Goal: Task Accomplishment & Management: Complete application form

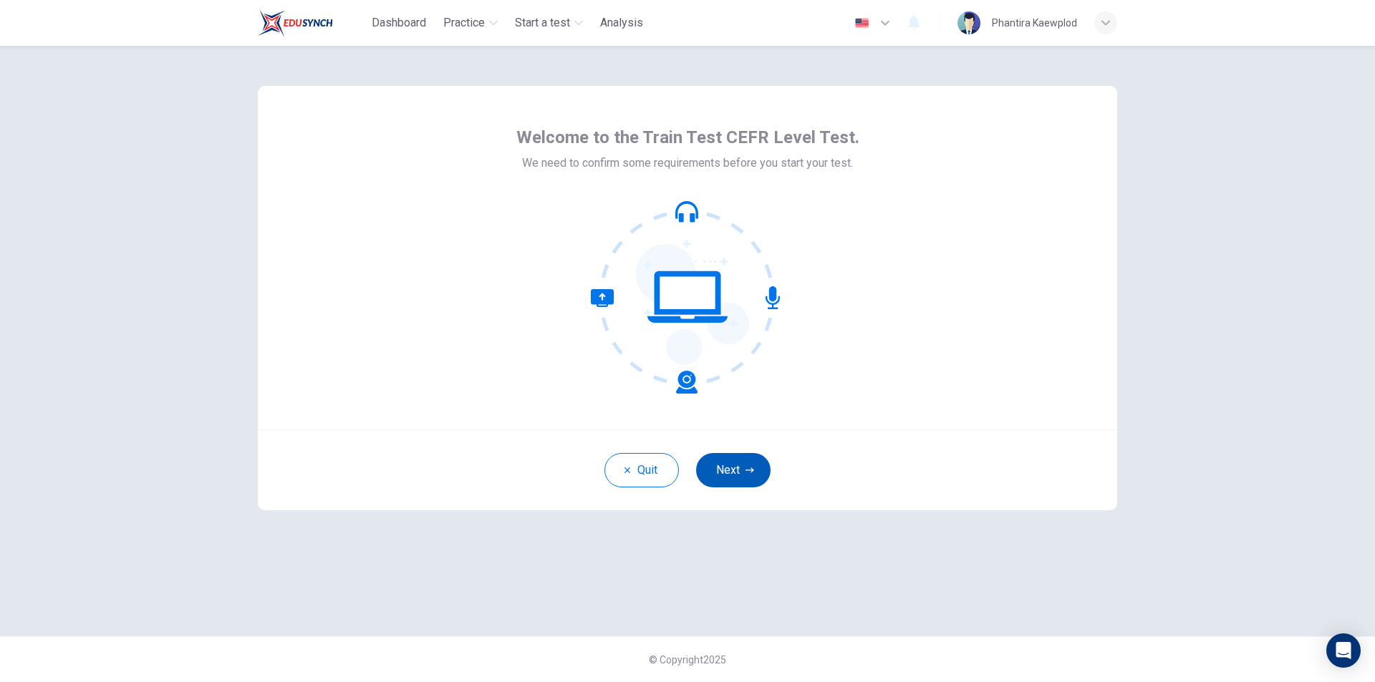
click at [725, 462] on button "Next" at bounding box center [733, 470] width 74 height 34
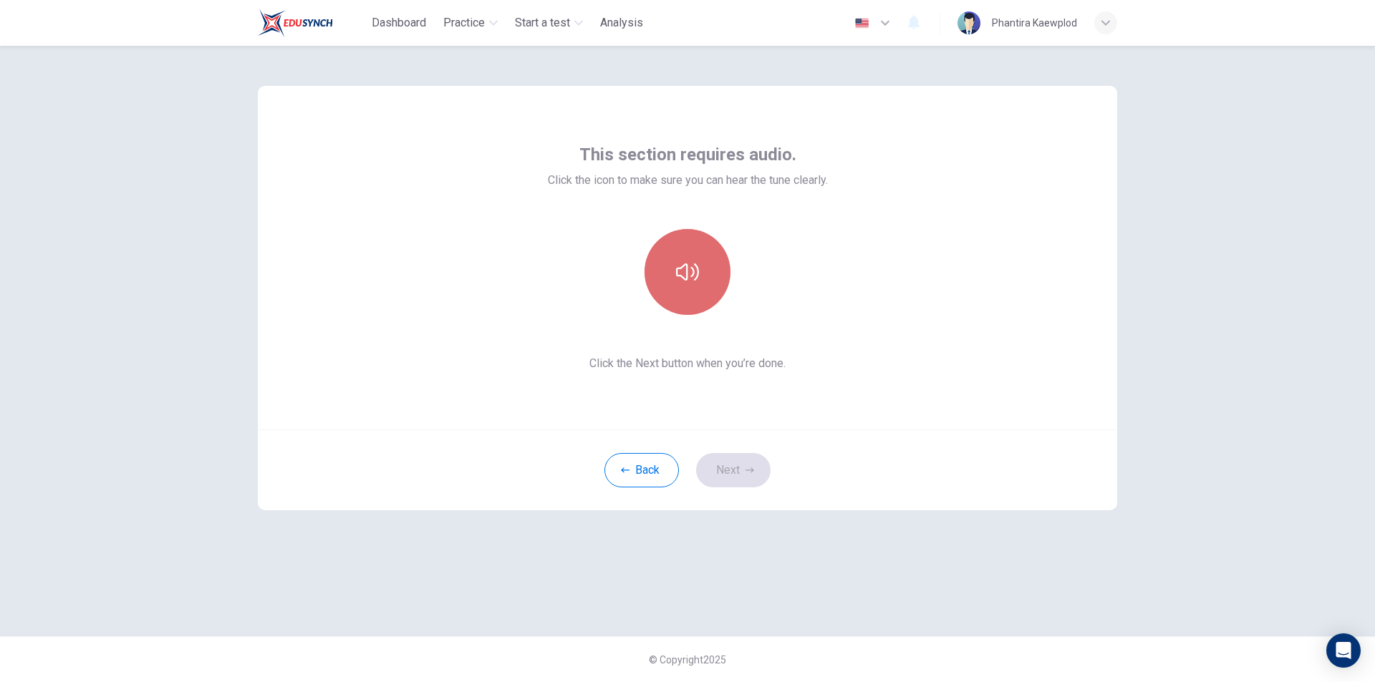
click at [698, 253] on button "button" at bounding box center [687, 272] width 86 height 86
click at [740, 460] on button "Next" at bounding box center [733, 470] width 74 height 34
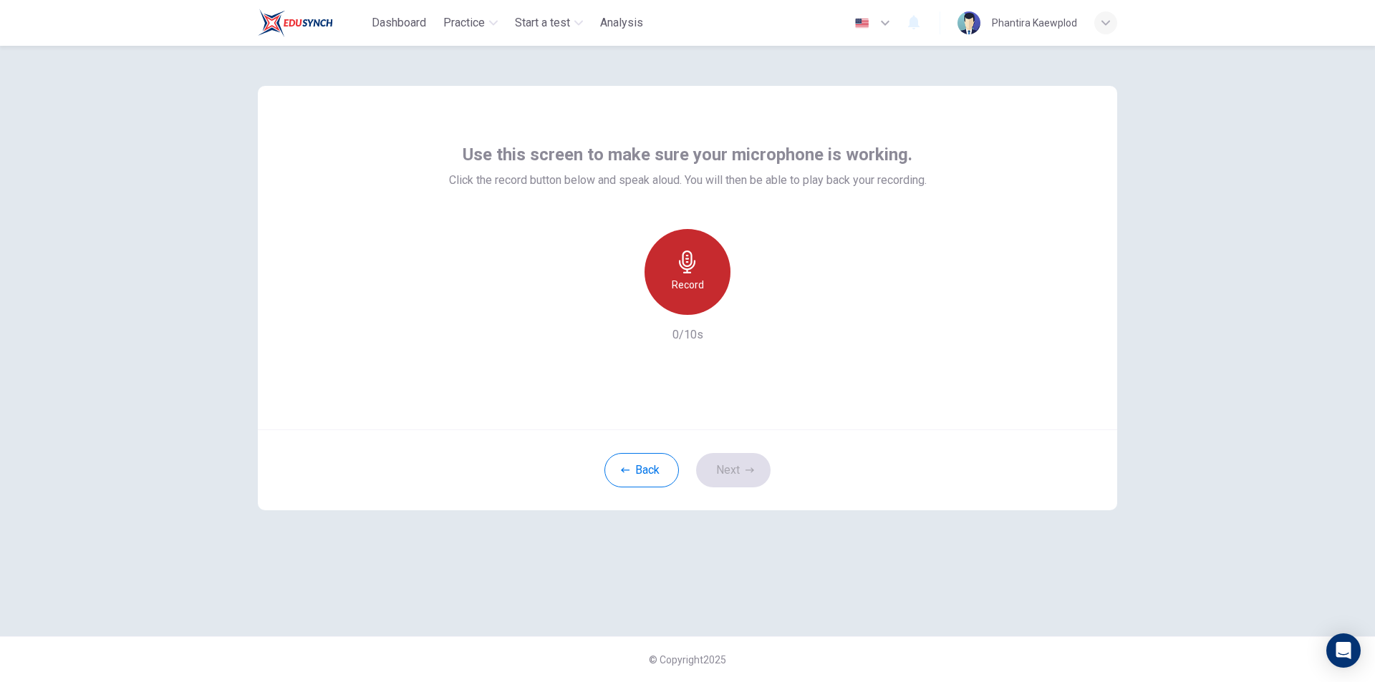
click at [683, 259] on icon "button" at bounding box center [687, 262] width 16 height 23
click at [692, 291] on h6 "Stop" at bounding box center [687, 284] width 21 height 17
click at [622, 304] on icon "button" at bounding box center [621, 303] width 9 height 9
click at [692, 286] on h6 "Record" at bounding box center [688, 284] width 32 height 17
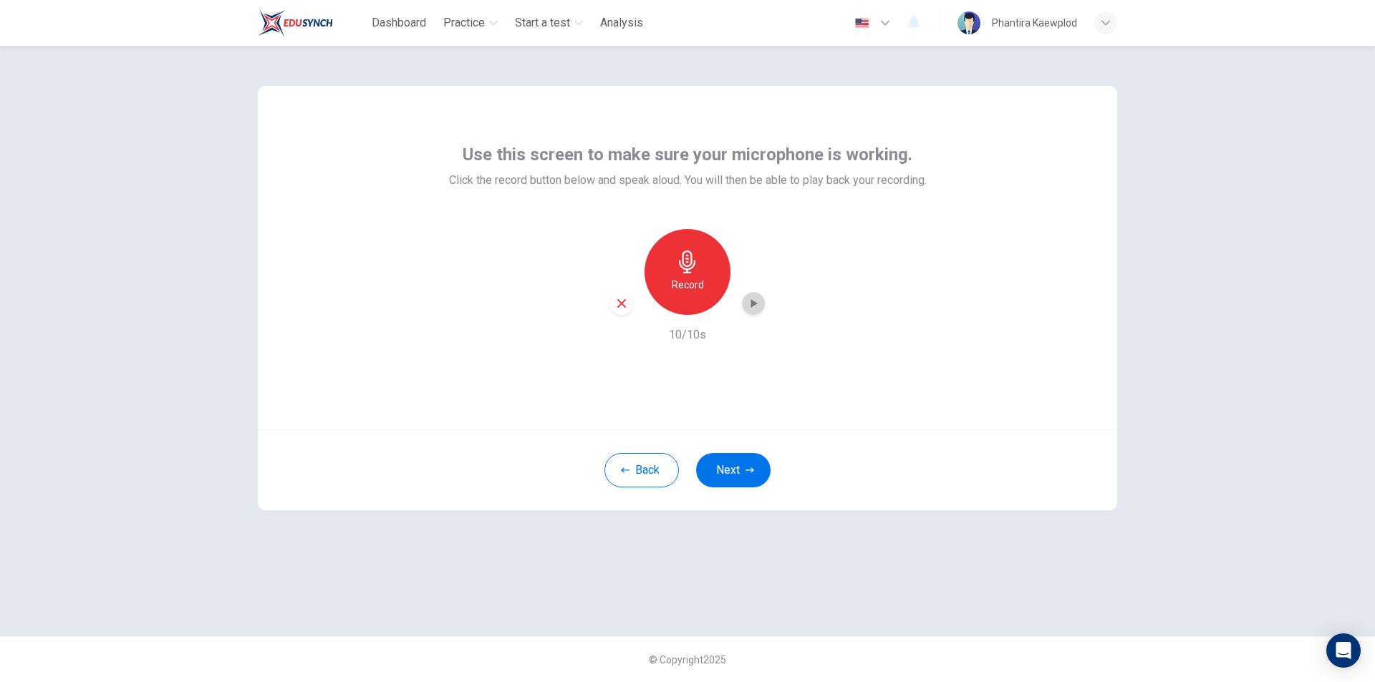
click at [756, 301] on icon "button" at bounding box center [753, 303] width 14 height 14
click at [730, 468] on button "Next" at bounding box center [733, 470] width 74 height 34
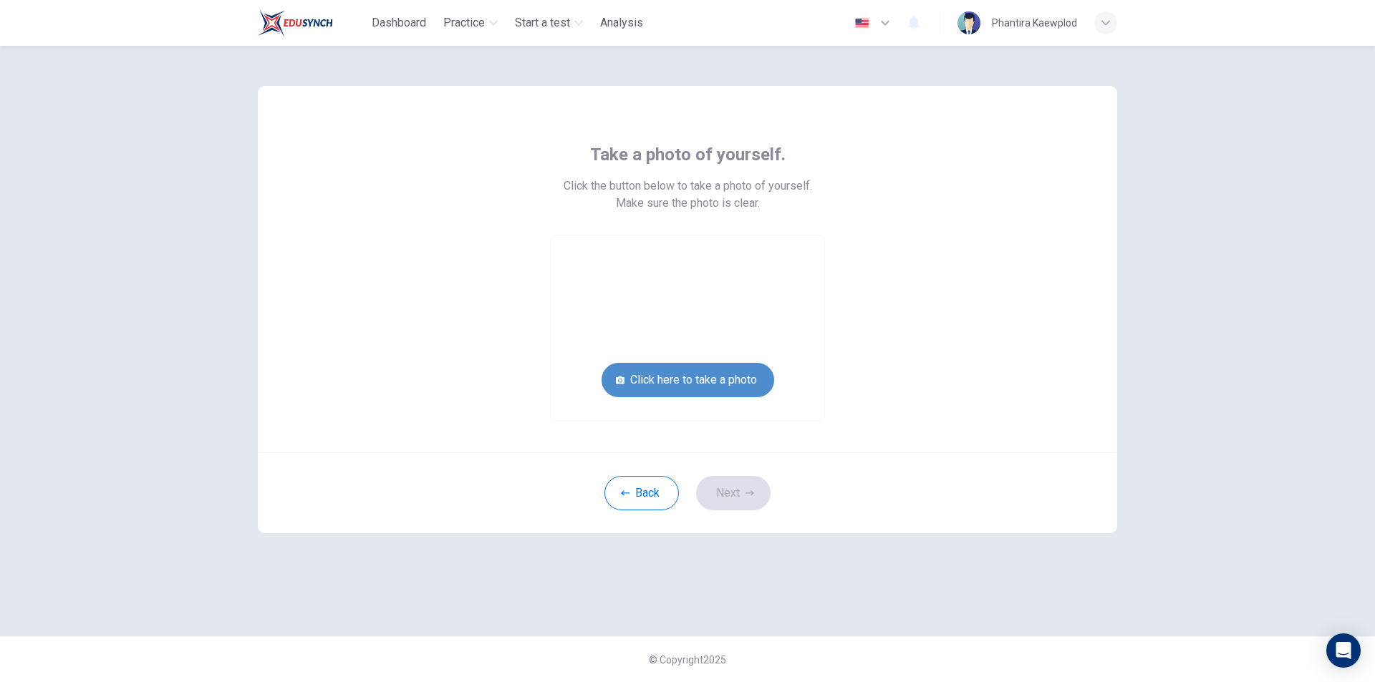
click at [669, 377] on button "Click here to take a photo" at bounding box center [687, 380] width 173 height 34
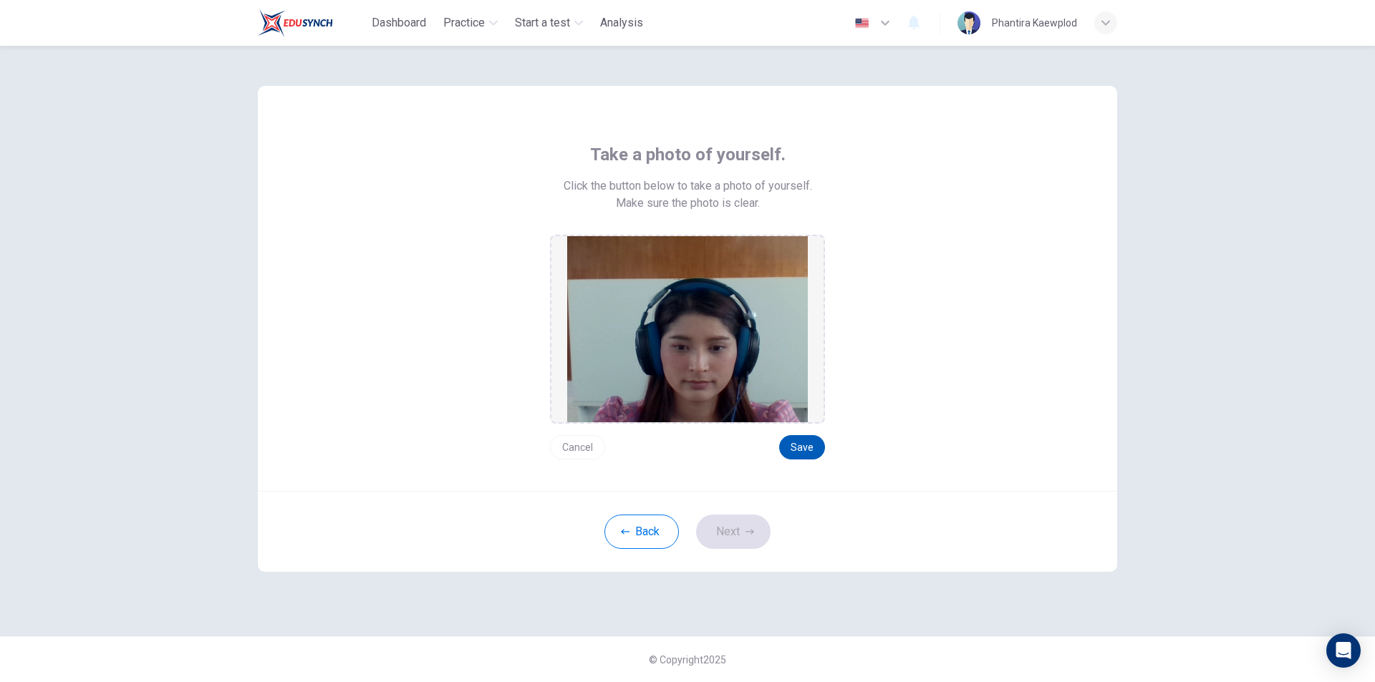
click at [810, 448] on button "Save" at bounding box center [802, 447] width 46 height 24
click at [745, 536] on icon "button" at bounding box center [749, 532] width 9 height 9
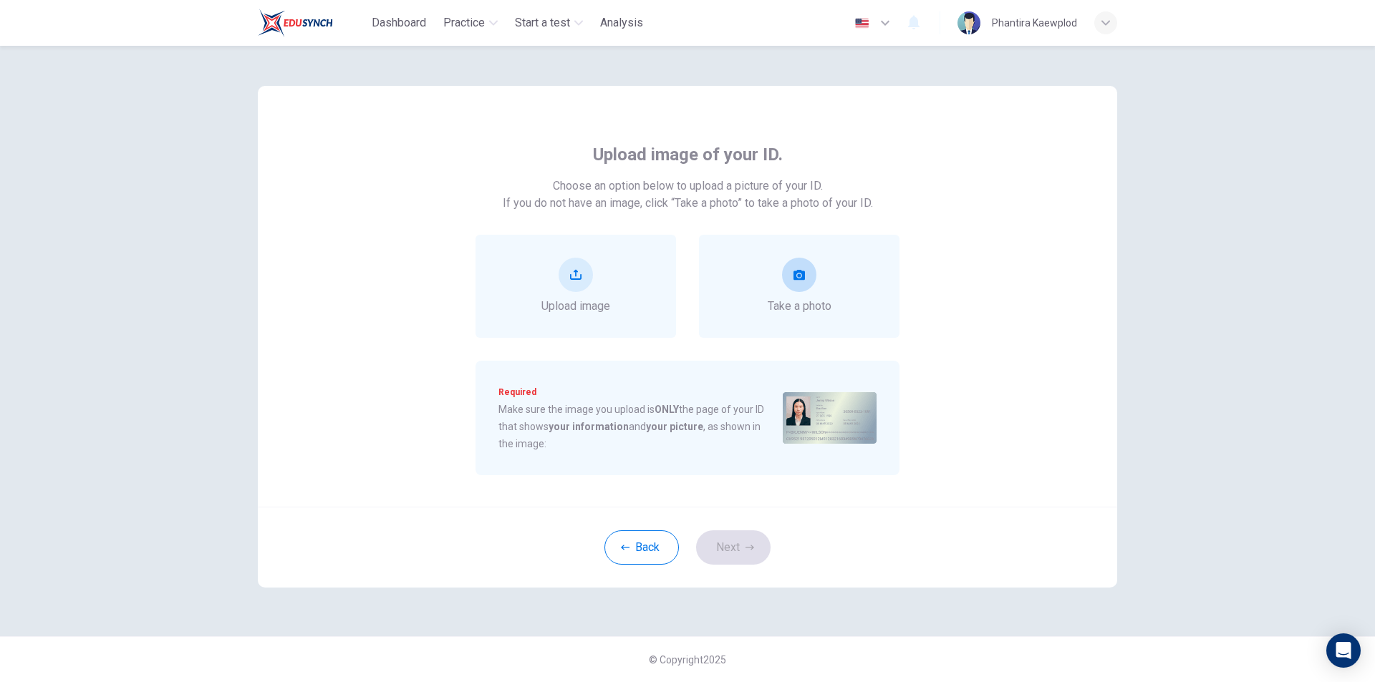
click at [803, 304] on span "Take a photo" at bounding box center [800, 306] width 64 height 17
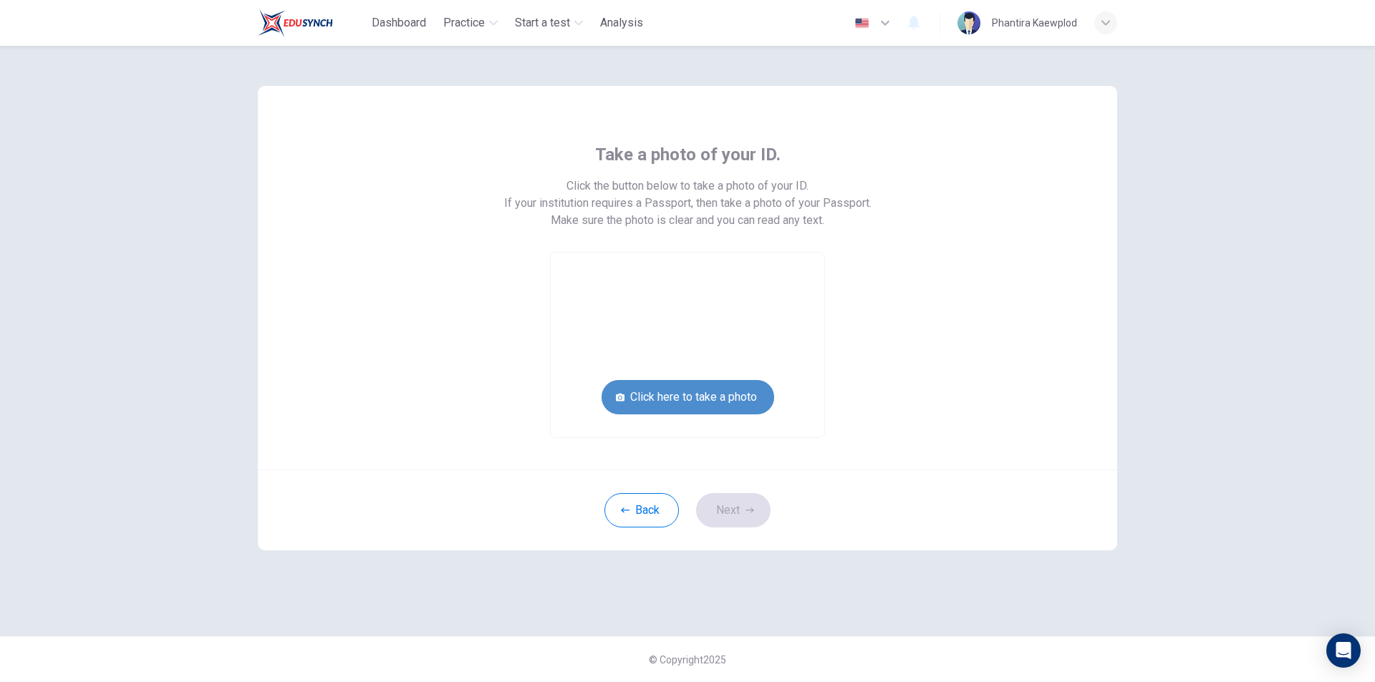
click at [717, 397] on button "Click here to take a photo" at bounding box center [687, 397] width 173 height 34
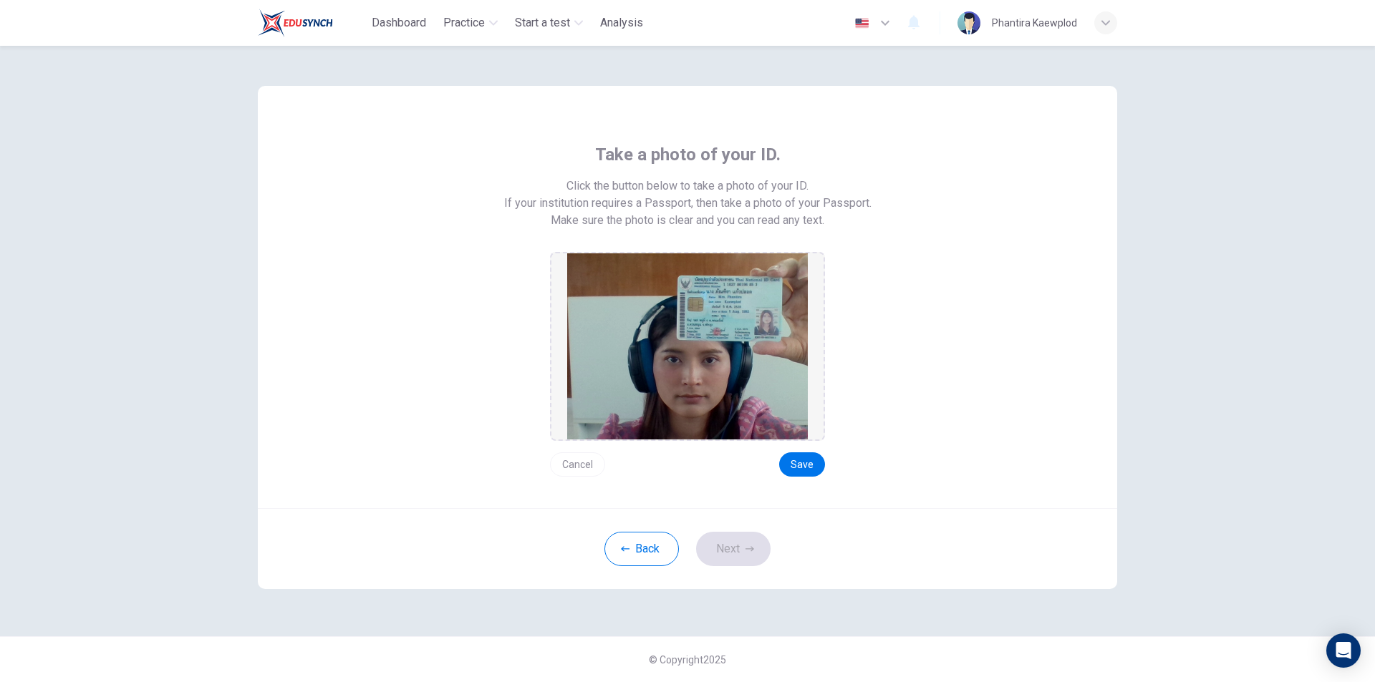
click at [602, 447] on div "Cancel Save" at bounding box center [687, 459] width 275 height 36
click at [594, 456] on button "Cancel" at bounding box center [577, 465] width 55 height 24
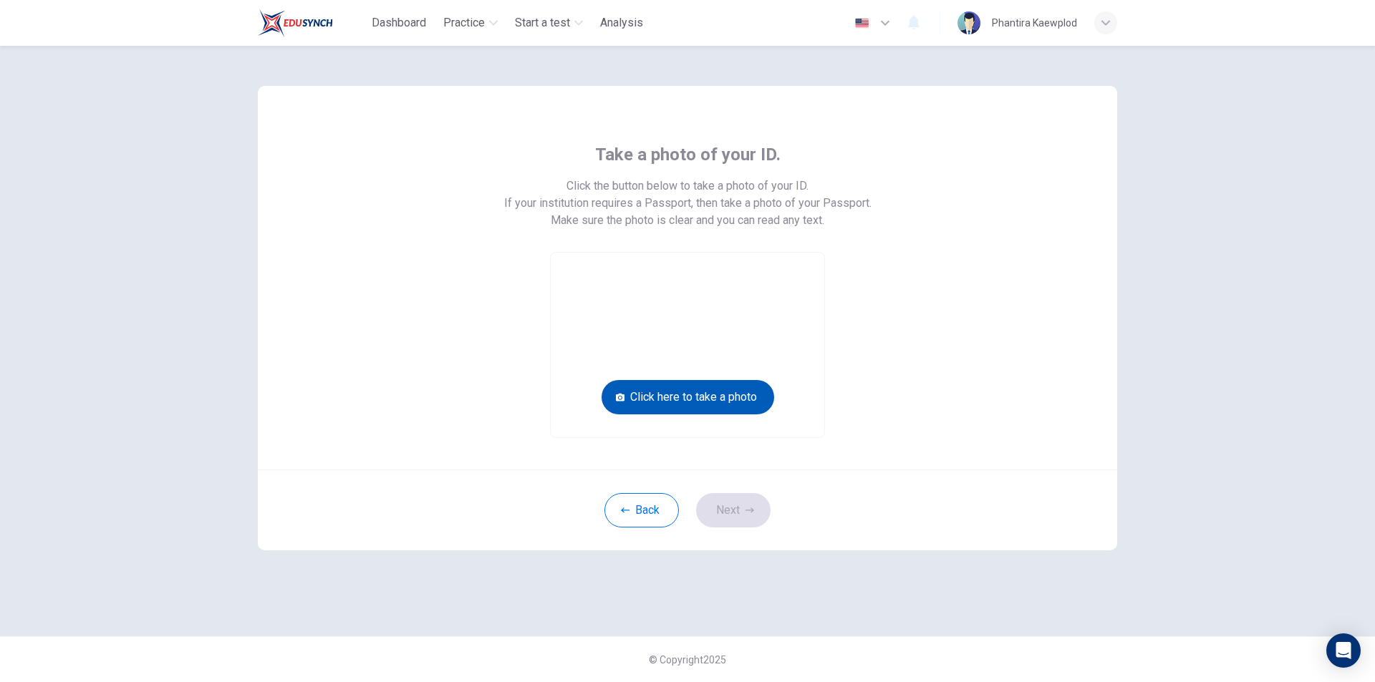
click at [701, 390] on button "Click here to take a photo" at bounding box center [687, 397] width 173 height 34
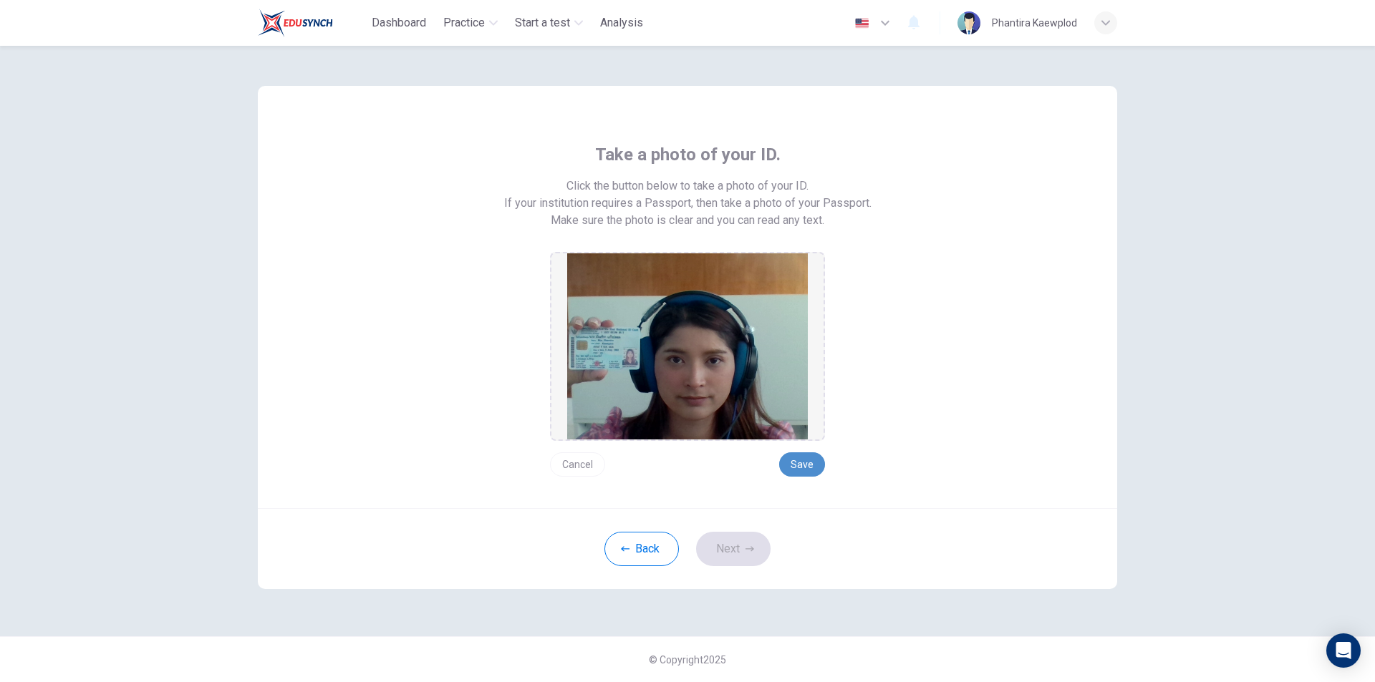
click at [810, 460] on button "Save" at bounding box center [802, 465] width 46 height 24
click at [808, 463] on button "Save" at bounding box center [802, 465] width 46 height 24
click at [798, 462] on button "Save" at bounding box center [802, 465] width 46 height 24
click at [816, 468] on button "Save" at bounding box center [802, 465] width 46 height 24
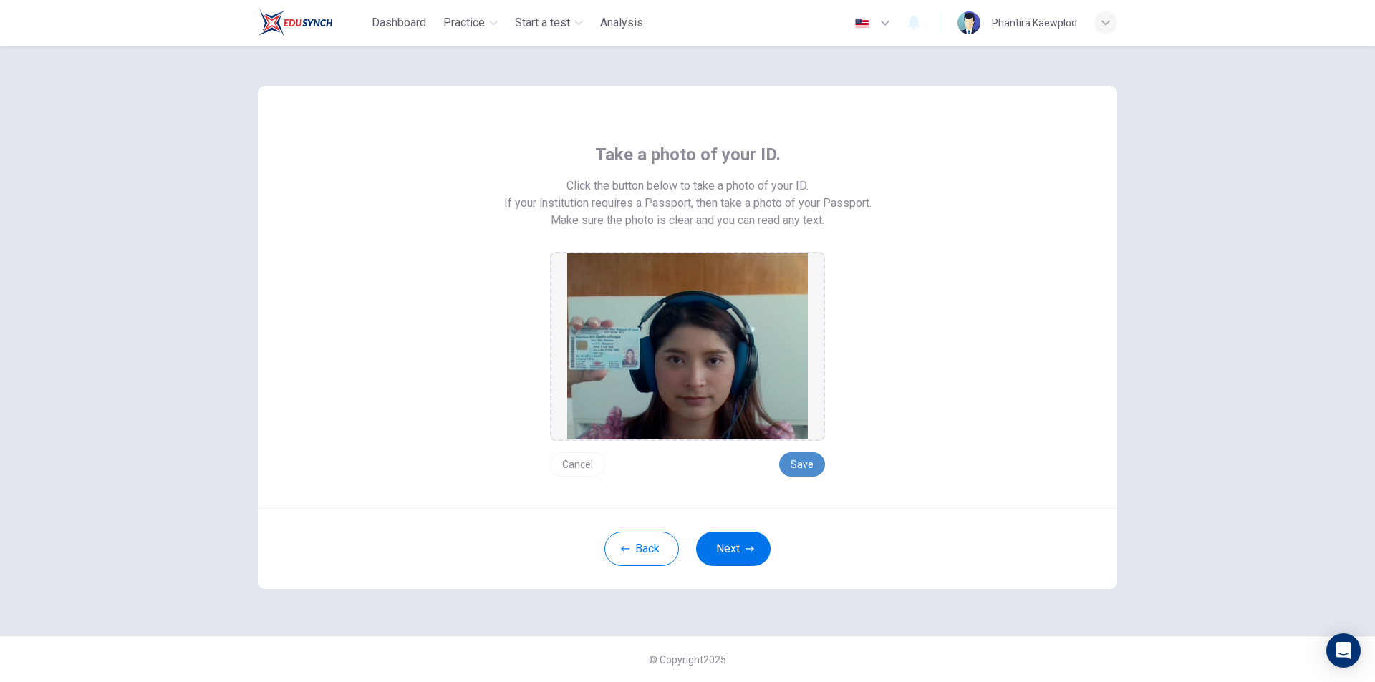
click at [803, 463] on button "Save" at bounding box center [802, 465] width 46 height 24
click at [575, 465] on button "Cancel" at bounding box center [577, 465] width 55 height 24
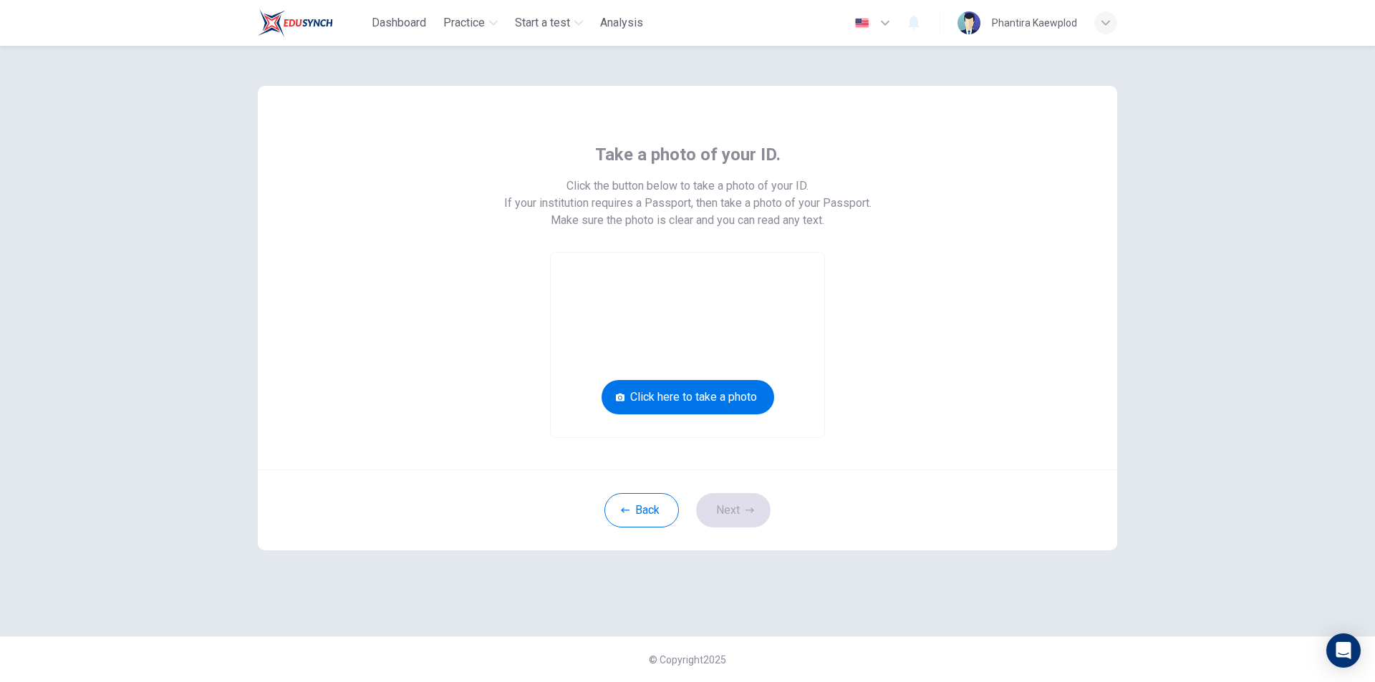
click at [713, 416] on video at bounding box center [688, 345] width 274 height 185
click at [716, 402] on button "Click here to take a photo" at bounding box center [687, 397] width 173 height 34
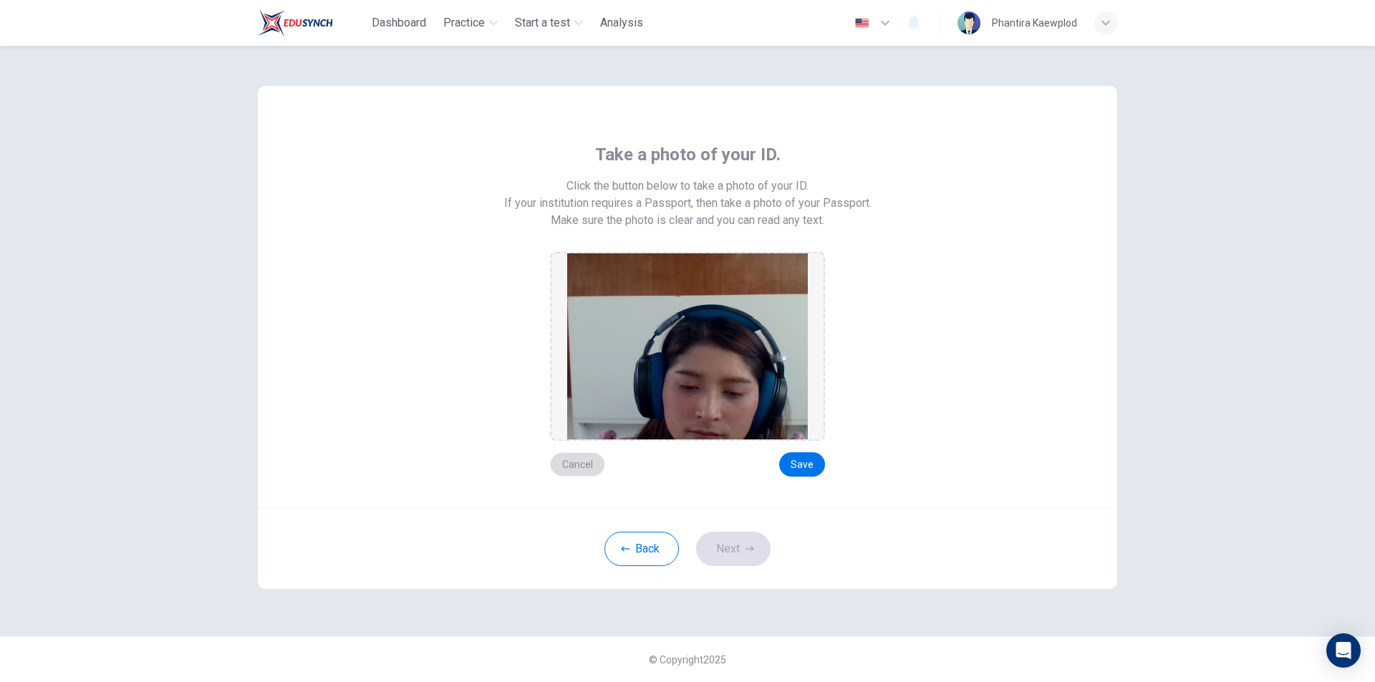
click at [578, 464] on button "Cancel" at bounding box center [577, 465] width 55 height 24
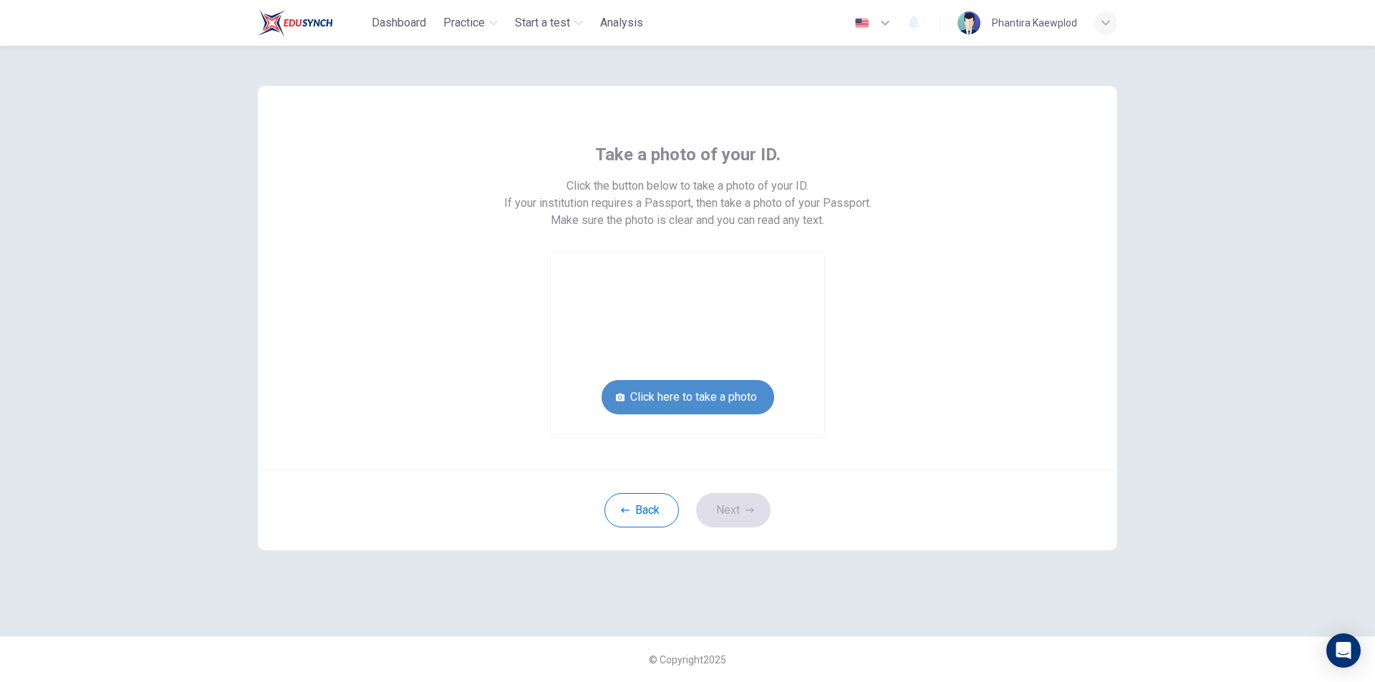
click at [694, 396] on button "Click here to take a photo" at bounding box center [687, 397] width 173 height 34
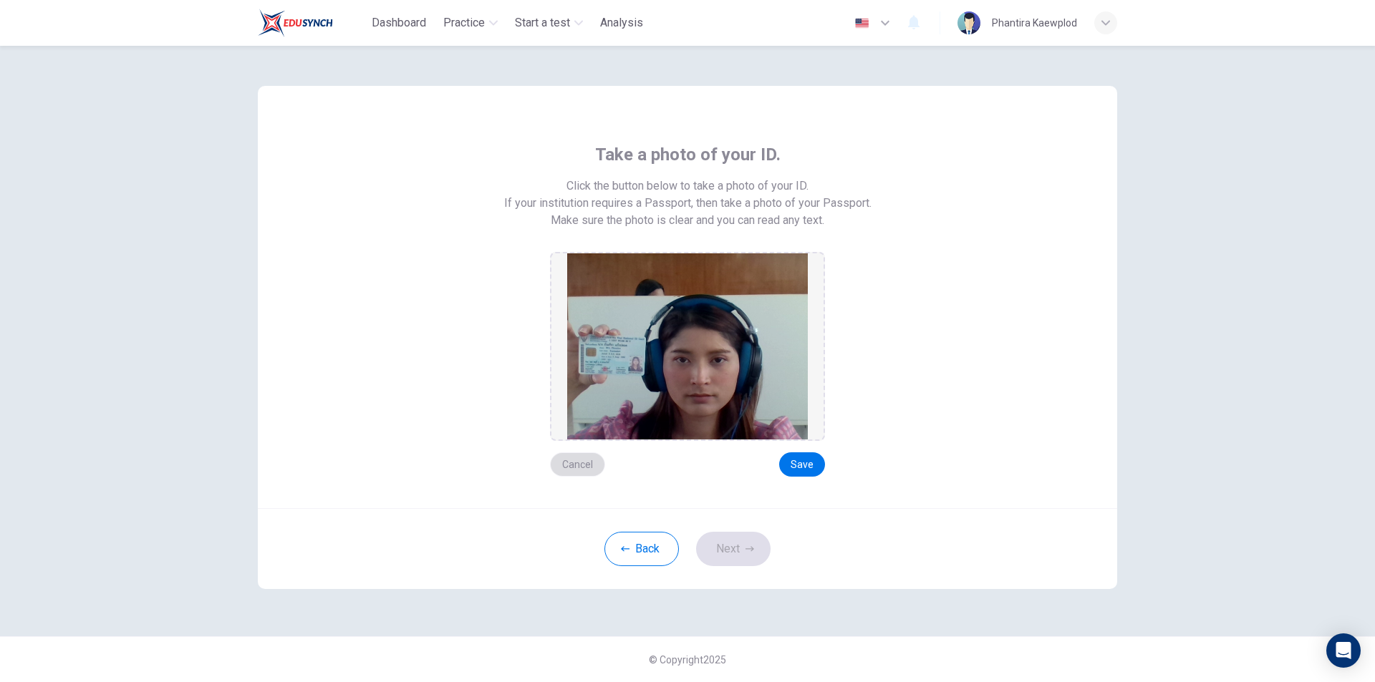
click at [579, 460] on button "Cancel" at bounding box center [577, 465] width 55 height 24
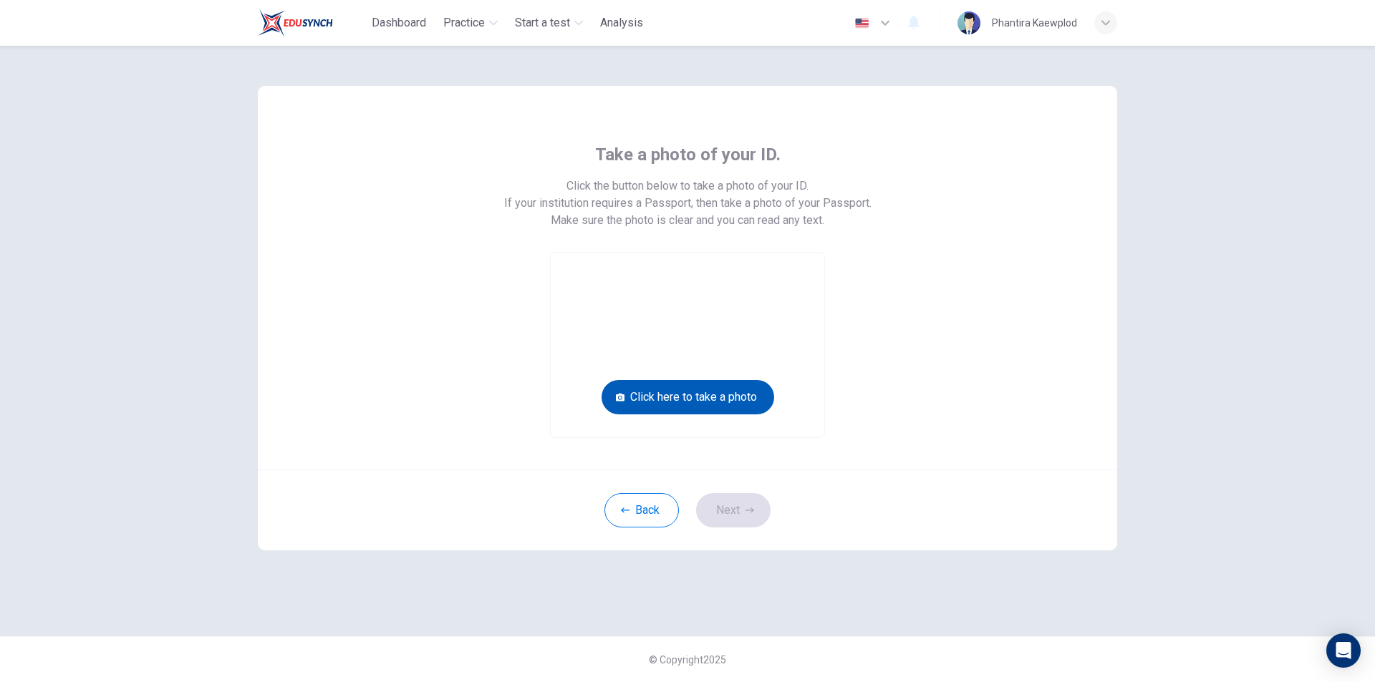
click at [639, 403] on button "Click here to take a photo" at bounding box center [687, 397] width 173 height 34
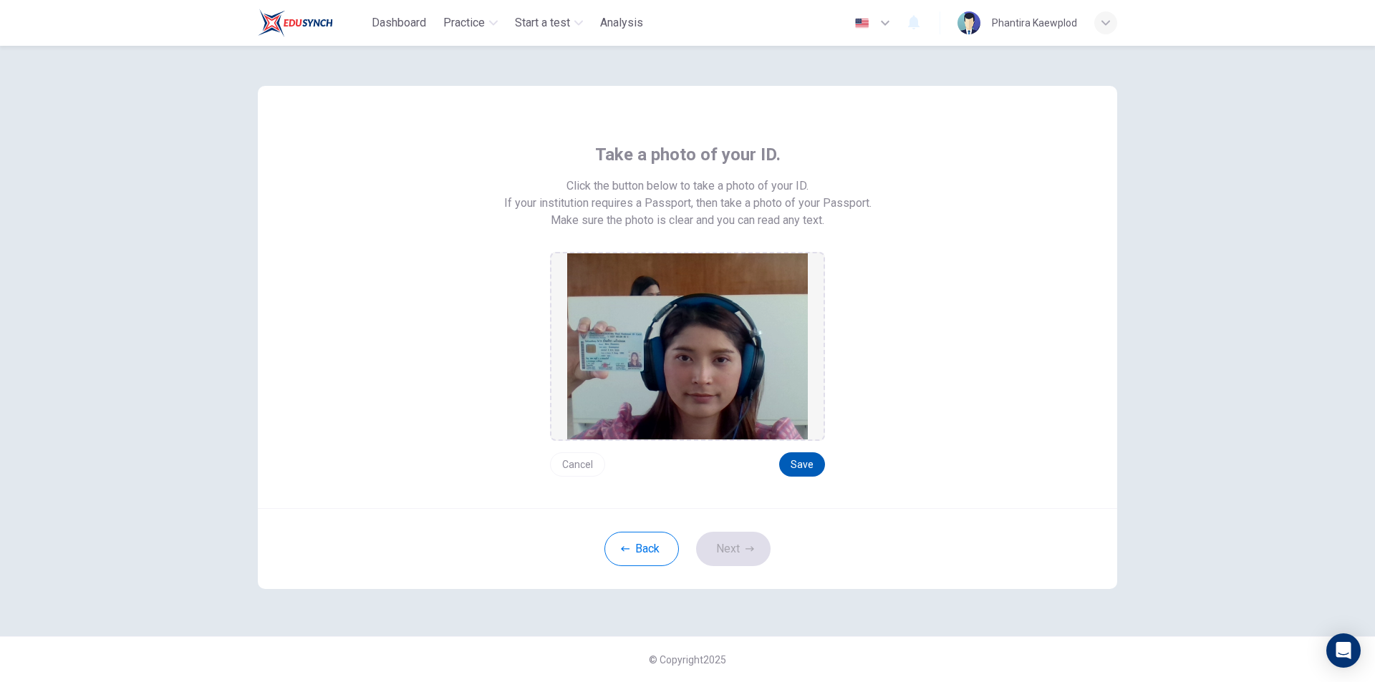
click at [798, 470] on button "Save" at bounding box center [802, 465] width 46 height 24
click at [744, 551] on button "Next" at bounding box center [733, 549] width 74 height 34
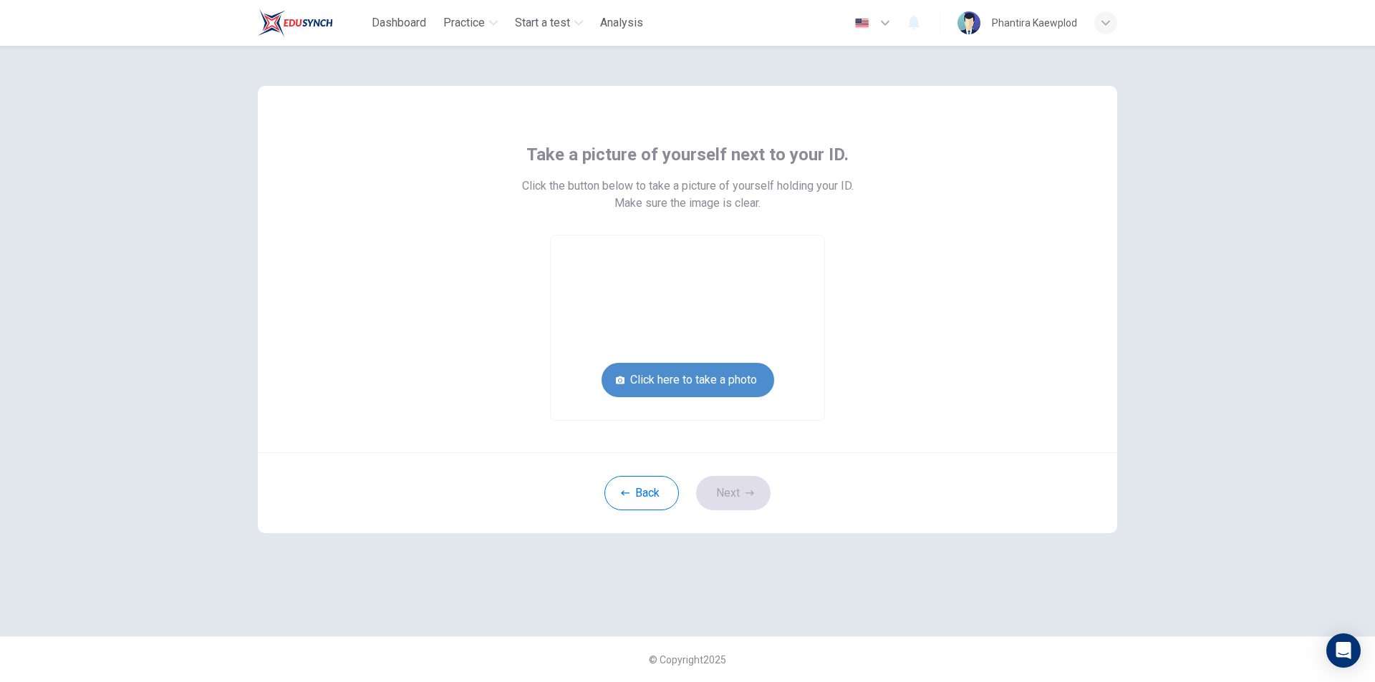
click at [653, 380] on button "Click here to take a photo" at bounding box center [687, 380] width 173 height 34
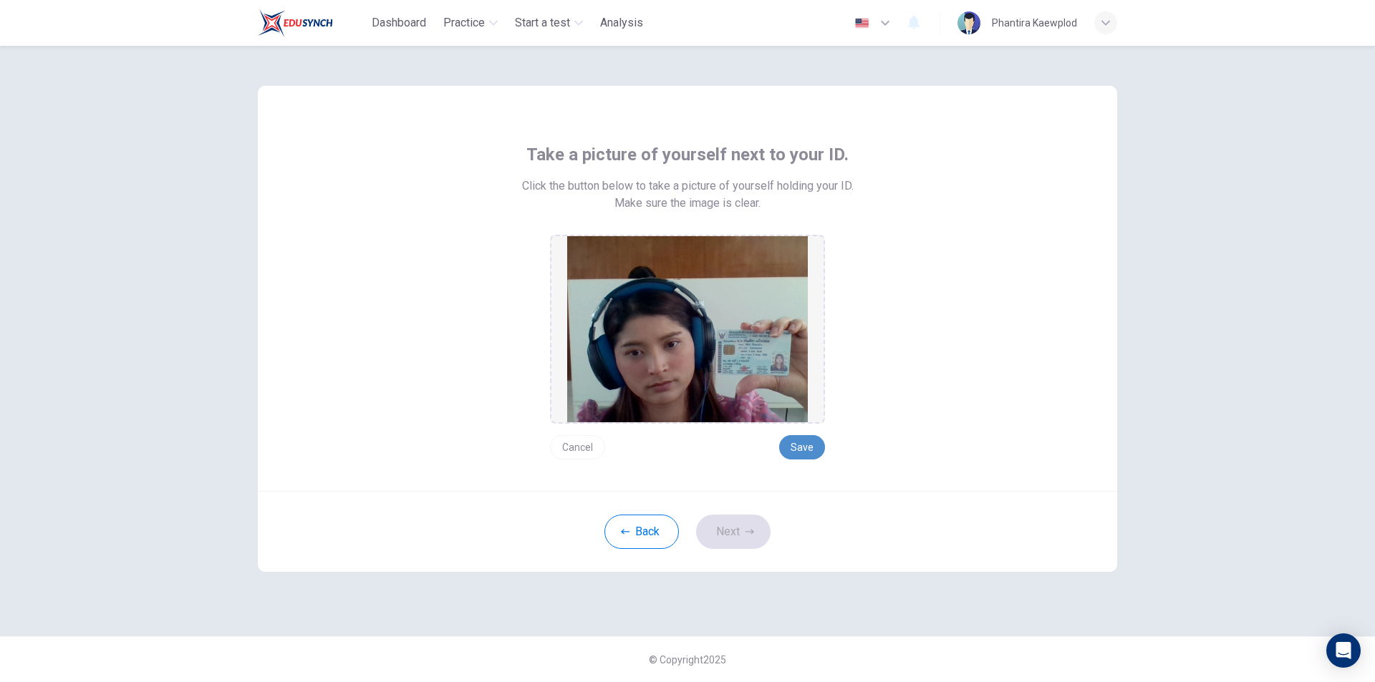
click at [792, 442] on button "Save" at bounding box center [802, 447] width 46 height 24
click at [725, 536] on button "Next" at bounding box center [733, 532] width 74 height 34
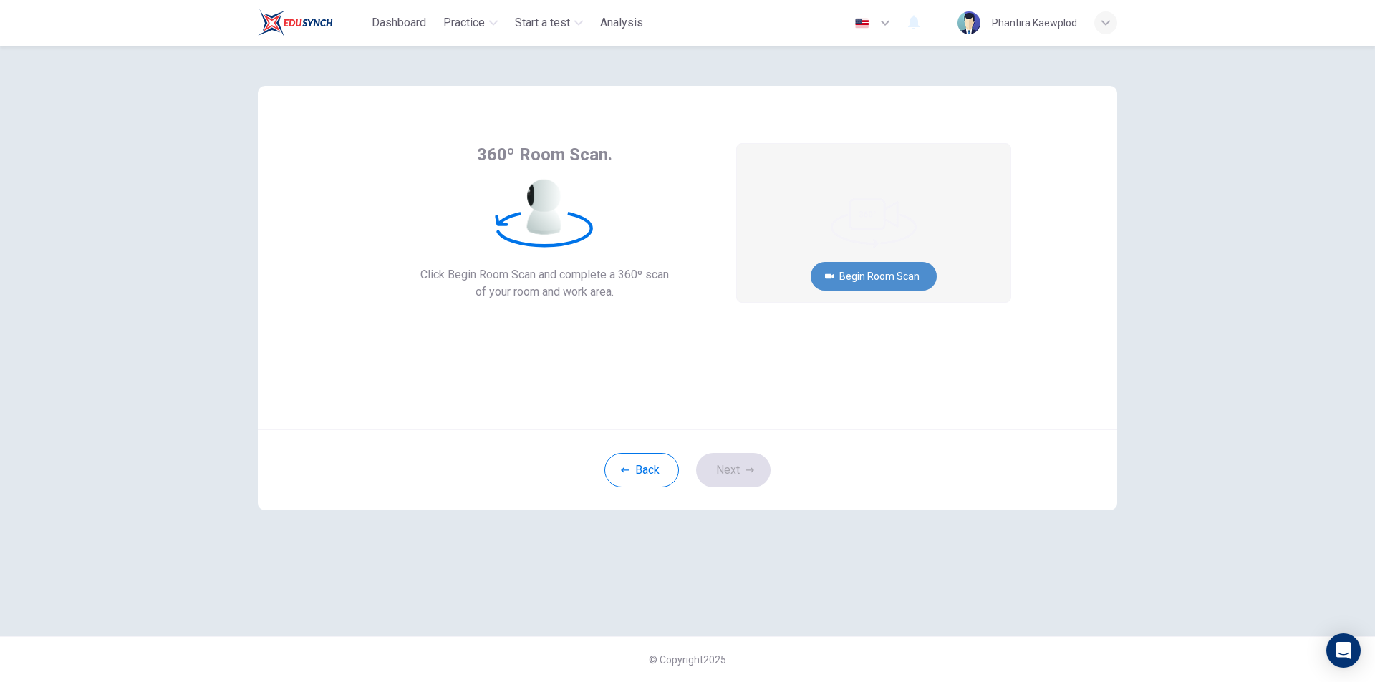
click at [842, 278] on button "Begin Room Scan" at bounding box center [874, 276] width 126 height 29
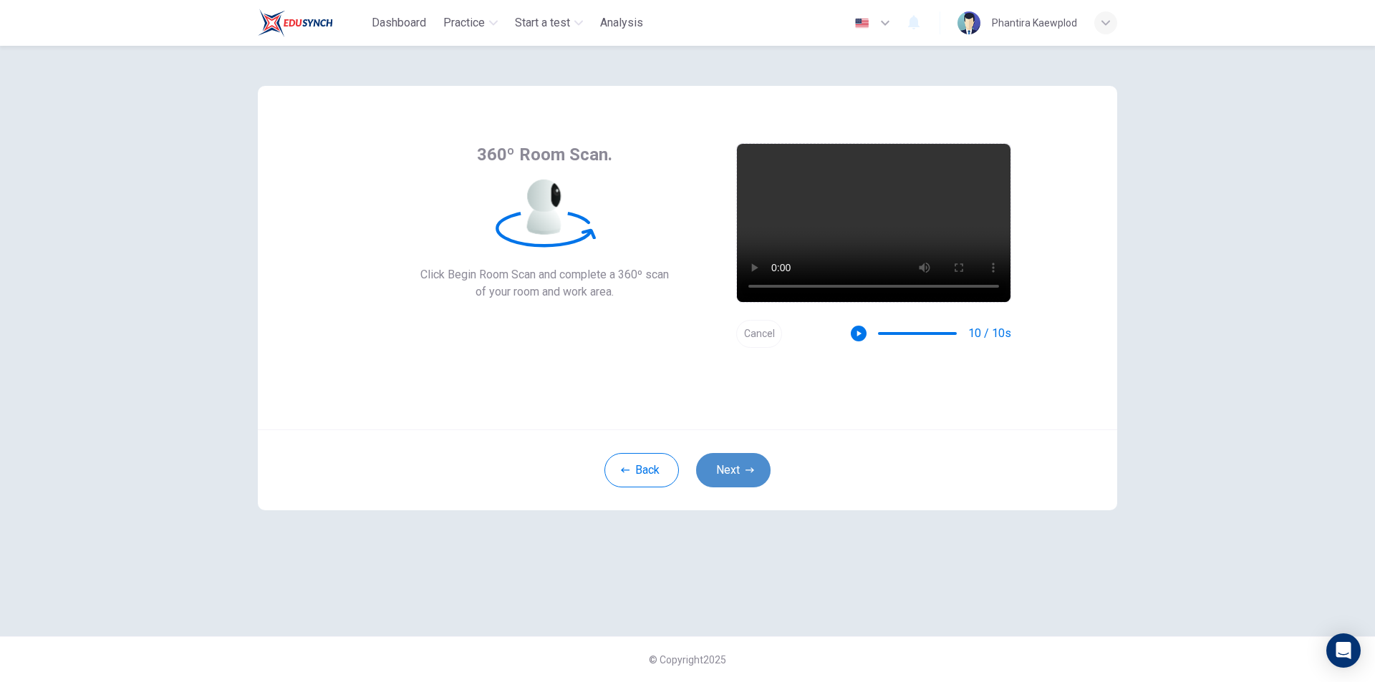
click at [720, 467] on button "Next" at bounding box center [733, 470] width 74 height 34
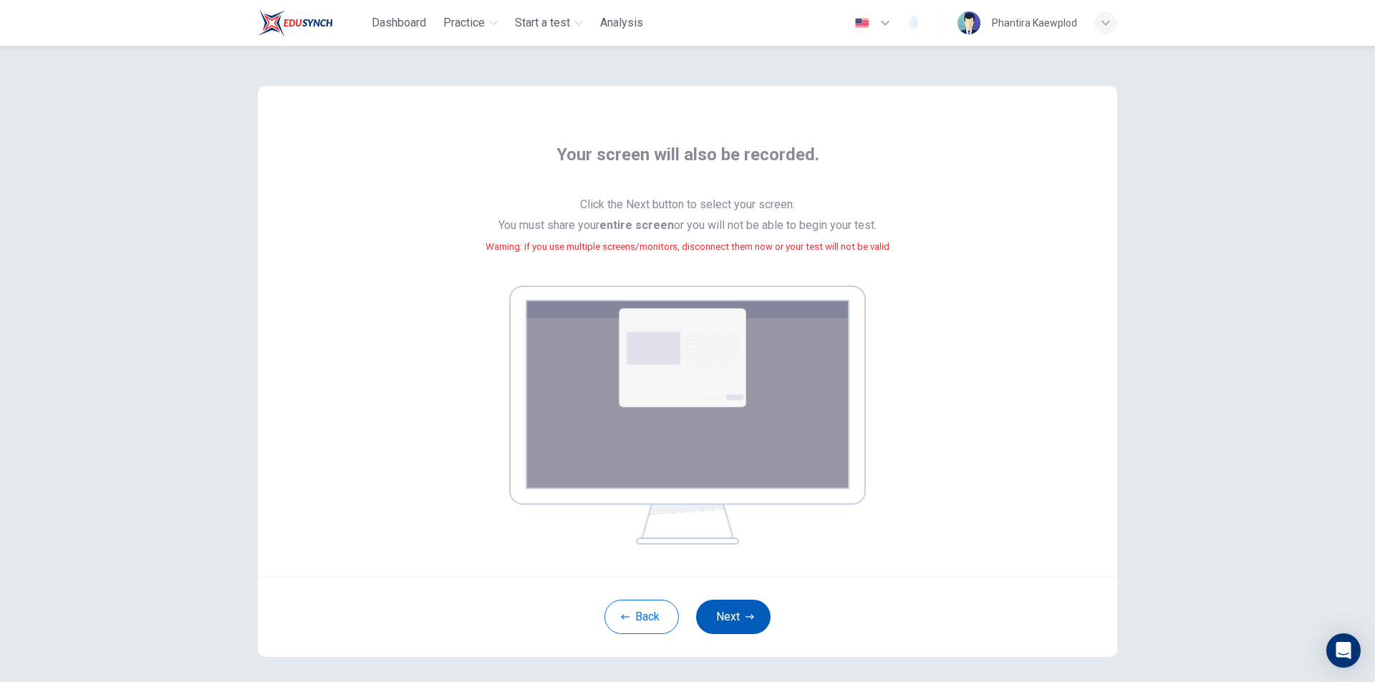
click at [735, 612] on button "Next" at bounding box center [733, 617] width 74 height 34
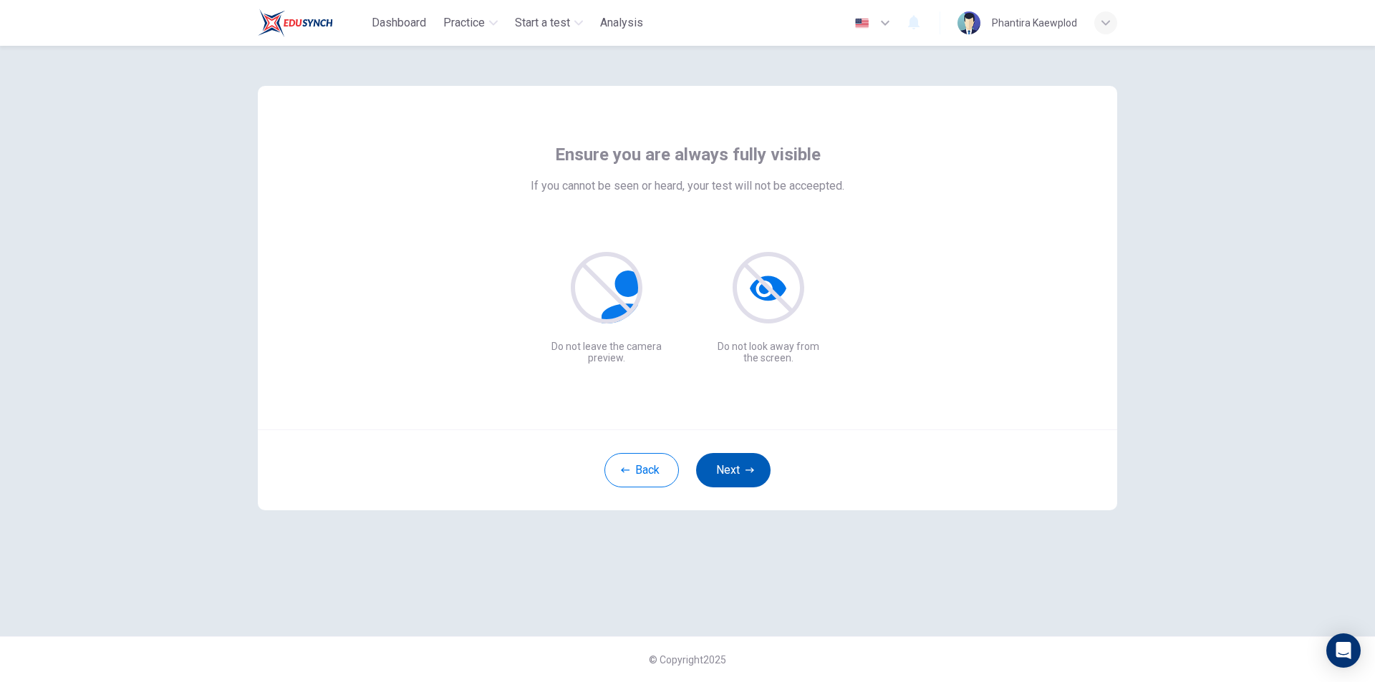
click at [736, 467] on button "Next" at bounding box center [733, 470] width 74 height 34
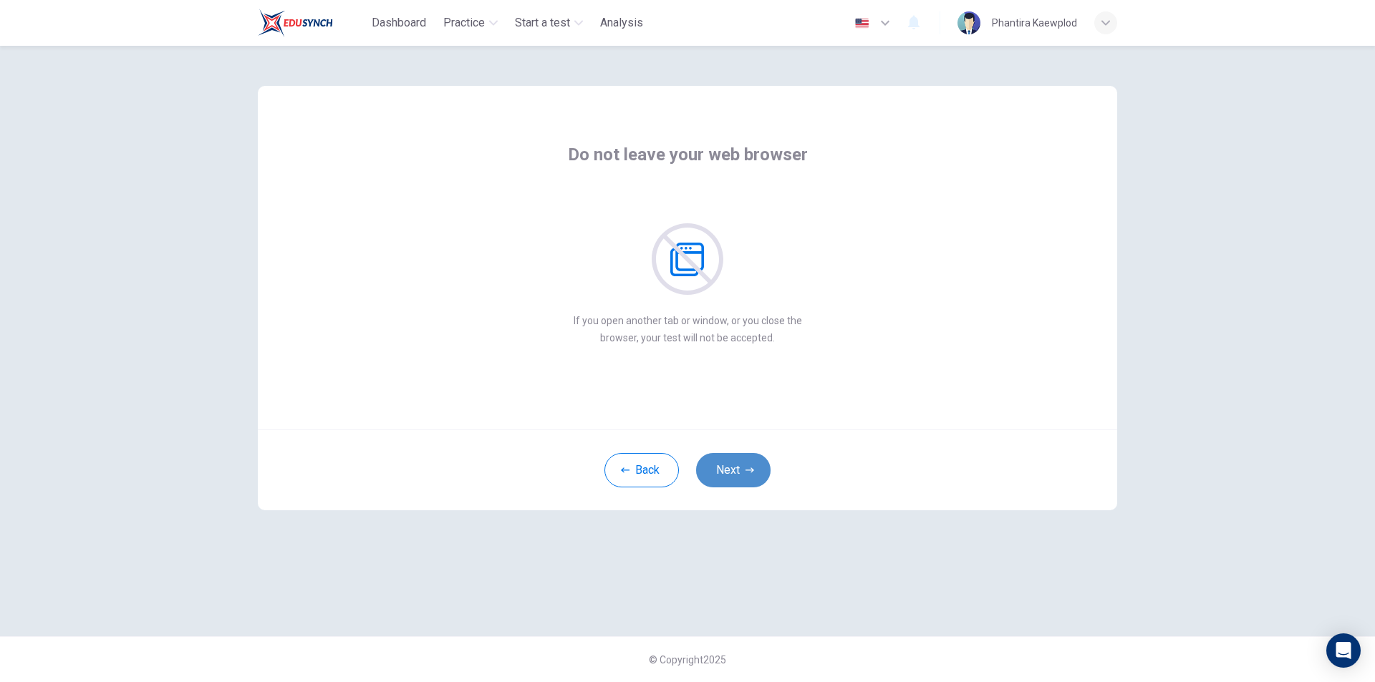
click at [736, 467] on button "Next" at bounding box center [733, 470] width 74 height 34
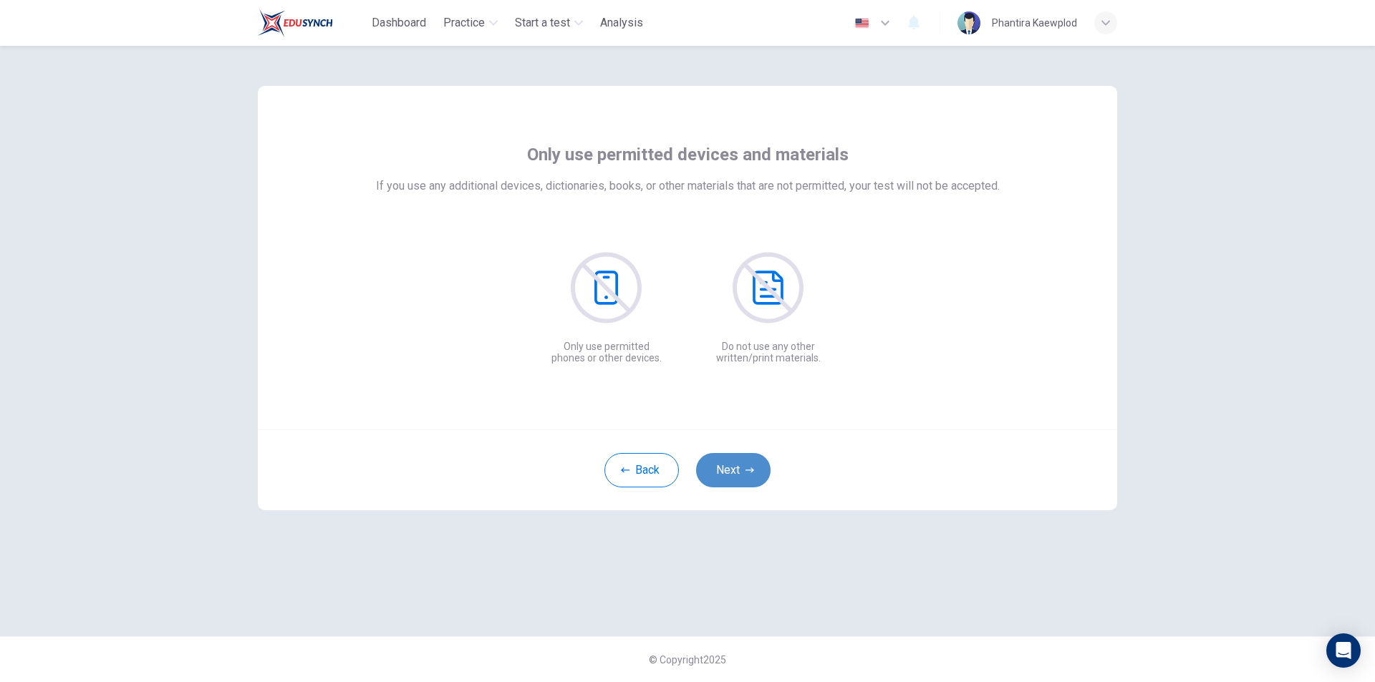
click at [736, 467] on button "Next" at bounding box center [733, 470] width 74 height 34
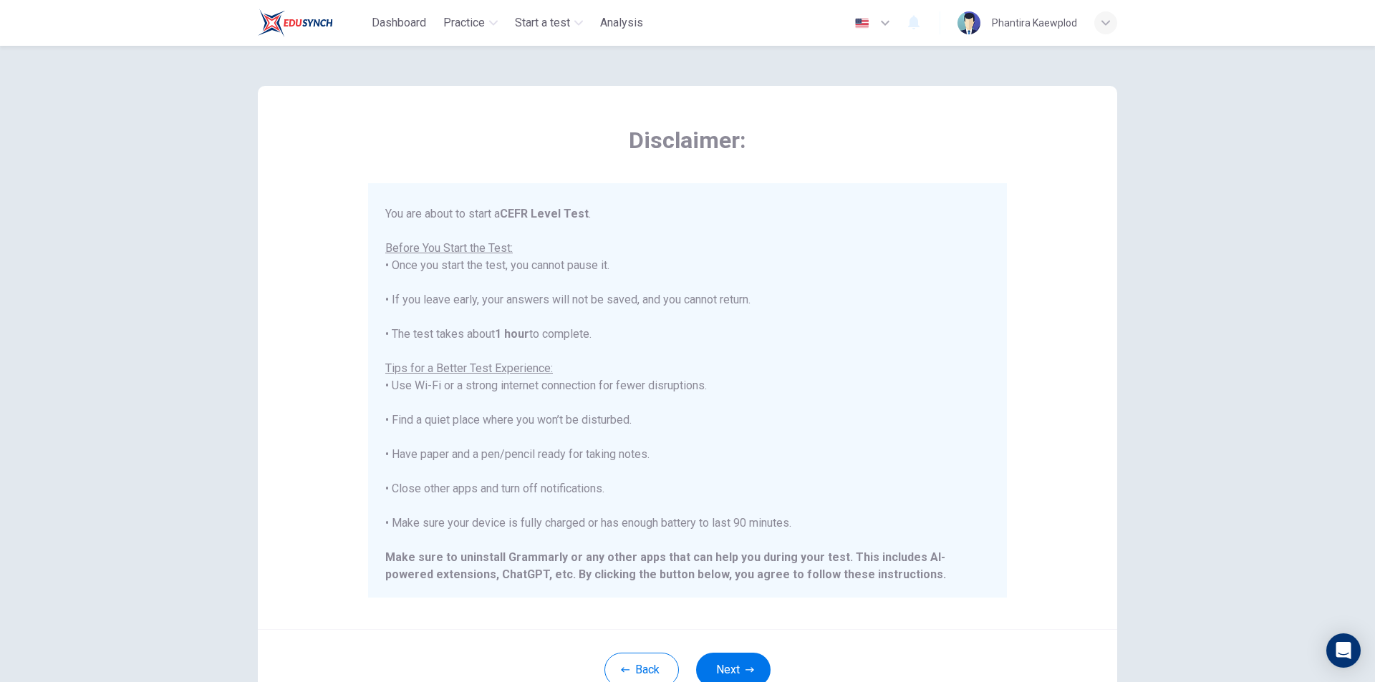
scroll to position [137, 0]
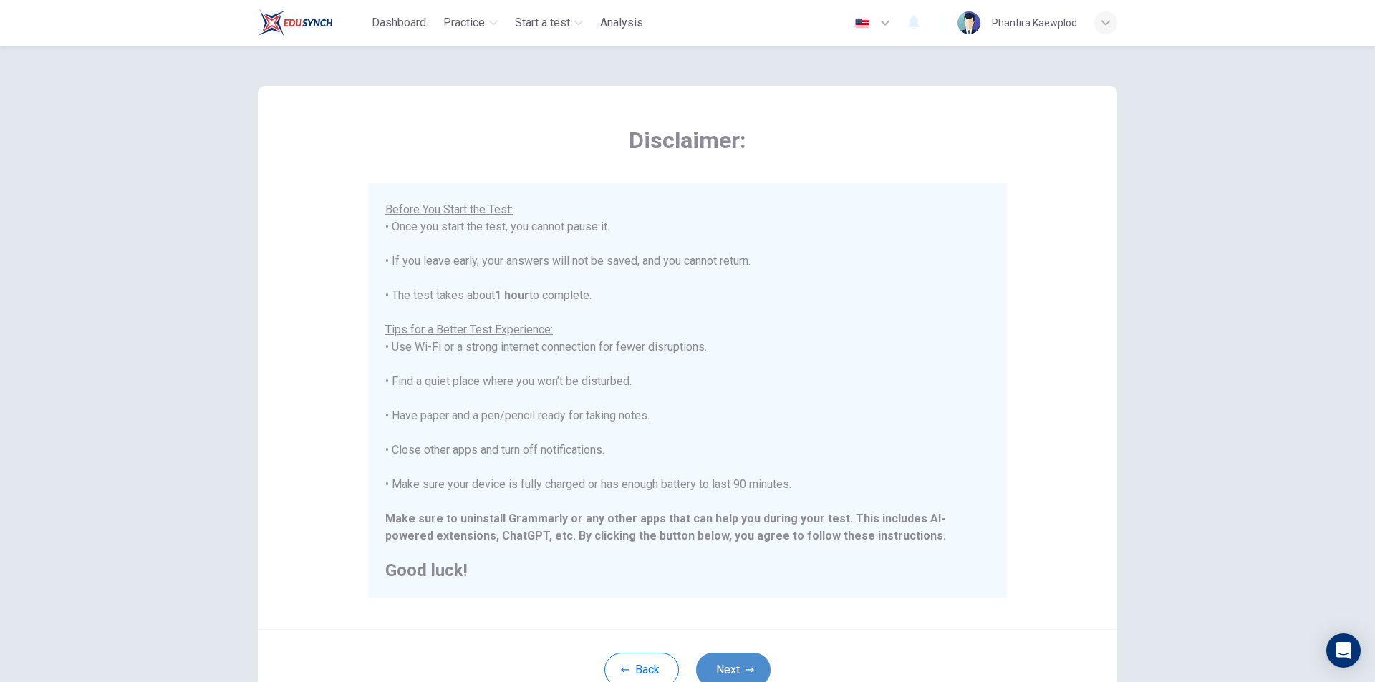
click at [725, 680] on button "Next" at bounding box center [733, 670] width 74 height 34
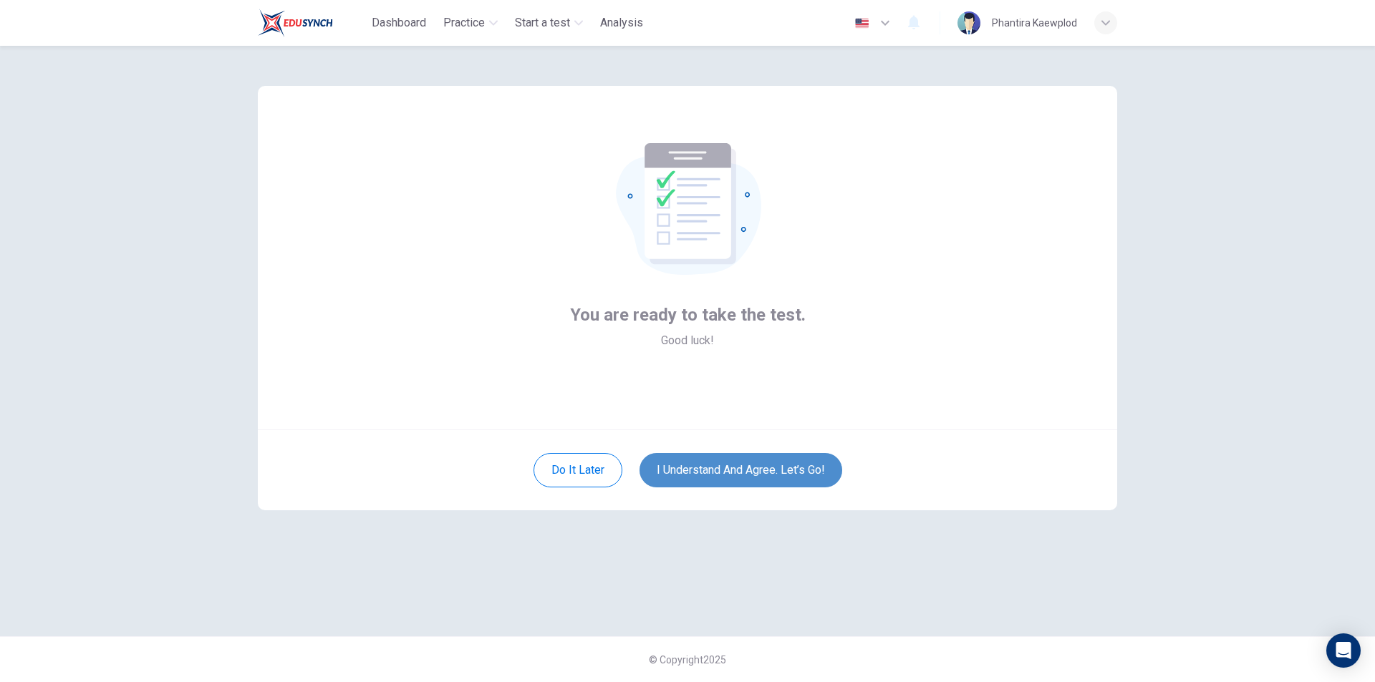
click at [761, 467] on button "I understand and agree. Let’s go!" at bounding box center [740, 470] width 203 height 34
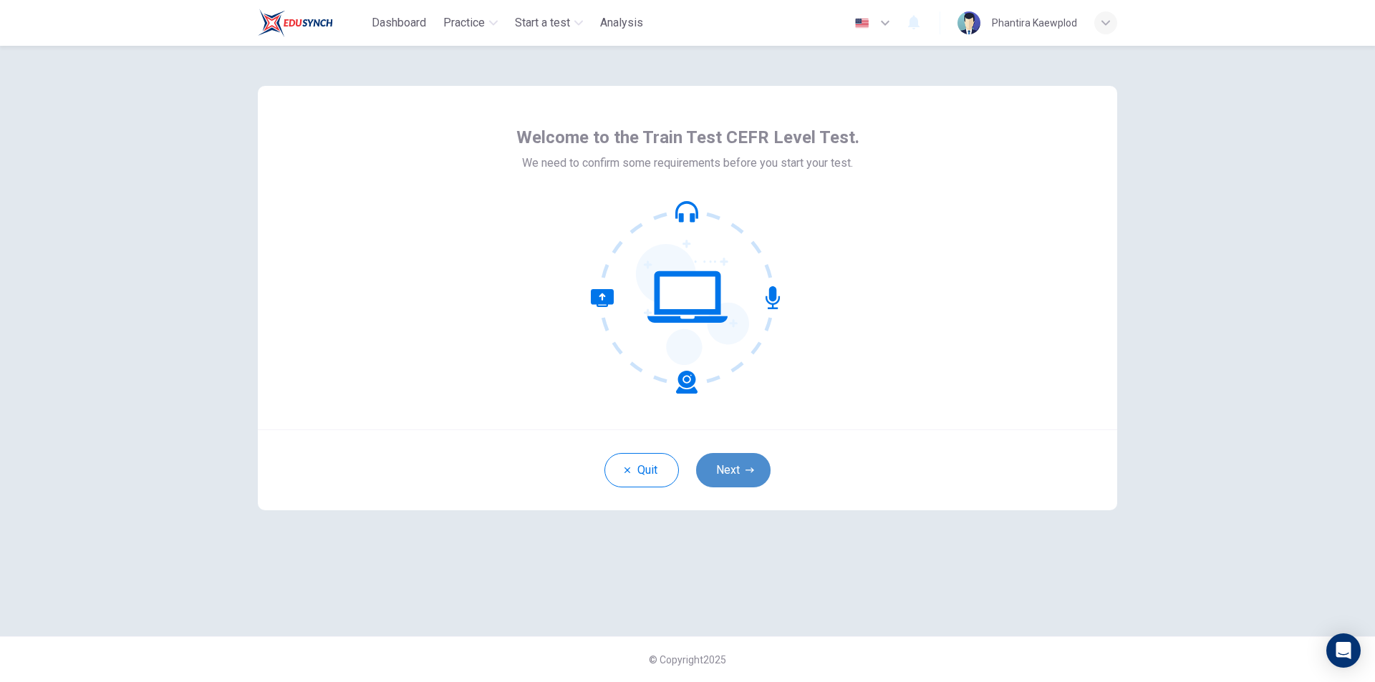
click at [738, 470] on button "Next" at bounding box center [733, 470] width 74 height 34
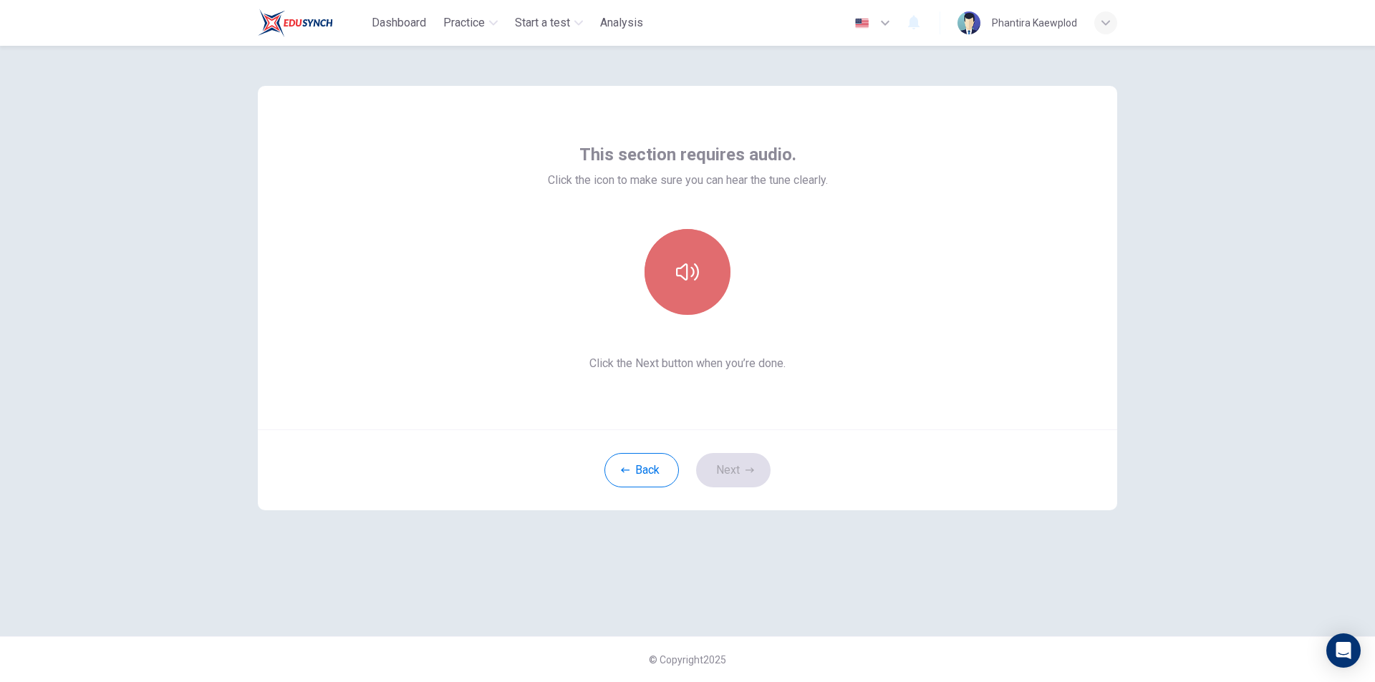
click at [689, 281] on icon "button" at bounding box center [687, 272] width 23 height 23
click at [721, 470] on button "Next" at bounding box center [733, 470] width 74 height 34
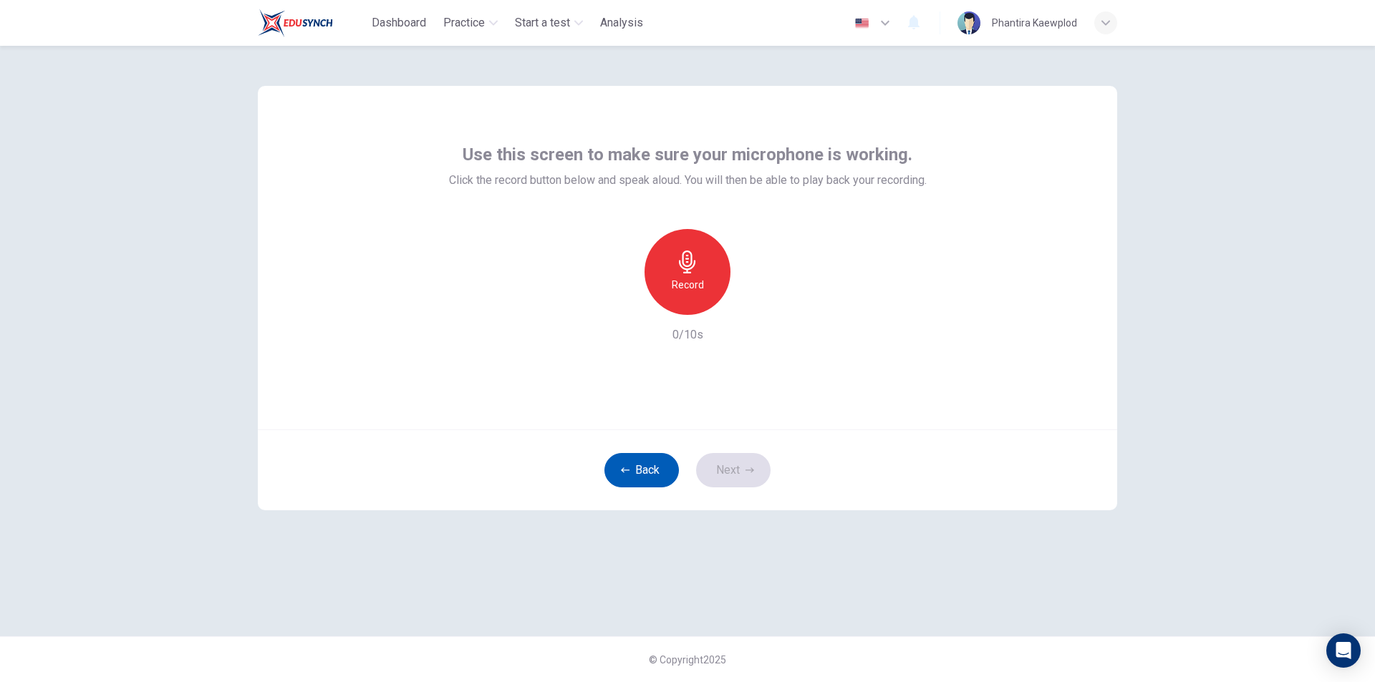
click at [641, 473] on button "Back" at bounding box center [641, 470] width 74 height 34
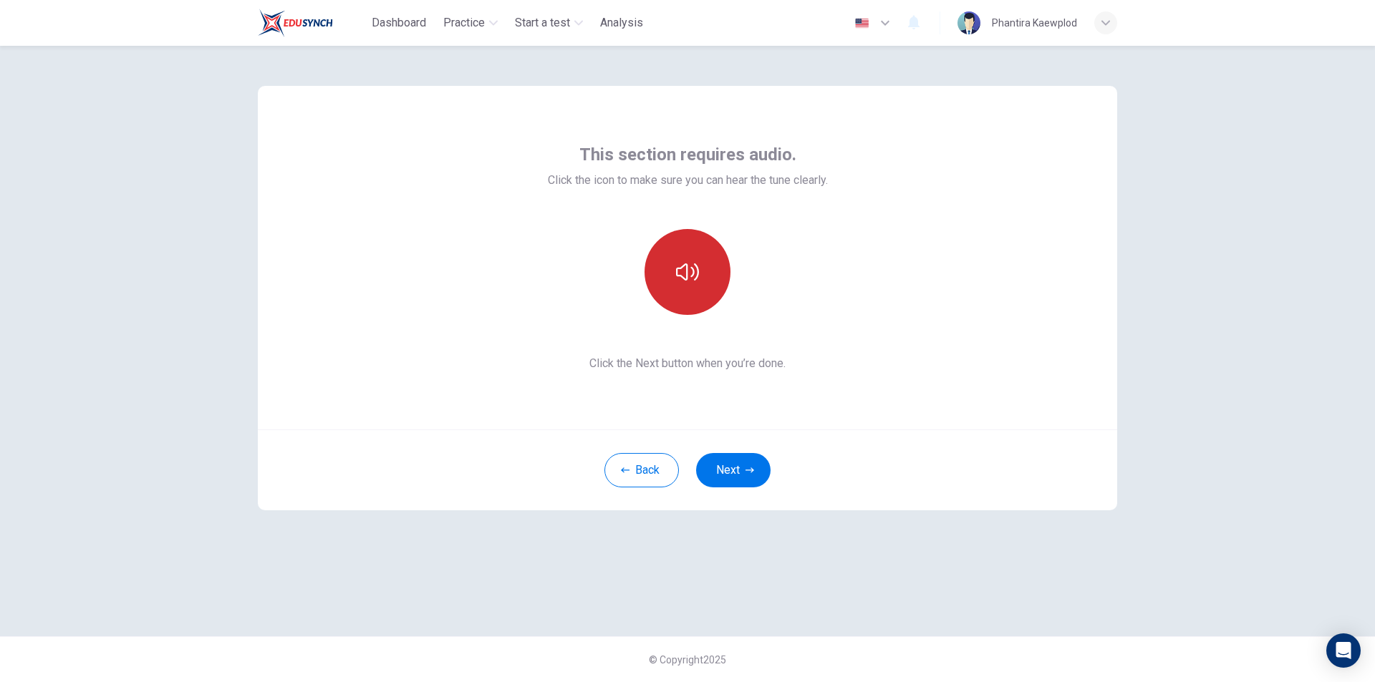
click at [687, 294] on button "button" at bounding box center [687, 272] width 86 height 86
click at [744, 478] on button "Next" at bounding box center [733, 470] width 74 height 34
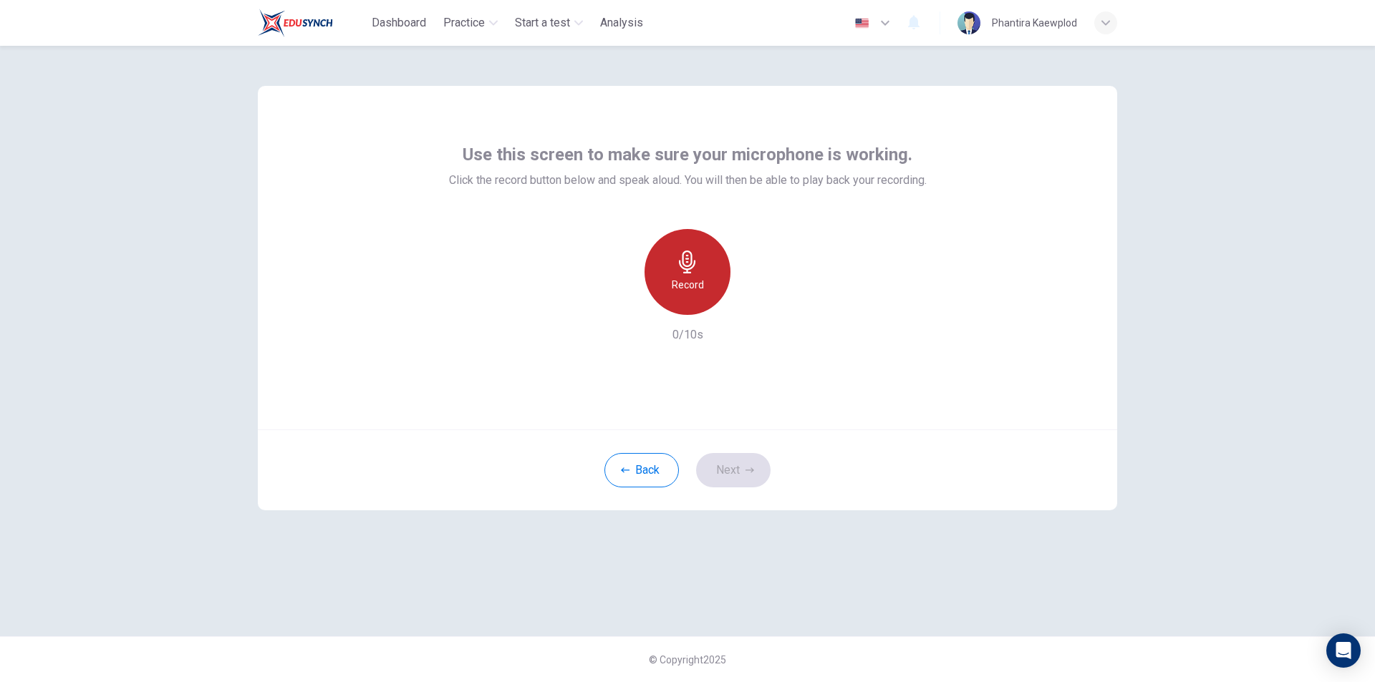
click at [697, 271] on icon "button" at bounding box center [687, 262] width 23 height 23
click at [752, 309] on icon "button" at bounding box center [753, 303] width 14 height 14
click at [756, 475] on button "Next" at bounding box center [733, 470] width 74 height 34
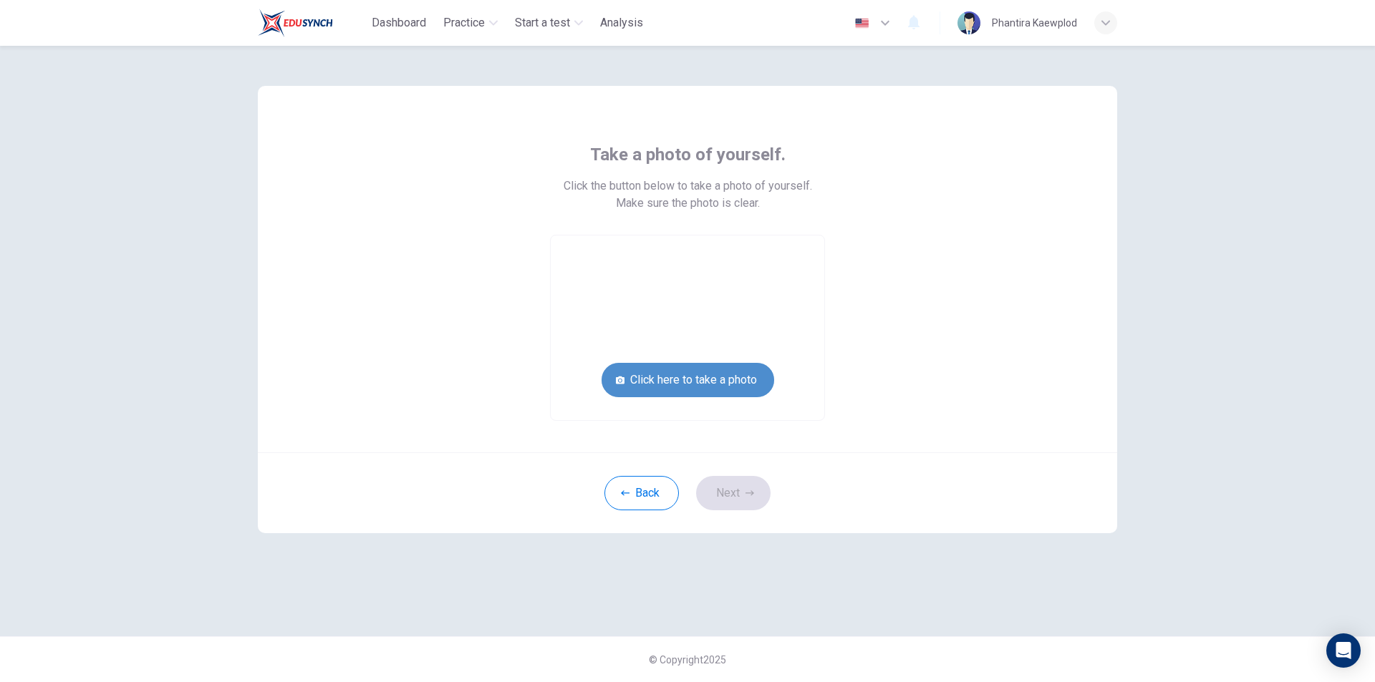
click at [718, 381] on button "Click here to take a photo" at bounding box center [687, 380] width 173 height 34
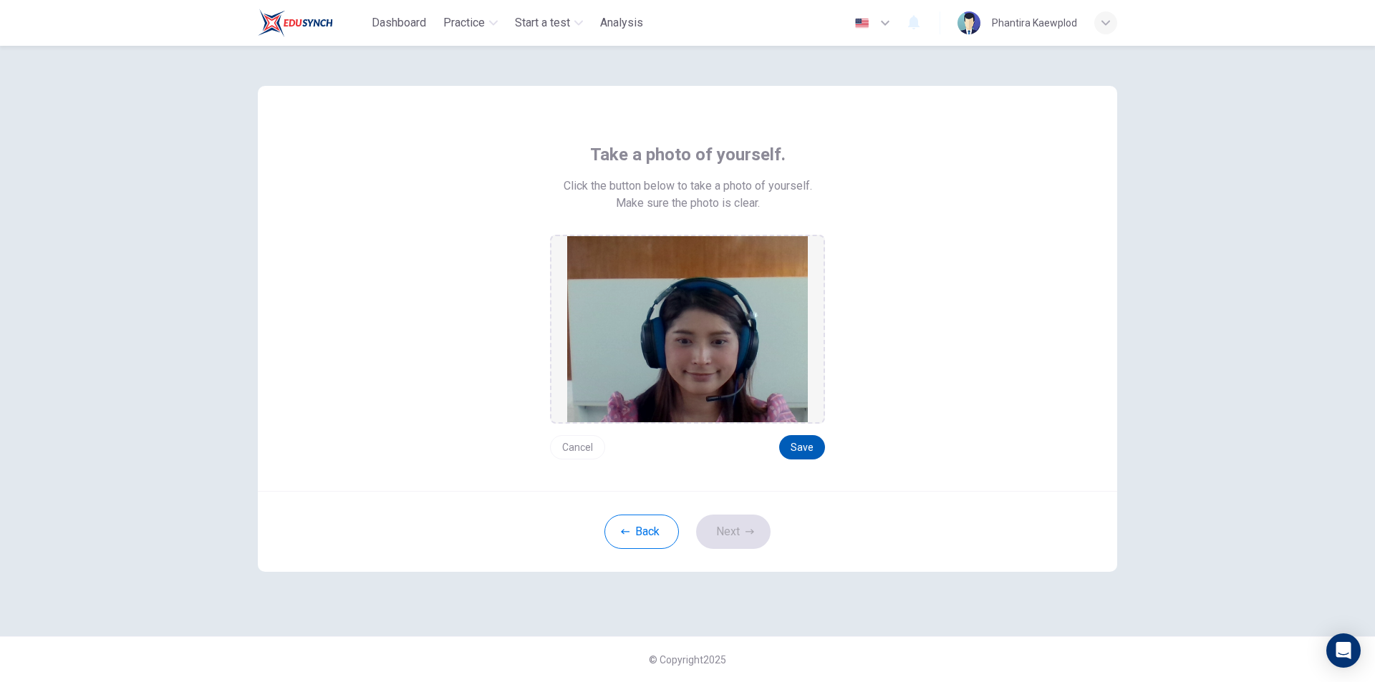
click at [806, 446] on button "Save" at bounding box center [802, 447] width 46 height 24
click at [742, 520] on button "Next" at bounding box center [733, 532] width 74 height 34
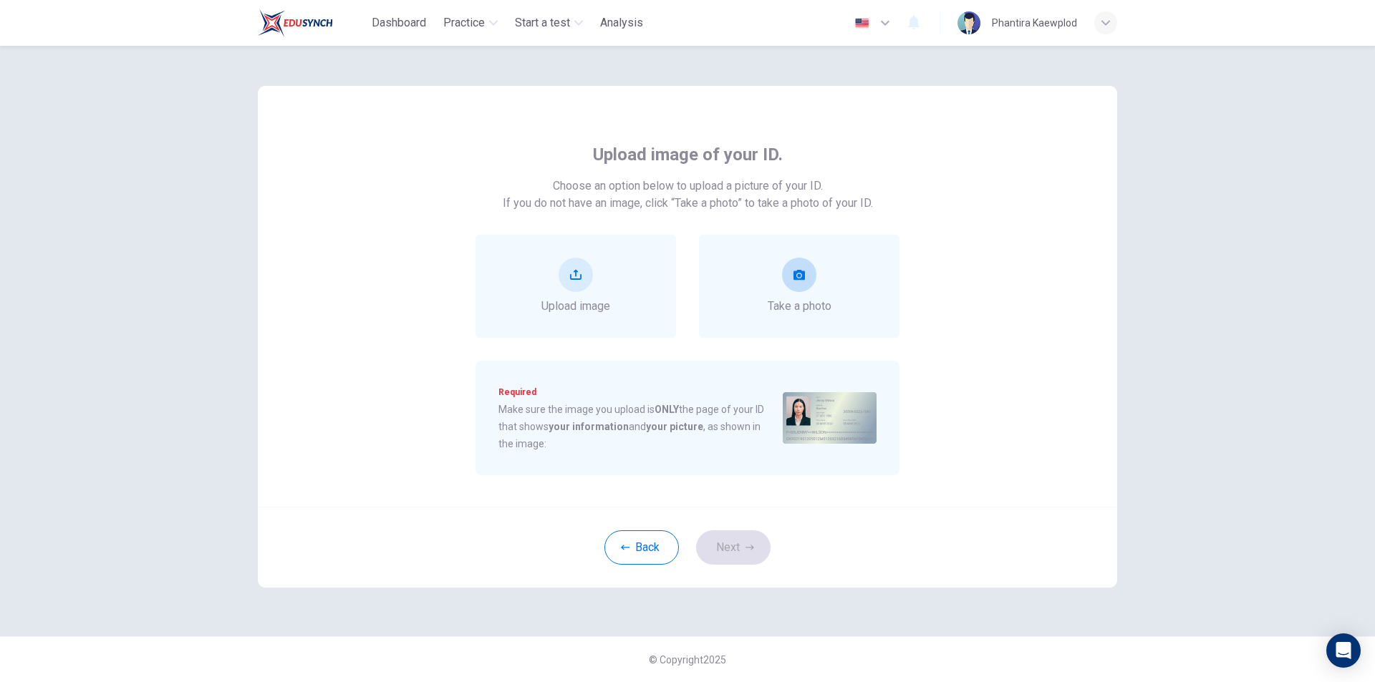
click at [821, 302] on span "Take a photo" at bounding box center [800, 306] width 64 height 17
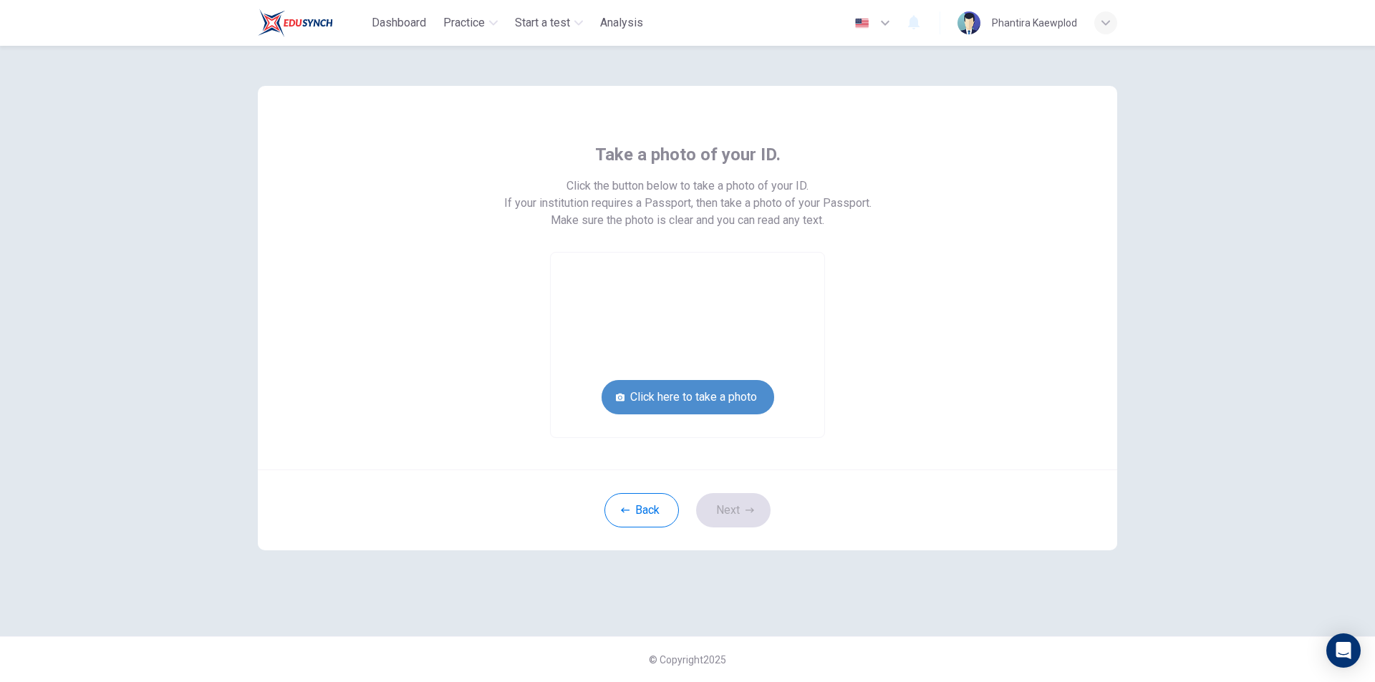
click at [655, 394] on button "Click here to take a photo" at bounding box center [687, 397] width 173 height 34
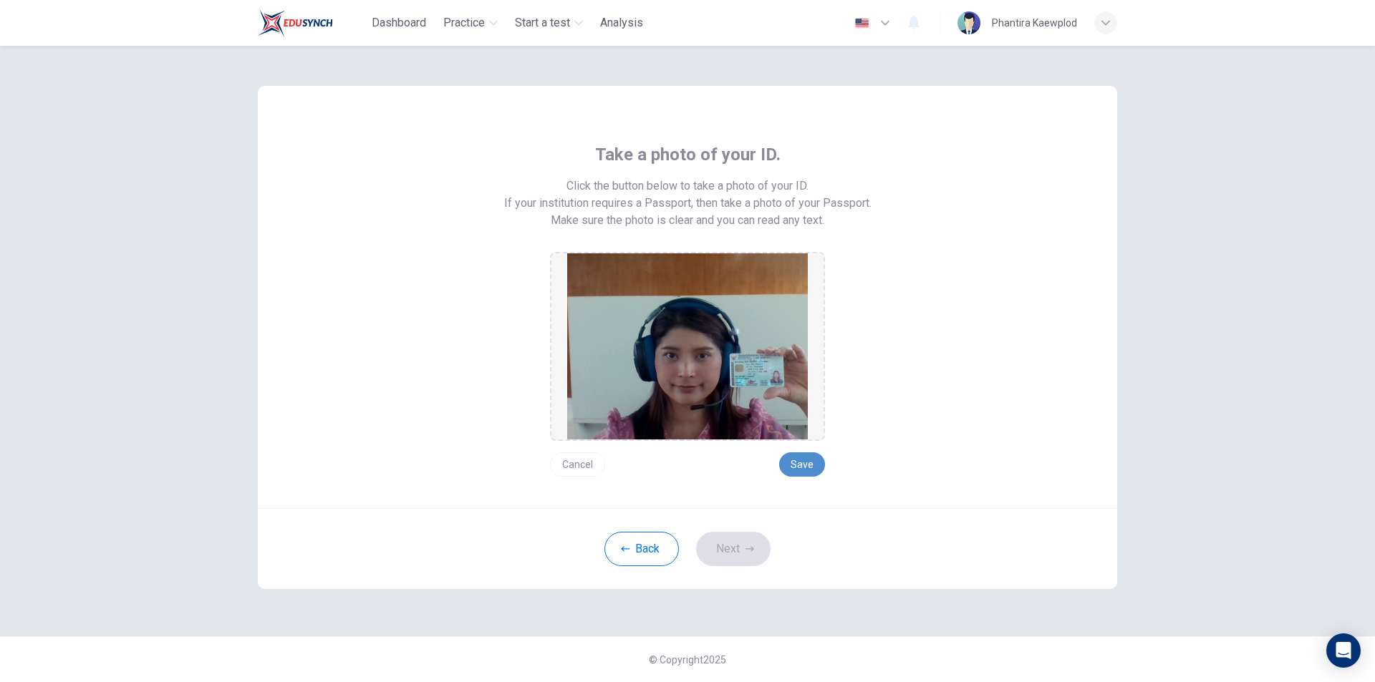
click at [801, 465] on button "Save" at bounding box center [802, 465] width 46 height 24
click at [736, 551] on button "Next" at bounding box center [733, 549] width 74 height 34
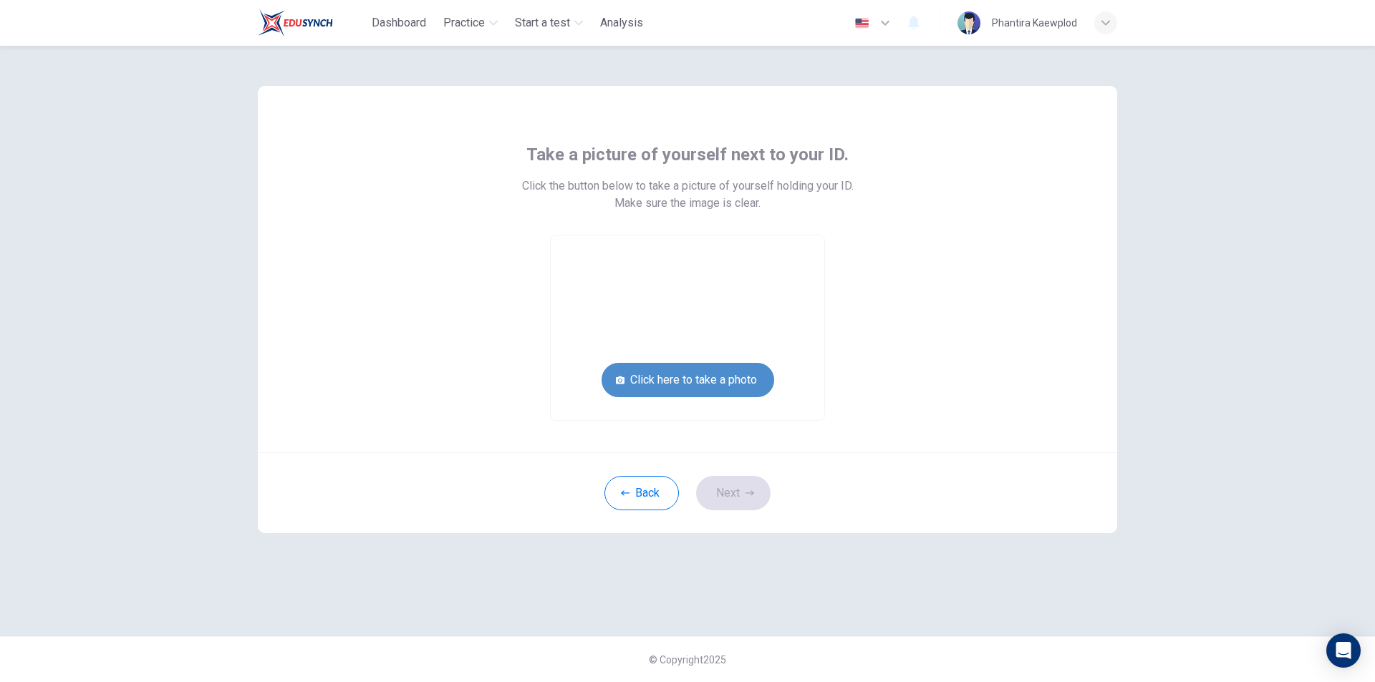
click at [737, 385] on button "Click here to take a photo" at bounding box center [687, 380] width 173 height 34
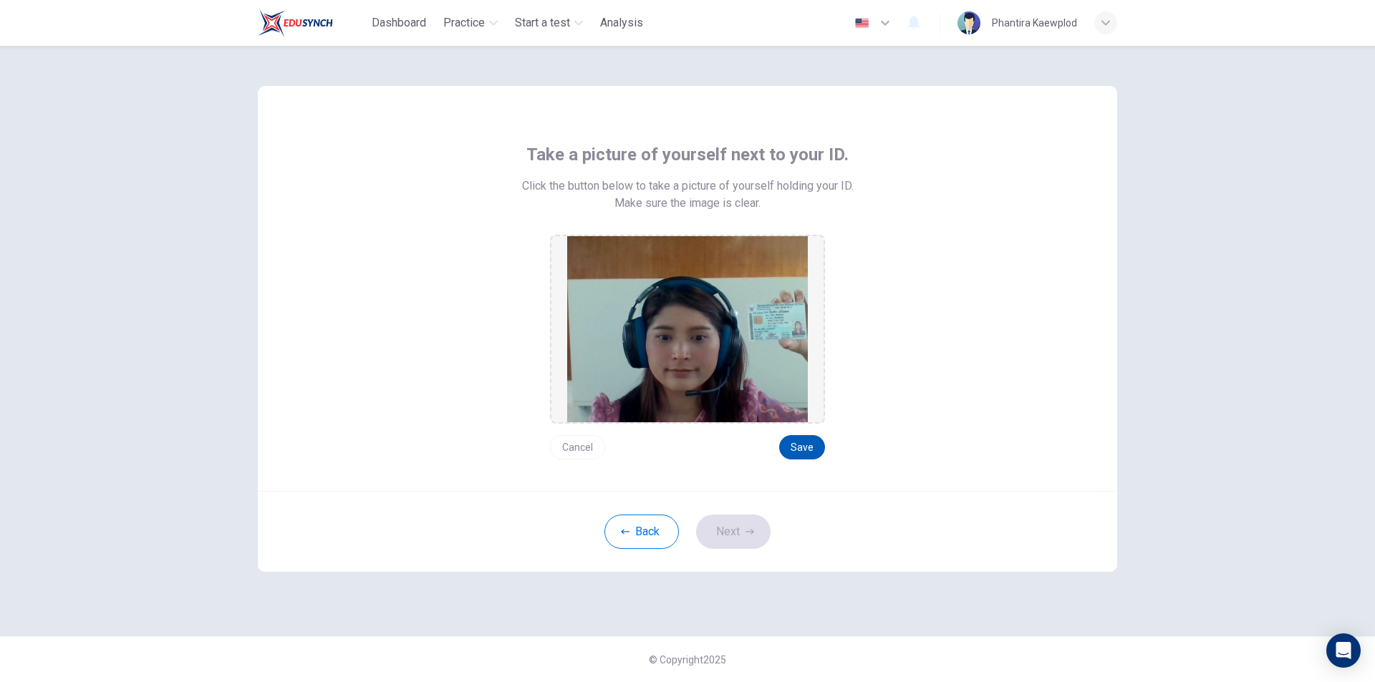
click at [812, 445] on button "Save" at bounding box center [802, 447] width 46 height 24
click at [745, 536] on icon "button" at bounding box center [749, 532] width 9 height 9
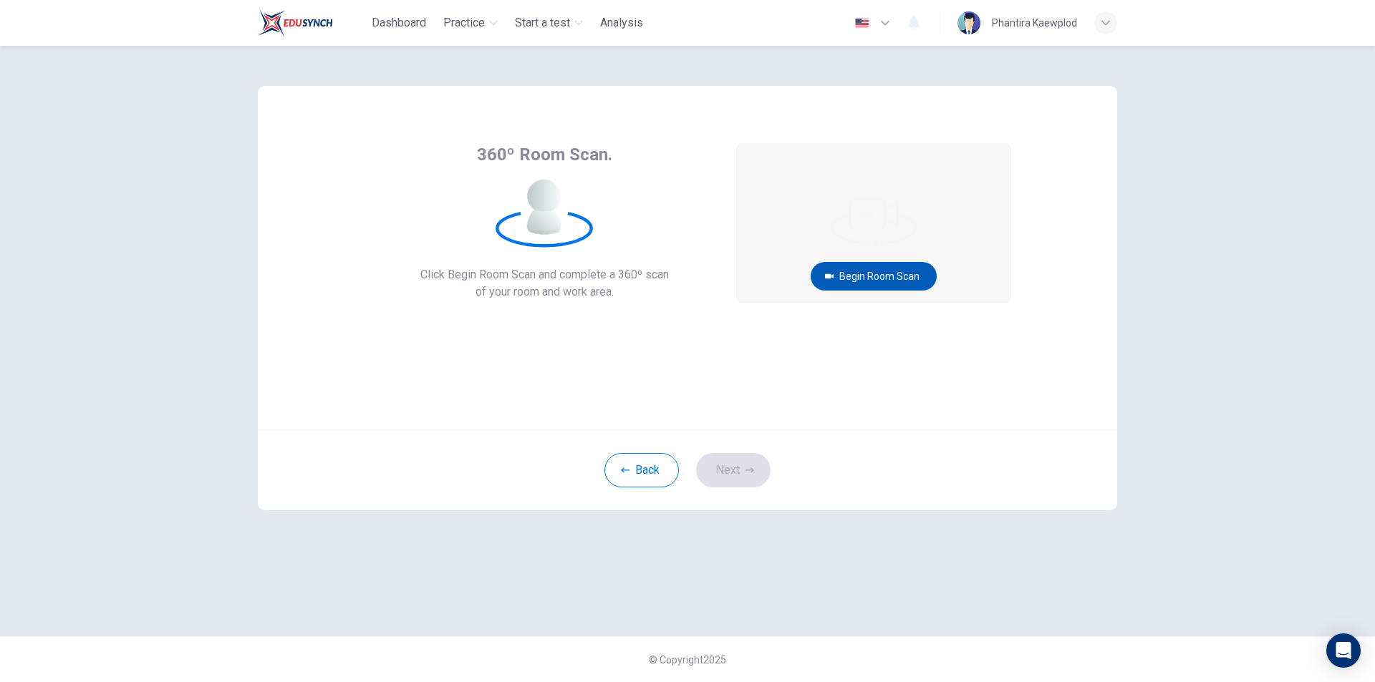
click at [861, 269] on button "Begin Room Scan" at bounding box center [874, 276] width 126 height 29
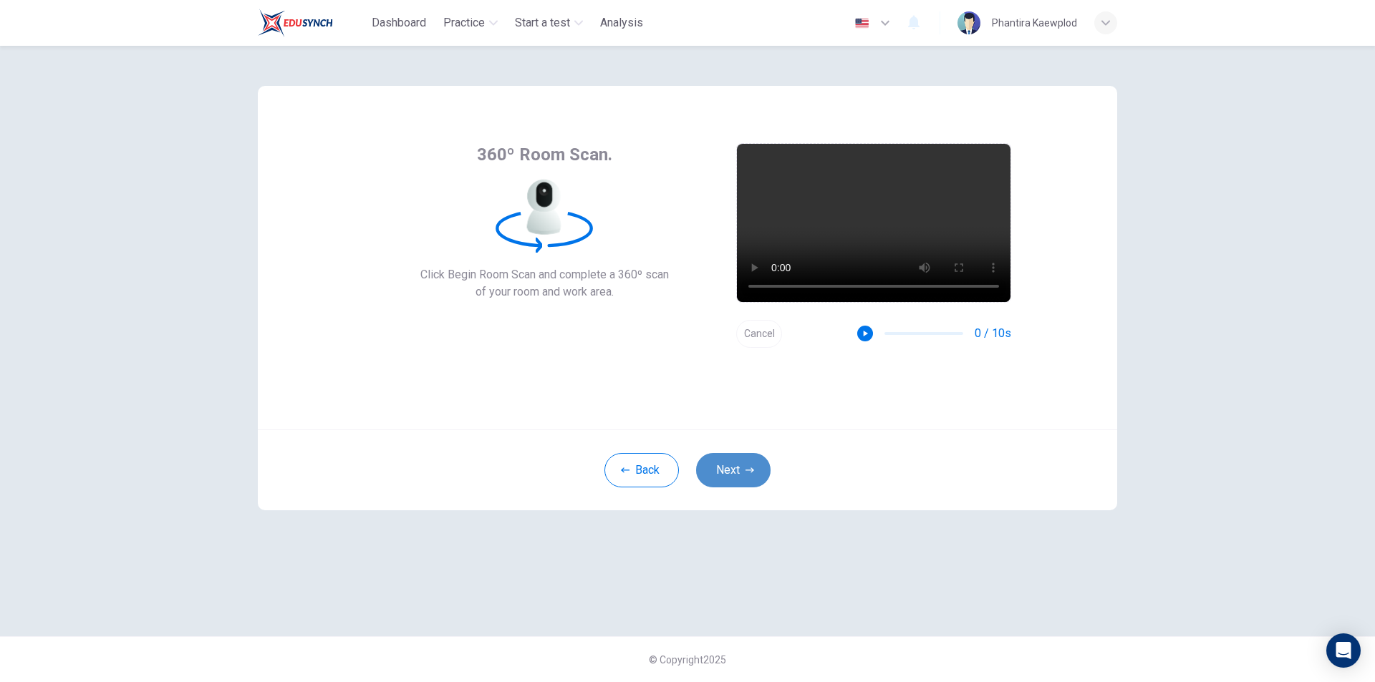
click at [730, 468] on button "Next" at bounding box center [733, 470] width 74 height 34
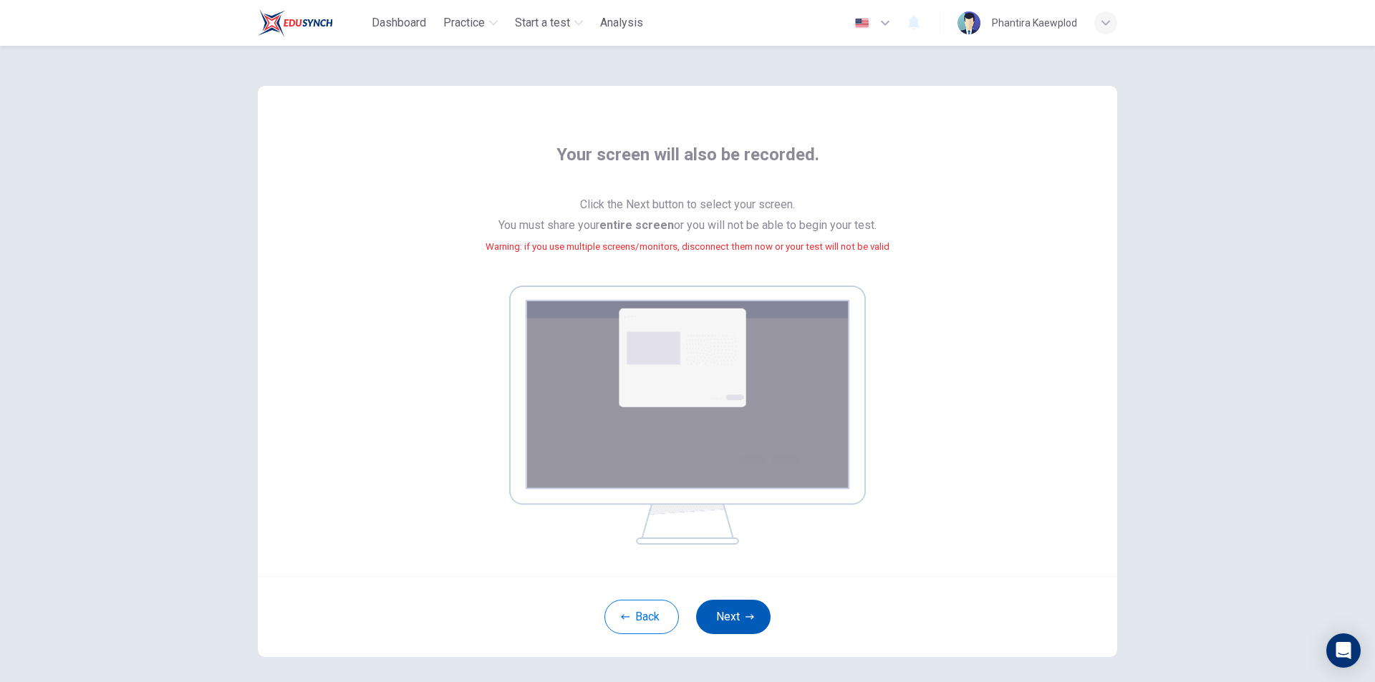
click at [726, 611] on button "Next" at bounding box center [733, 617] width 74 height 34
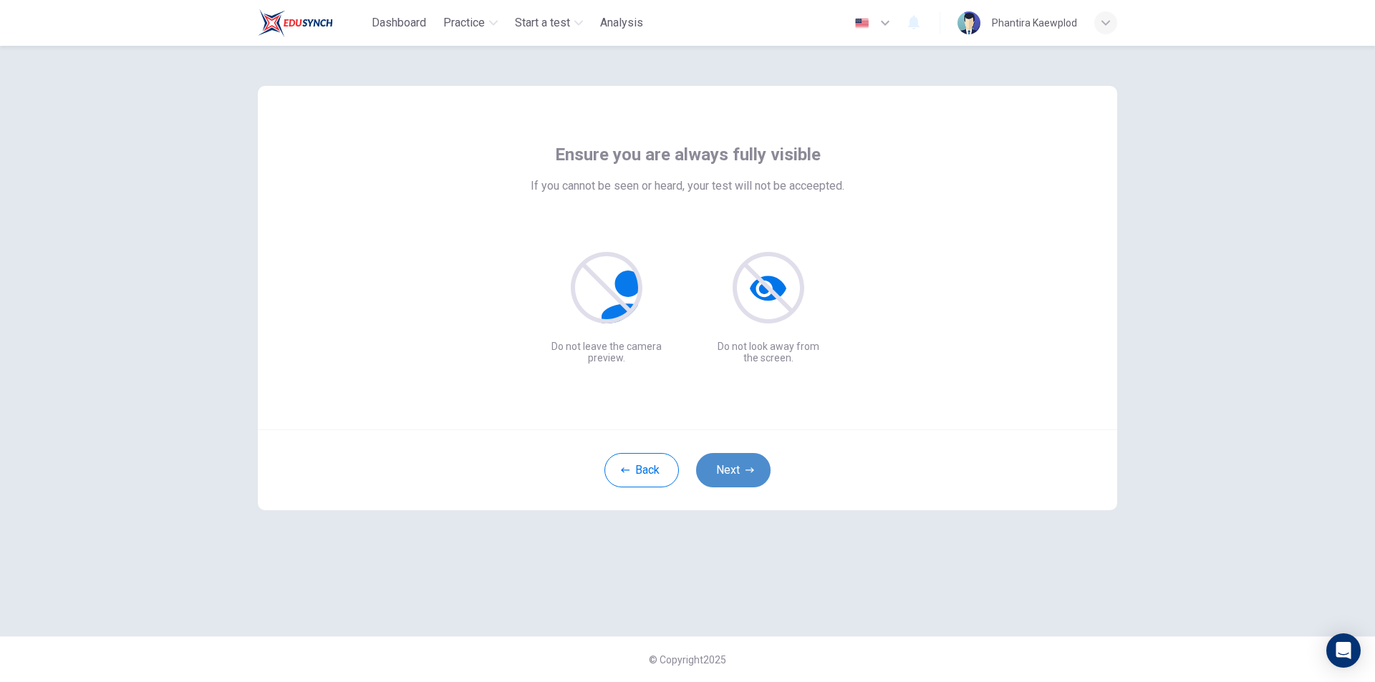
click at [740, 473] on button "Next" at bounding box center [733, 470] width 74 height 34
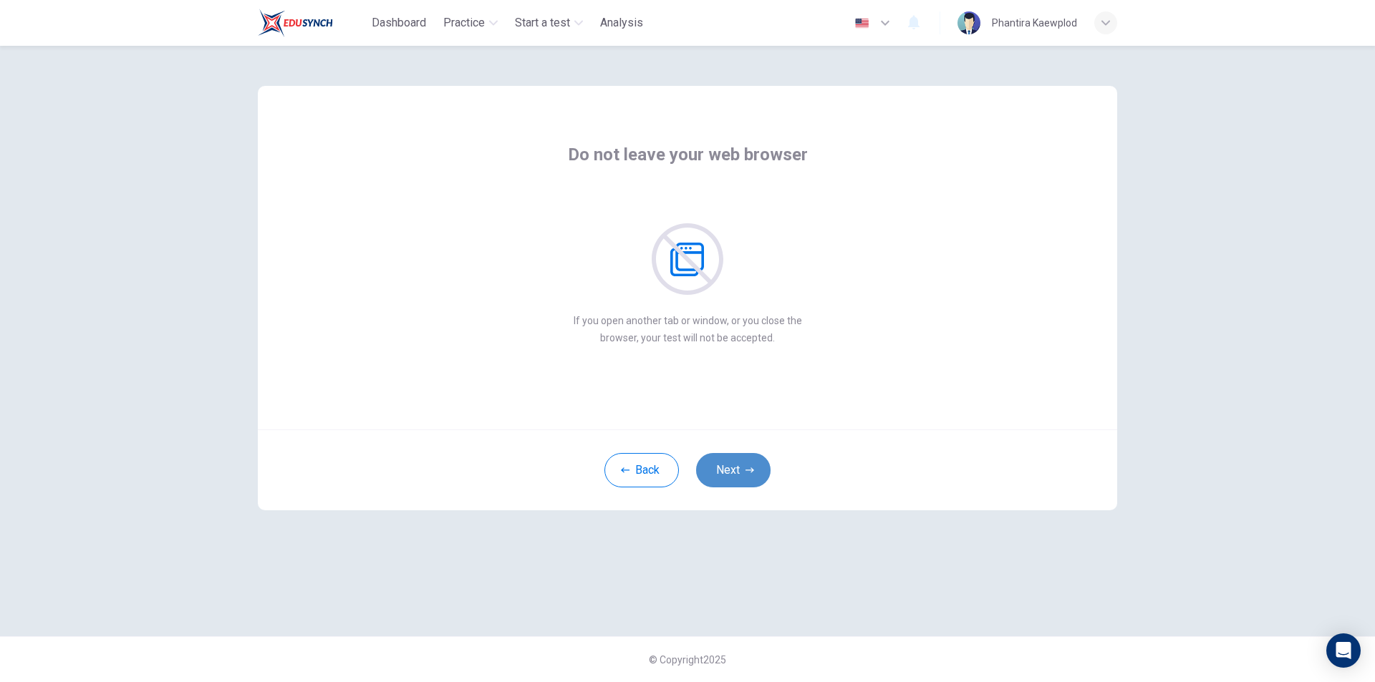
click at [725, 468] on button "Next" at bounding box center [733, 470] width 74 height 34
click at [725, 475] on button "Next" at bounding box center [733, 470] width 74 height 34
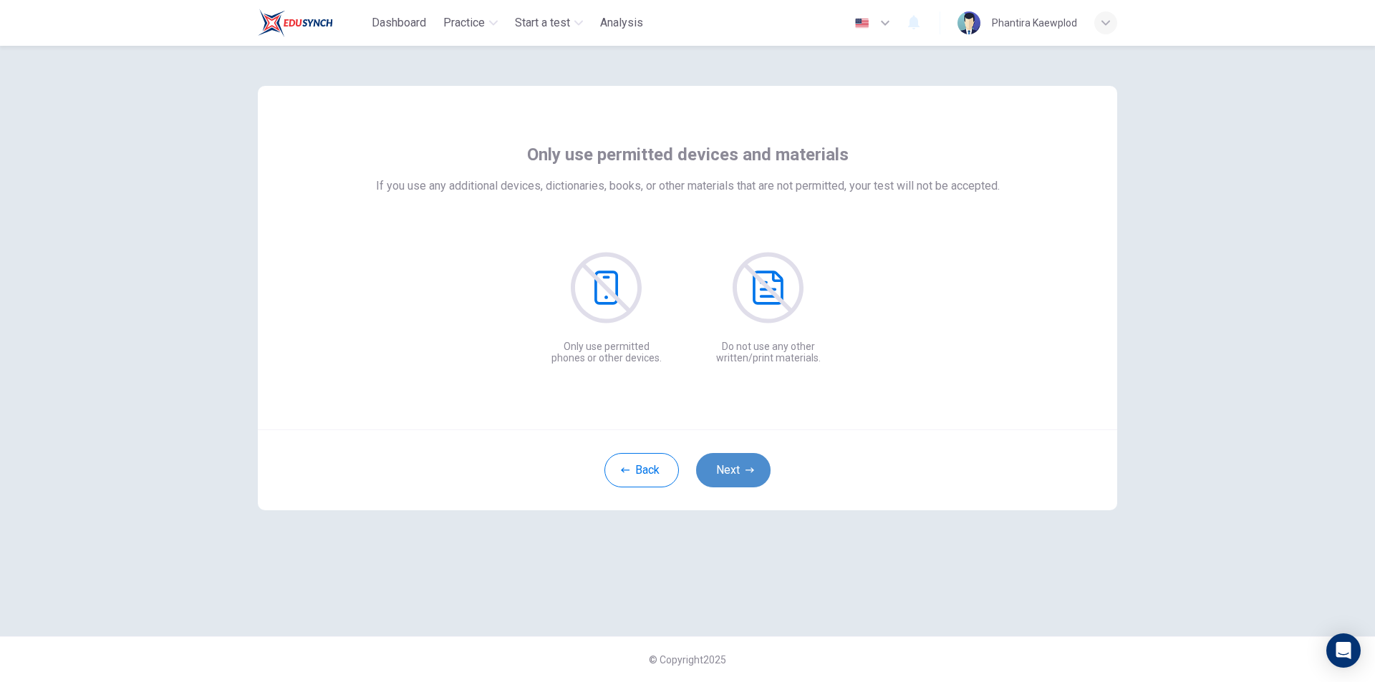
click at [725, 475] on button "Next" at bounding box center [733, 470] width 74 height 34
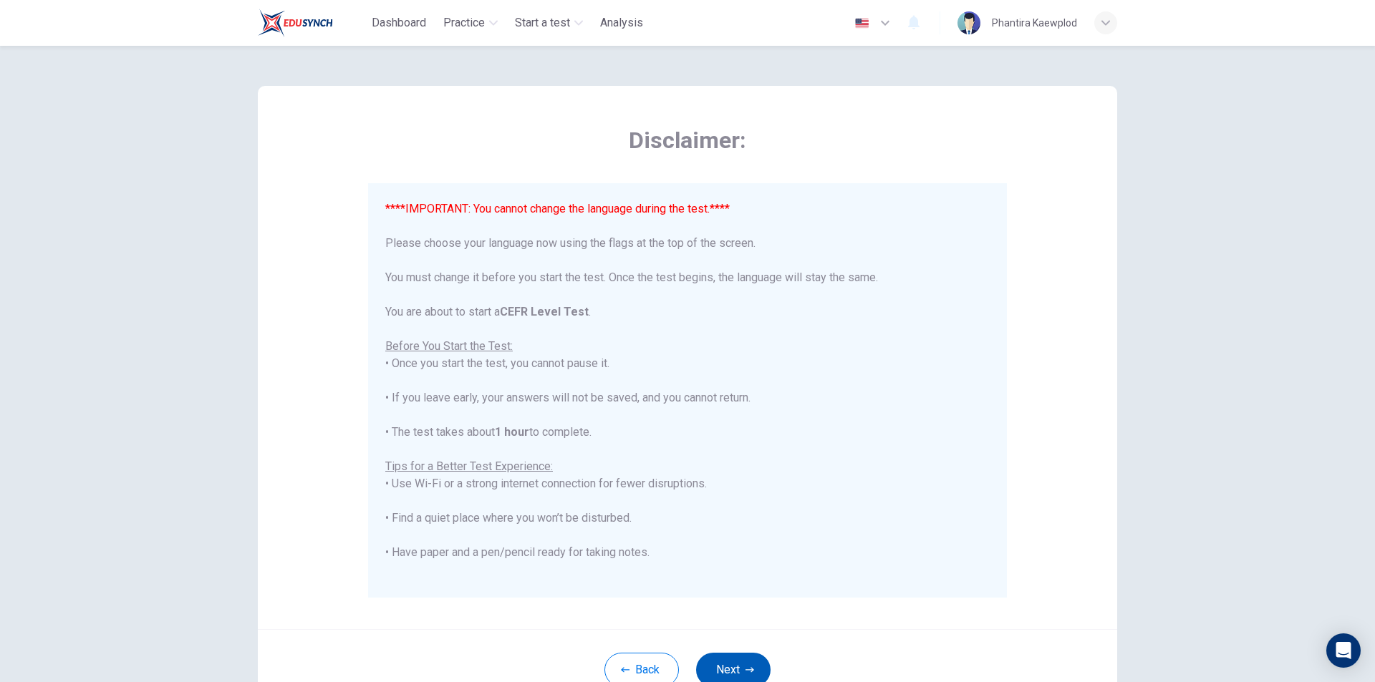
click at [745, 667] on icon "button" at bounding box center [749, 670] width 9 height 9
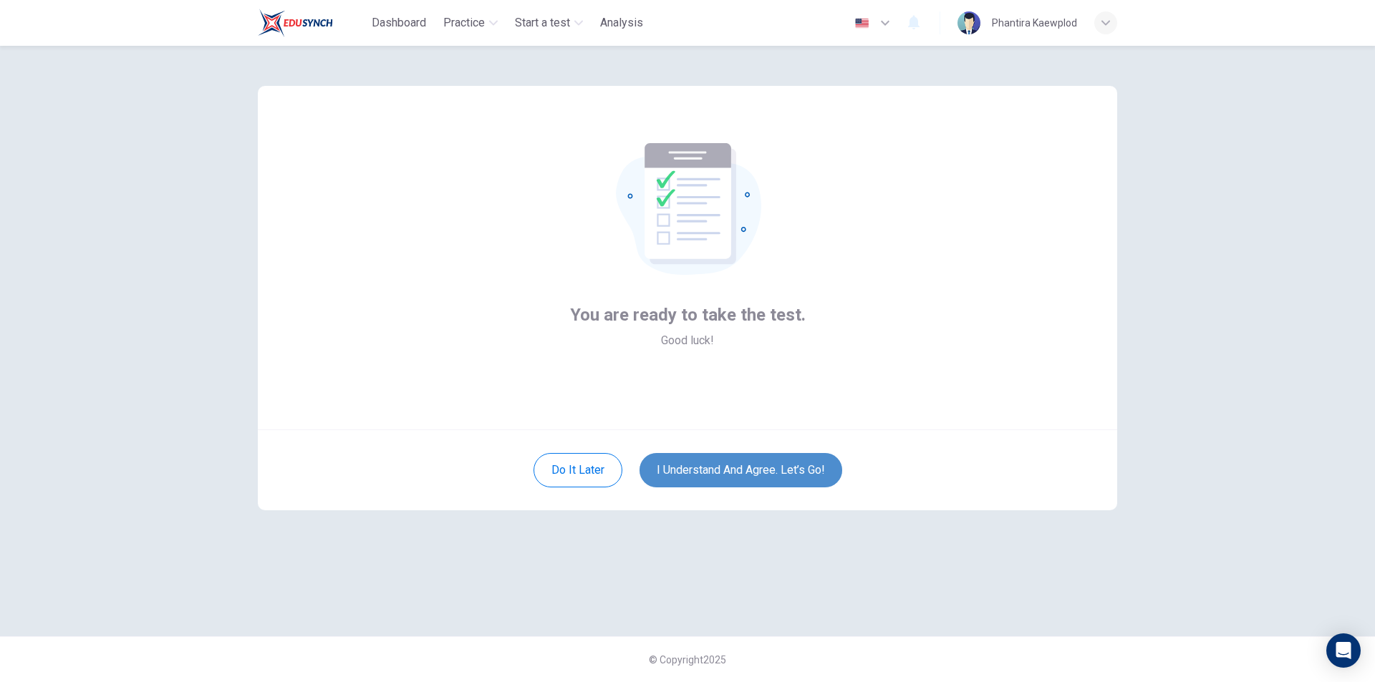
click at [735, 467] on button "I understand and agree. Let’s go!" at bounding box center [740, 470] width 203 height 34
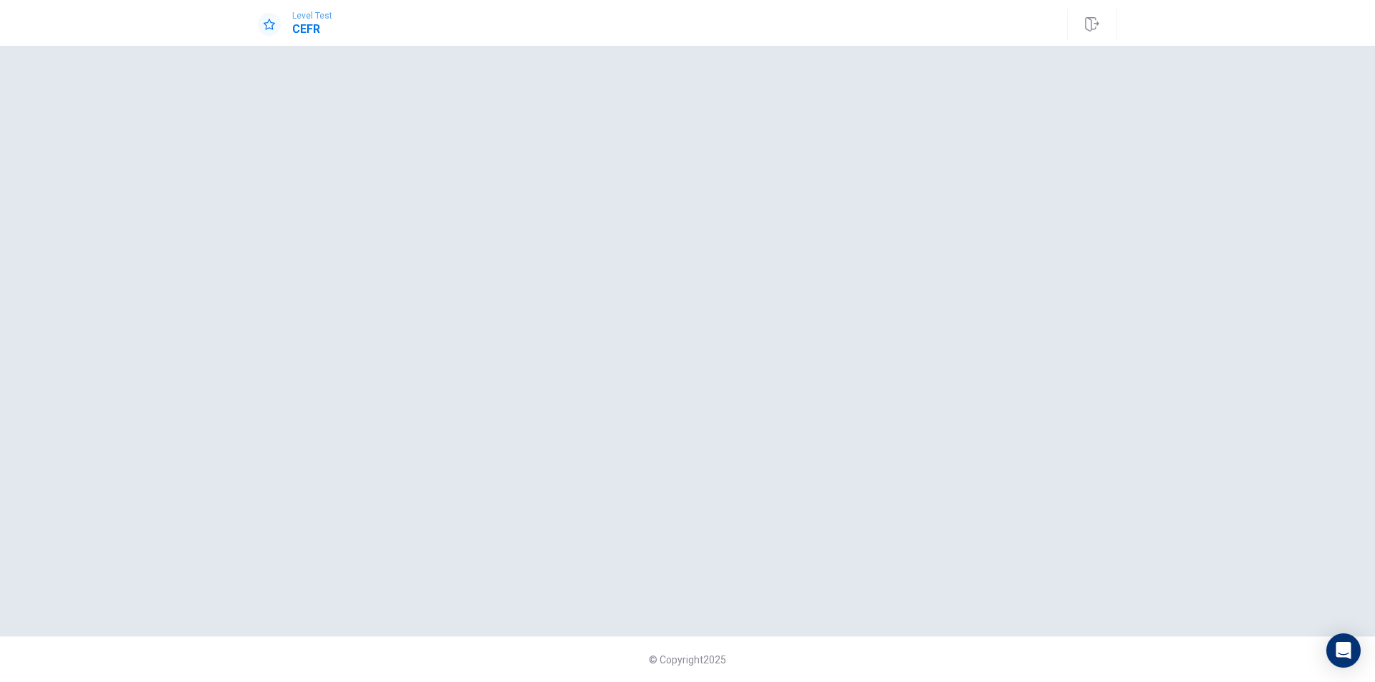
click at [269, 23] on icon at bounding box center [269, 24] width 11 height 11
click at [303, 20] on span "Level Test" at bounding box center [312, 16] width 40 height 10
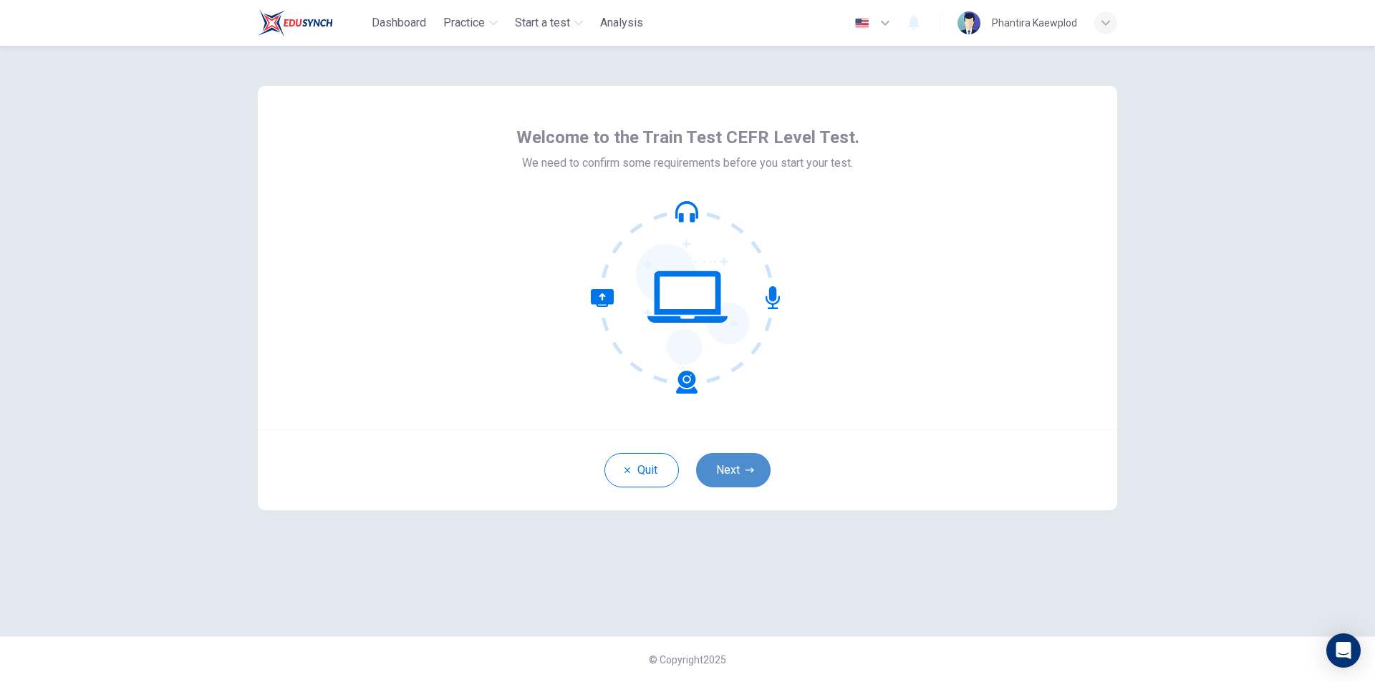
click at [743, 478] on button "Next" at bounding box center [733, 470] width 74 height 34
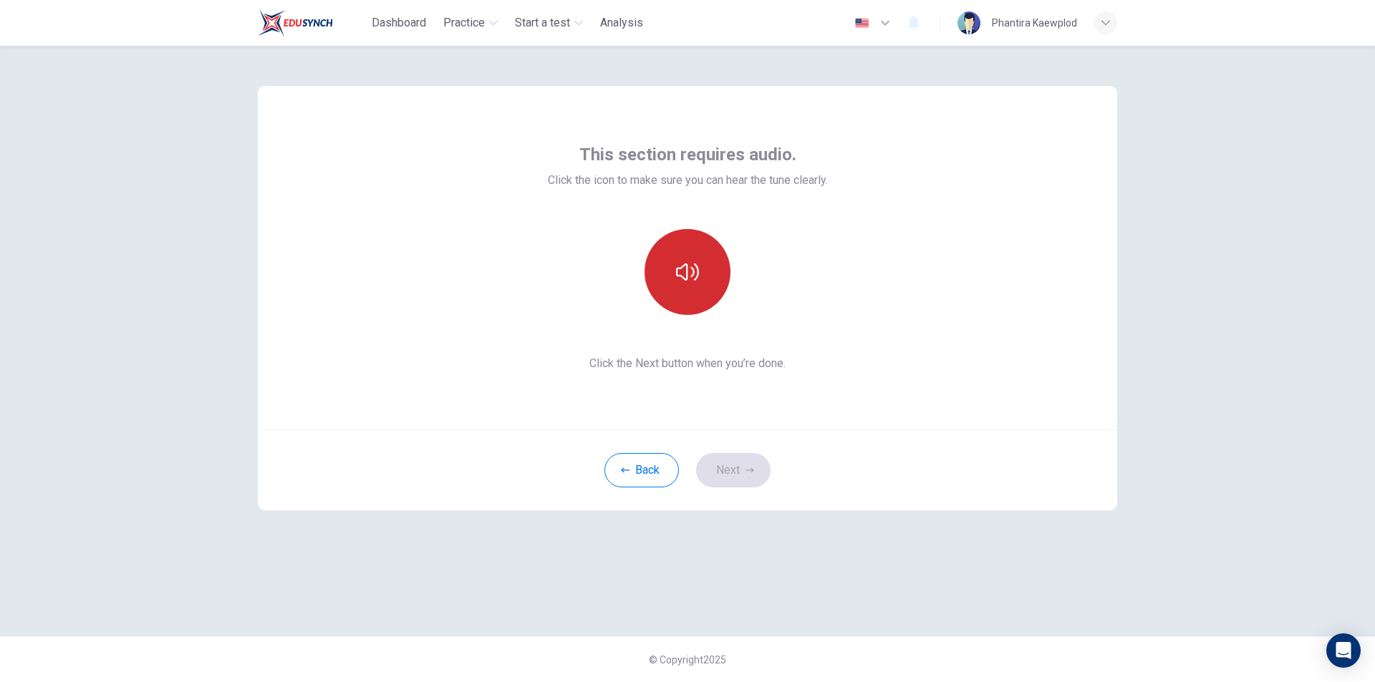
click at [665, 281] on button "button" at bounding box center [687, 272] width 86 height 86
click at [734, 470] on button "Next" at bounding box center [733, 470] width 74 height 34
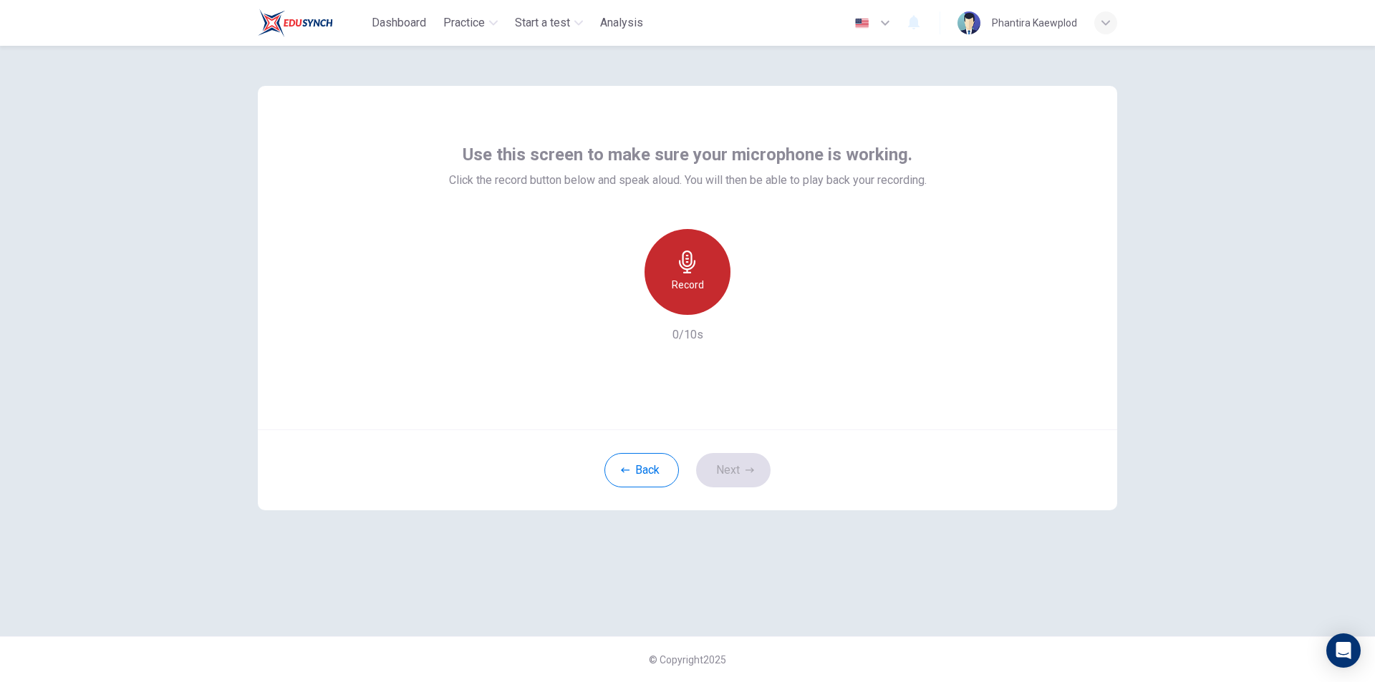
click at [690, 294] on div "Record" at bounding box center [687, 272] width 86 height 86
click at [690, 294] on div "Stop" at bounding box center [687, 272] width 86 height 86
click at [751, 462] on button "Next" at bounding box center [733, 470] width 74 height 34
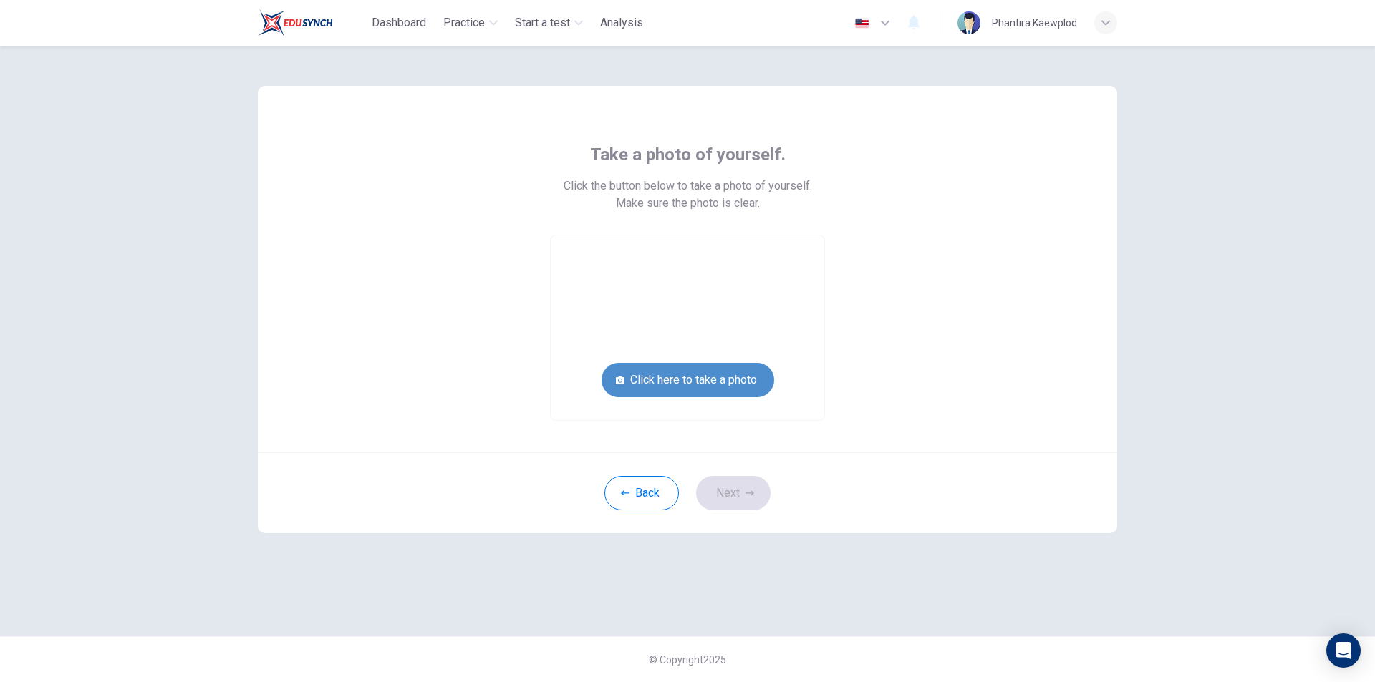
click at [725, 388] on button "Click here to take a photo" at bounding box center [687, 380] width 173 height 34
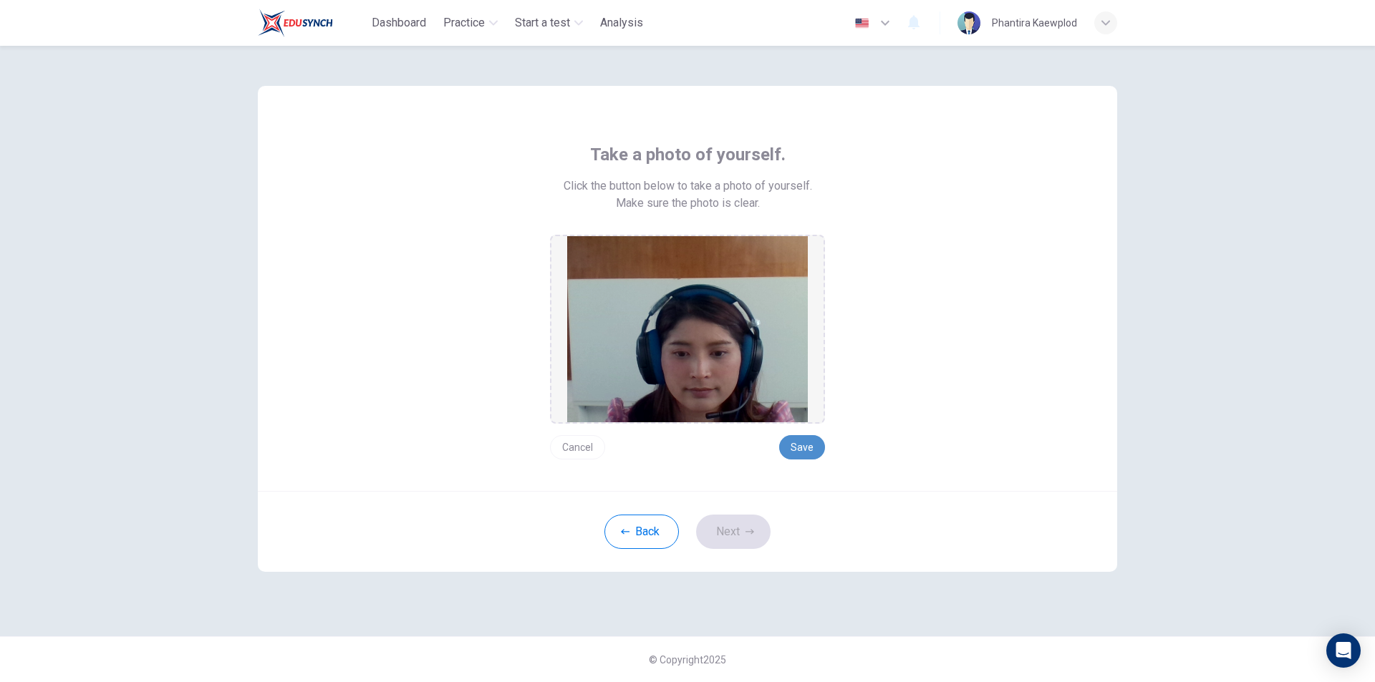
click at [806, 445] on button "Save" at bounding box center [802, 447] width 46 height 24
click at [744, 528] on button "Next" at bounding box center [733, 532] width 74 height 34
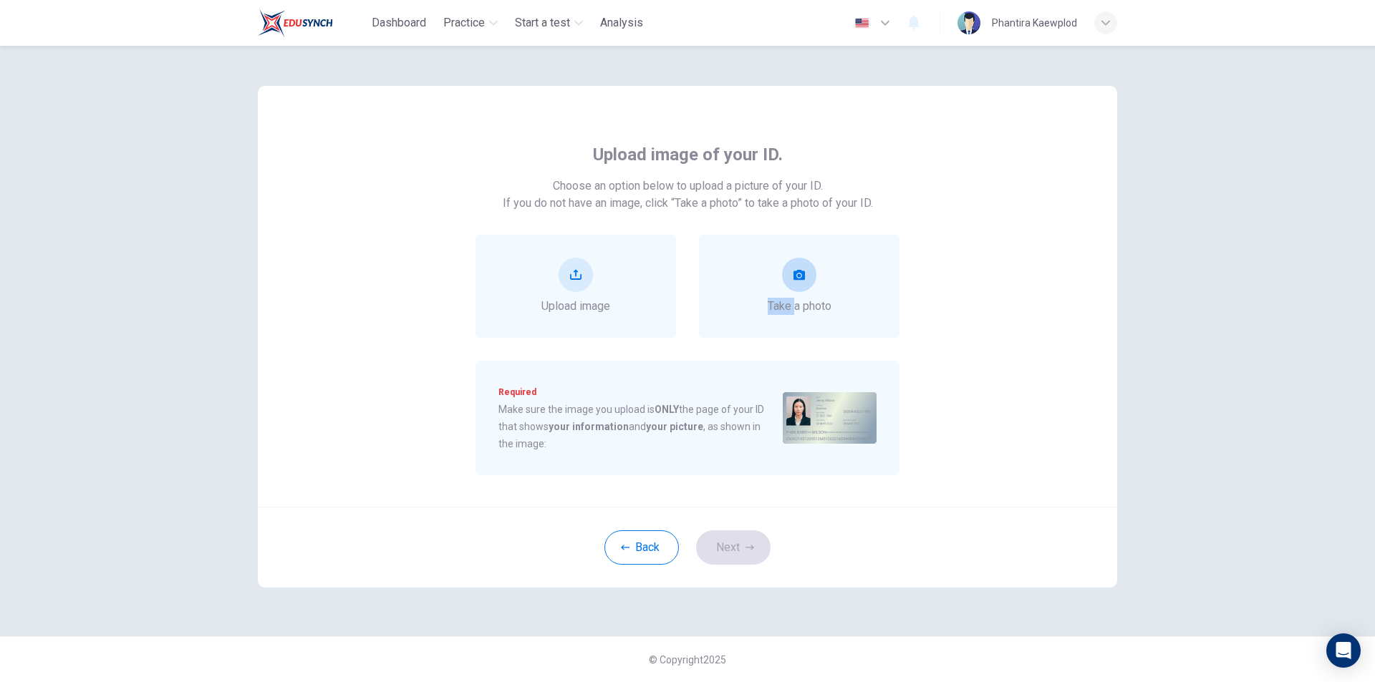
click at [796, 294] on div "Take a photo" at bounding box center [800, 286] width 64 height 57
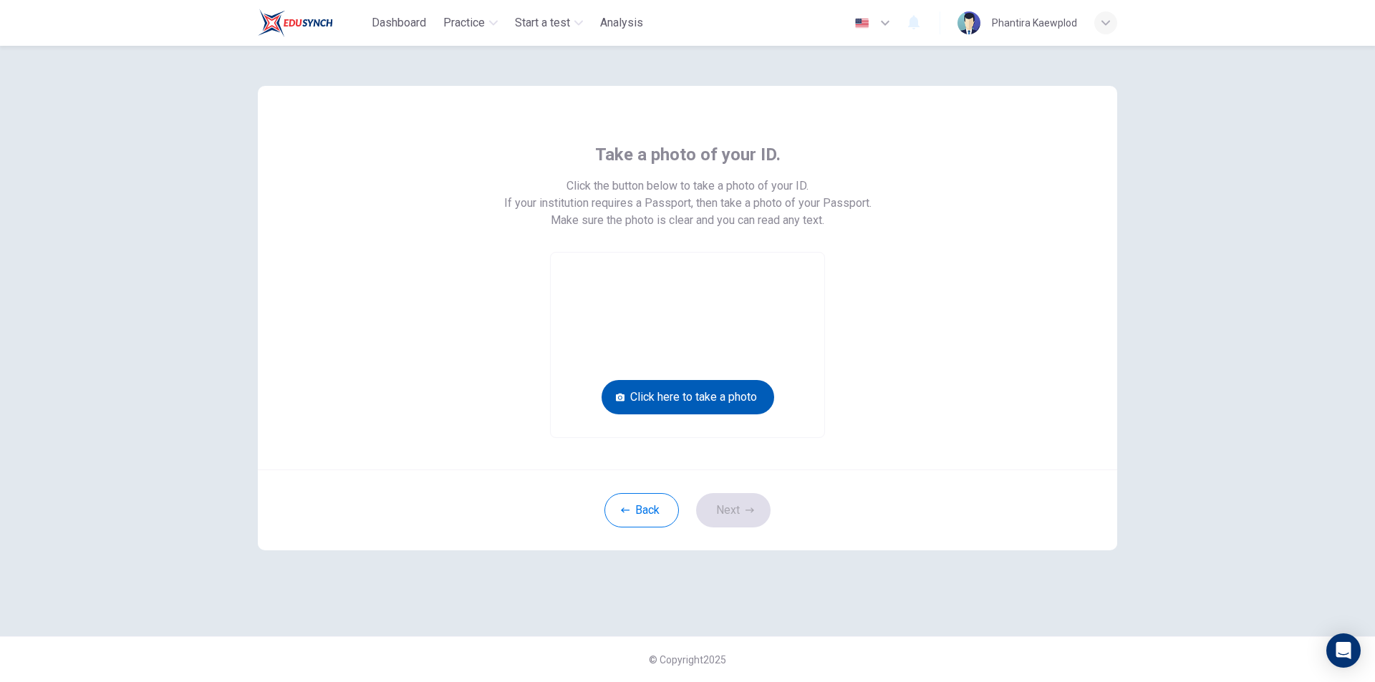
click at [726, 403] on button "Click here to take a photo" at bounding box center [687, 397] width 173 height 34
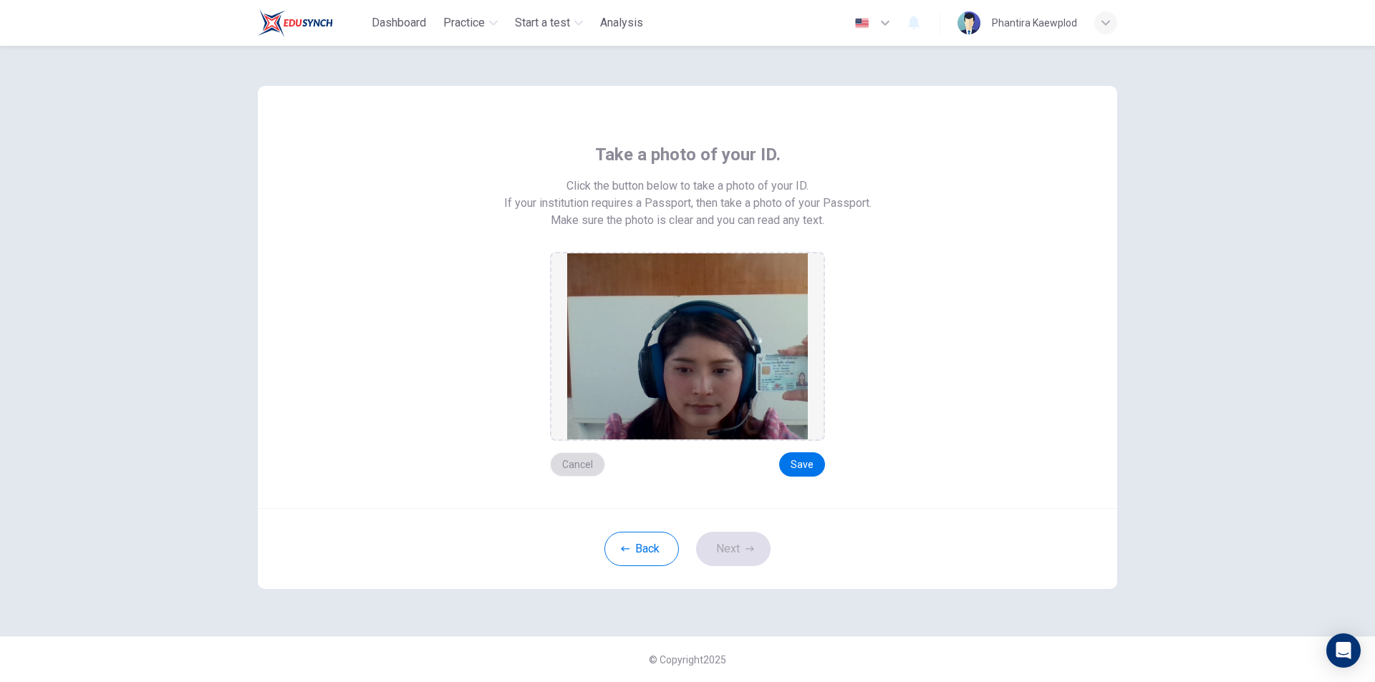
click at [575, 462] on button "Cancel" at bounding box center [577, 465] width 55 height 24
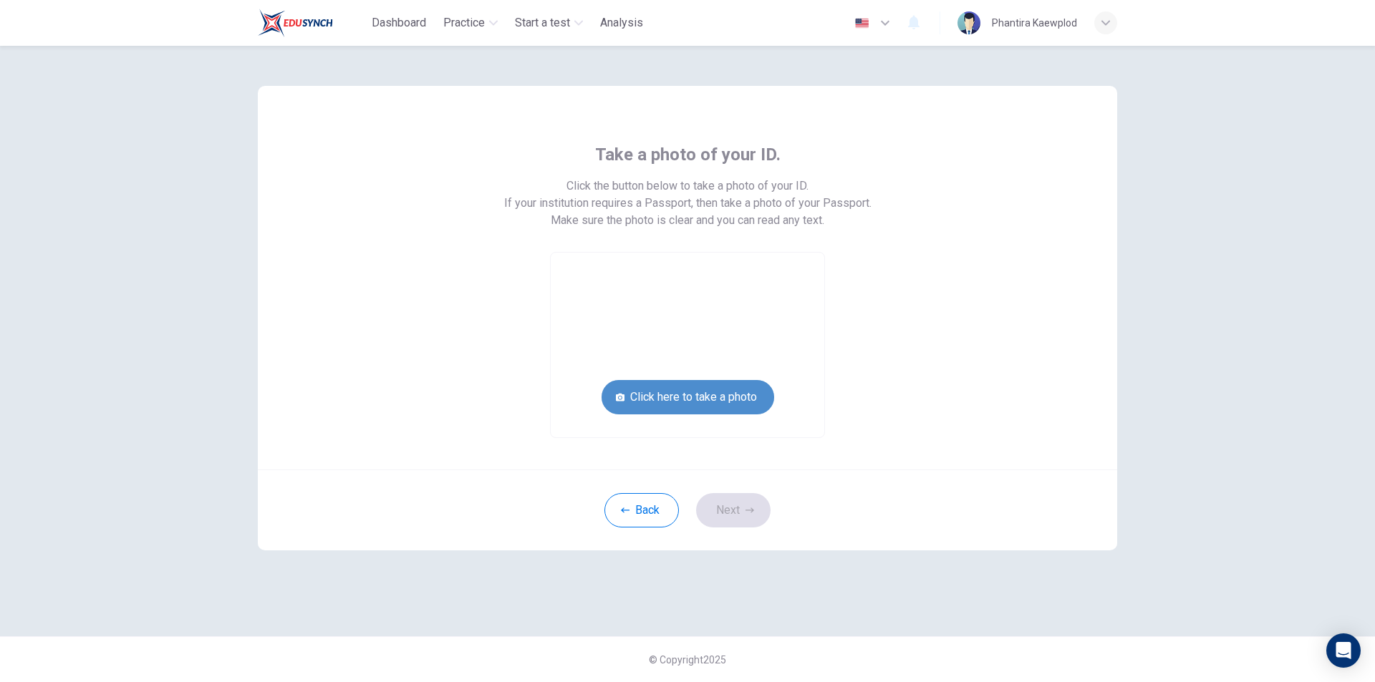
click at [710, 400] on button "Click here to take a photo" at bounding box center [687, 397] width 173 height 34
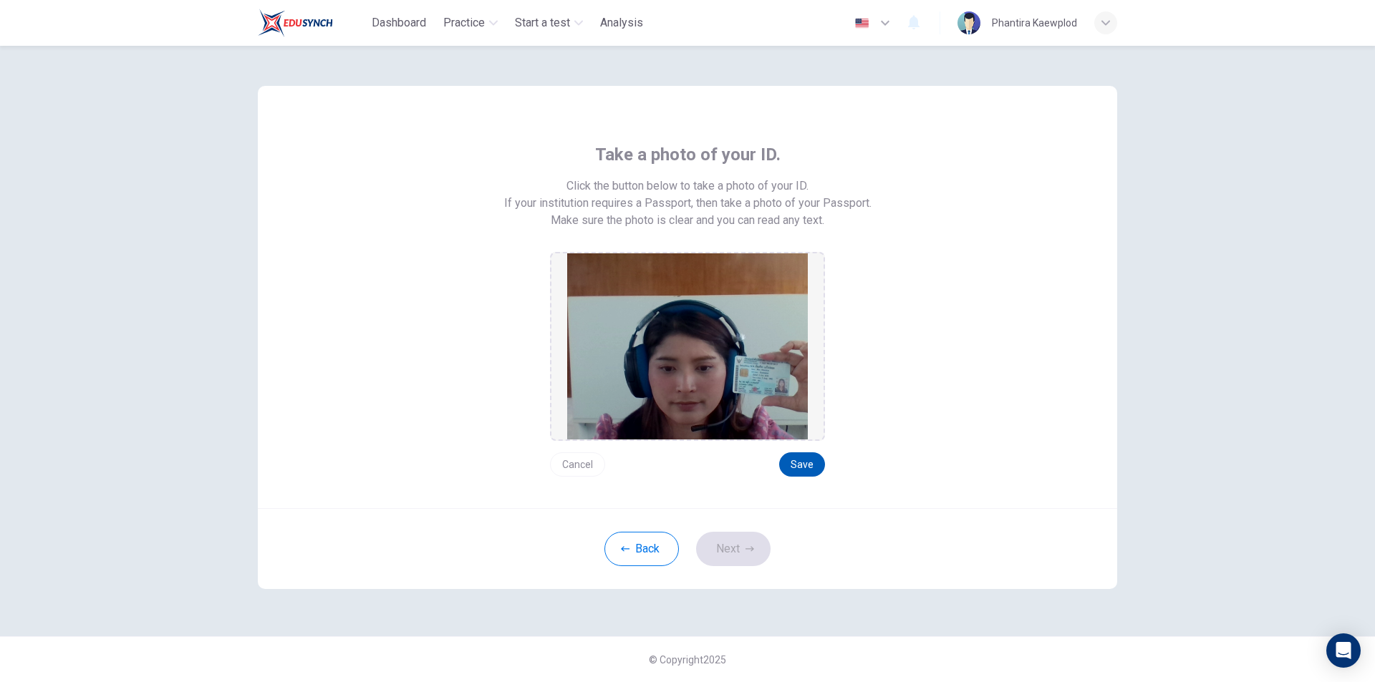
click at [801, 464] on button "Save" at bounding box center [802, 465] width 46 height 24
click at [733, 559] on button "Next" at bounding box center [733, 549] width 74 height 34
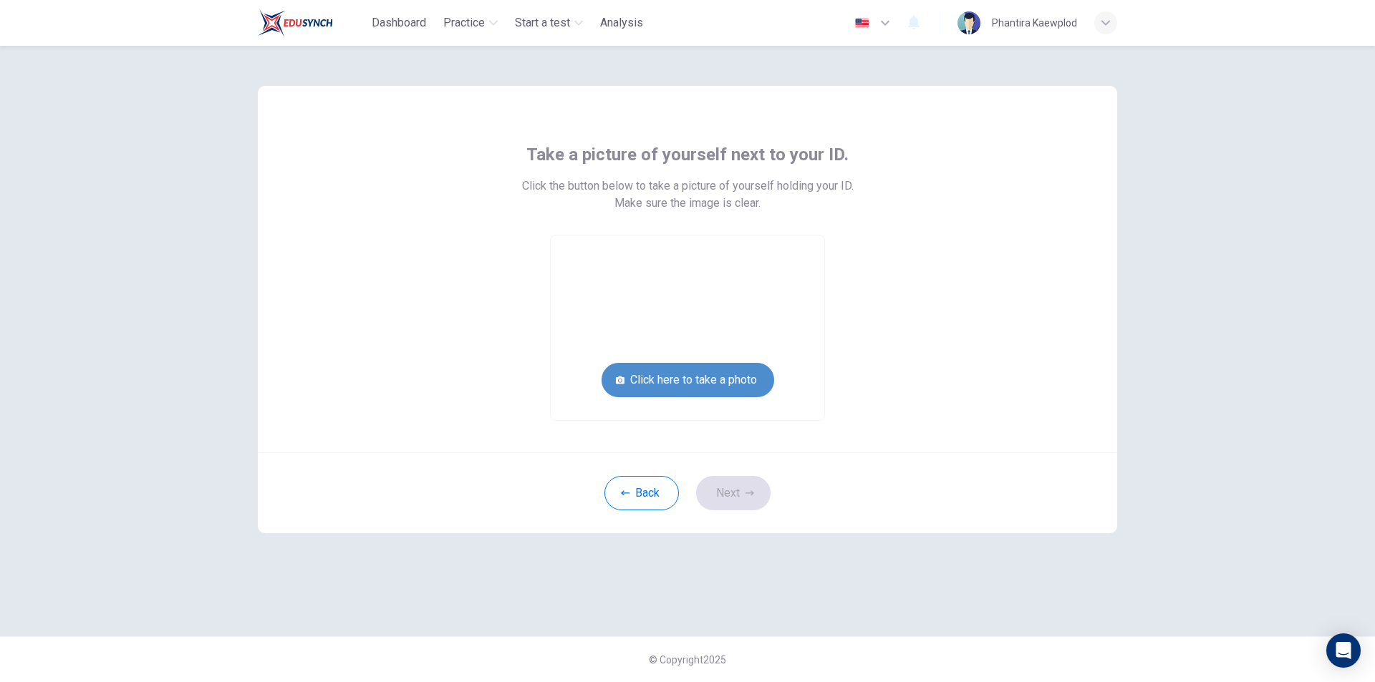
click at [702, 385] on button "Click here to take a photo" at bounding box center [687, 380] width 173 height 34
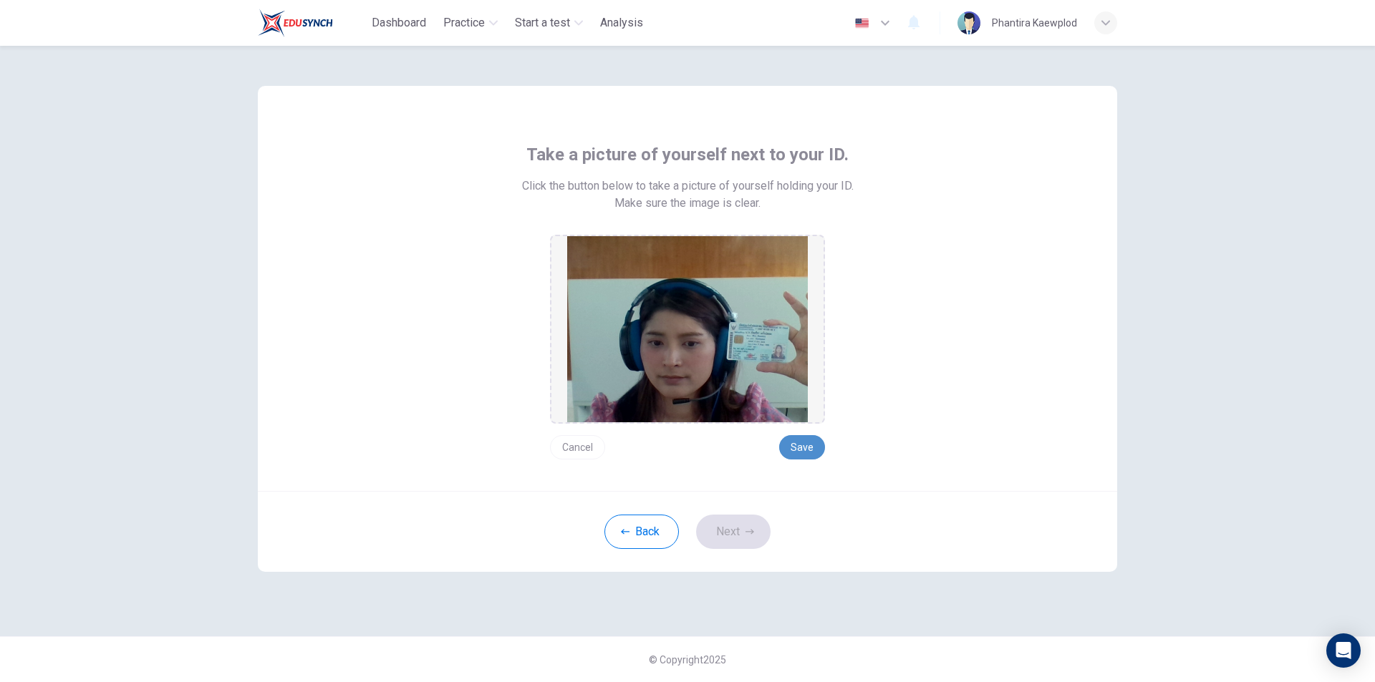
click at [796, 442] on button "Save" at bounding box center [802, 447] width 46 height 24
click at [745, 529] on icon "button" at bounding box center [749, 532] width 9 height 9
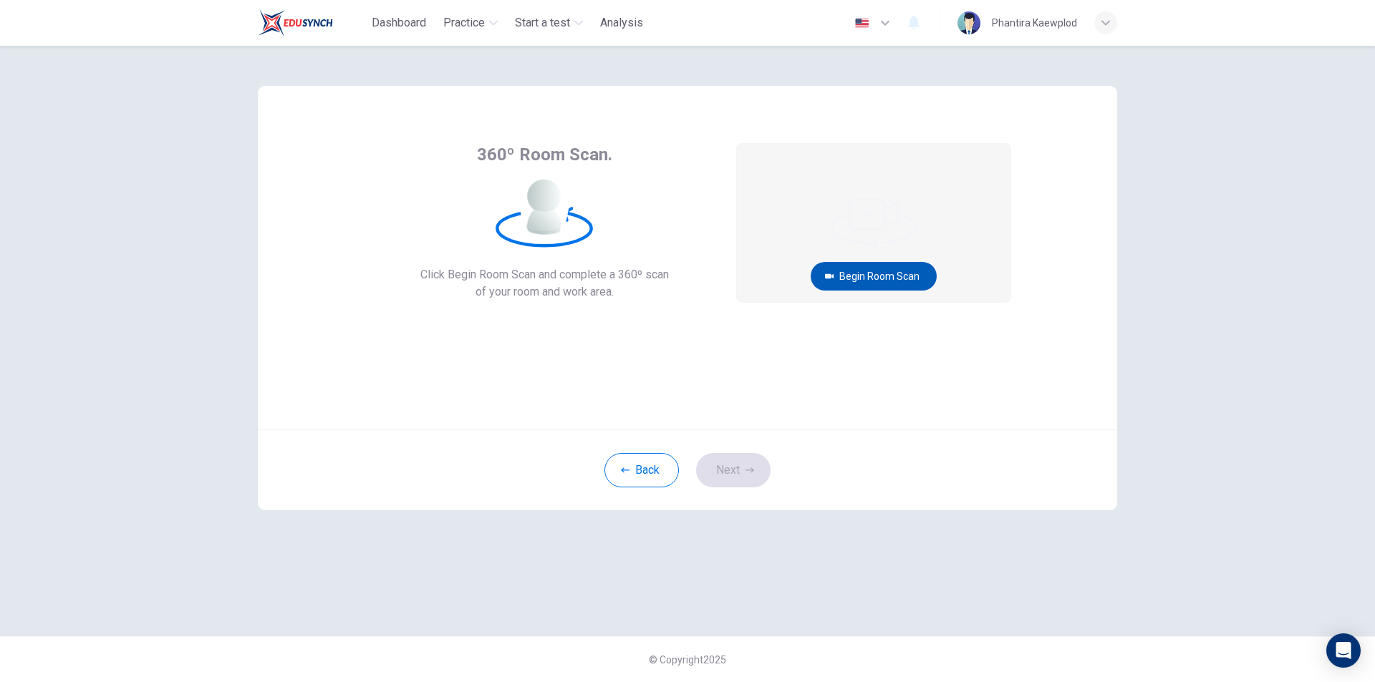
click at [902, 281] on button "Begin Room Scan" at bounding box center [874, 276] width 126 height 29
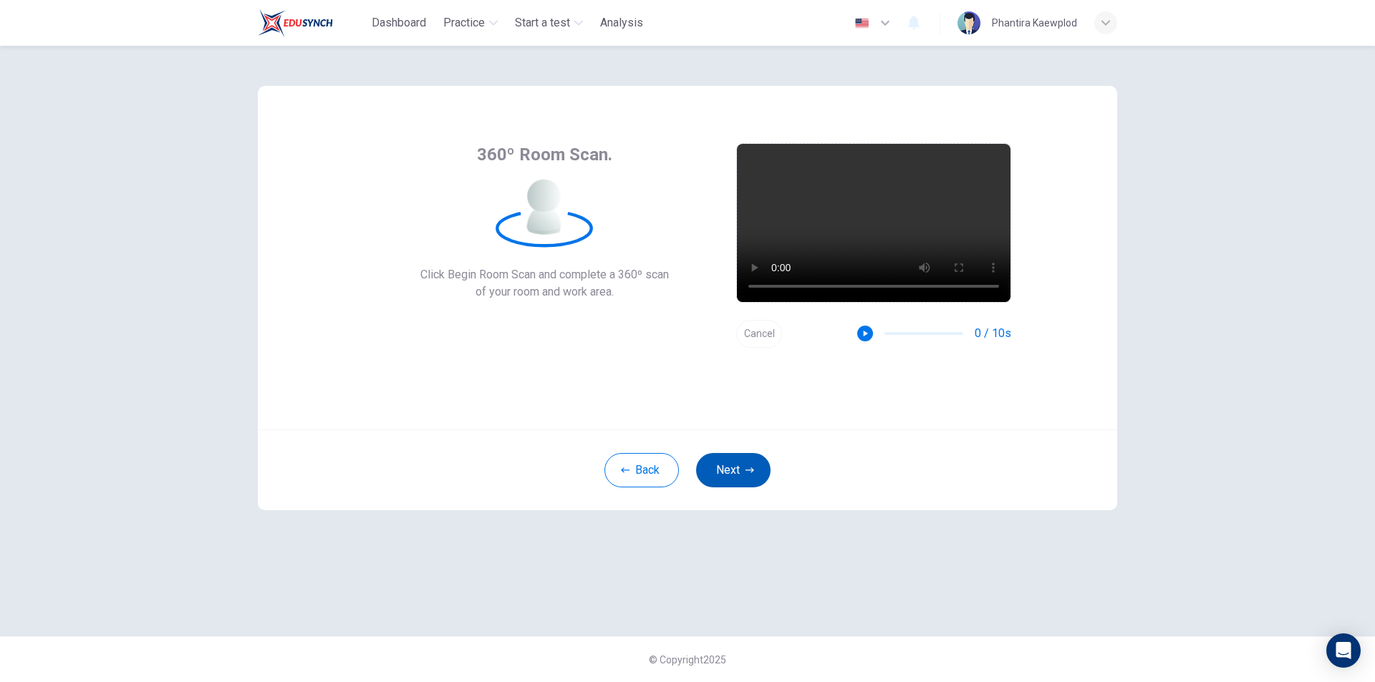
click at [739, 479] on button "Next" at bounding box center [733, 470] width 74 height 34
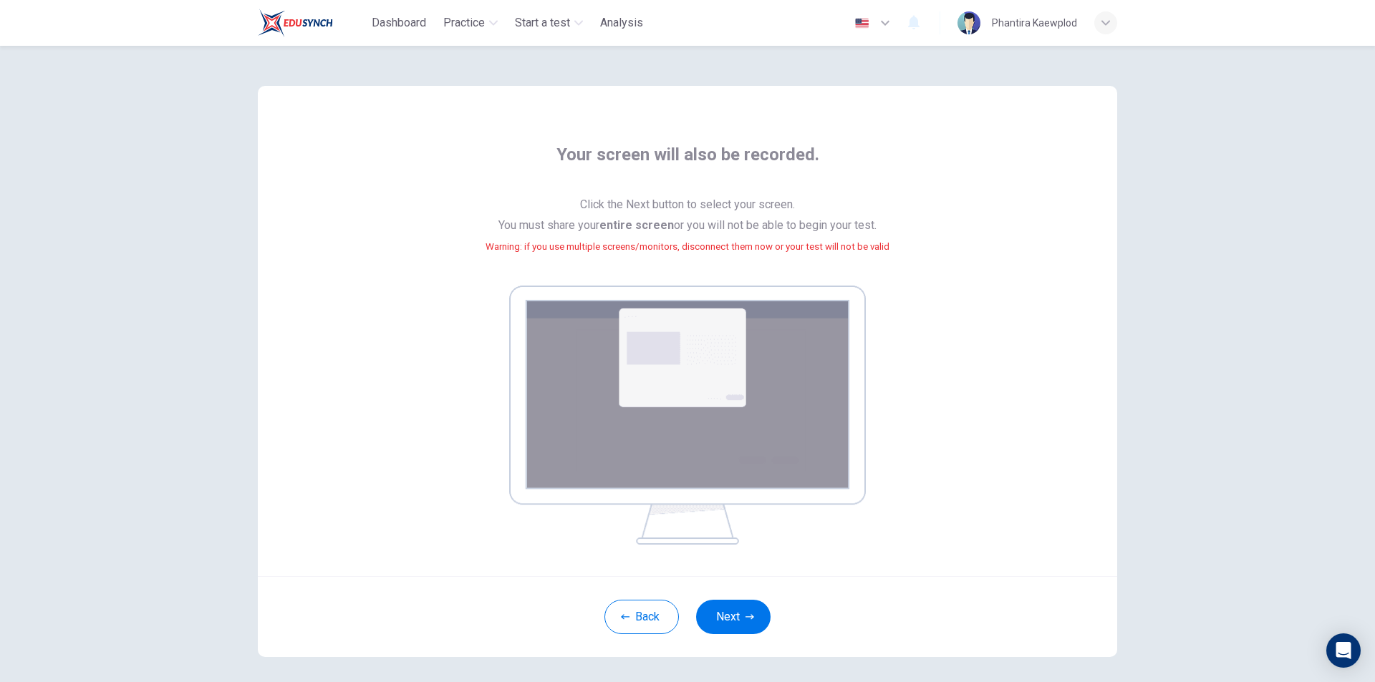
drag, startPoint x: 715, startPoint y: 634, endPoint x: 715, endPoint y: 622, distance: 12.2
click at [714, 634] on div "Back Next" at bounding box center [687, 616] width 859 height 81
click at [716, 621] on button "Next" at bounding box center [733, 617] width 74 height 34
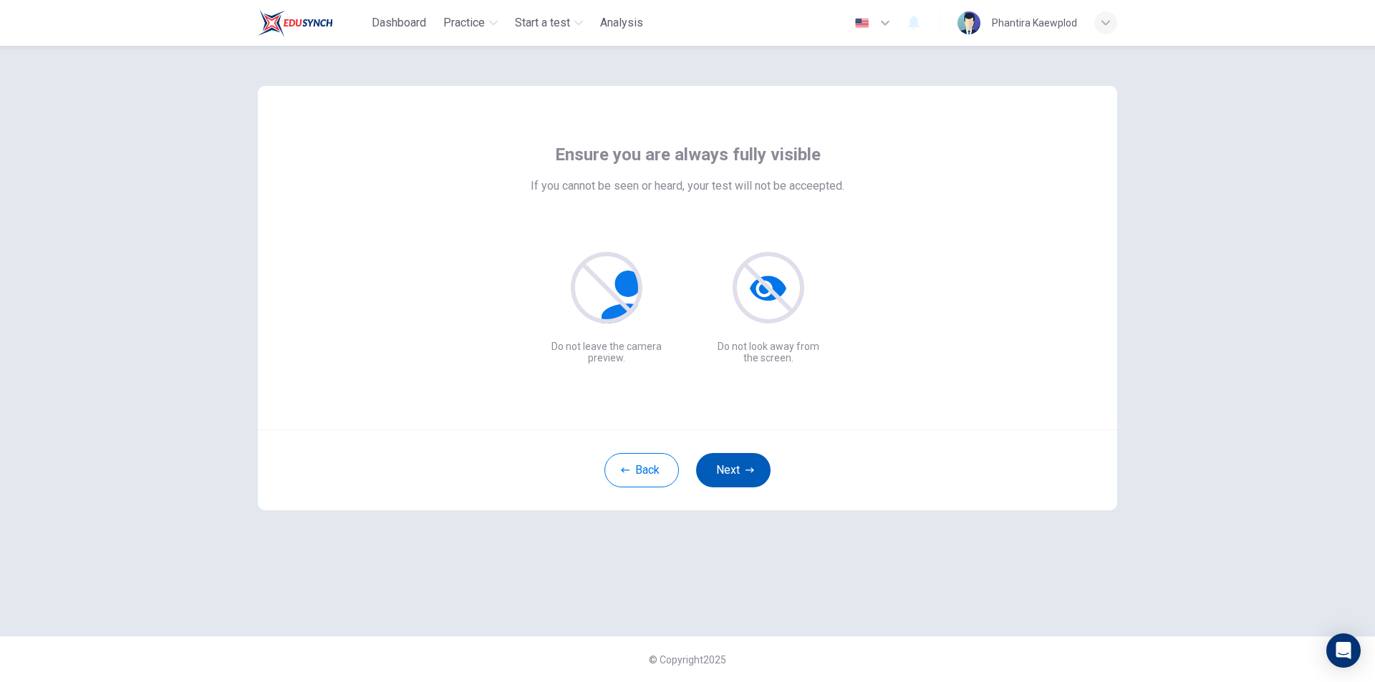
click at [754, 473] on button "Next" at bounding box center [733, 470] width 74 height 34
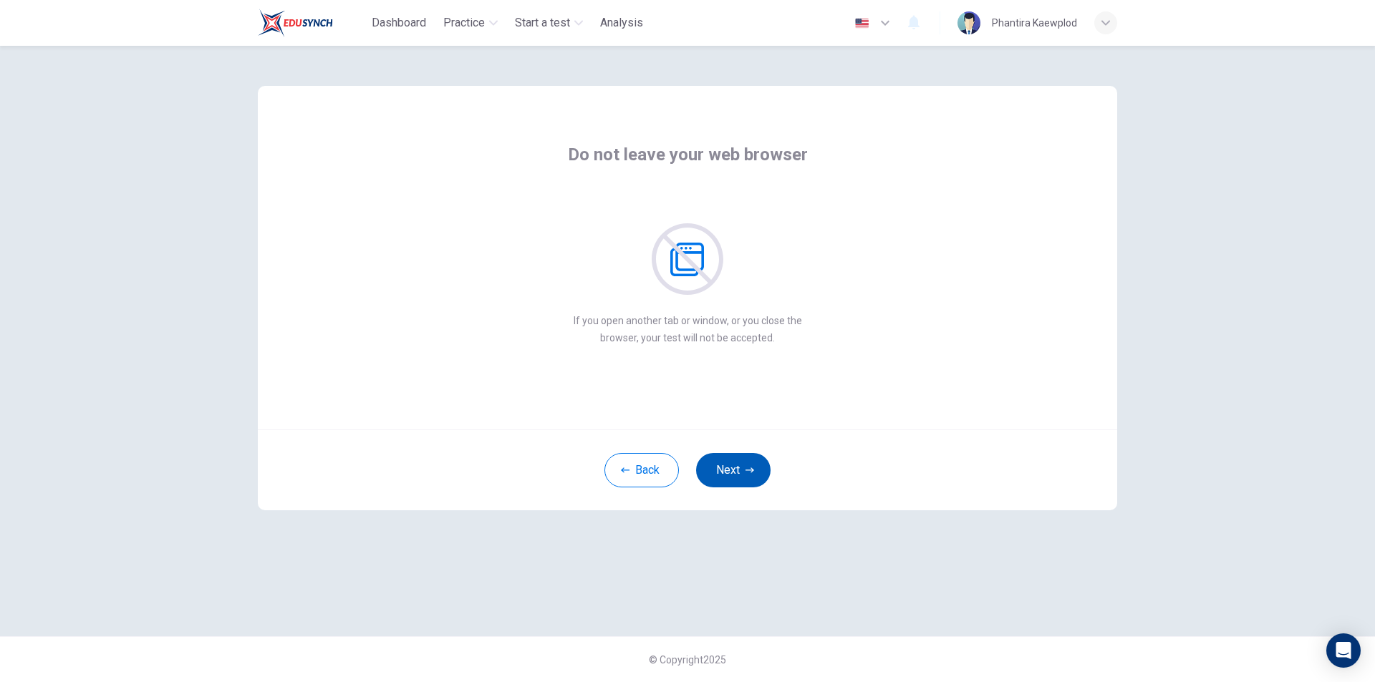
click at [743, 475] on button "Next" at bounding box center [733, 470] width 74 height 34
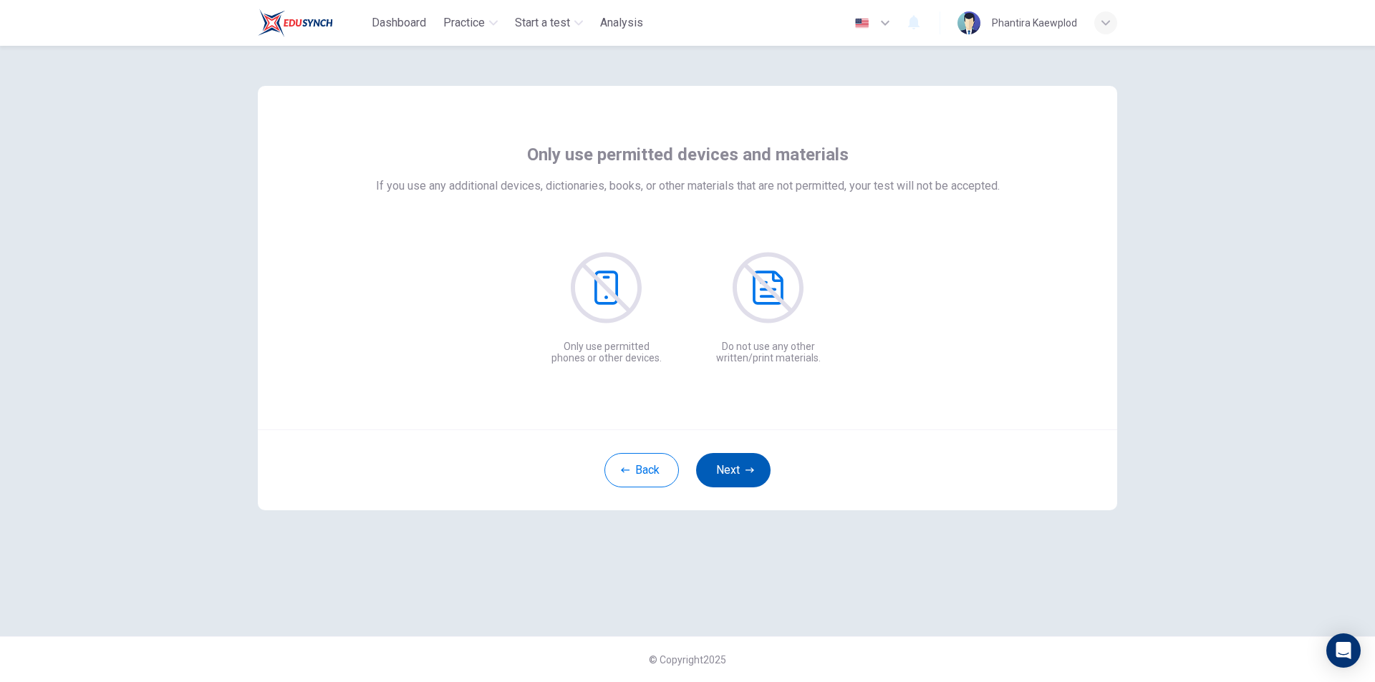
click at [743, 475] on button "Next" at bounding box center [733, 470] width 74 height 34
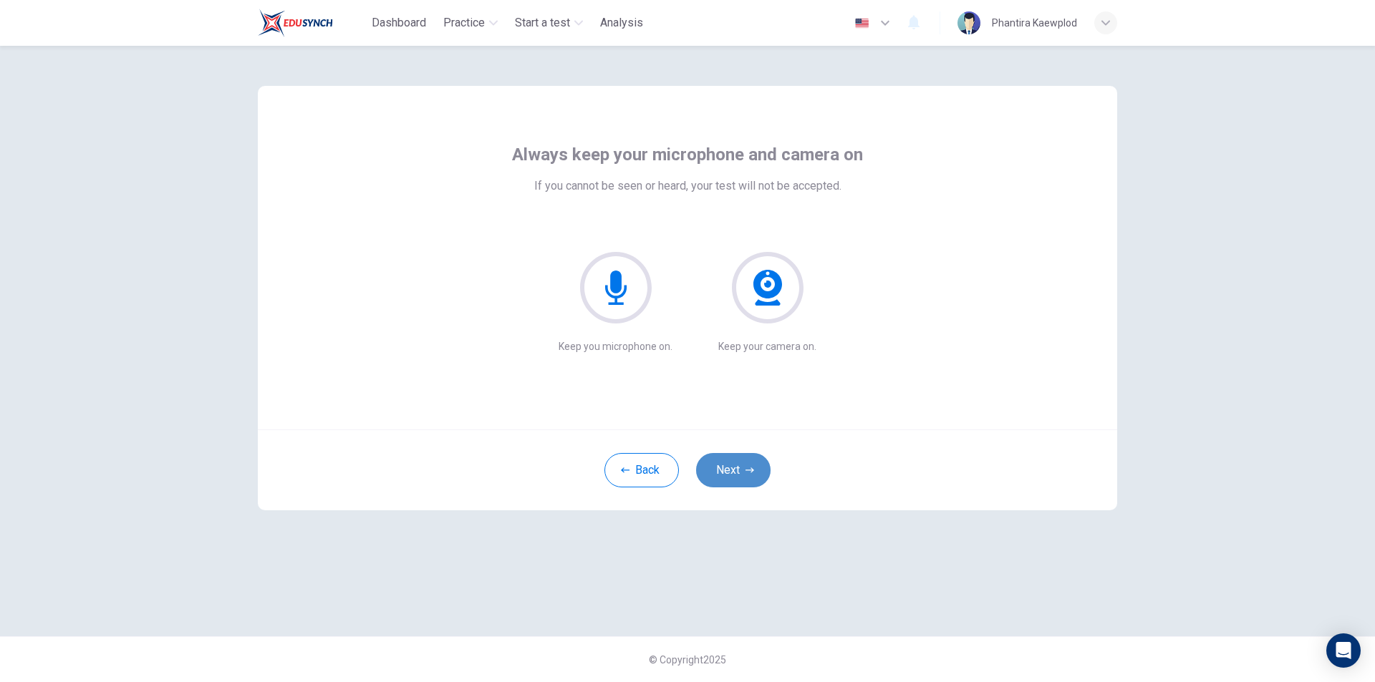
click at [743, 475] on button "Next" at bounding box center [733, 470] width 74 height 34
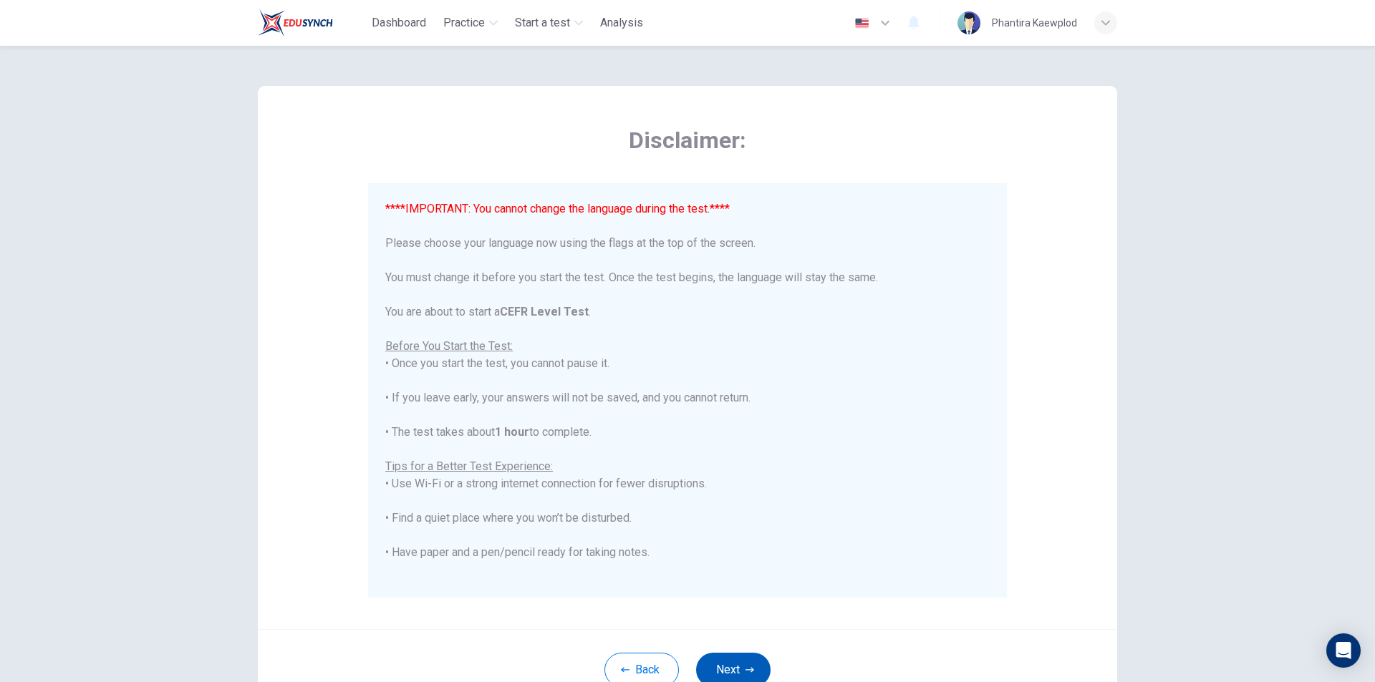
click at [758, 677] on button "Next" at bounding box center [733, 670] width 74 height 34
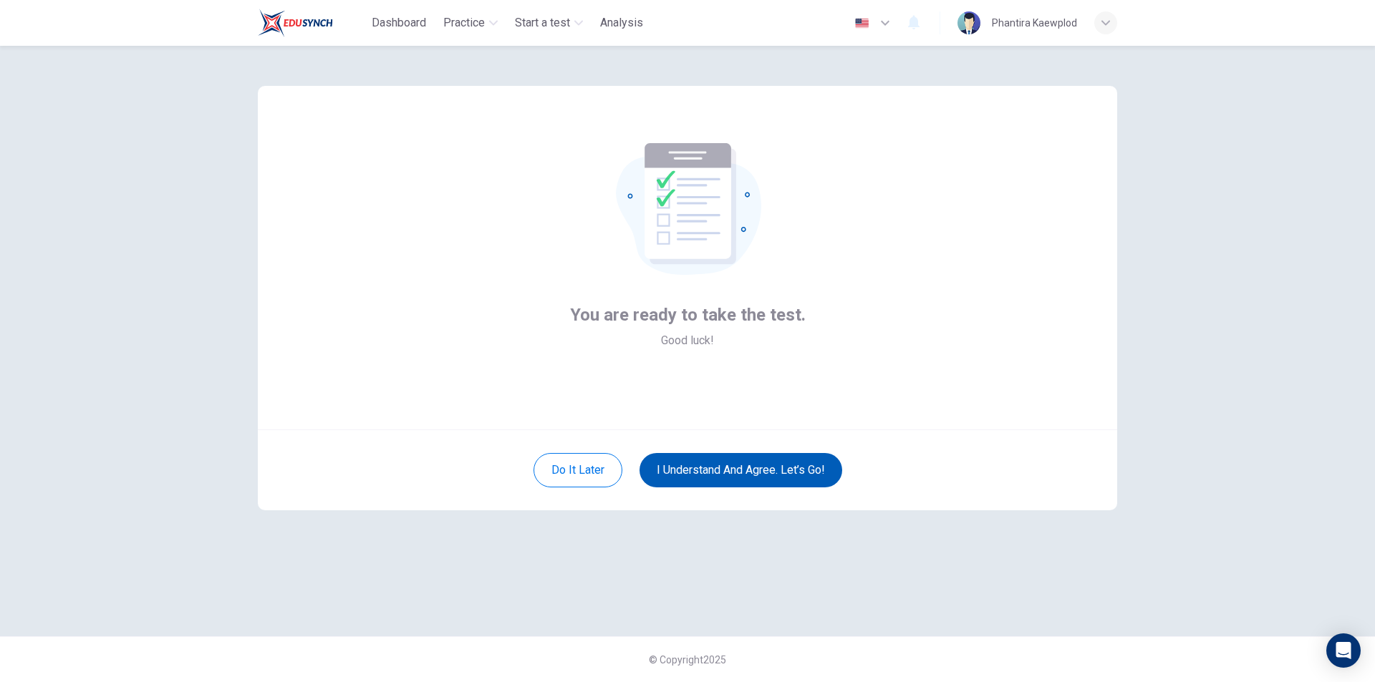
click at [771, 465] on button "I understand and agree. Let’s go!" at bounding box center [740, 470] width 203 height 34
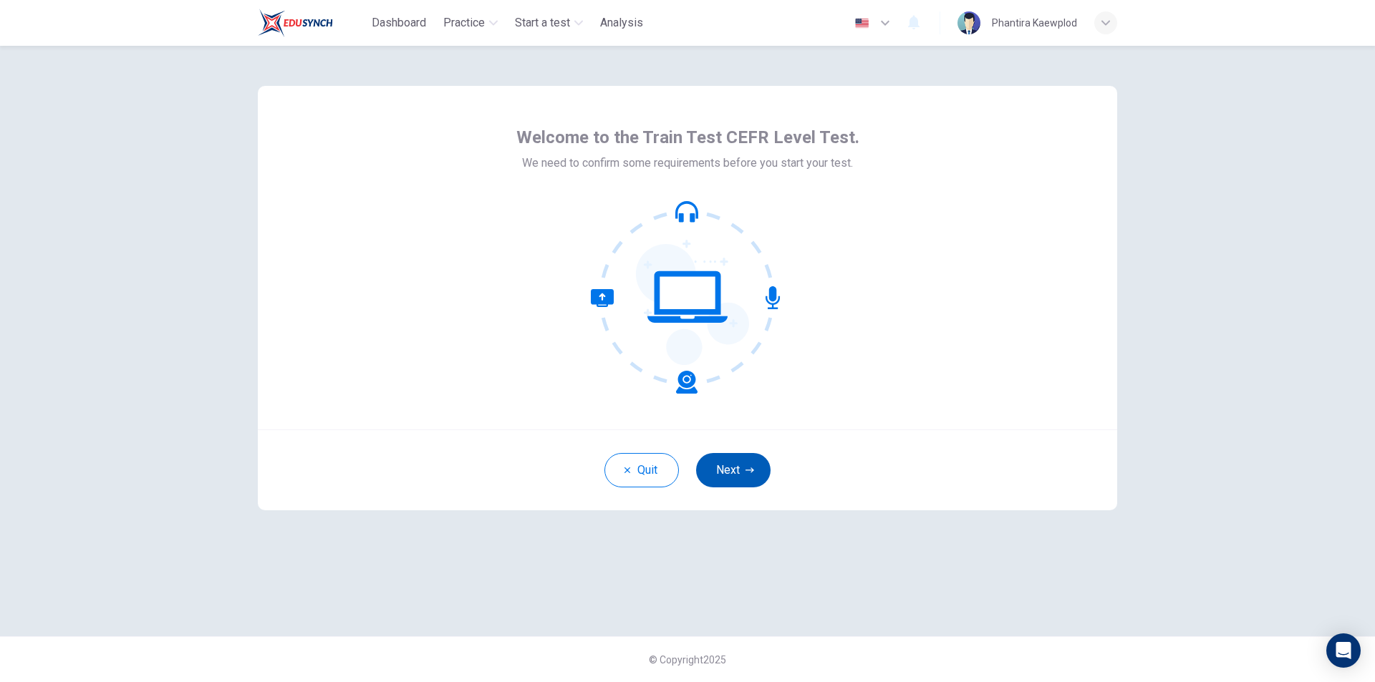
click at [742, 463] on button "Next" at bounding box center [733, 470] width 74 height 34
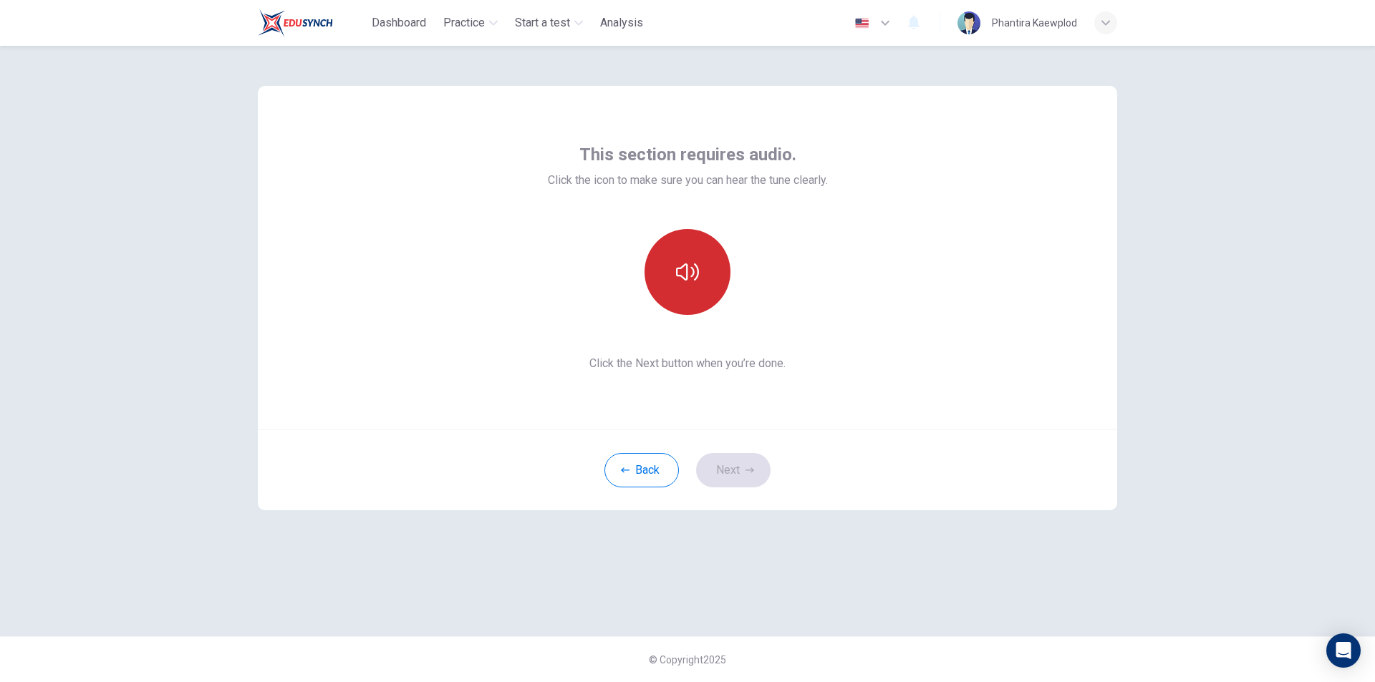
click at [689, 286] on button "button" at bounding box center [687, 272] width 86 height 86
click at [755, 477] on button "Next" at bounding box center [733, 470] width 74 height 34
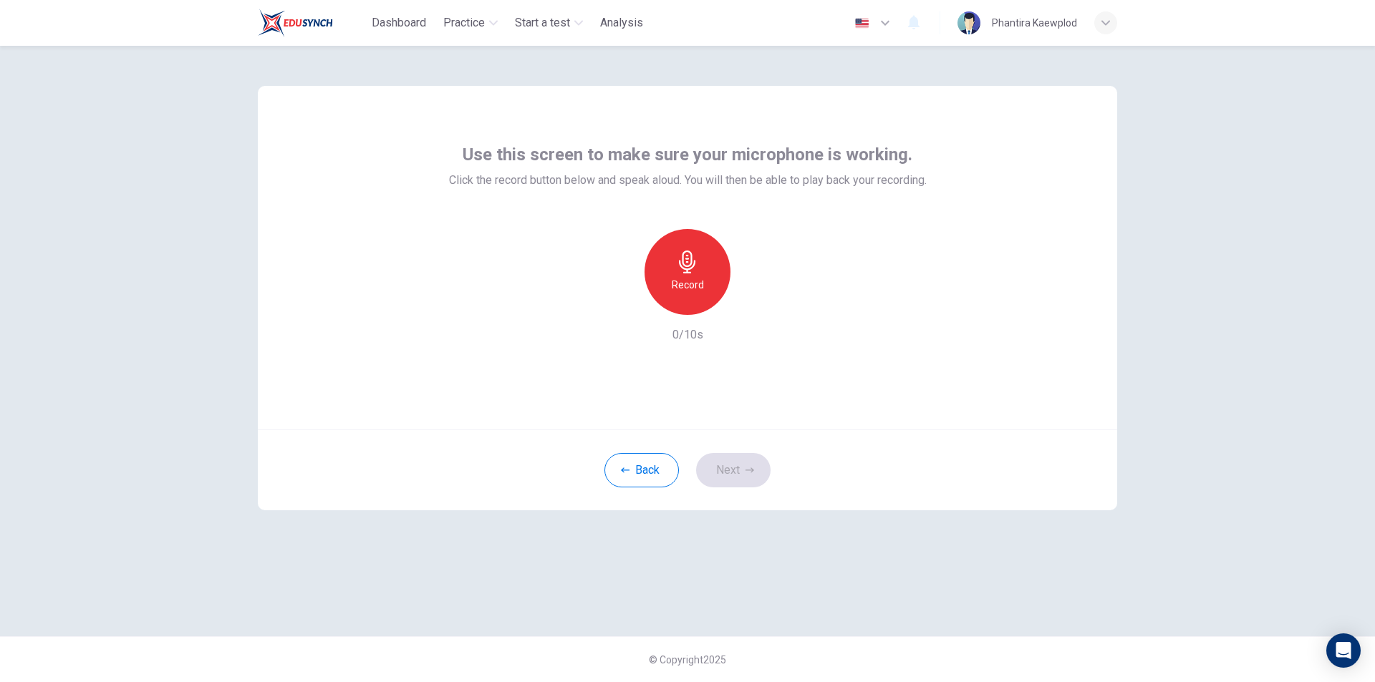
click at [693, 289] on h6 "Record" at bounding box center [688, 284] width 32 height 17
click at [710, 288] on div "Stop" at bounding box center [687, 272] width 86 height 86
click at [624, 301] on icon "button" at bounding box center [621, 303] width 9 height 9
click at [680, 278] on h6 "Record" at bounding box center [688, 284] width 32 height 17
click at [680, 278] on h6 "Stop" at bounding box center [687, 284] width 21 height 17
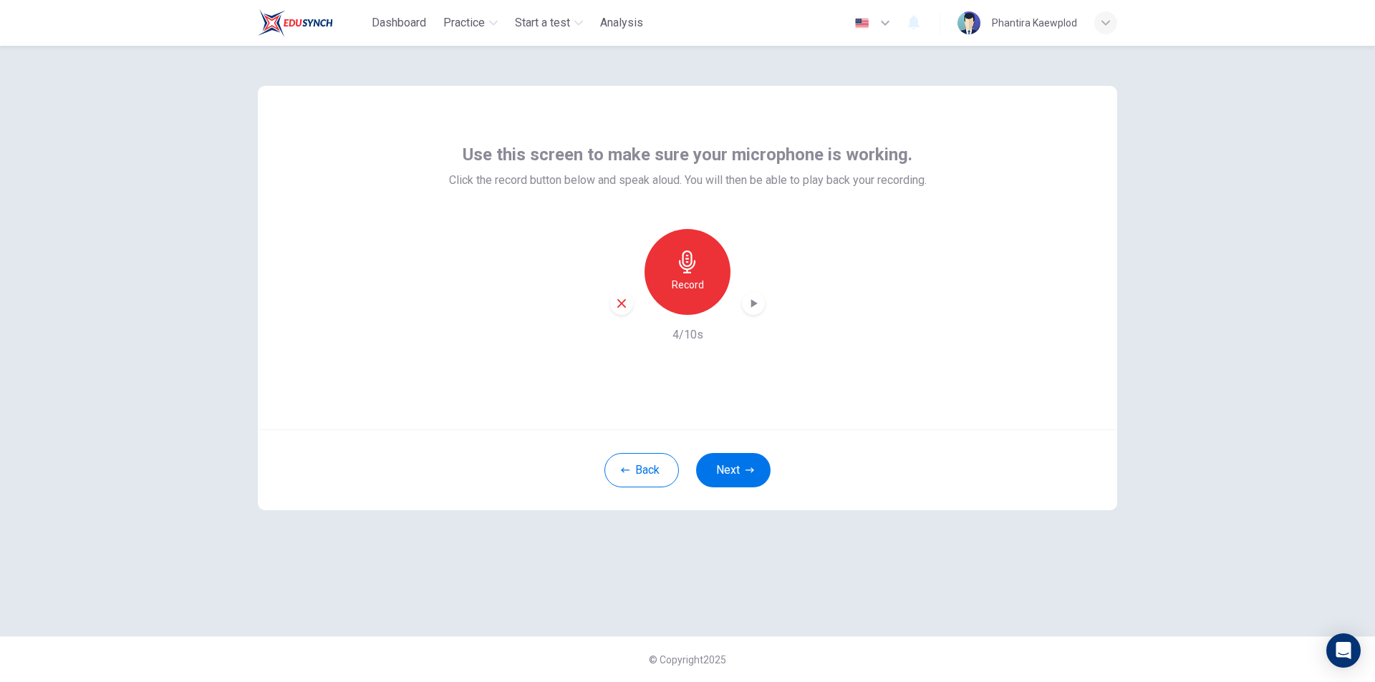
click at [740, 311] on div "Record" at bounding box center [687, 272] width 155 height 86
click at [748, 306] on icon "button" at bounding box center [753, 303] width 14 height 14
click at [748, 475] on button "Next" at bounding box center [733, 470] width 74 height 34
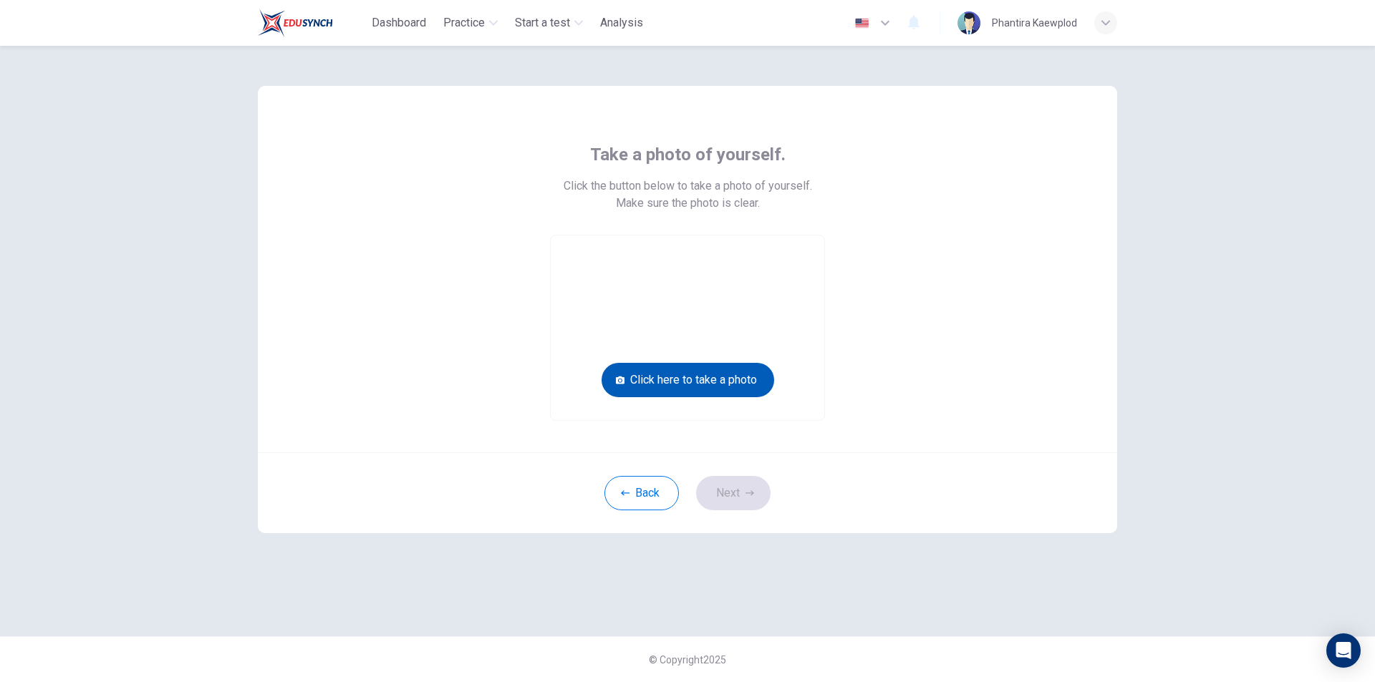
click at [704, 387] on button "Click here to take a photo" at bounding box center [687, 380] width 173 height 34
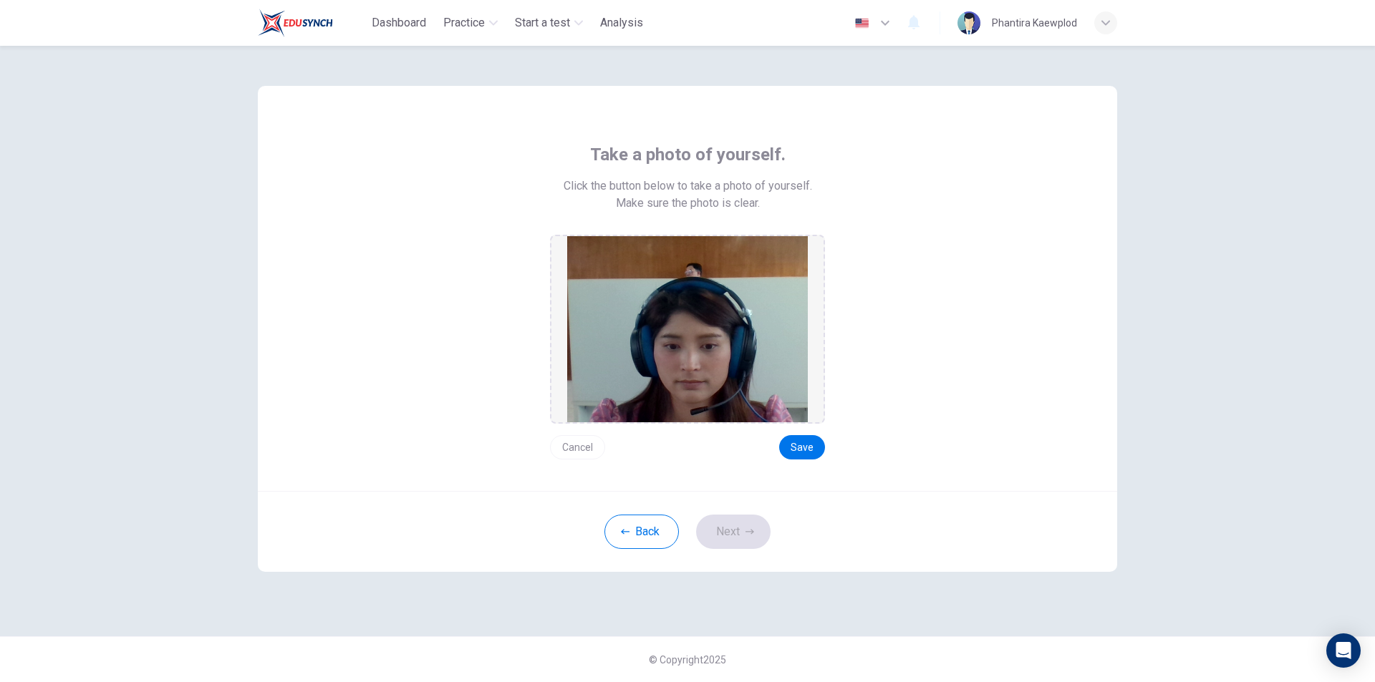
drag, startPoint x: 795, startPoint y: 445, endPoint x: 609, endPoint y: 427, distance: 187.0
click at [609, 427] on div "Cancel Save" at bounding box center [687, 442] width 275 height 36
click at [589, 443] on button "Cancel" at bounding box center [577, 447] width 55 height 24
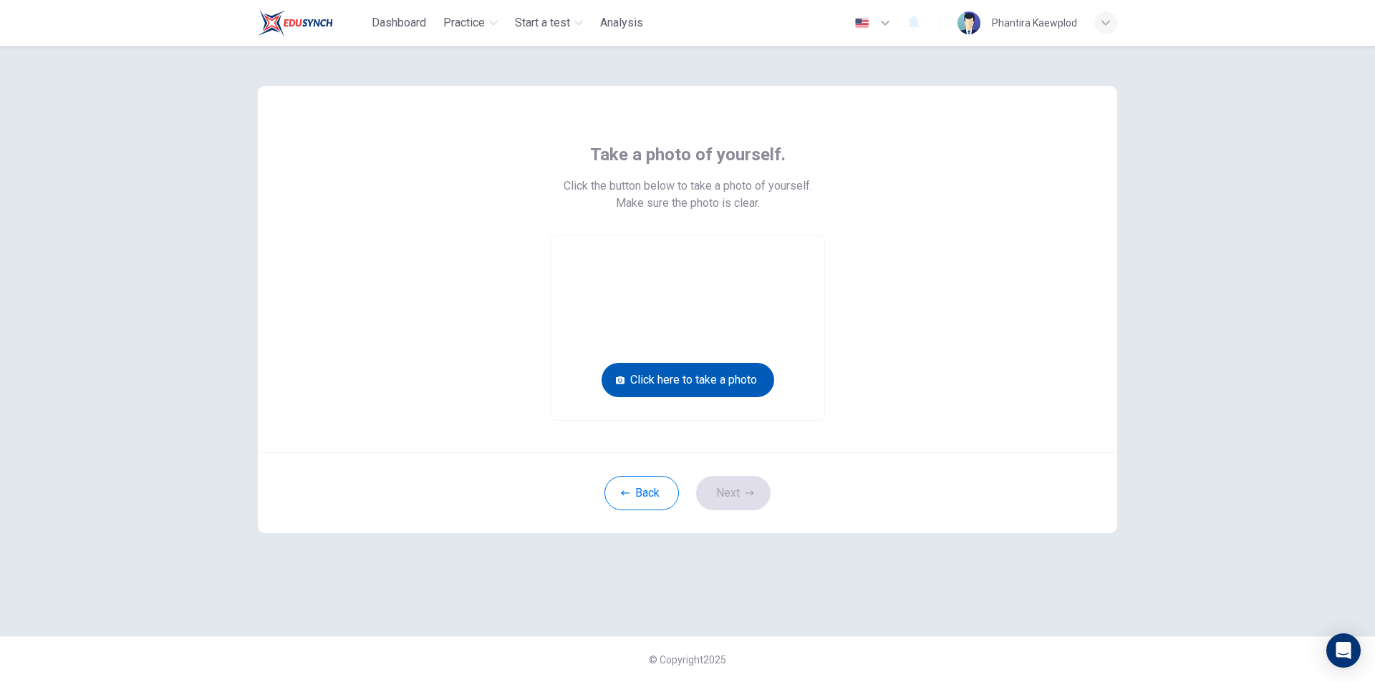
click at [706, 387] on button "Click here to take a photo" at bounding box center [687, 380] width 173 height 34
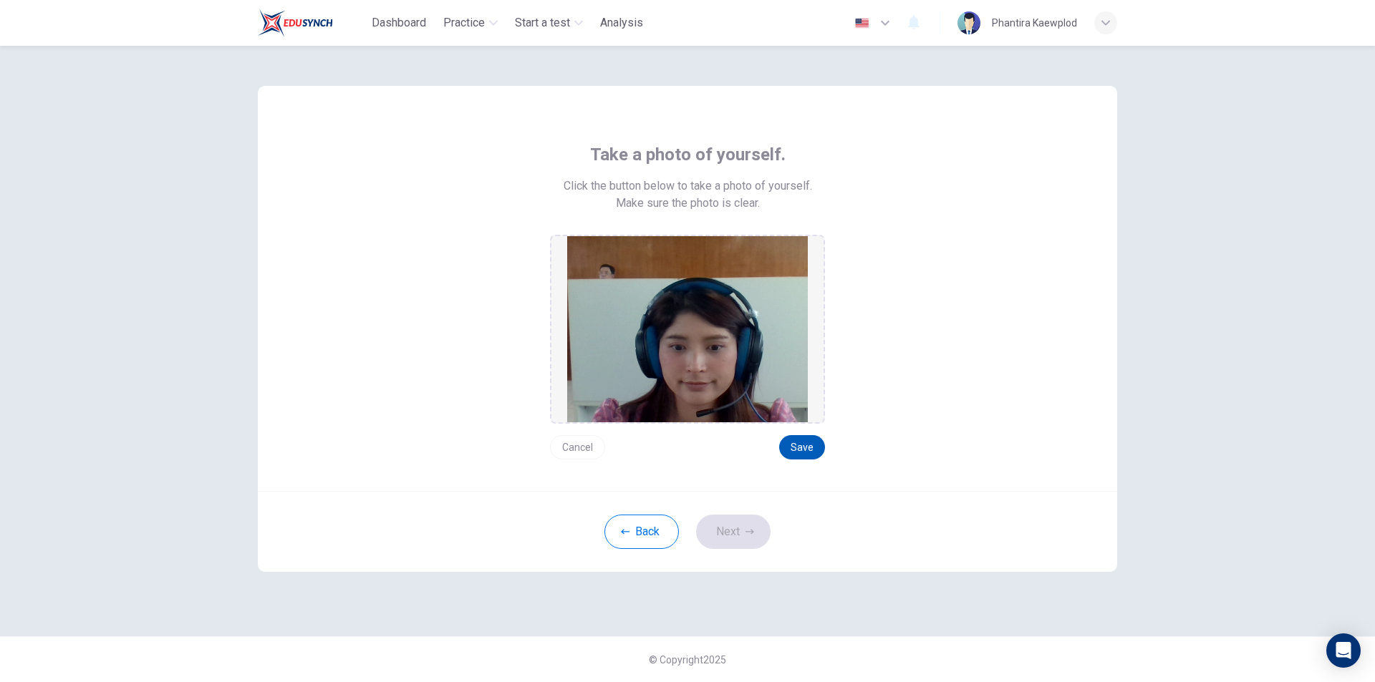
click at [796, 445] on button "Save" at bounding box center [802, 447] width 46 height 24
click at [796, 442] on button "Save" at bounding box center [802, 447] width 46 height 24
click at [749, 538] on button "Next" at bounding box center [733, 532] width 74 height 34
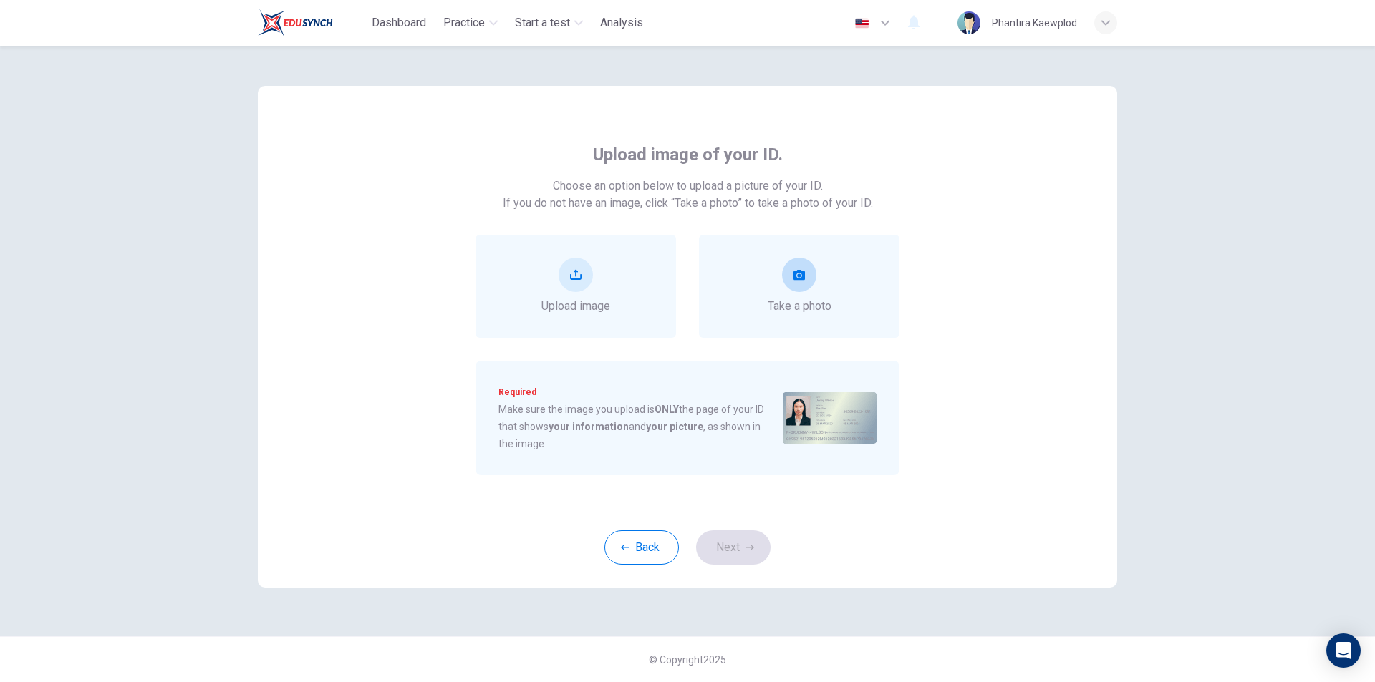
click at [785, 308] on span "Take a photo" at bounding box center [800, 306] width 64 height 17
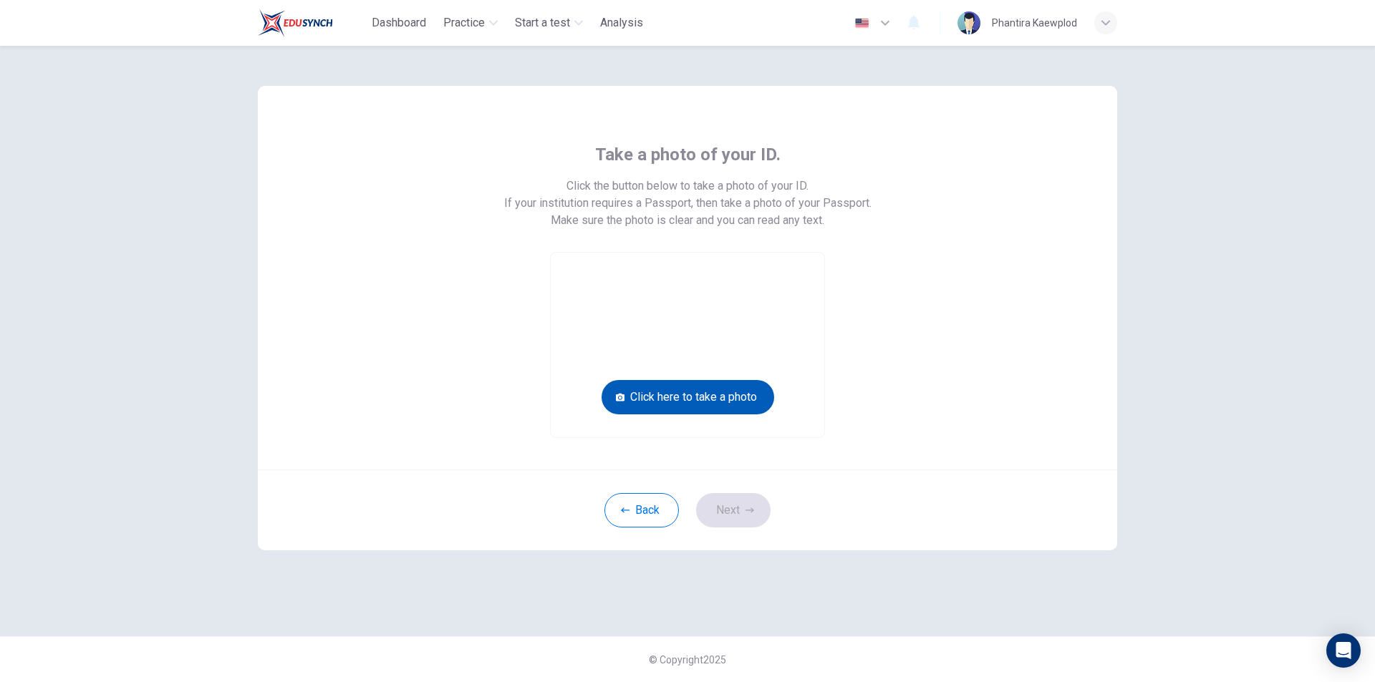
click at [706, 392] on button "Click here to take a photo" at bounding box center [687, 397] width 173 height 34
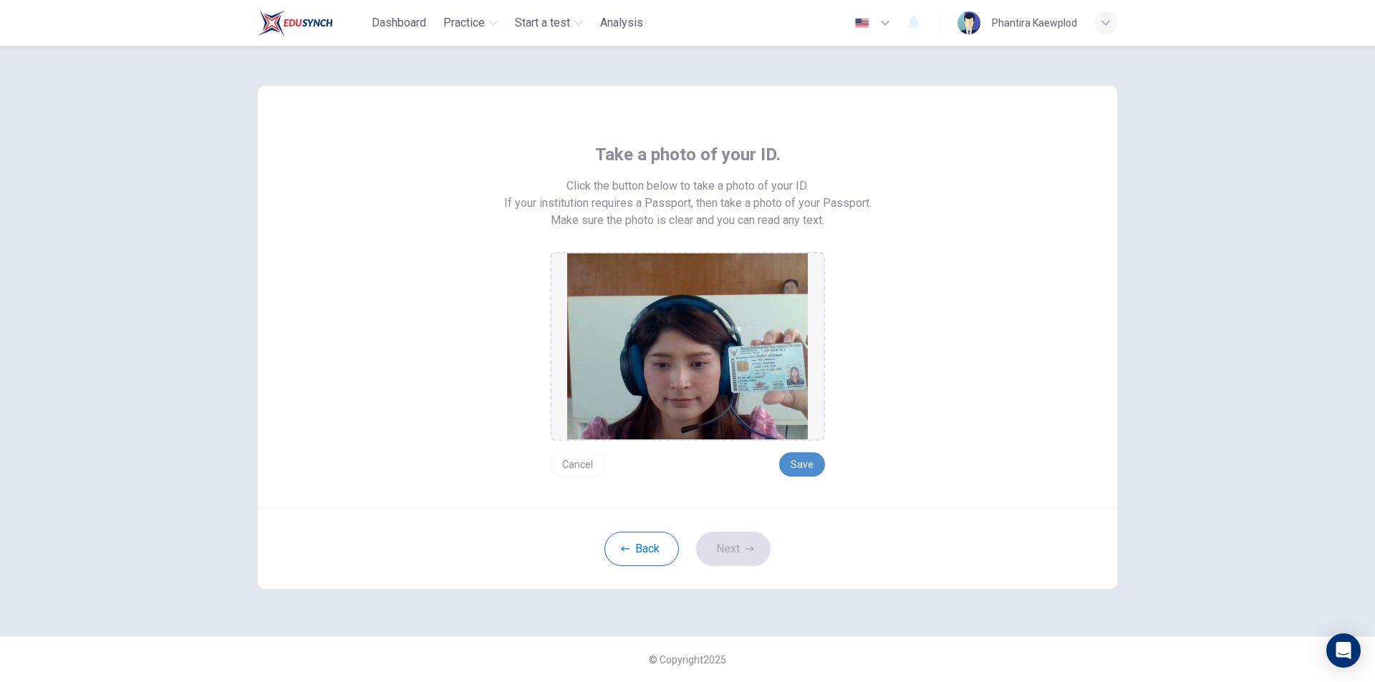
click at [811, 470] on button "Save" at bounding box center [802, 465] width 46 height 24
click at [744, 552] on button "Next" at bounding box center [733, 549] width 74 height 34
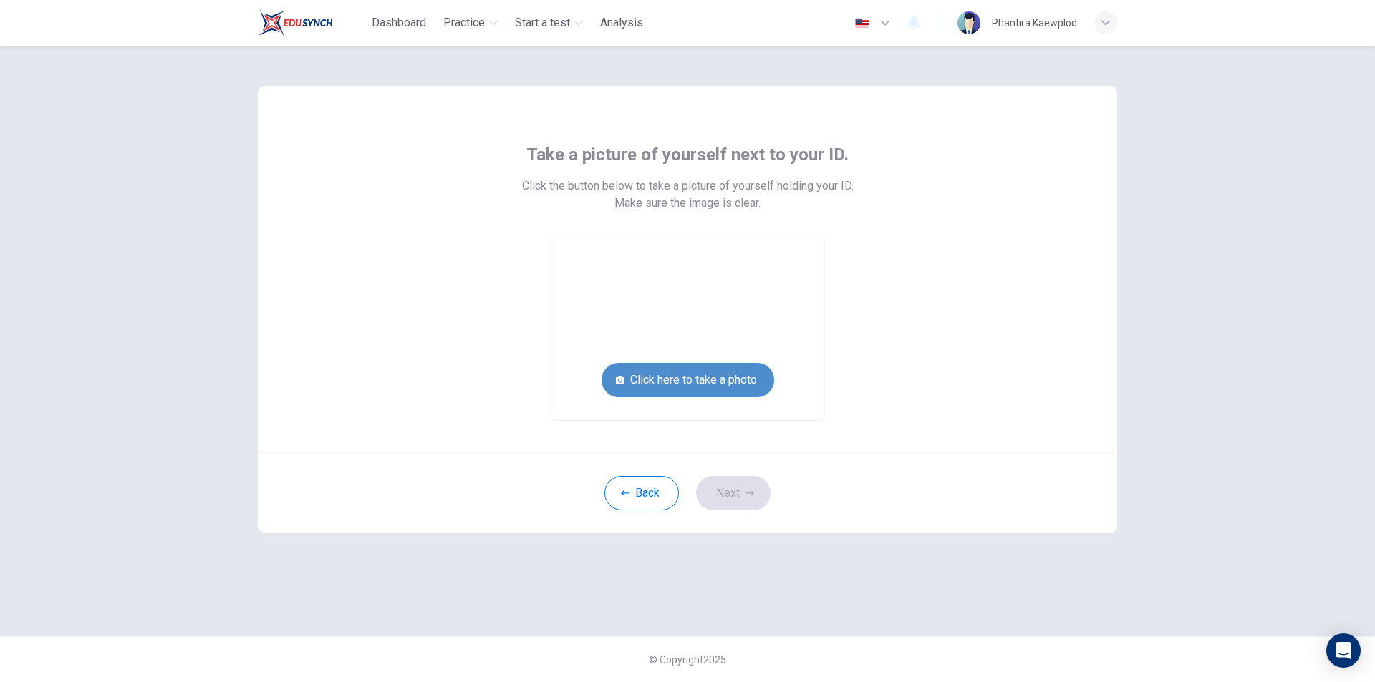
click at [728, 381] on button "Click here to take a photo" at bounding box center [687, 380] width 173 height 34
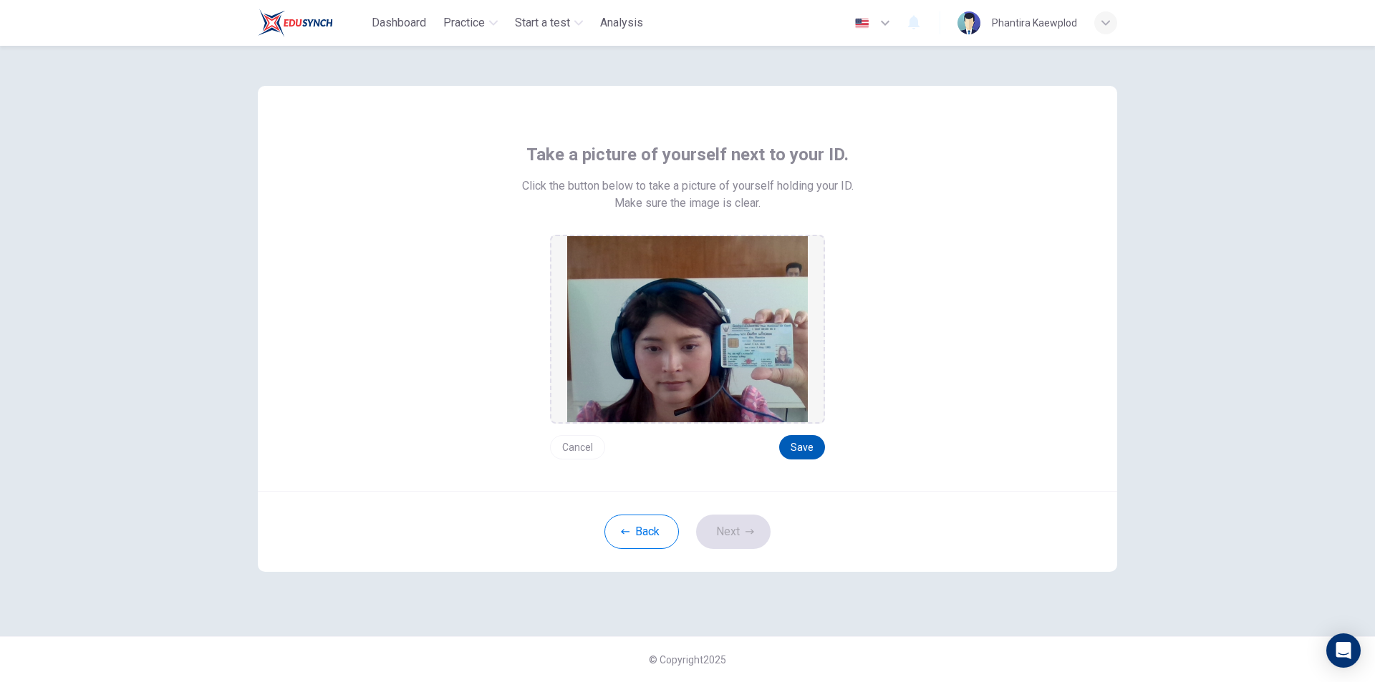
click at [796, 448] on button "Save" at bounding box center [802, 447] width 46 height 24
click at [750, 538] on button "Next" at bounding box center [733, 532] width 74 height 34
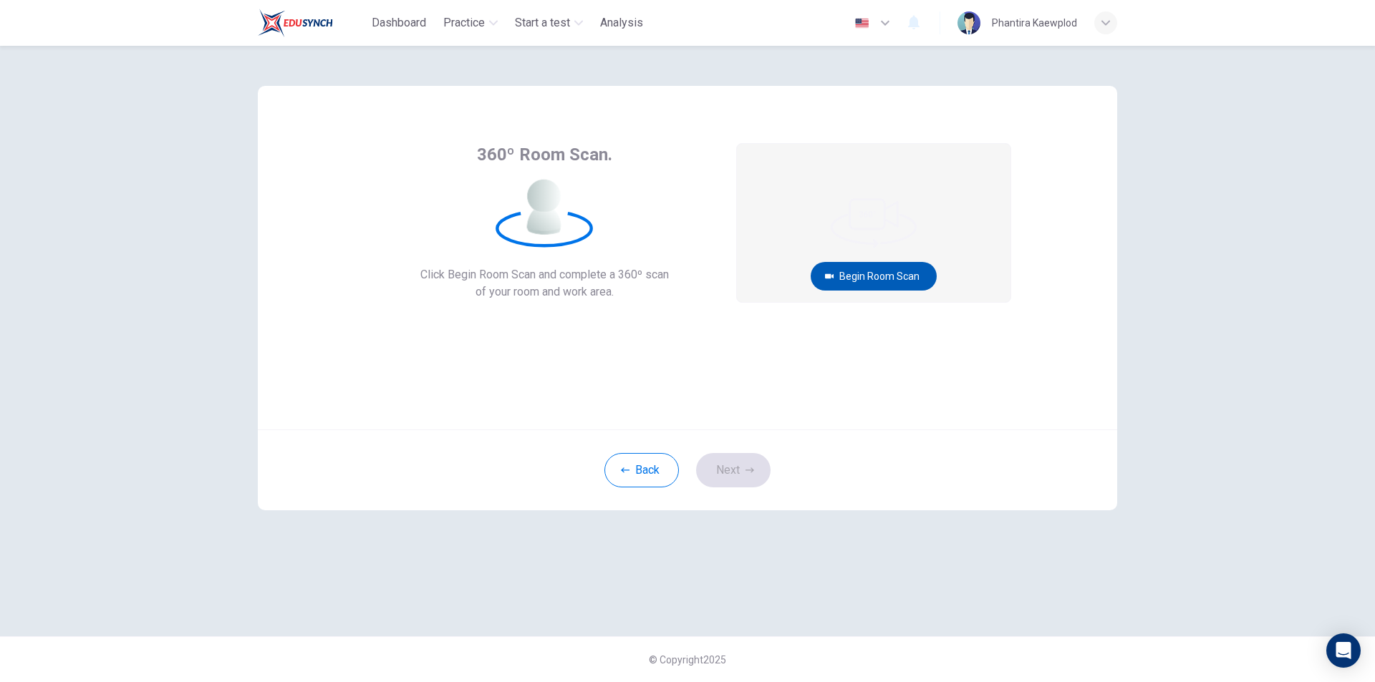
click at [852, 281] on button "Begin Room Scan" at bounding box center [874, 276] width 126 height 29
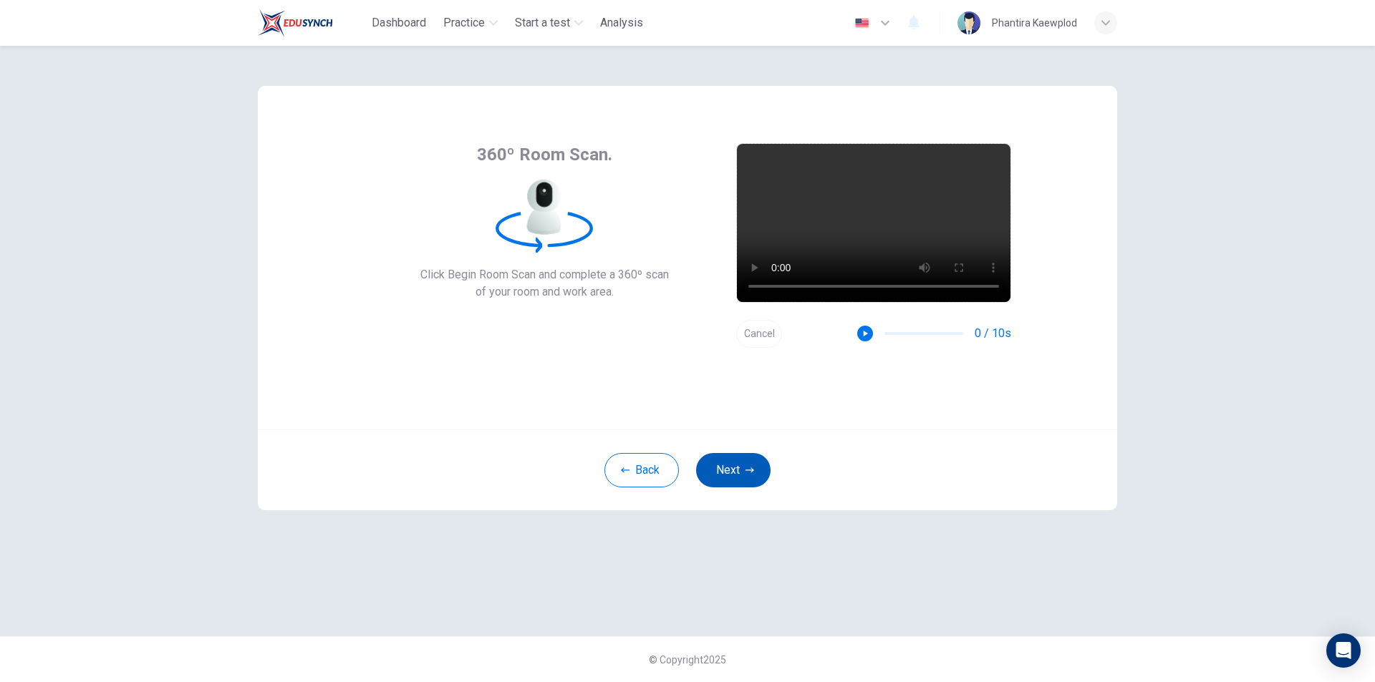
click at [737, 465] on button "Next" at bounding box center [733, 470] width 74 height 34
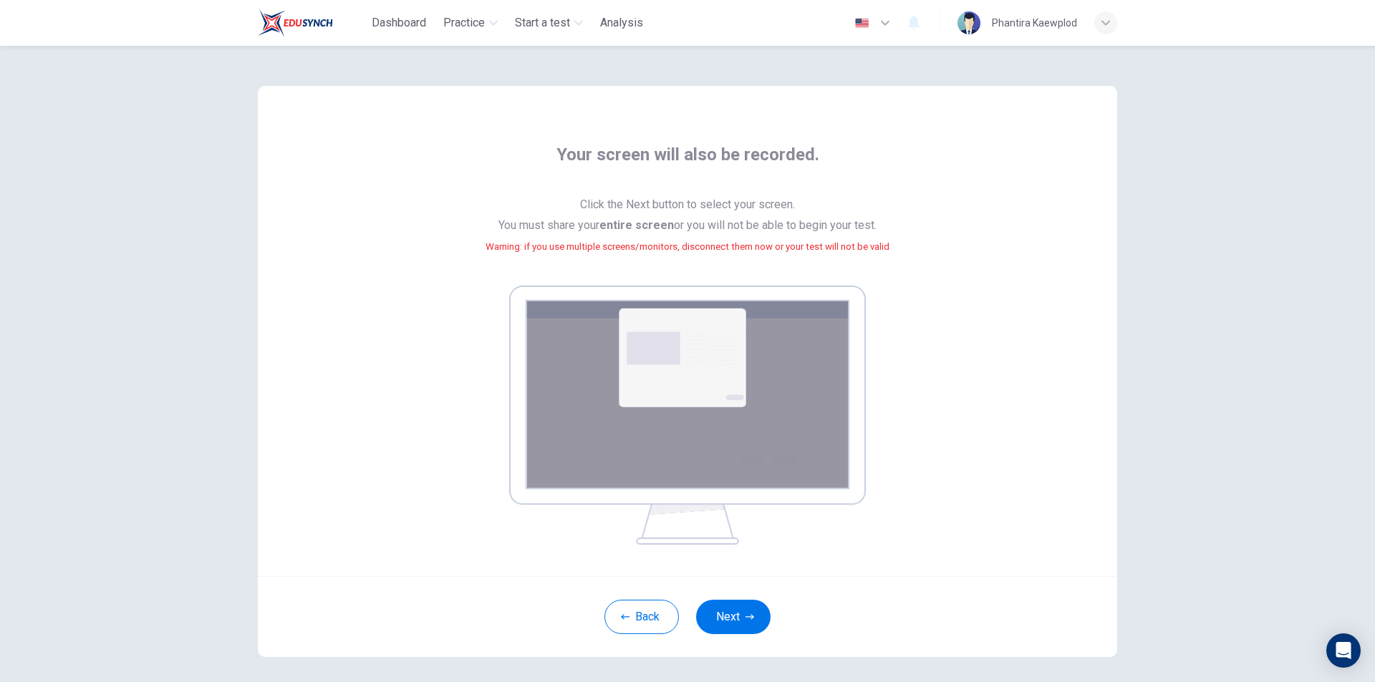
click at [762, 362] on img at bounding box center [687, 415] width 357 height 259
click at [745, 620] on icon "button" at bounding box center [749, 617] width 9 height 9
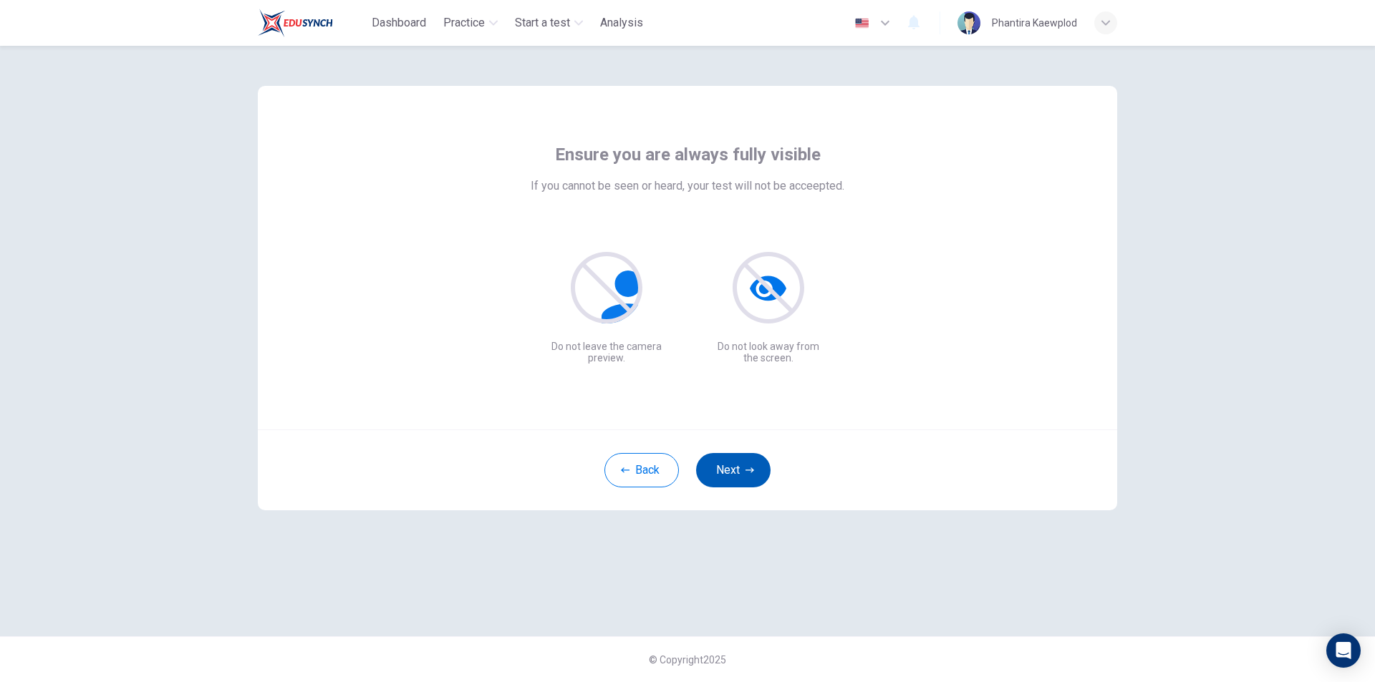
click at [743, 477] on button "Next" at bounding box center [733, 470] width 74 height 34
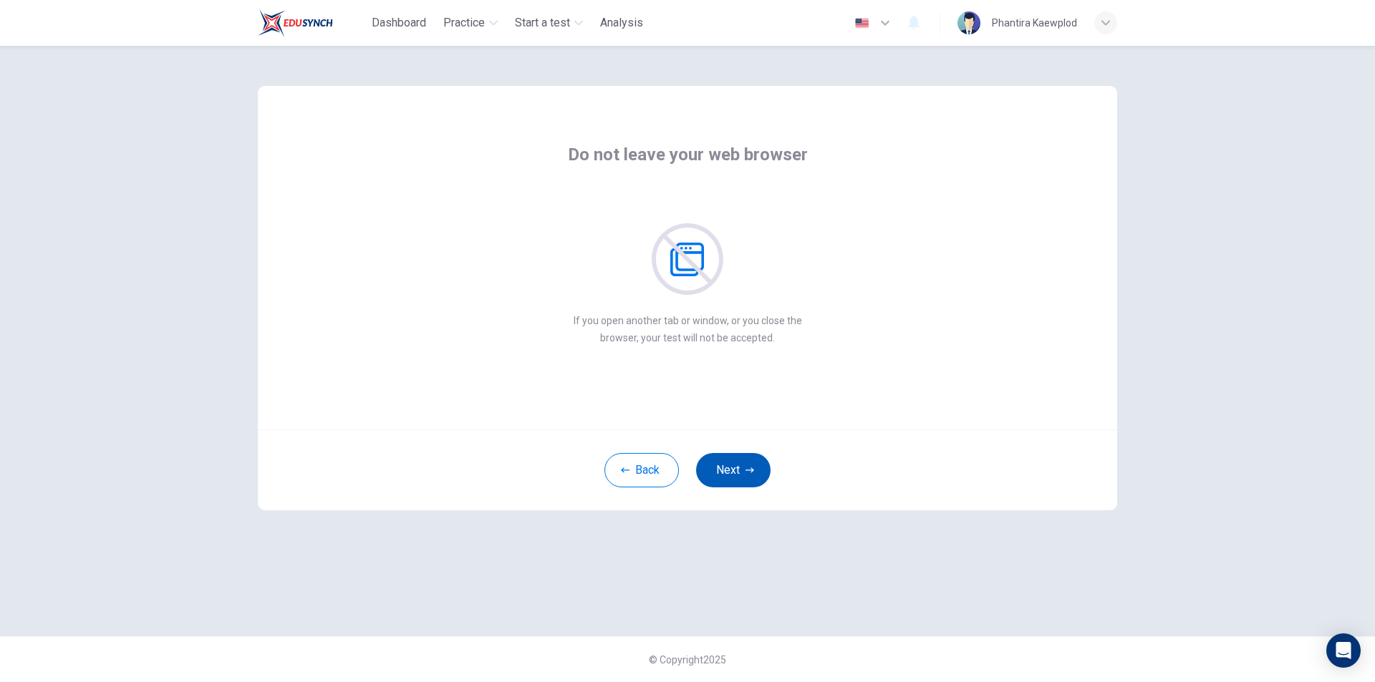
click at [743, 477] on button "Next" at bounding box center [733, 470] width 74 height 34
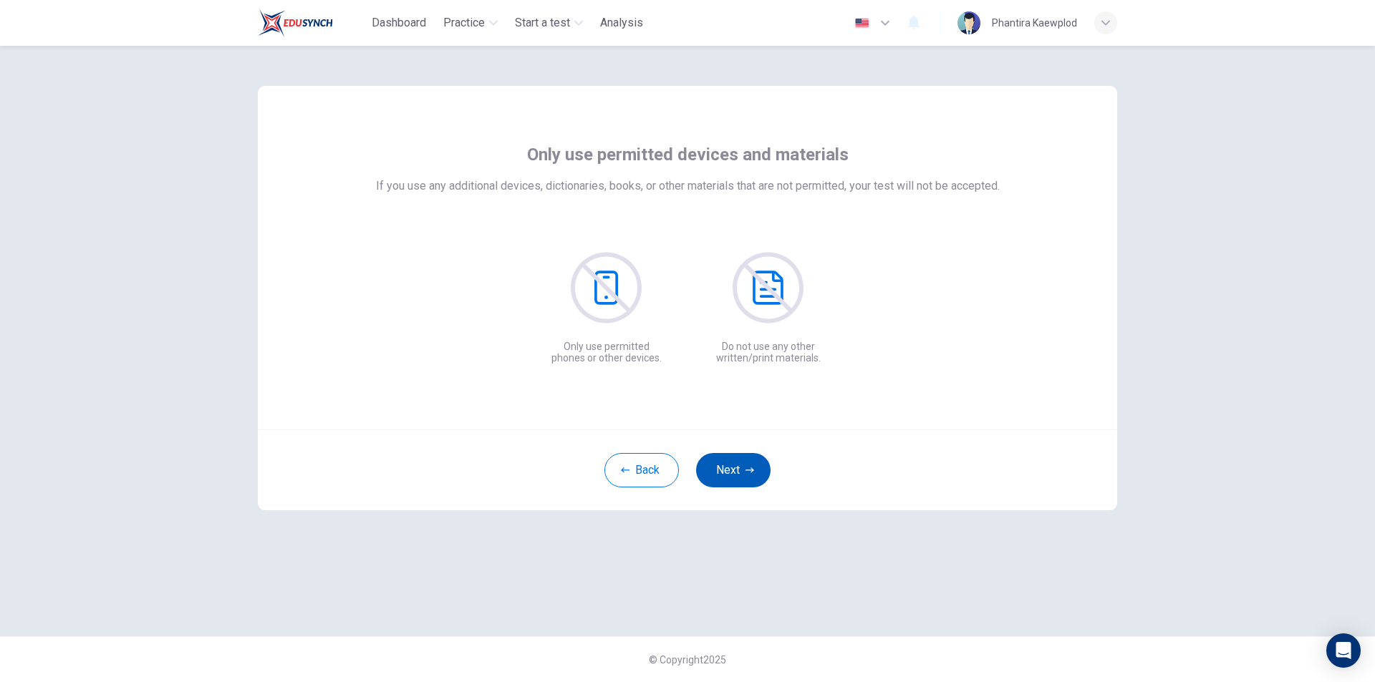
click at [743, 477] on button "Next" at bounding box center [733, 470] width 74 height 34
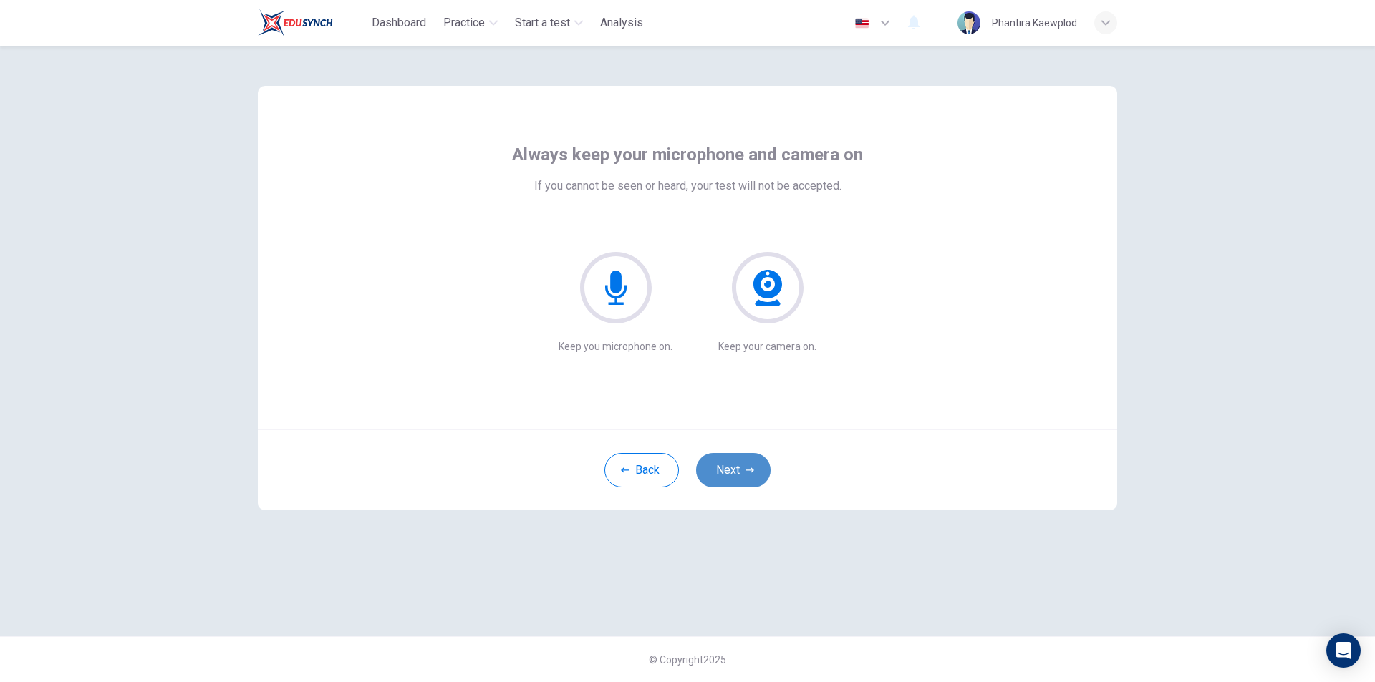
click at [743, 477] on button "Next" at bounding box center [733, 470] width 74 height 34
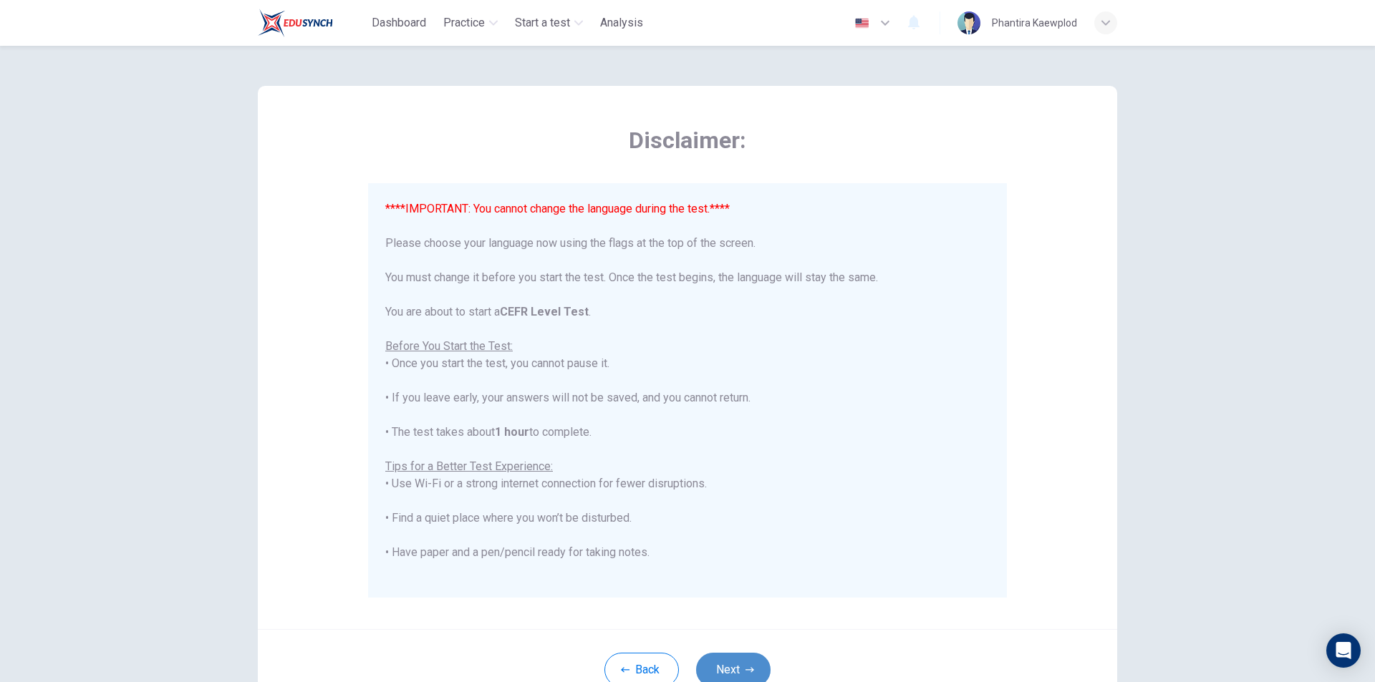
click at [758, 667] on button "Next" at bounding box center [733, 670] width 74 height 34
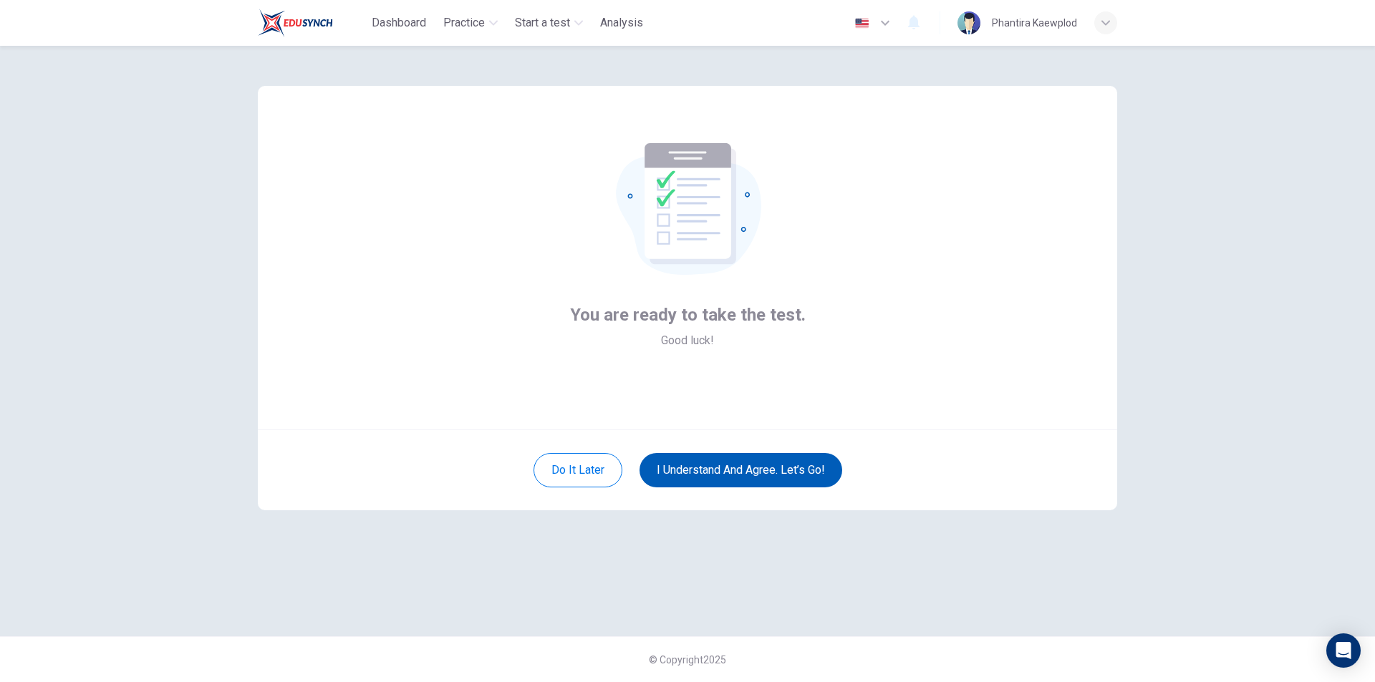
click at [765, 468] on button "I understand and agree. Let’s go!" at bounding box center [740, 470] width 203 height 34
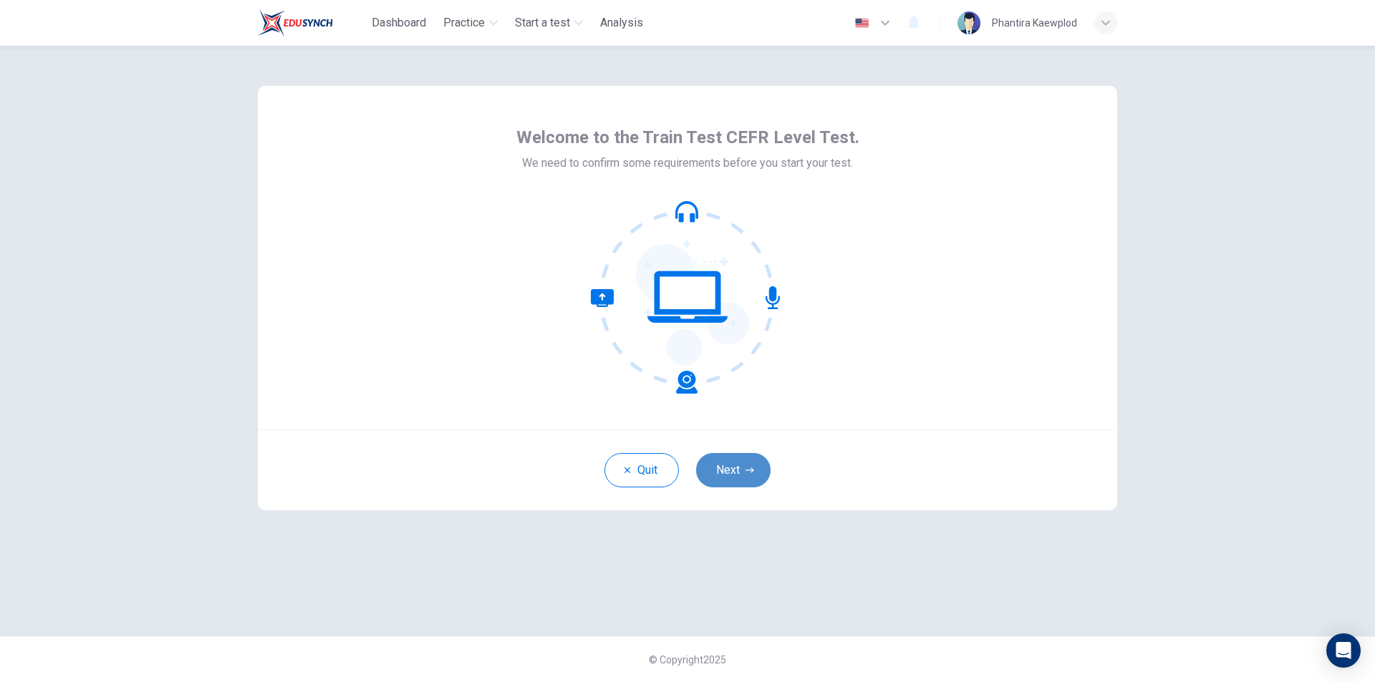
click at [731, 463] on button "Next" at bounding box center [733, 470] width 74 height 34
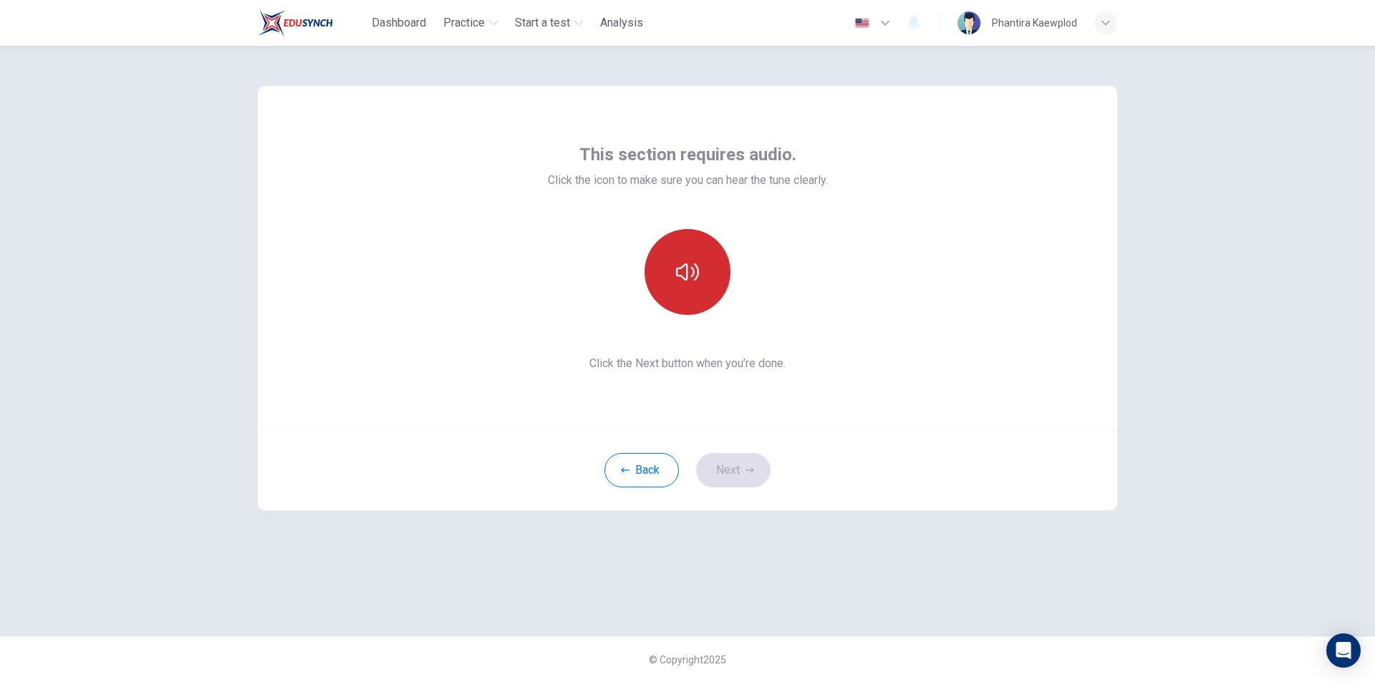
click at [681, 261] on icon "button" at bounding box center [687, 272] width 23 height 23
click at [744, 455] on button "Next" at bounding box center [733, 470] width 74 height 34
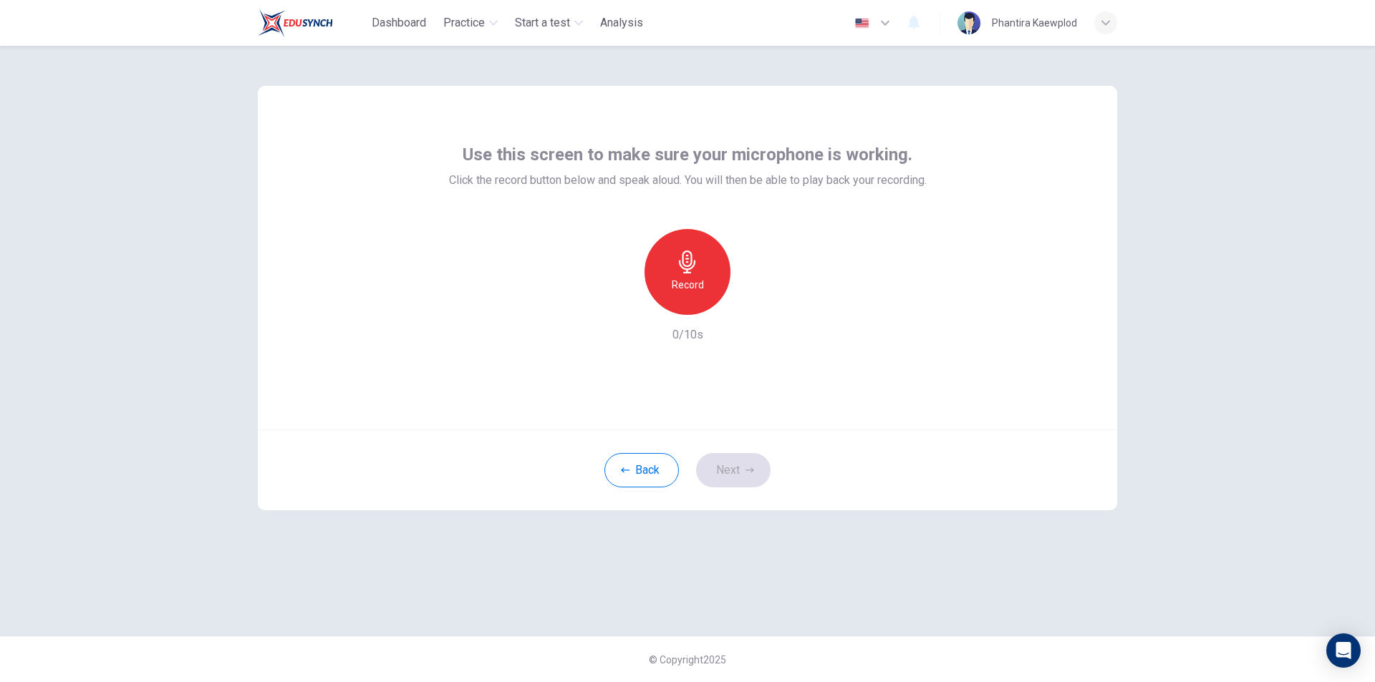
click at [701, 269] on div "Record" at bounding box center [687, 272] width 86 height 86
click at [758, 306] on icon "button" at bounding box center [753, 303] width 14 height 14
click at [729, 472] on button "Next" at bounding box center [733, 470] width 74 height 34
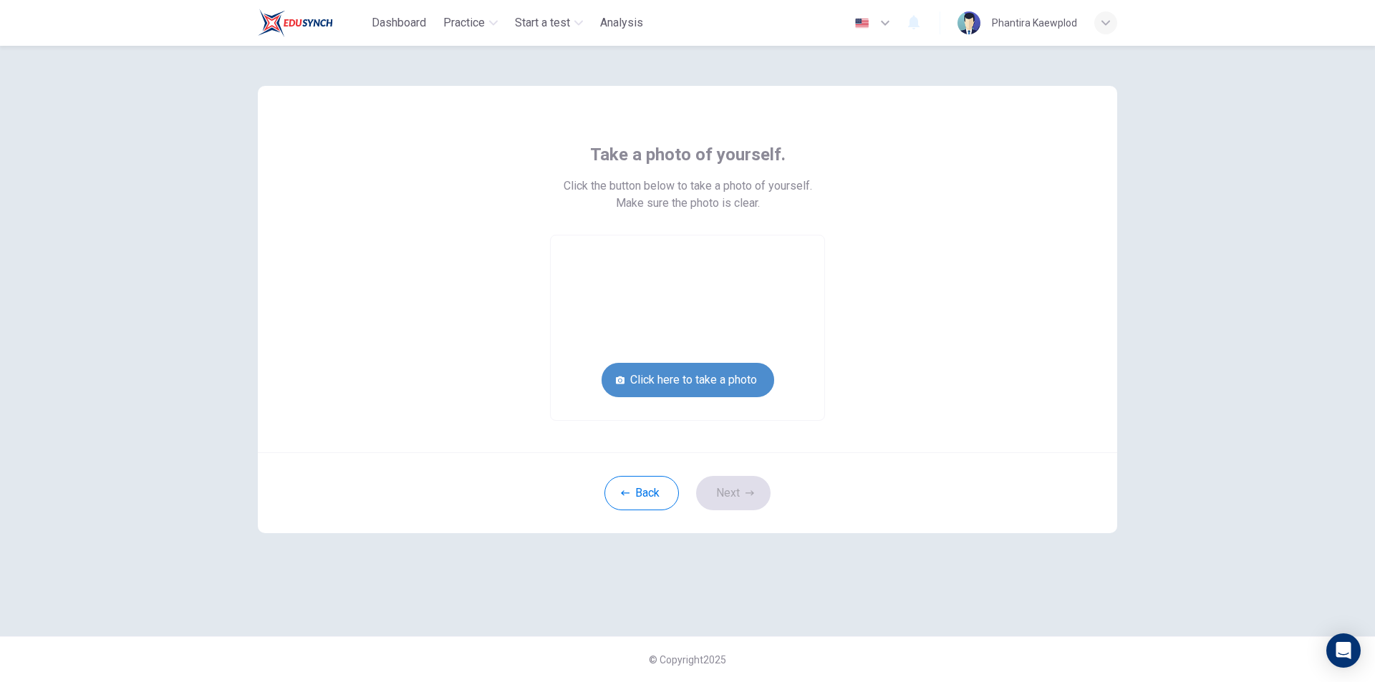
click at [711, 385] on button "Click here to take a photo" at bounding box center [687, 380] width 173 height 34
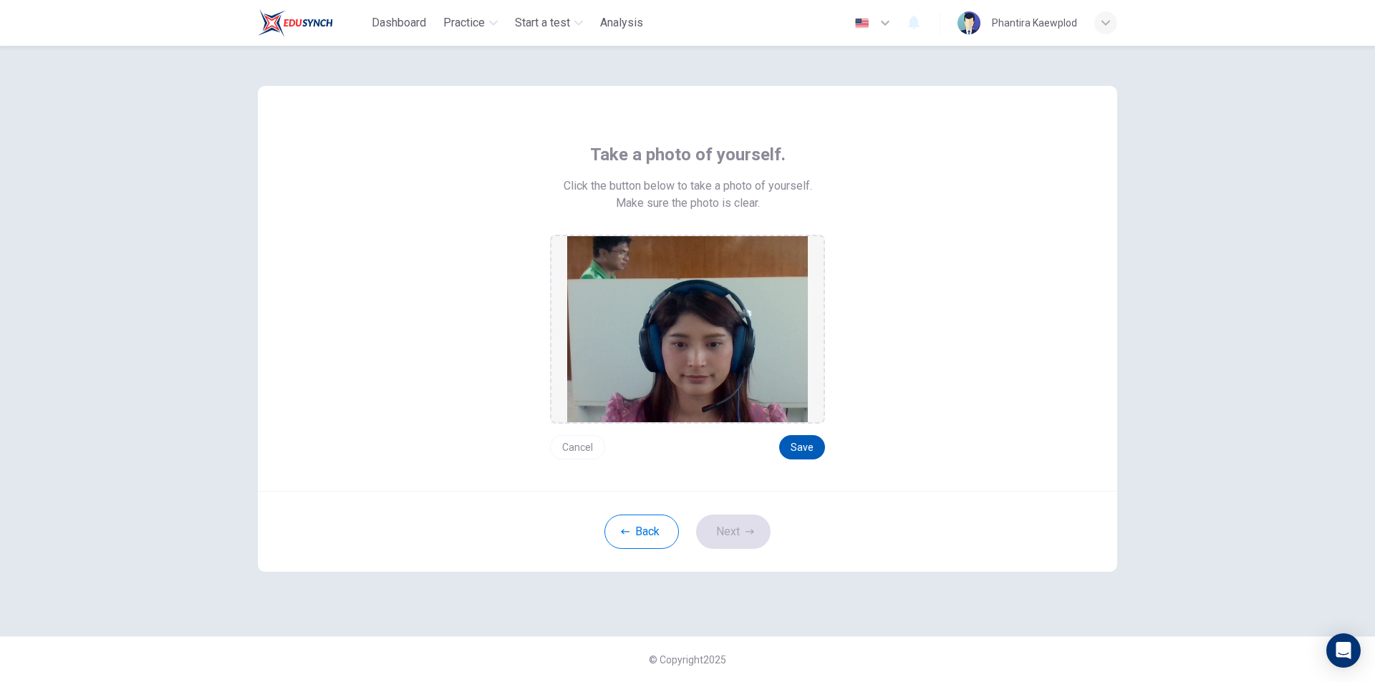
click at [798, 452] on button "Save" at bounding box center [802, 447] width 46 height 24
click at [740, 538] on button "Next" at bounding box center [733, 532] width 74 height 34
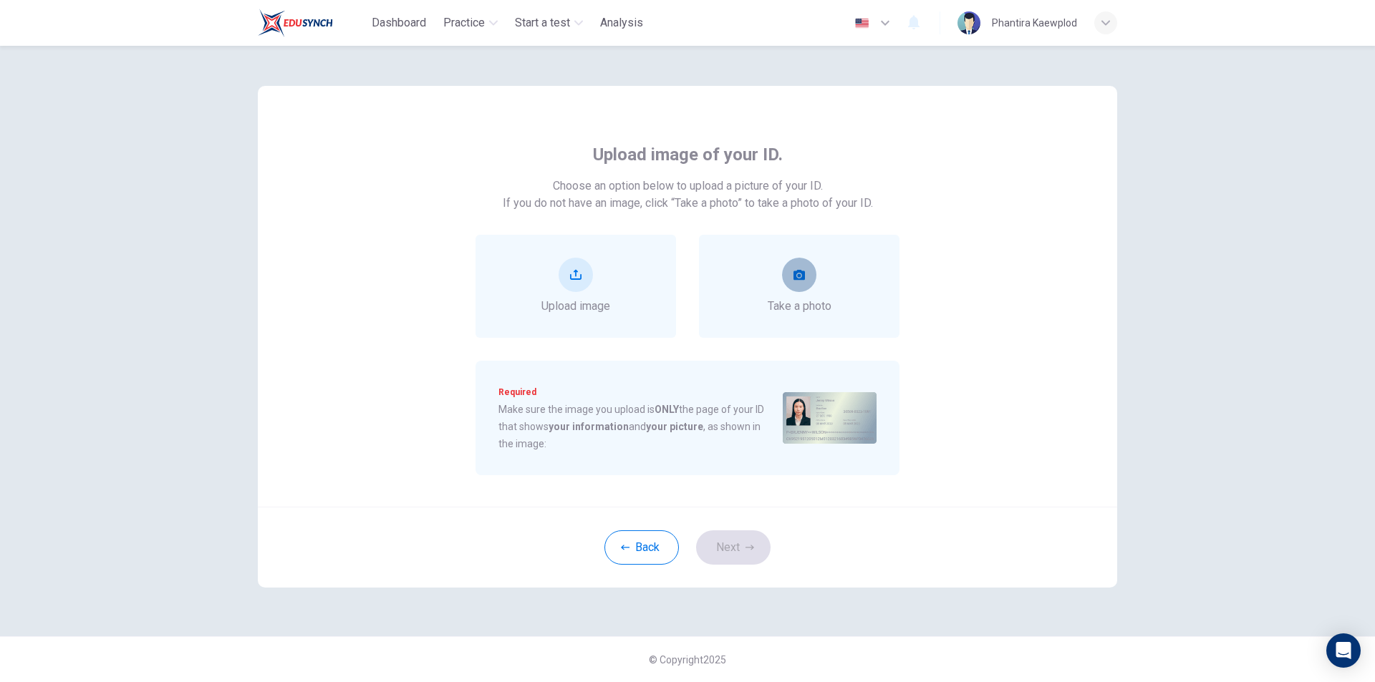
click at [796, 279] on icon "take photo" at bounding box center [798, 275] width 11 height 10
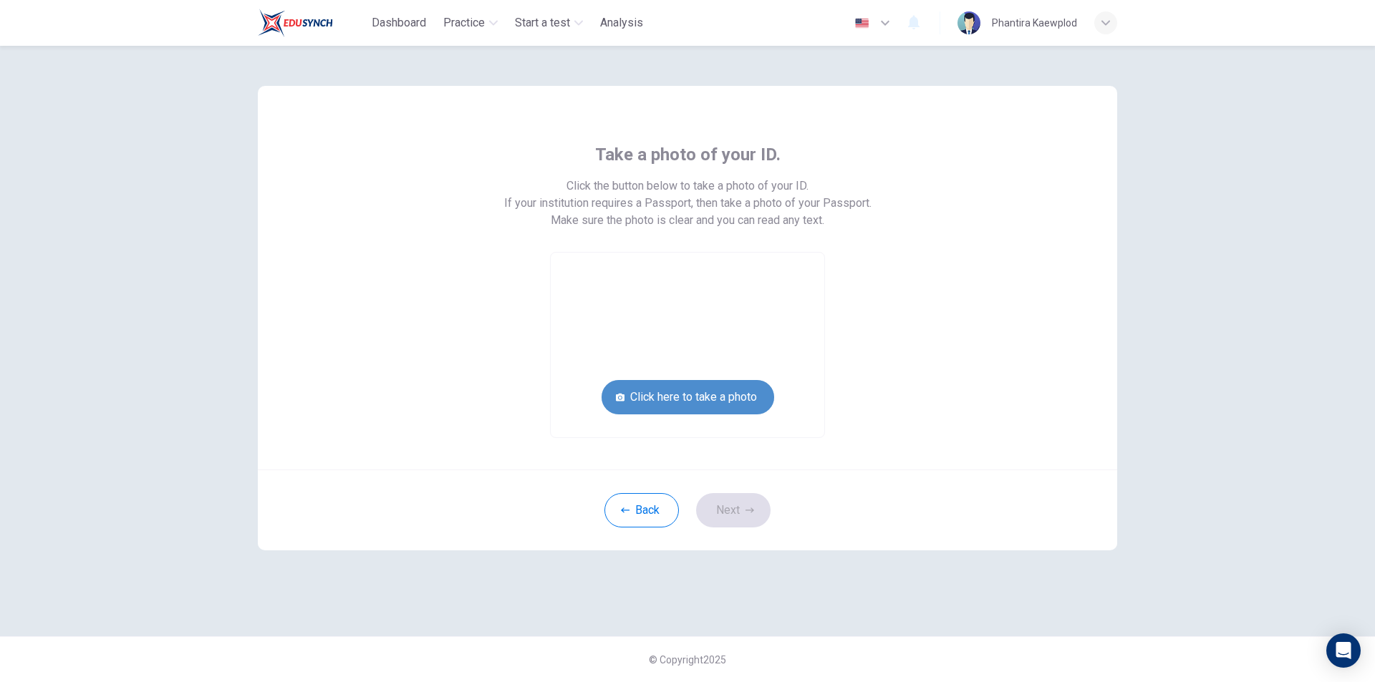
click at [728, 396] on button "Click here to take a photo" at bounding box center [687, 397] width 173 height 34
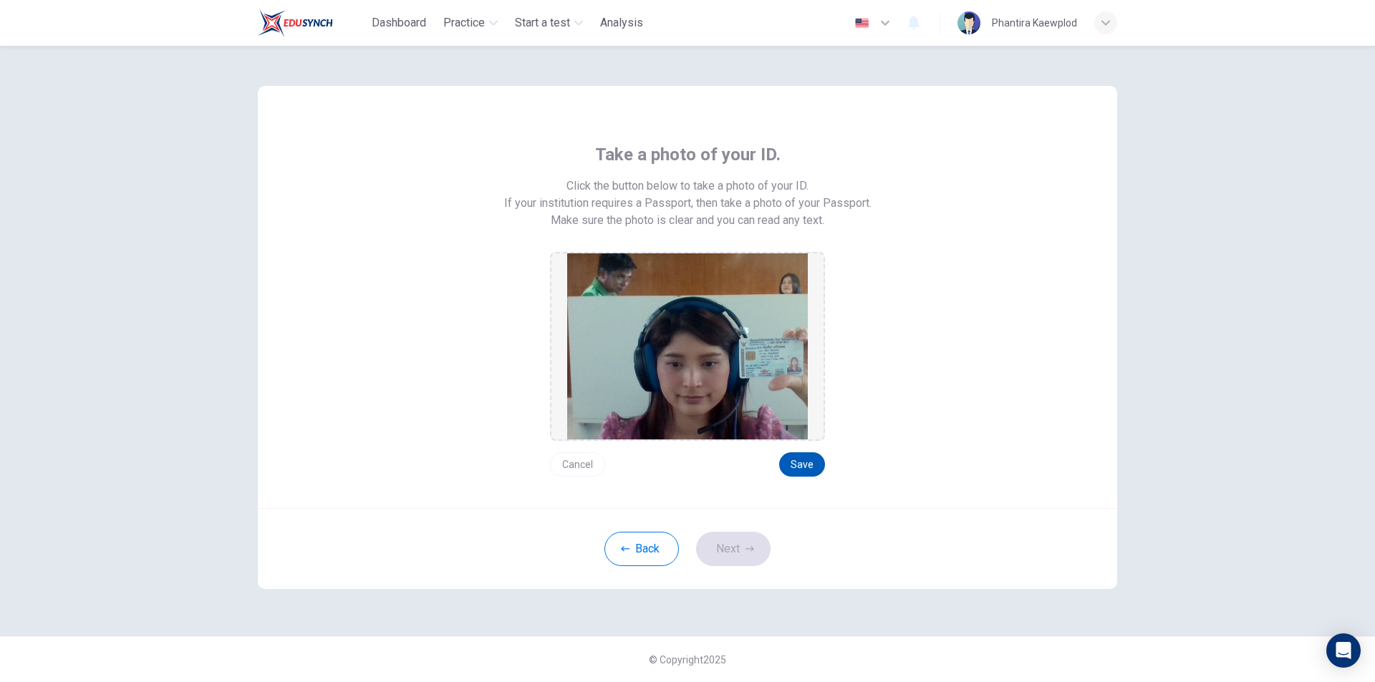
click at [814, 462] on button "Save" at bounding box center [802, 465] width 46 height 24
click at [750, 550] on icon "button" at bounding box center [749, 549] width 9 height 9
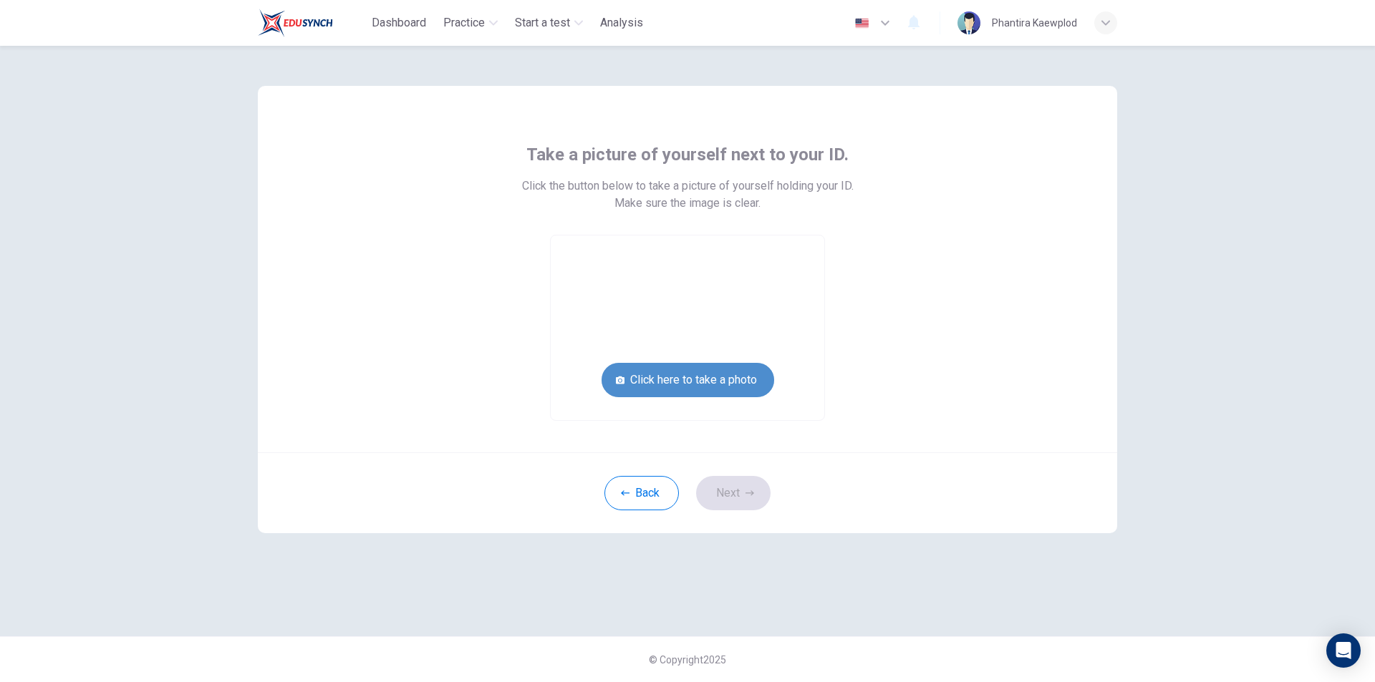
click at [736, 383] on button "Click here to take a photo" at bounding box center [687, 380] width 173 height 34
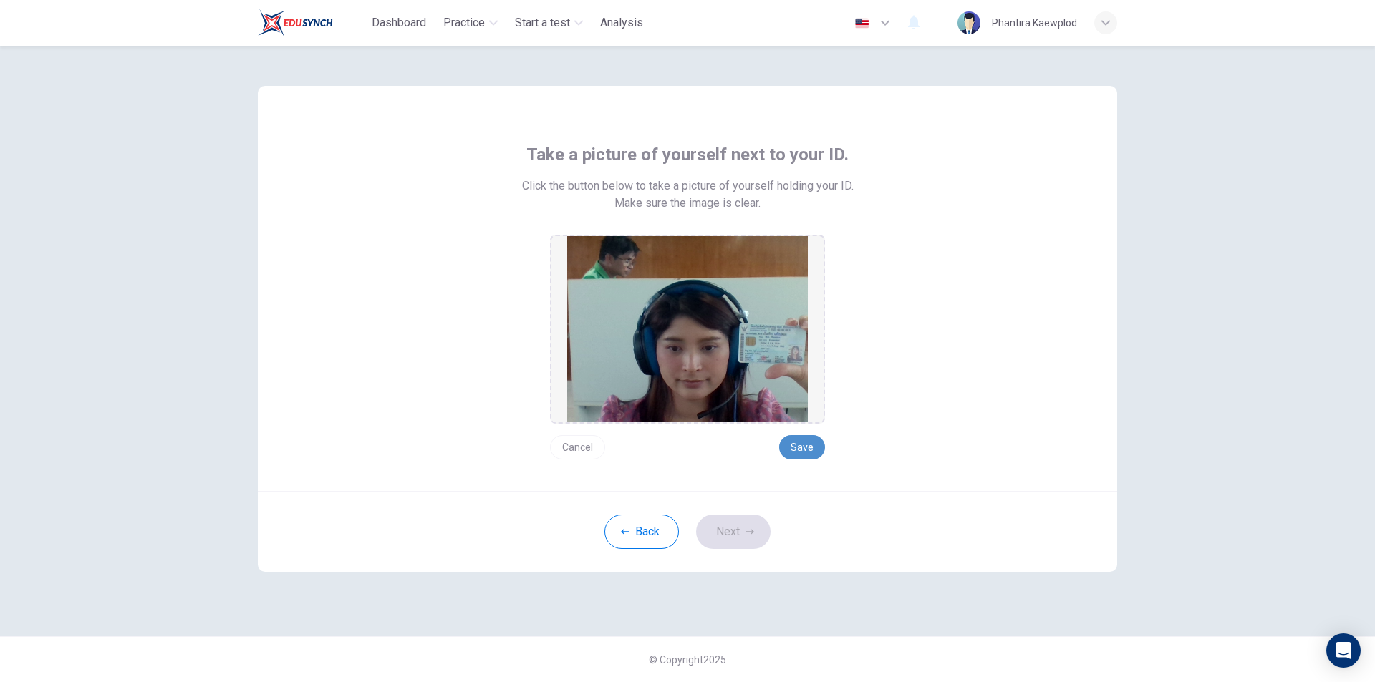
click at [795, 443] on button "Save" at bounding box center [802, 447] width 46 height 24
click at [740, 536] on button "Next" at bounding box center [733, 532] width 74 height 34
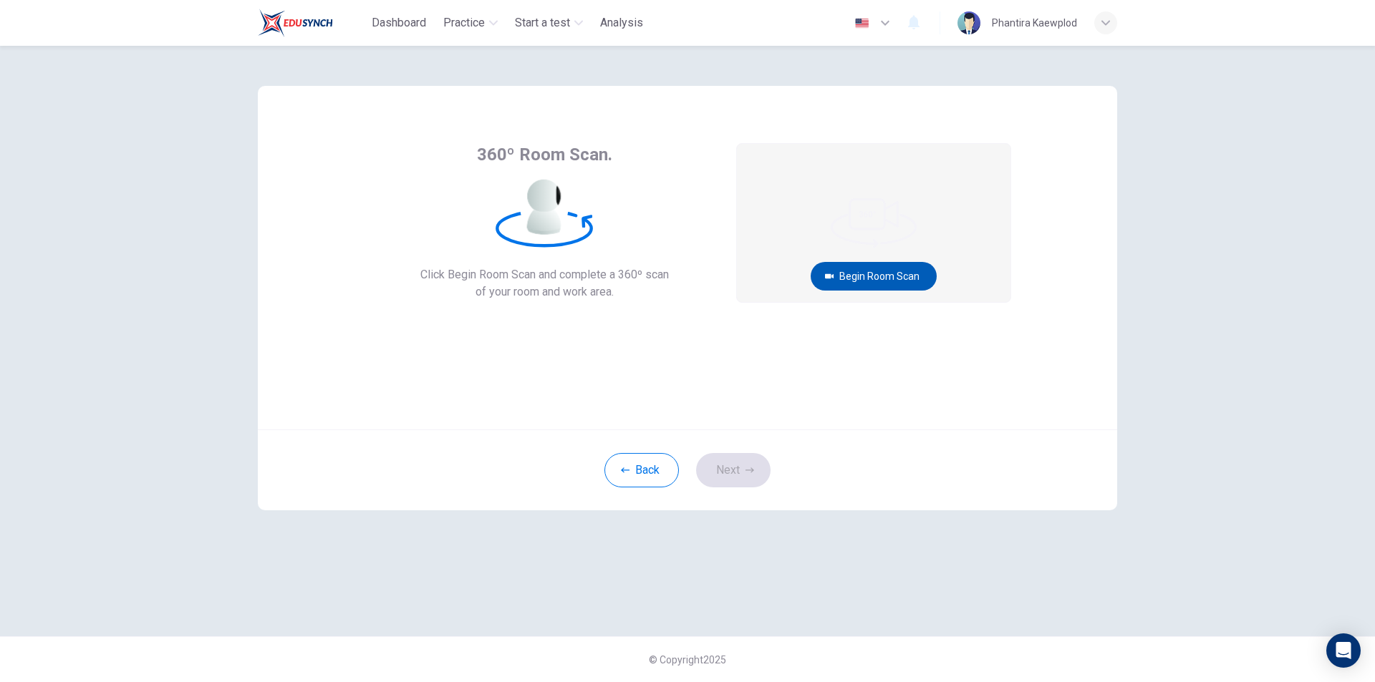
click at [862, 274] on button "Begin Room Scan" at bounding box center [874, 276] width 126 height 29
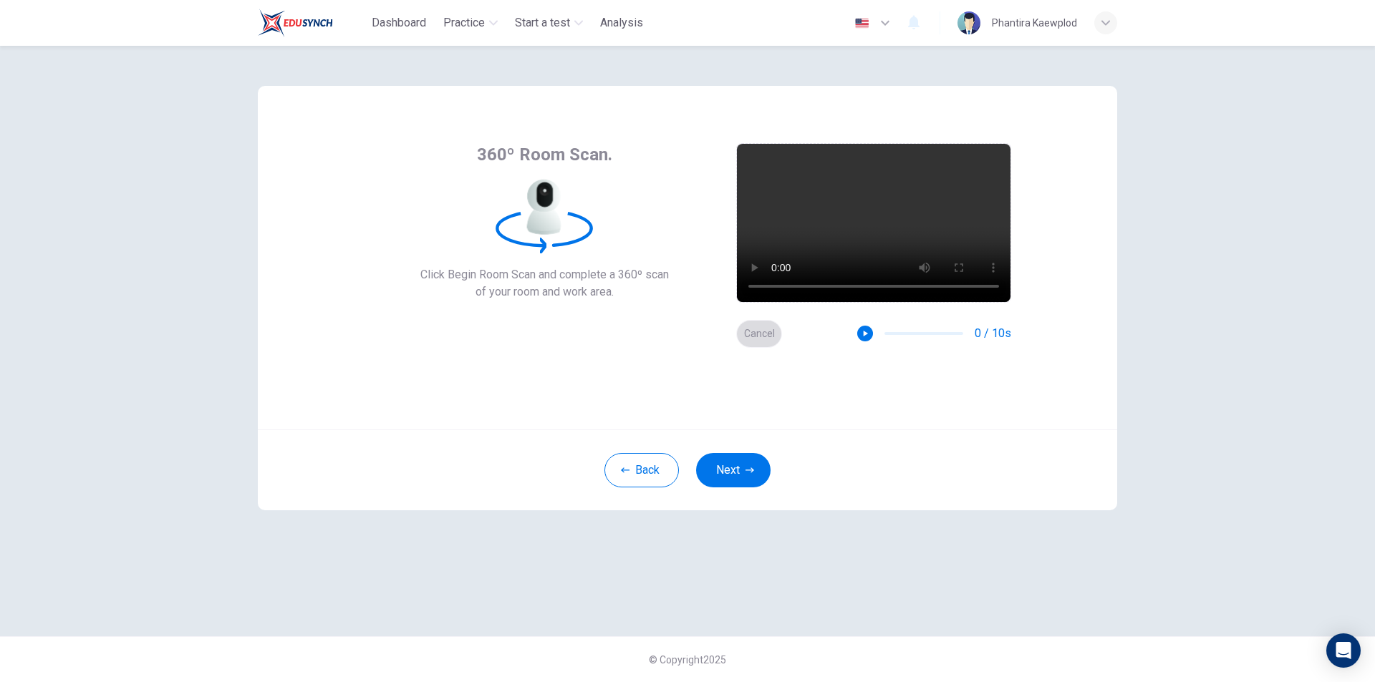
click at [755, 339] on button "Cancel" at bounding box center [759, 334] width 46 height 28
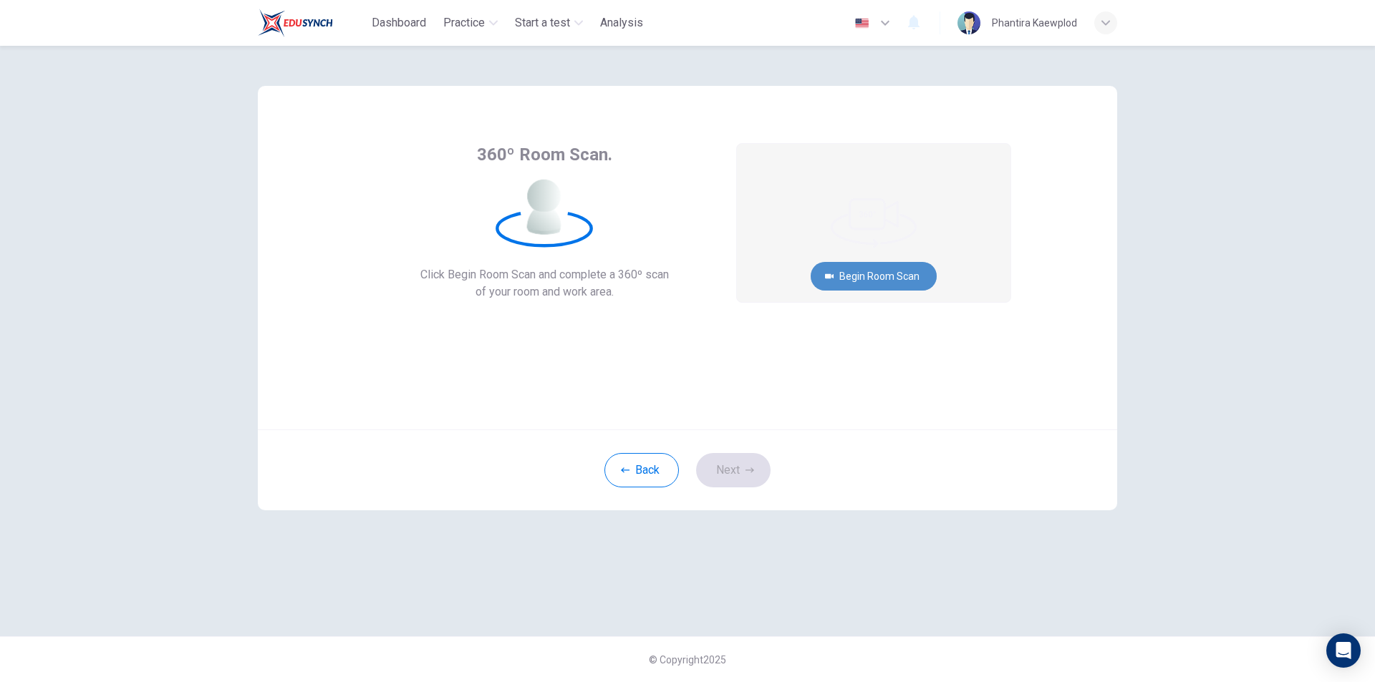
click at [871, 279] on button "Begin Room Scan" at bounding box center [874, 276] width 126 height 29
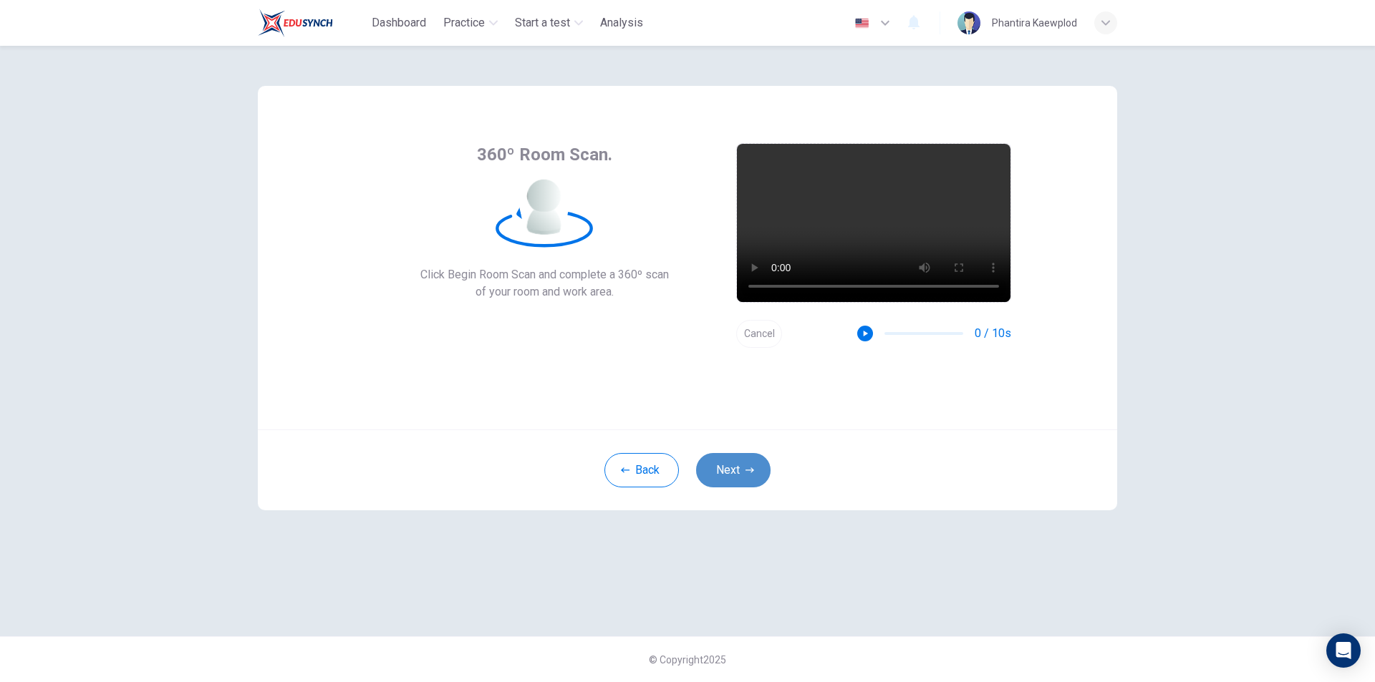
click at [742, 465] on button "Next" at bounding box center [733, 470] width 74 height 34
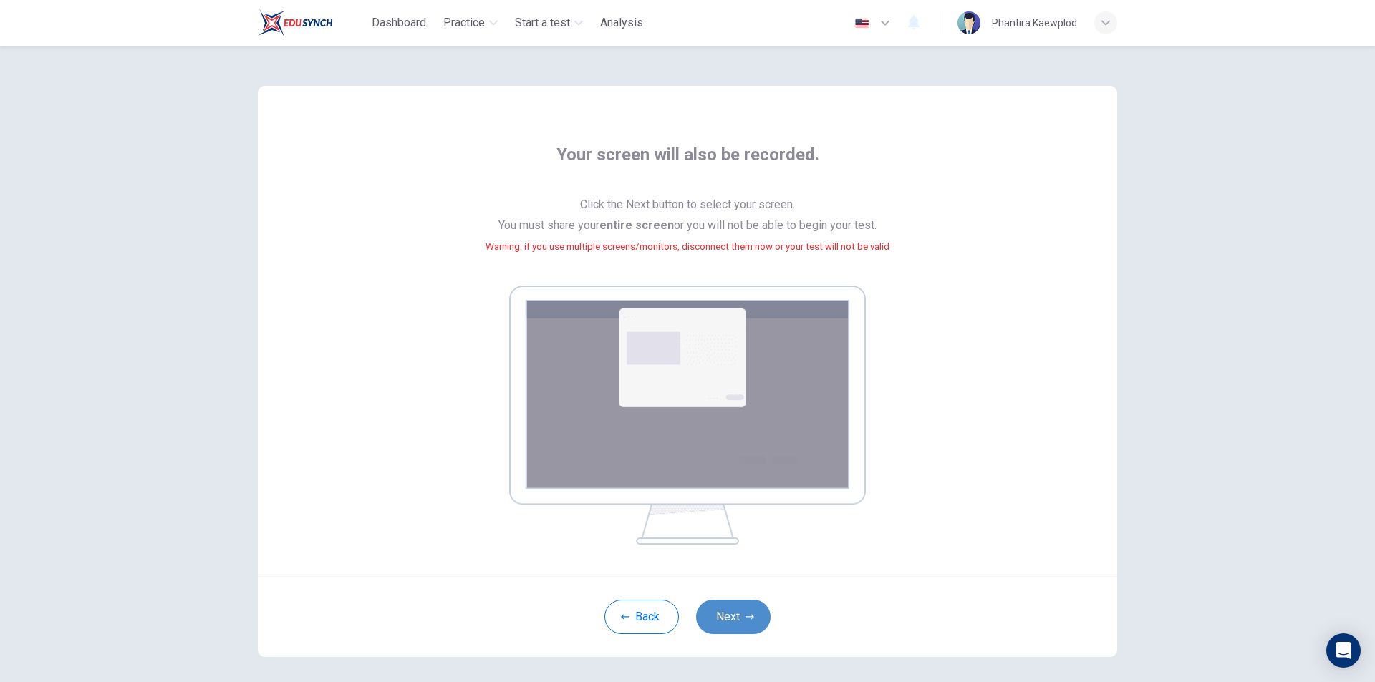
click at [740, 632] on button "Next" at bounding box center [733, 617] width 74 height 34
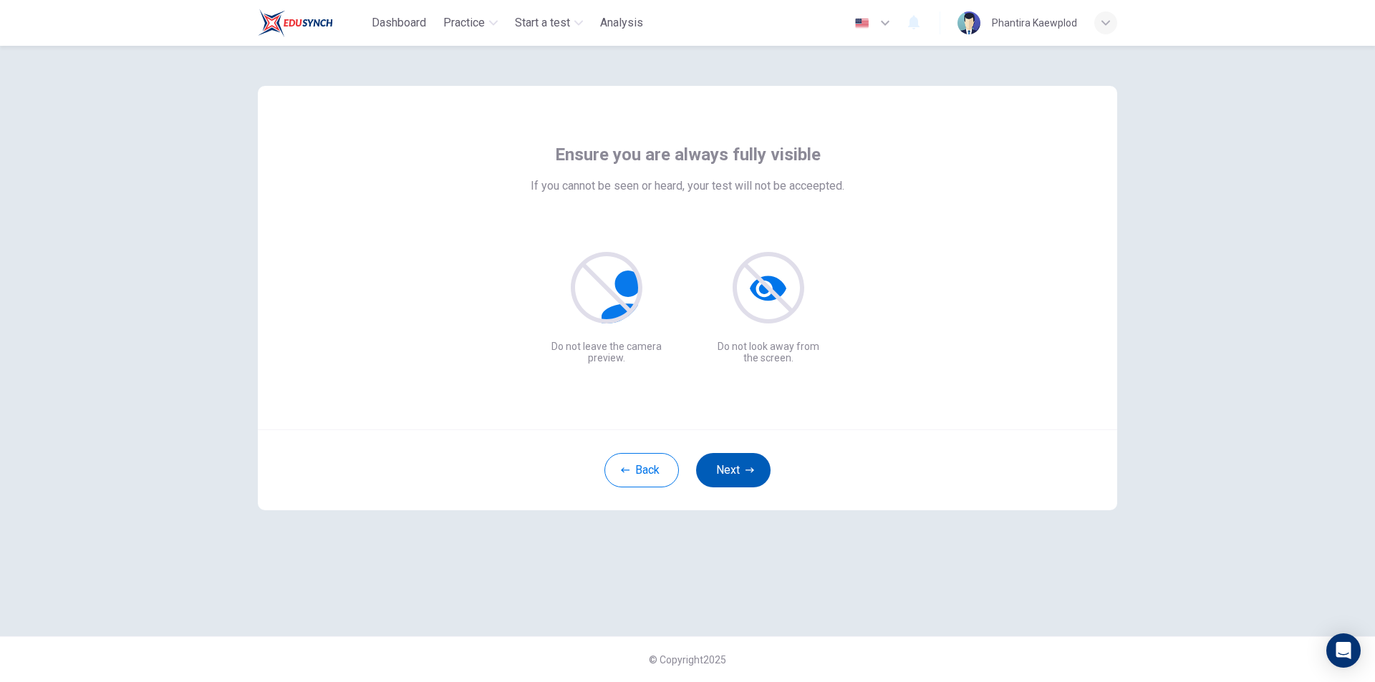
click at [735, 464] on button "Next" at bounding box center [733, 470] width 74 height 34
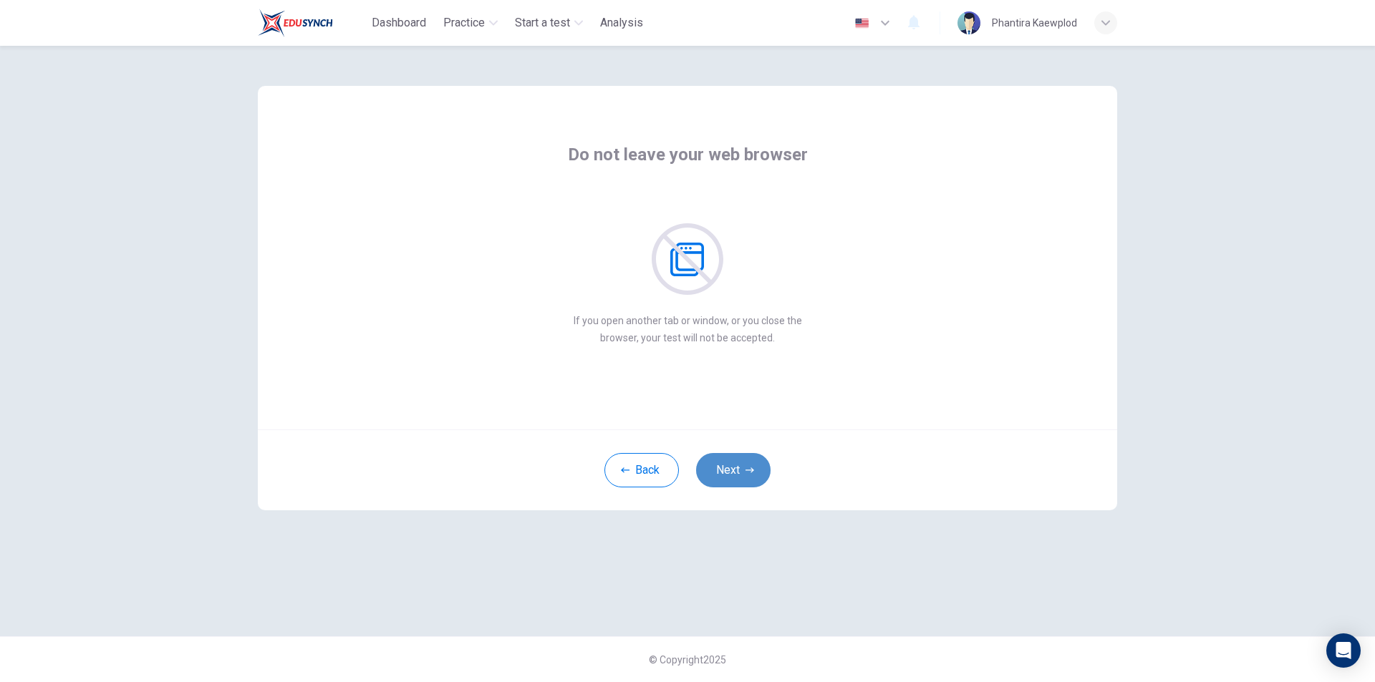
click at [735, 465] on button "Next" at bounding box center [733, 470] width 74 height 34
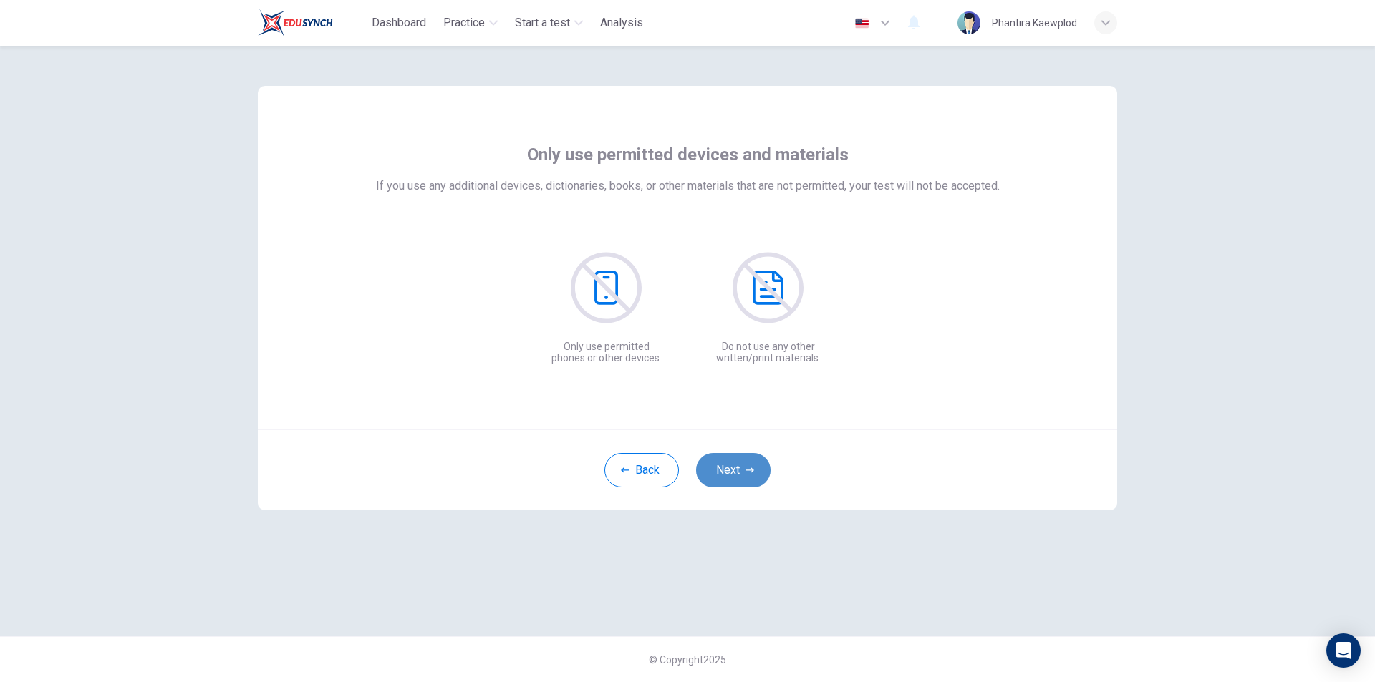
click at [735, 465] on button "Next" at bounding box center [733, 470] width 74 height 34
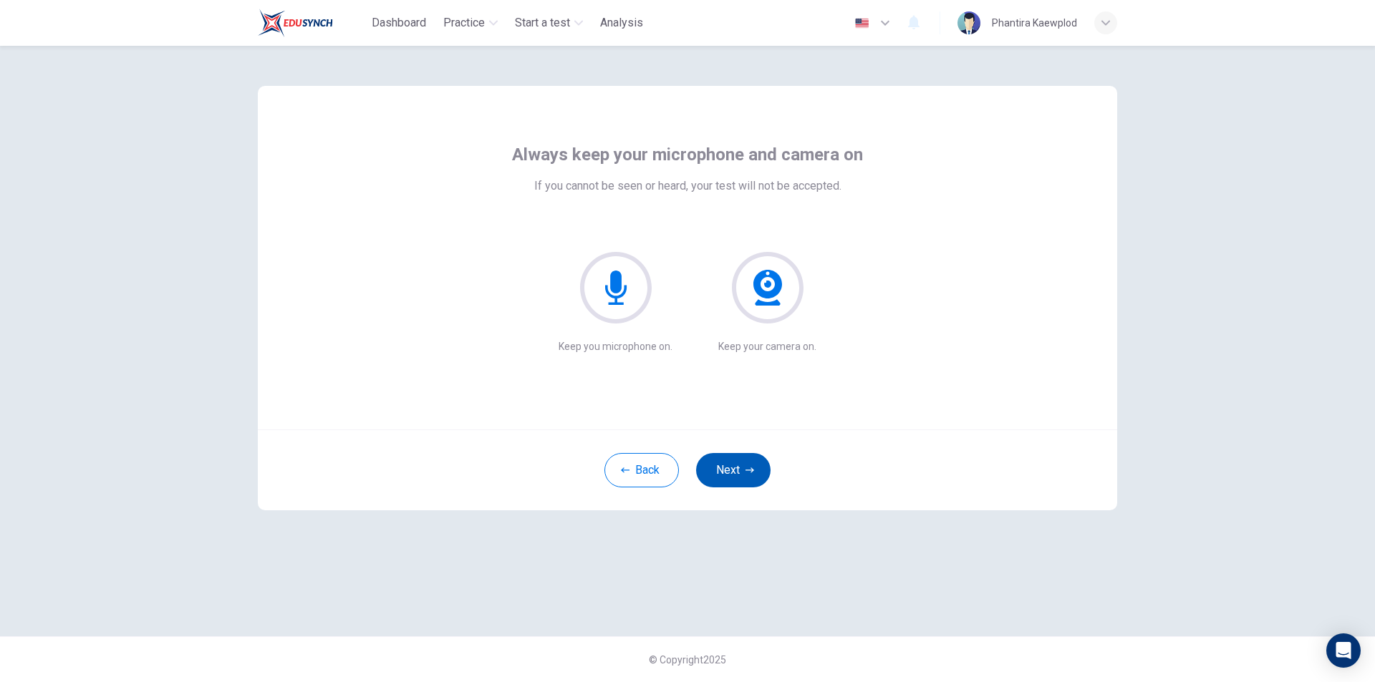
click at [735, 465] on button "Next" at bounding box center [733, 470] width 74 height 34
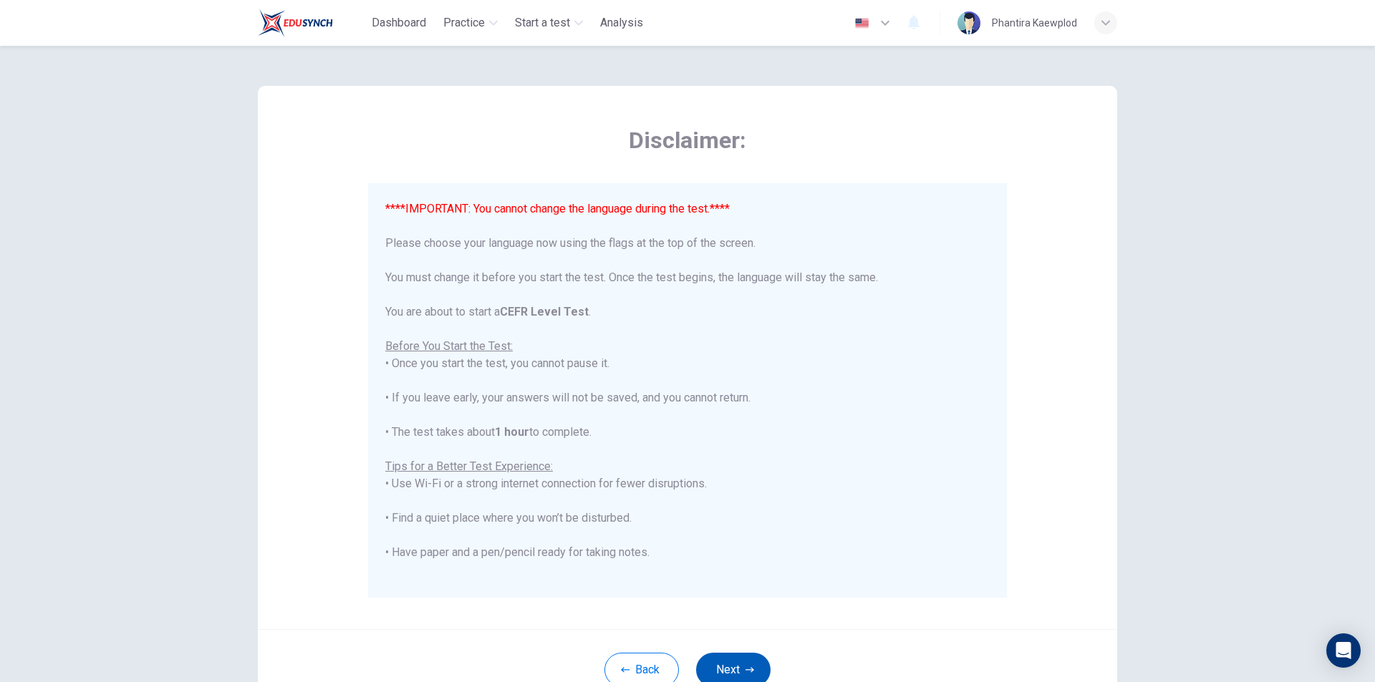
click at [740, 670] on button "Next" at bounding box center [733, 670] width 74 height 34
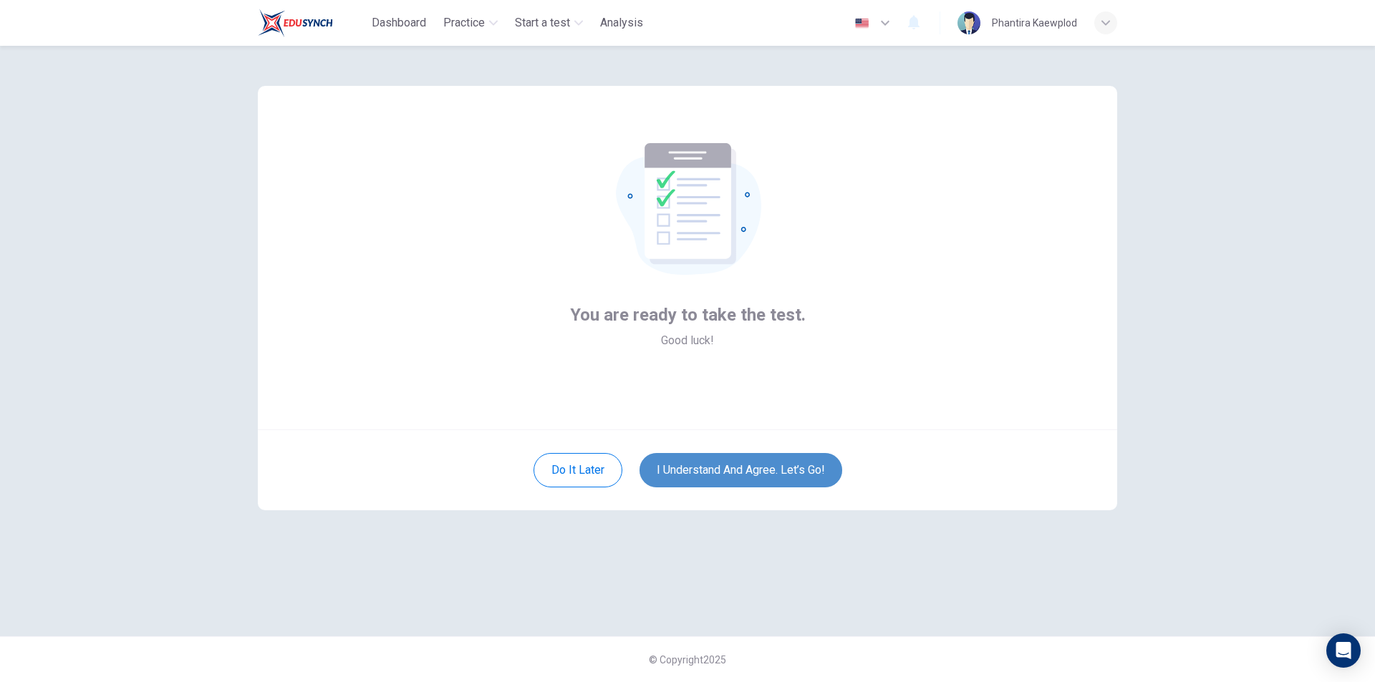
click at [755, 466] on button "I understand and agree. Let’s go!" at bounding box center [740, 470] width 203 height 34
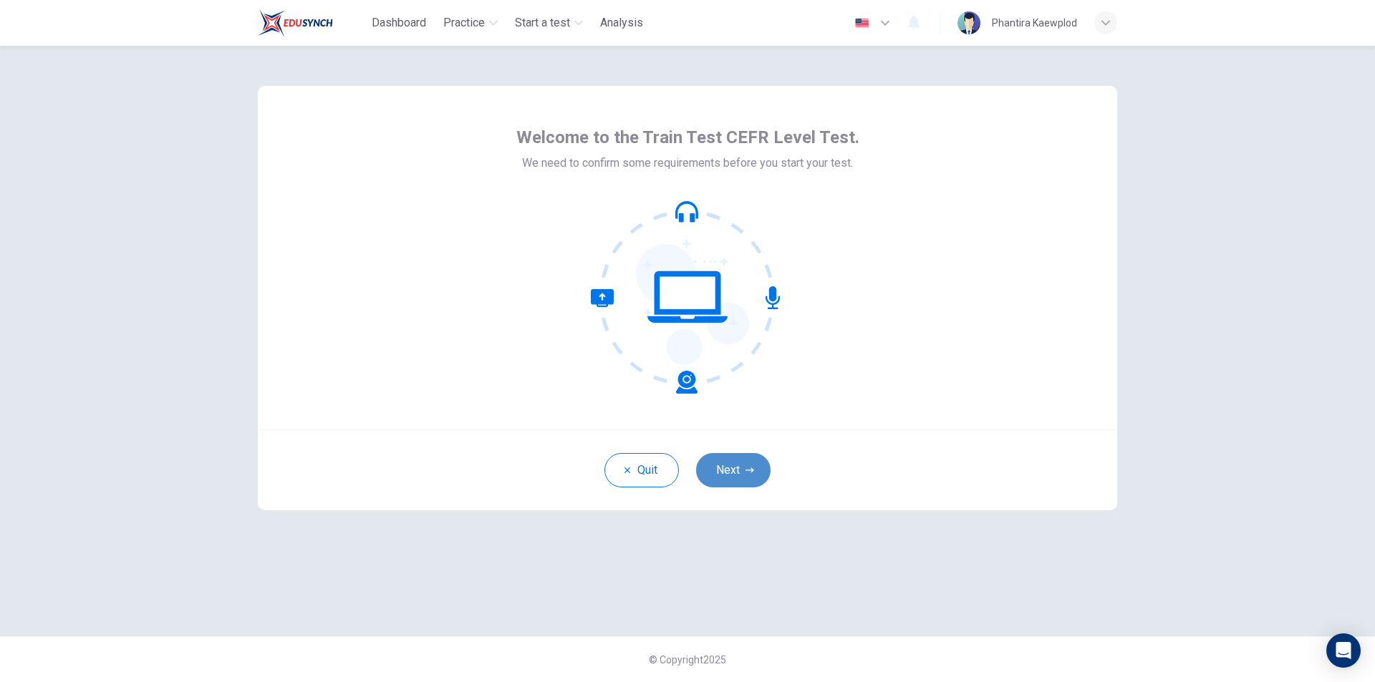
click at [735, 467] on button "Next" at bounding box center [733, 470] width 74 height 34
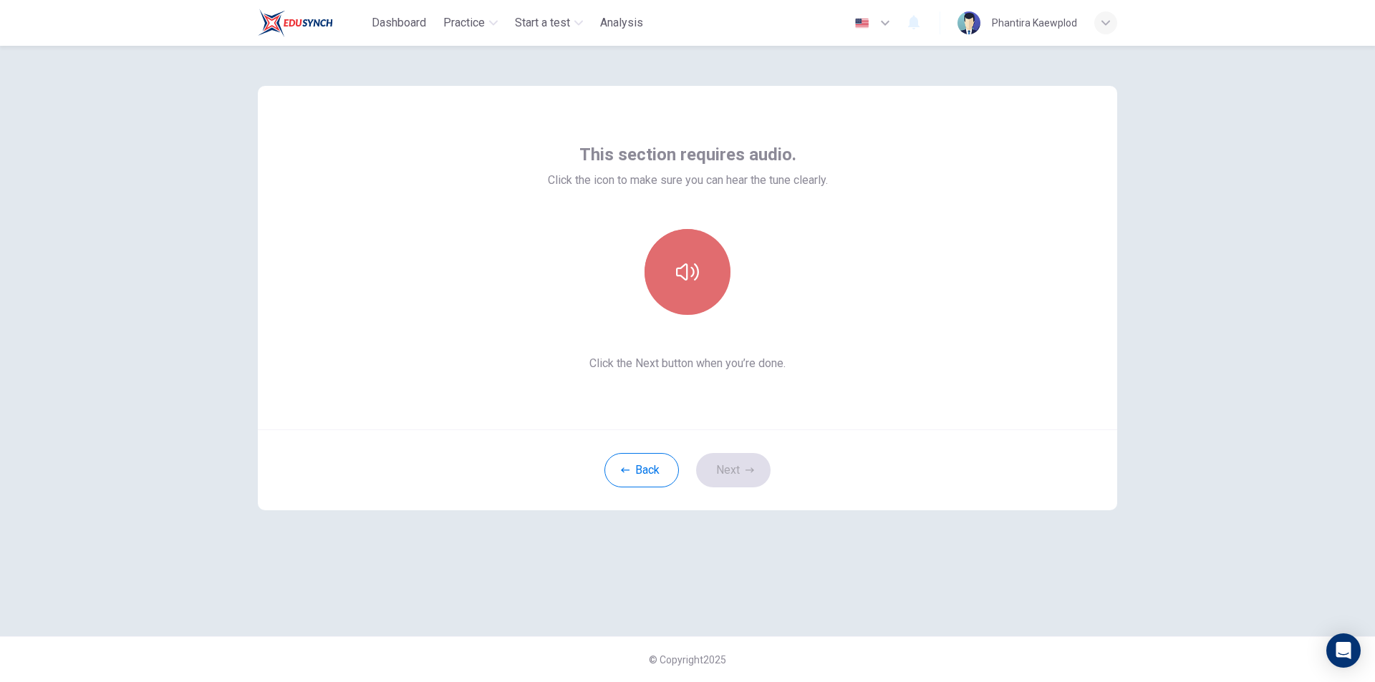
click at [676, 282] on icon "button" at bounding box center [687, 272] width 23 height 23
click at [736, 459] on button "Next" at bounding box center [733, 470] width 74 height 34
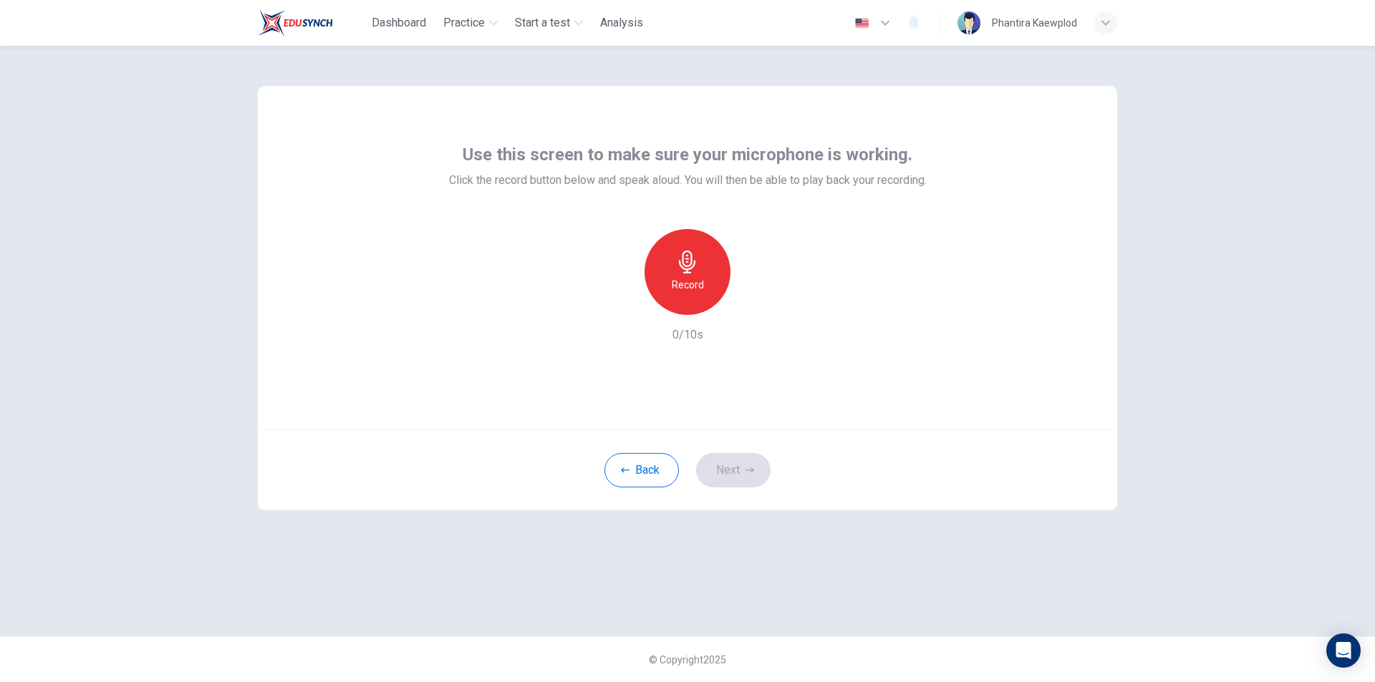
click at [677, 266] on icon "button" at bounding box center [687, 262] width 23 height 23
click at [679, 284] on h6 "Stop" at bounding box center [687, 284] width 21 height 17
click at [720, 473] on button "Next" at bounding box center [733, 470] width 74 height 34
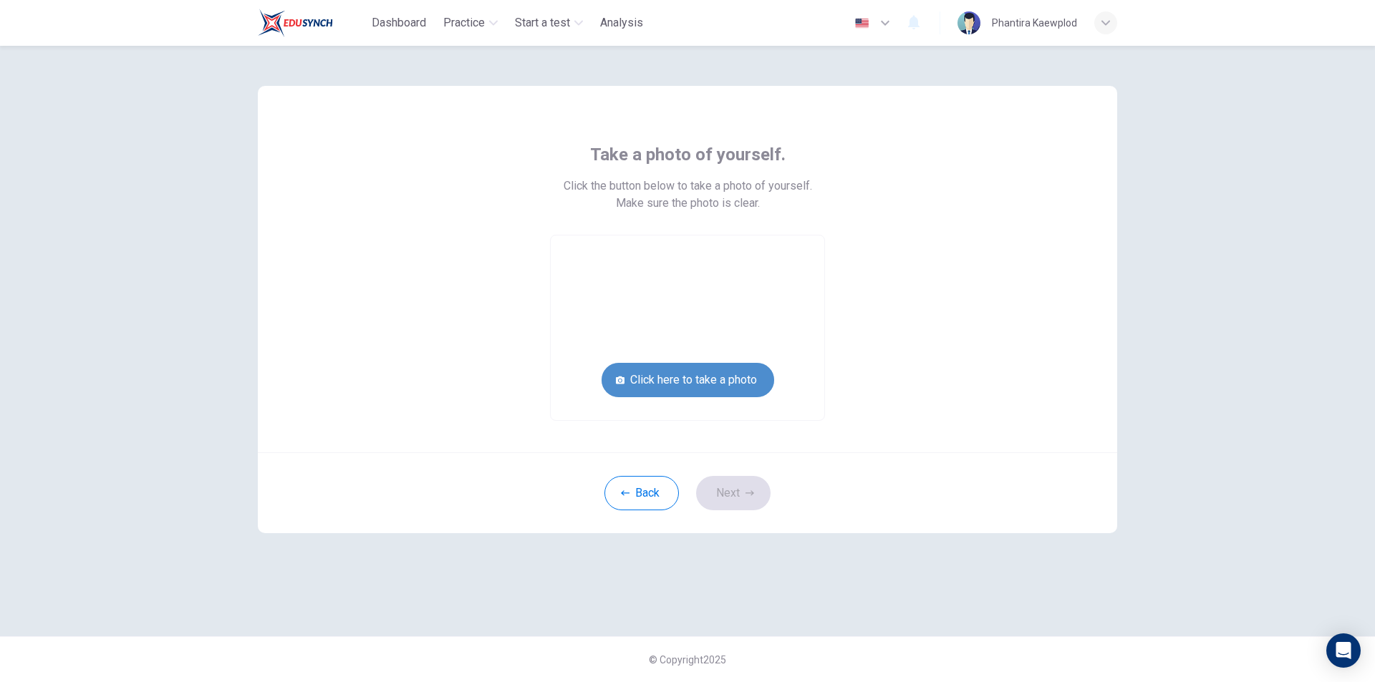
click at [698, 380] on button "Click here to take a photo" at bounding box center [687, 380] width 173 height 34
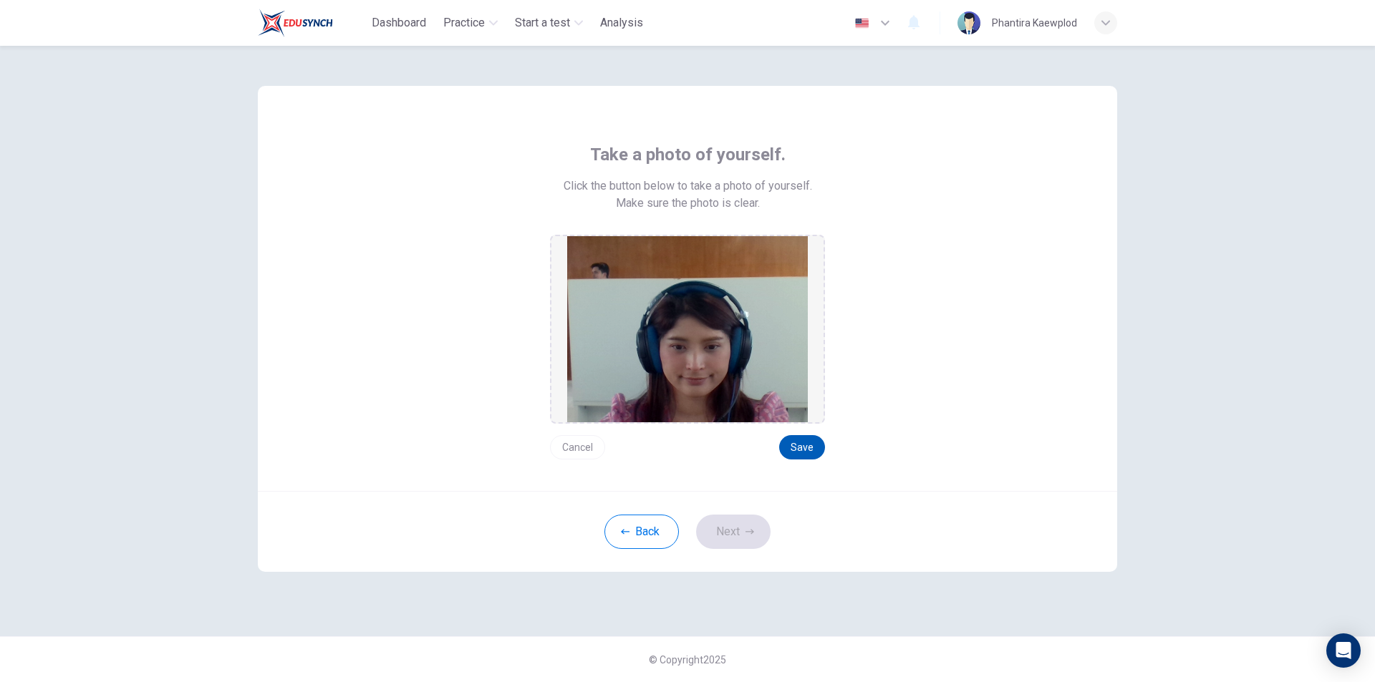
click at [817, 451] on button "Save" at bounding box center [802, 447] width 46 height 24
click at [756, 533] on button "Next" at bounding box center [733, 532] width 74 height 34
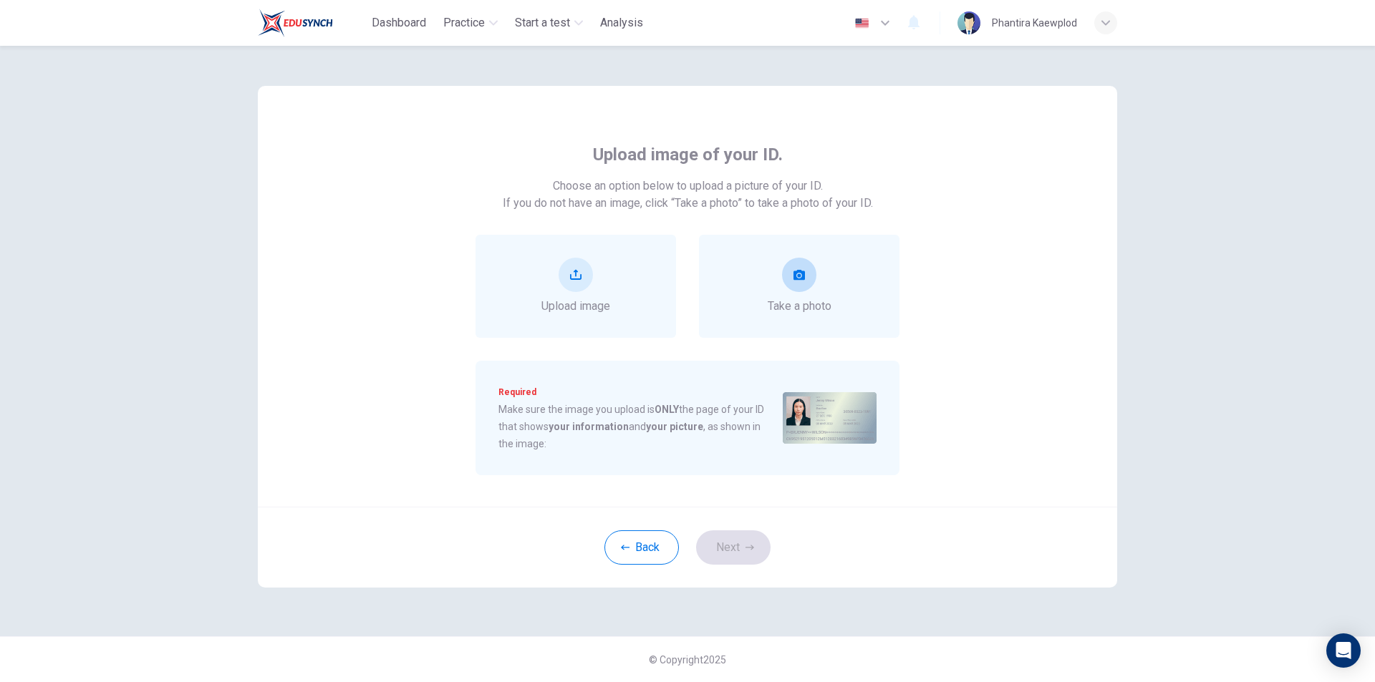
click at [804, 322] on div "Take a photo" at bounding box center [799, 286] width 200 height 103
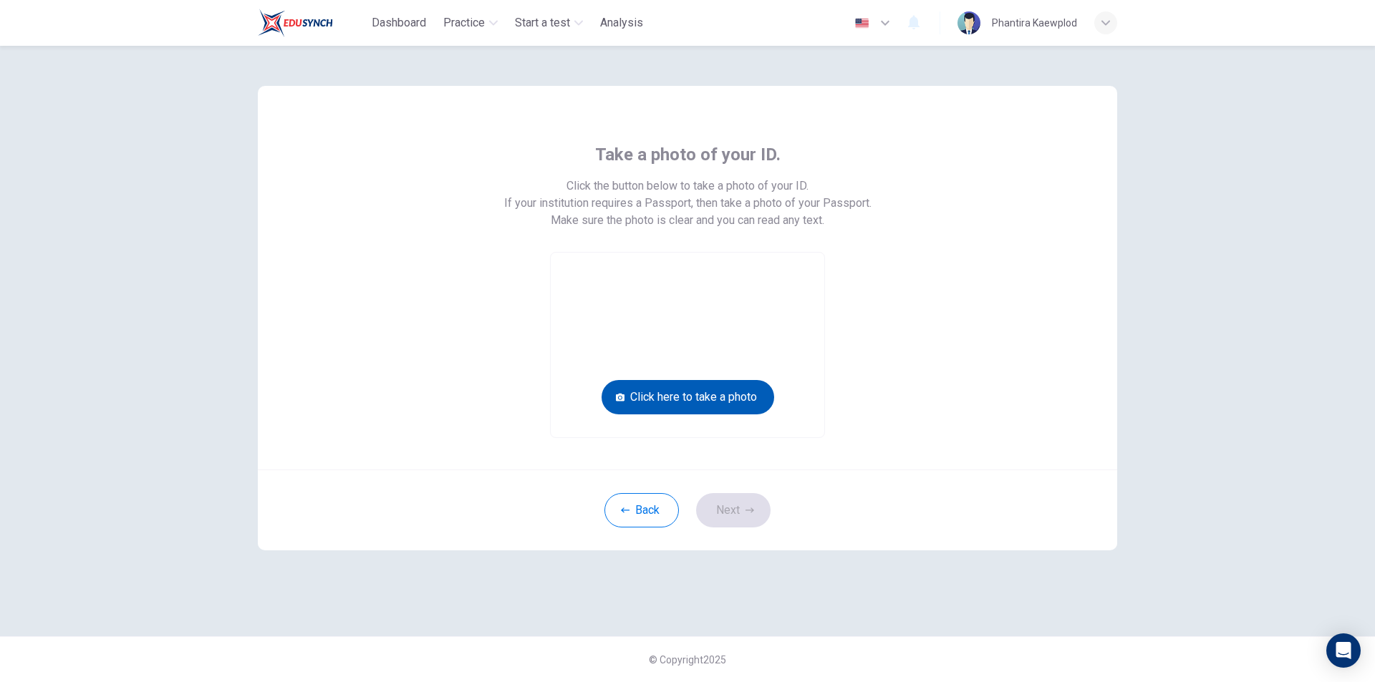
click at [728, 397] on button "Click here to take a photo" at bounding box center [687, 397] width 173 height 34
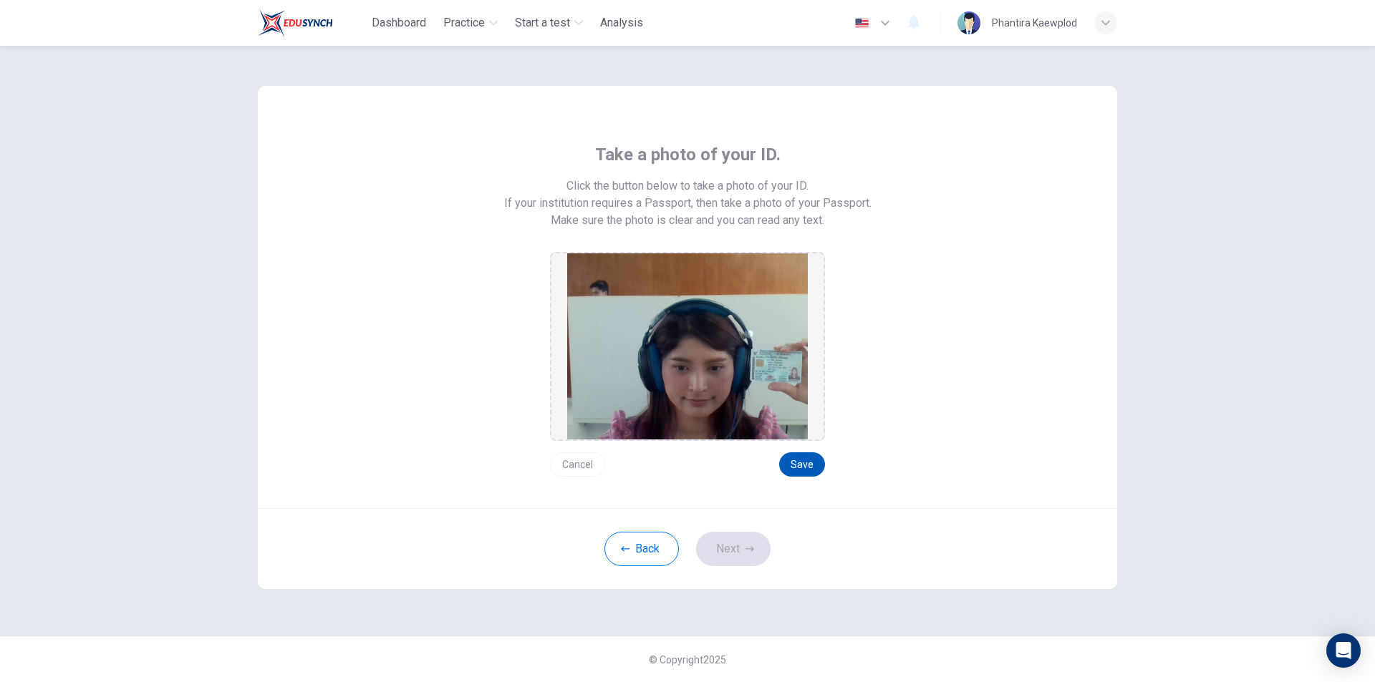
click at [804, 457] on button "Save" at bounding box center [802, 465] width 46 height 24
click at [725, 549] on button "Next" at bounding box center [733, 549] width 74 height 34
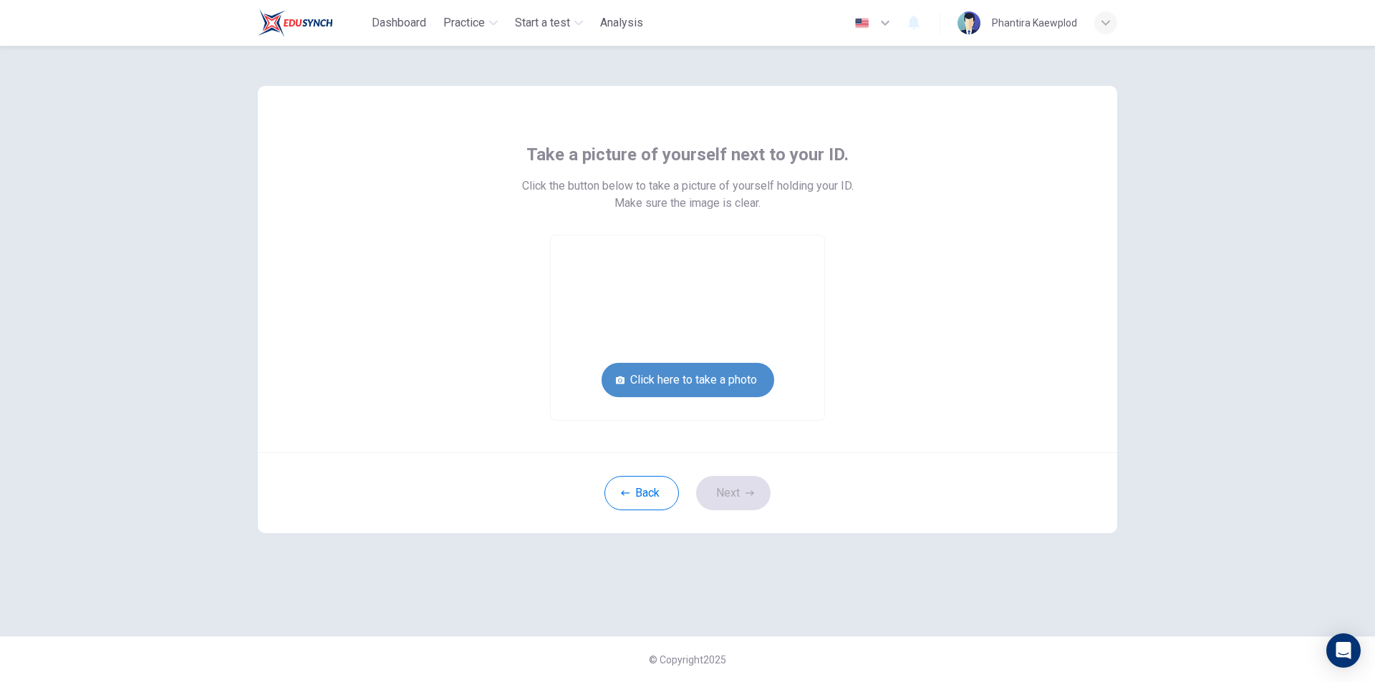
click at [735, 390] on button "Click here to take a photo" at bounding box center [687, 380] width 173 height 34
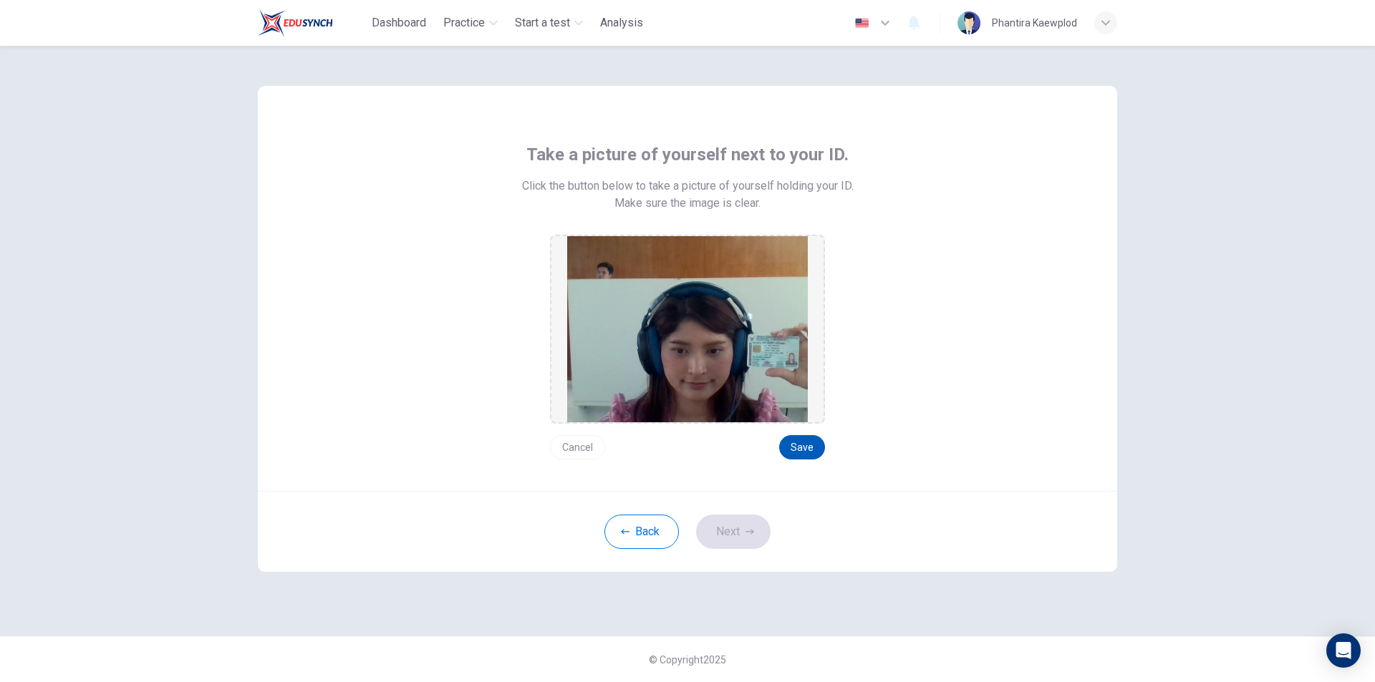
click at [797, 444] on button "Save" at bounding box center [802, 447] width 46 height 24
click at [735, 540] on button "Next" at bounding box center [733, 532] width 74 height 34
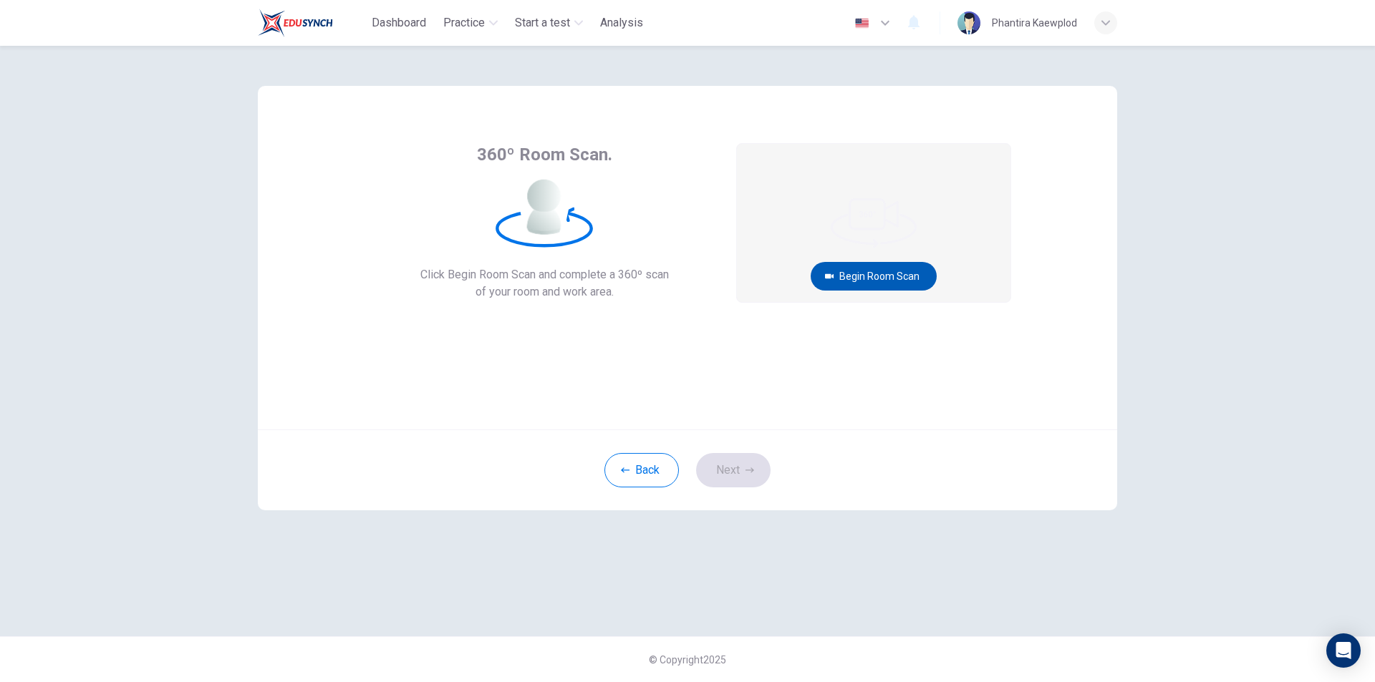
click at [868, 276] on button "Begin Room Scan" at bounding box center [874, 276] width 126 height 29
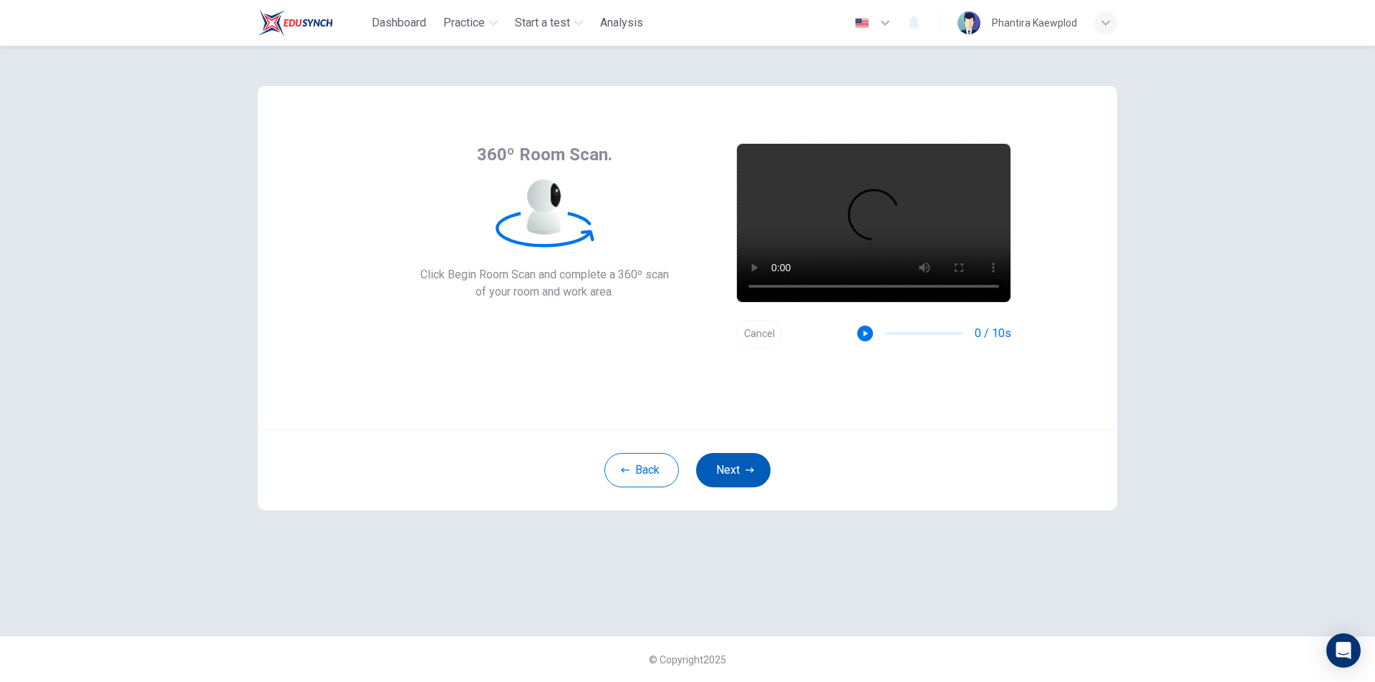
click at [733, 462] on button "Next" at bounding box center [733, 470] width 74 height 34
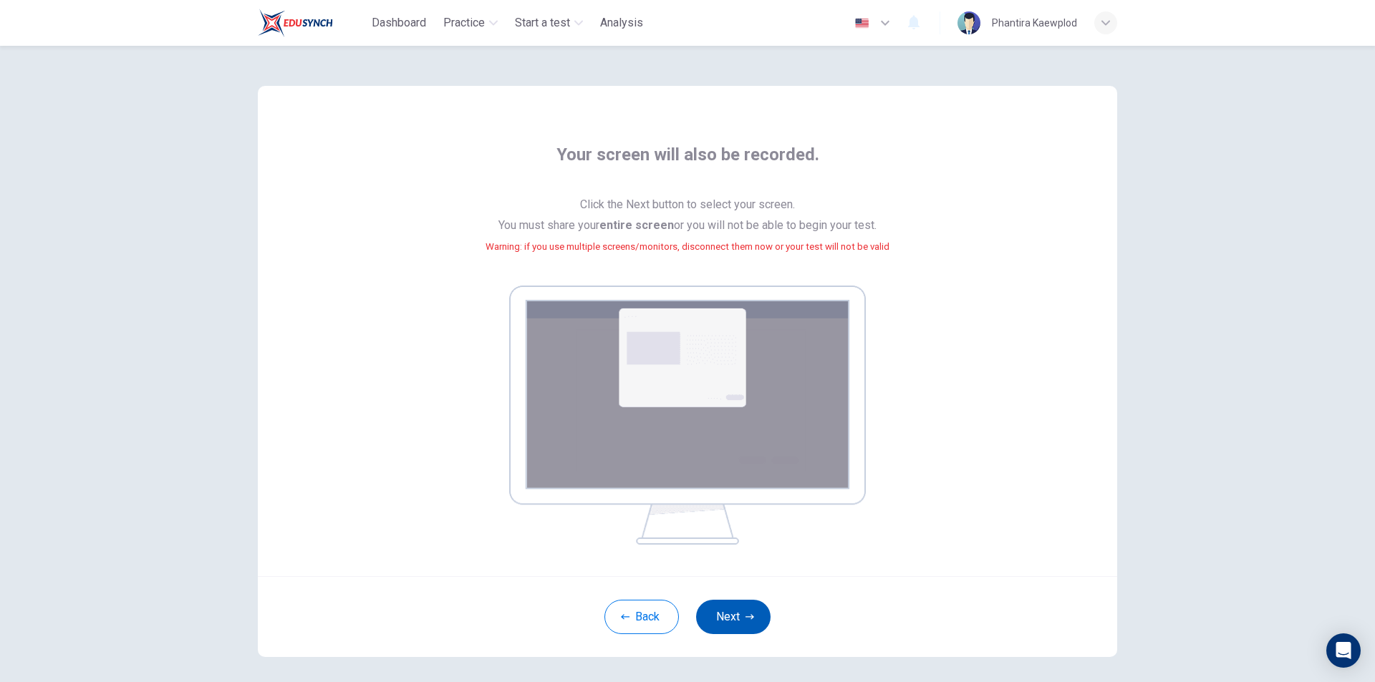
click at [705, 609] on button "Next" at bounding box center [733, 617] width 74 height 34
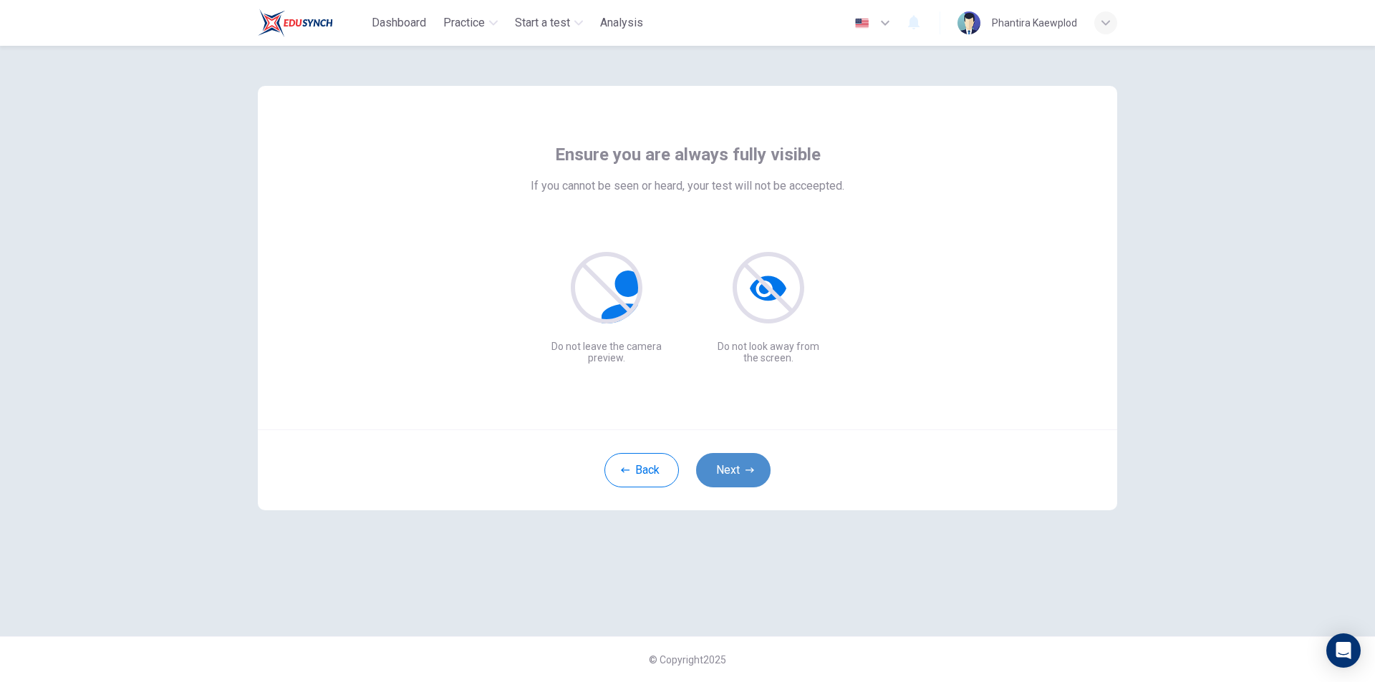
click at [736, 480] on button "Next" at bounding box center [733, 470] width 74 height 34
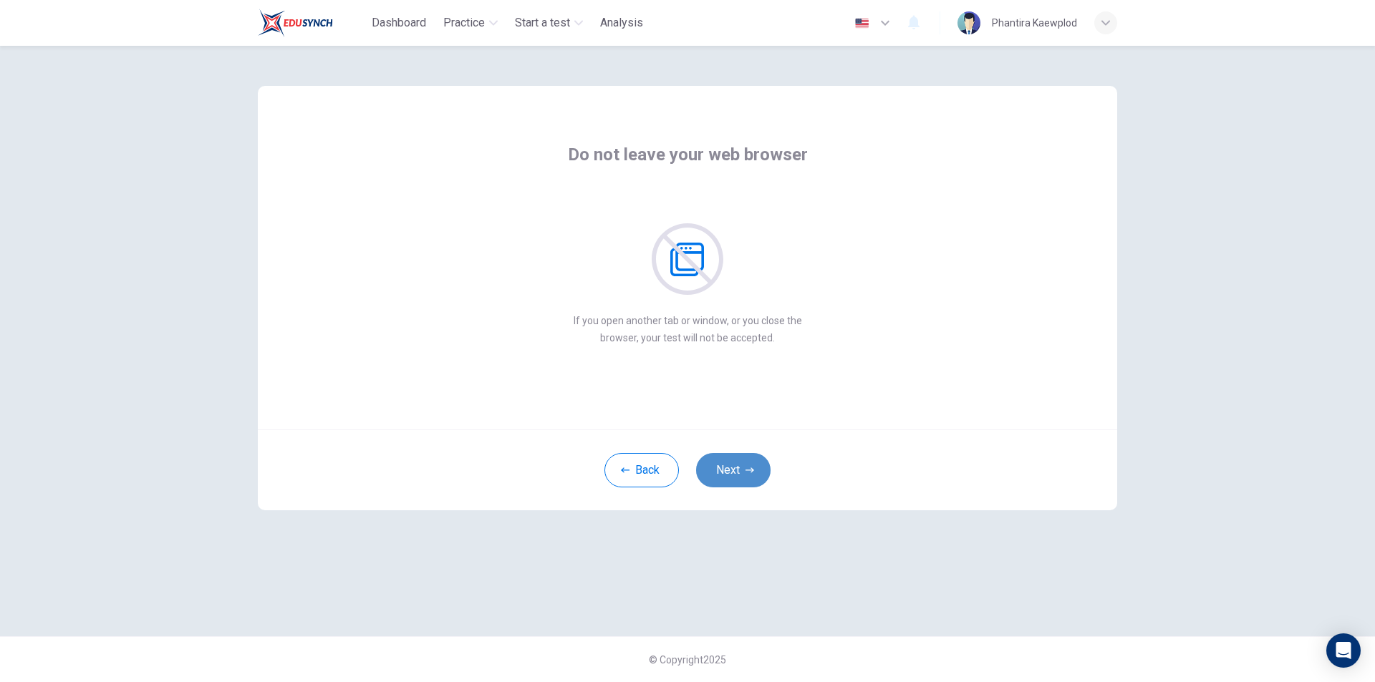
click at [736, 480] on button "Next" at bounding box center [733, 470] width 74 height 34
click at [738, 473] on button "Next" at bounding box center [733, 470] width 74 height 34
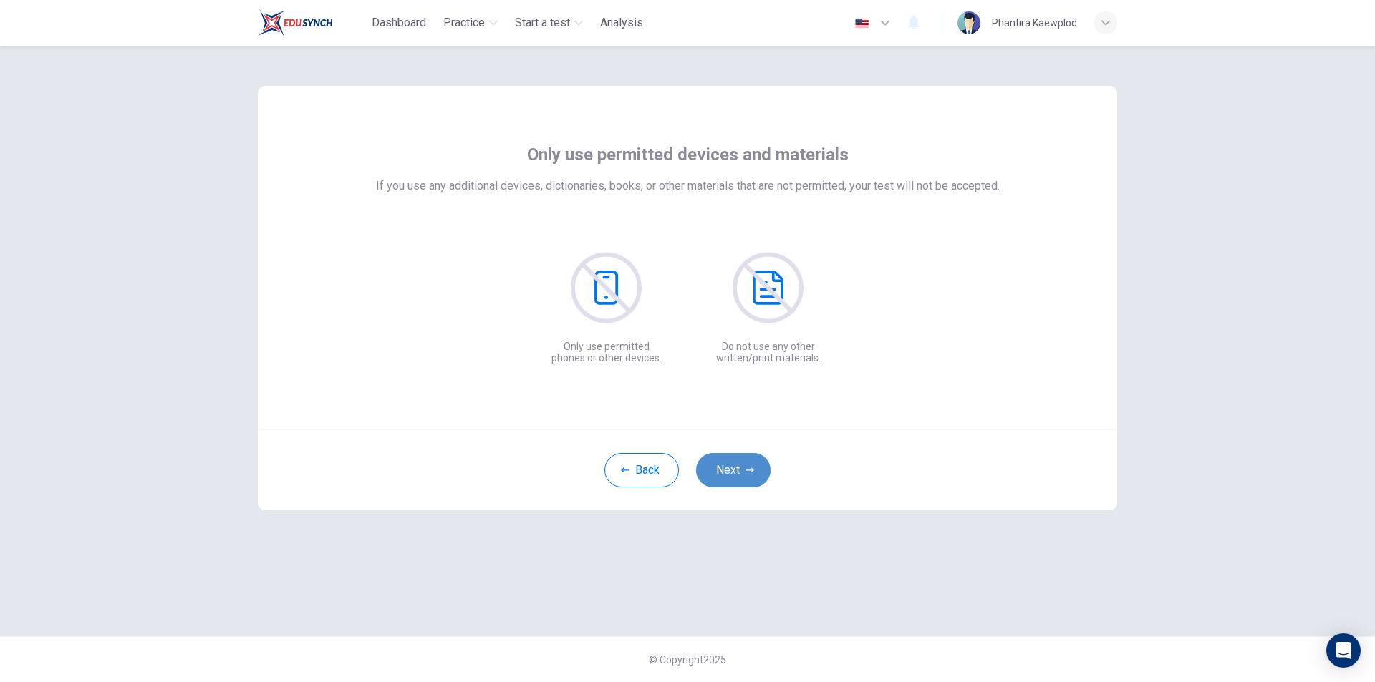
click at [738, 473] on button "Next" at bounding box center [733, 470] width 74 height 34
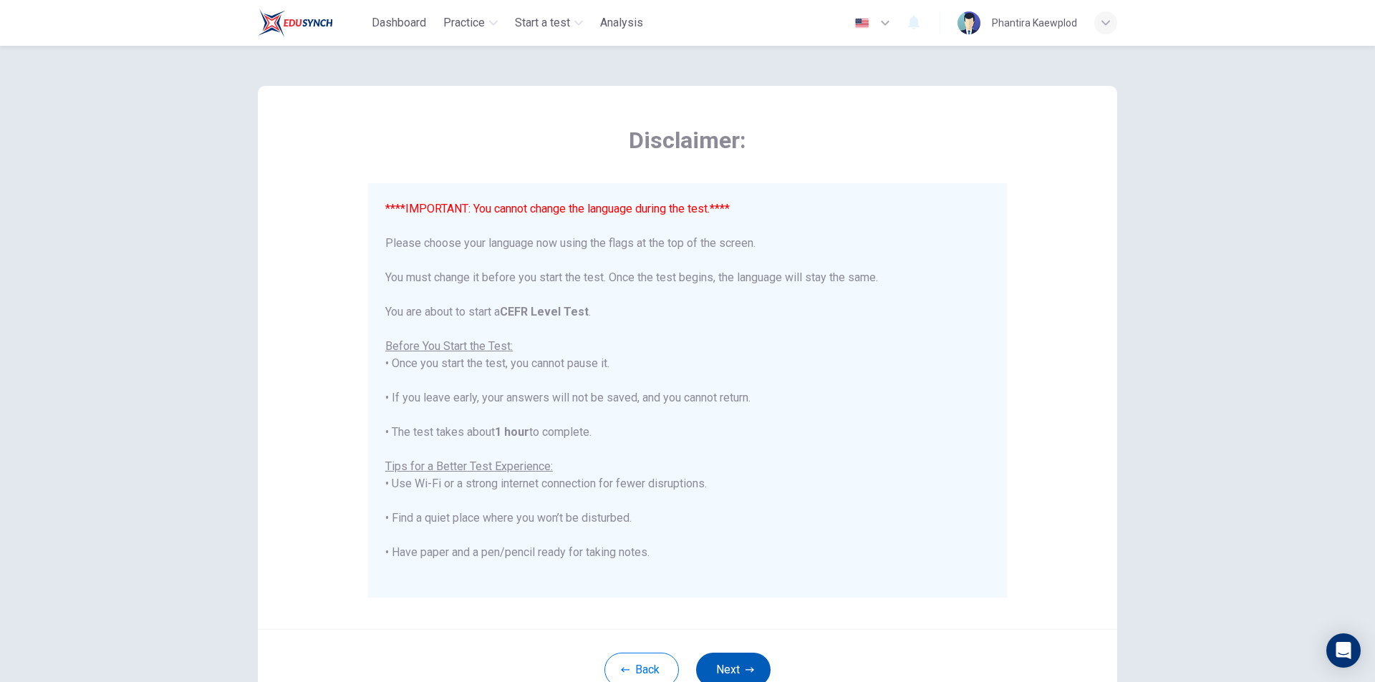
click at [741, 663] on button "Next" at bounding box center [733, 670] width 74 height 34
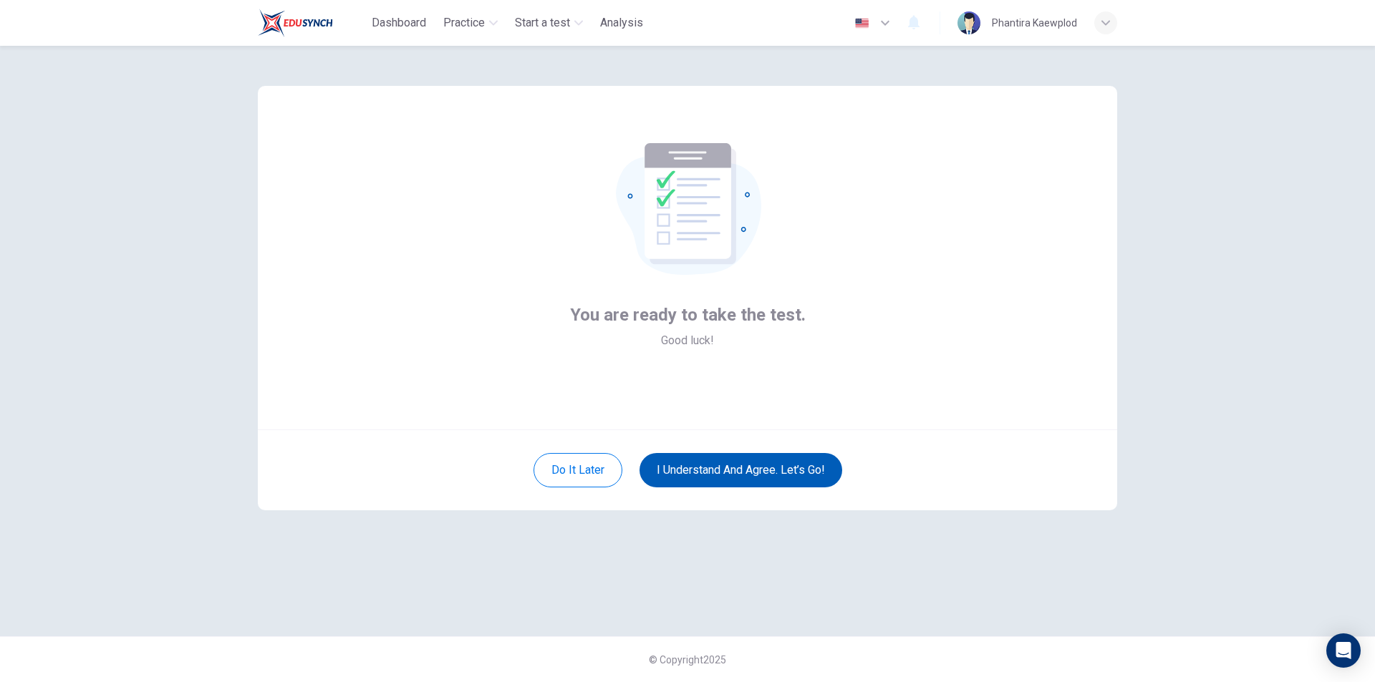
click at [760, 475] on button "I understand and agree. Let’s go!" at bounding box center [740, 470] width 203 height 34
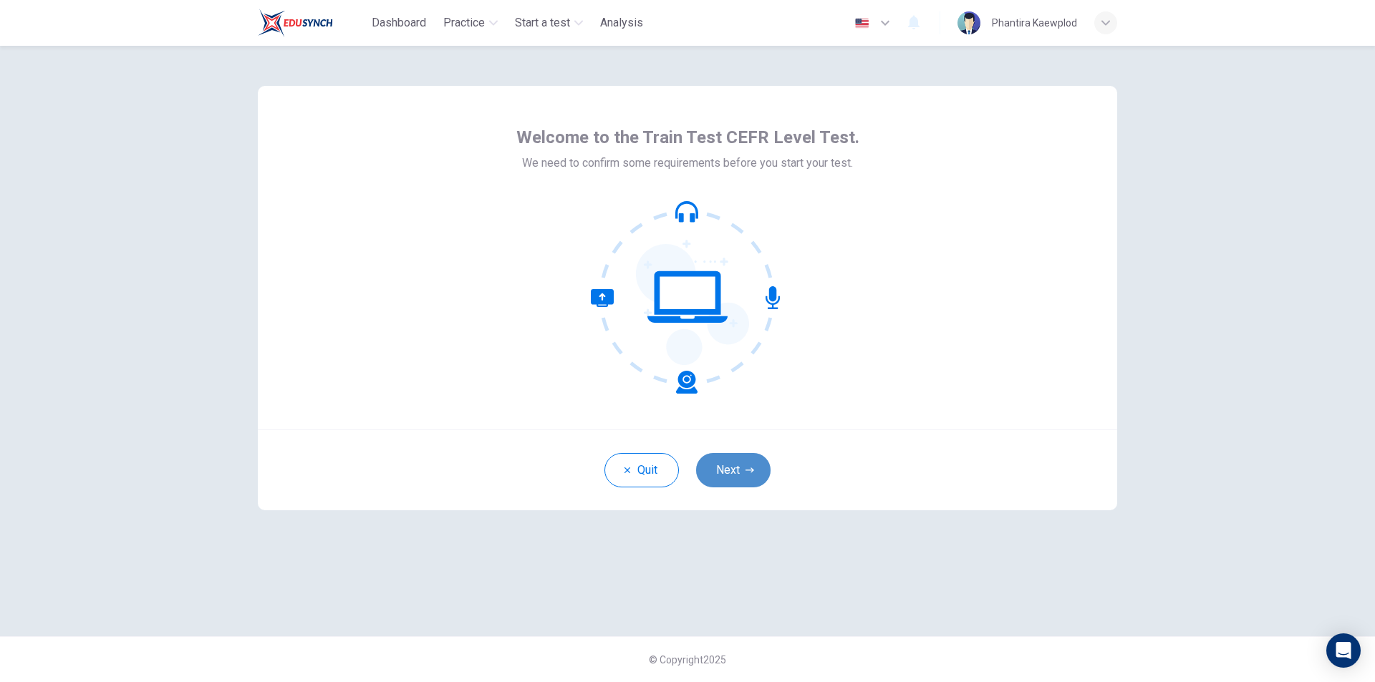
click at [733, 481] on button "Next" at bounding box center [733, 470] width 74 height 34
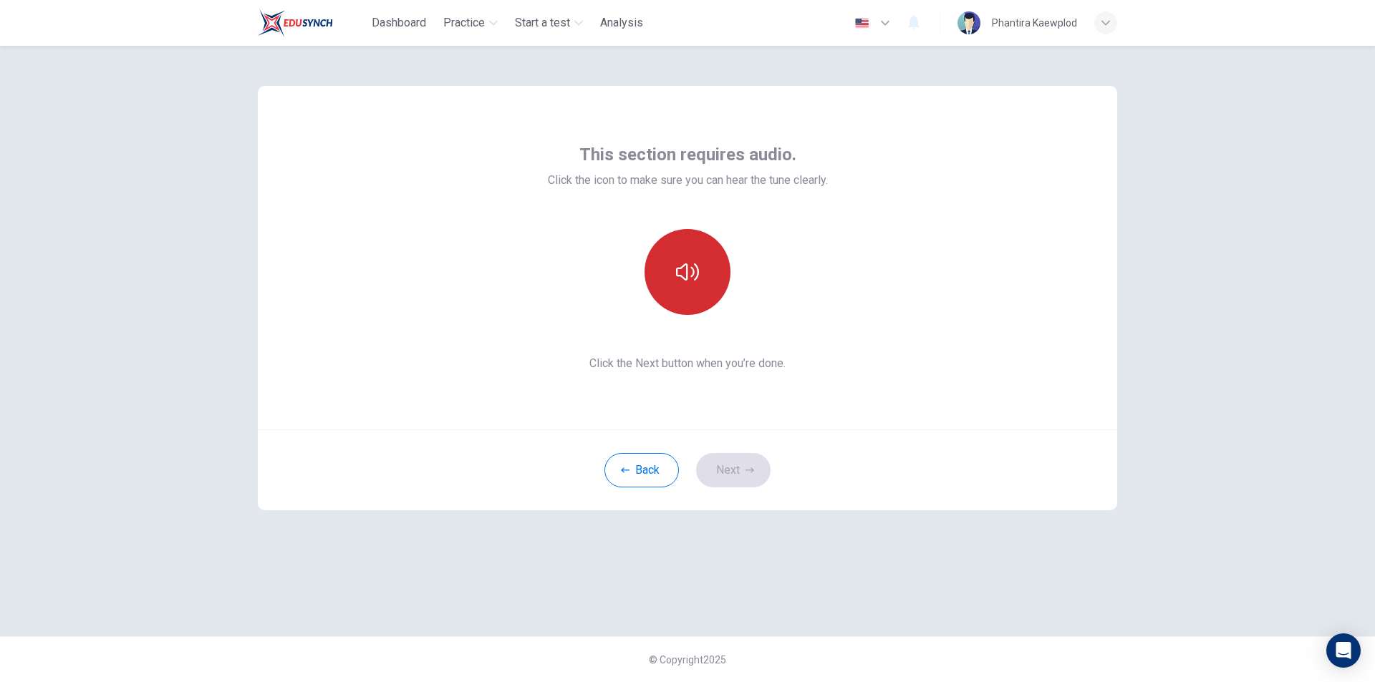
click at [700, 283] on button "button" at bounding box center [687, 272] width 86 height 86
click at [740, 489] on div "Back Next" at bounding box center [687, 470] width 859 height 81
click at [737, 467] on button "Next" at bounding box center [733, 470] width 74 height 34
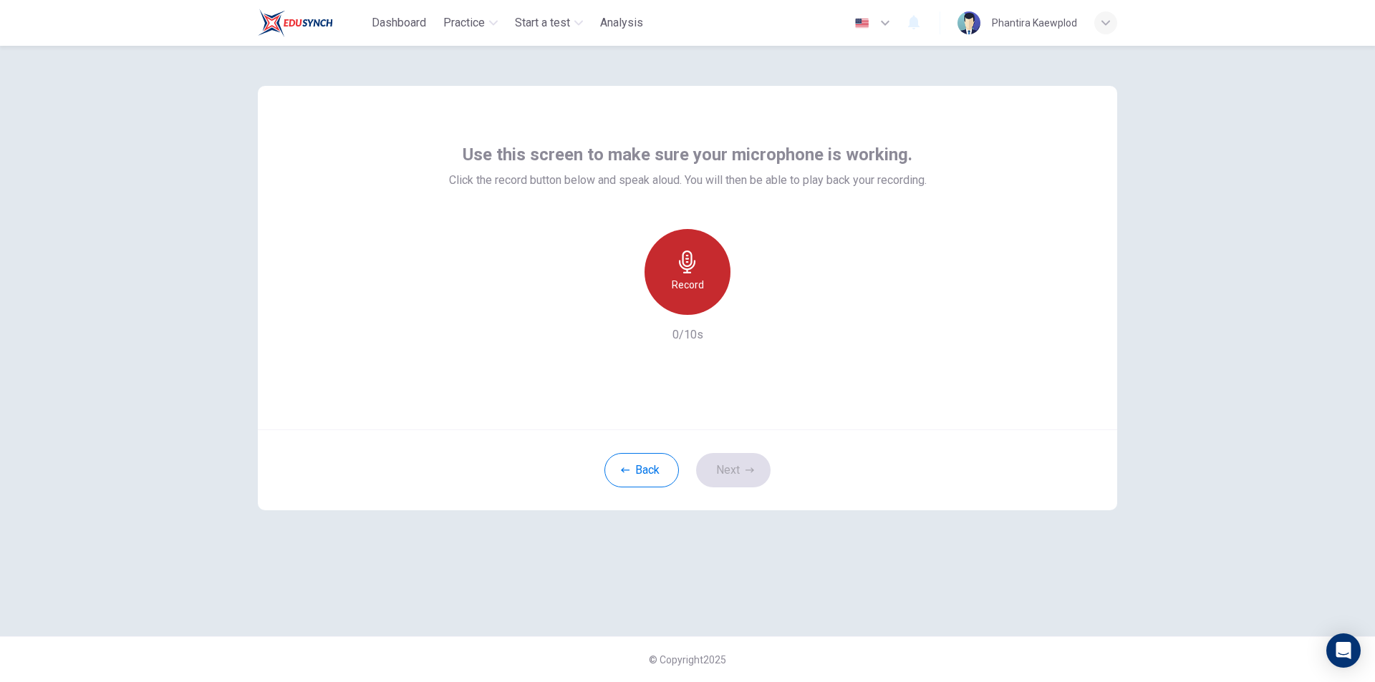
click at [691, 297] on div "Record" at bounding box center [687, 272] width 86 height 86
click at [697, 275] on div "Stop" at bounding box center [687, 272] width 86 height 86
click at [751, 477] on button "Next" at bounding box center [733, 470] width 74 height 34
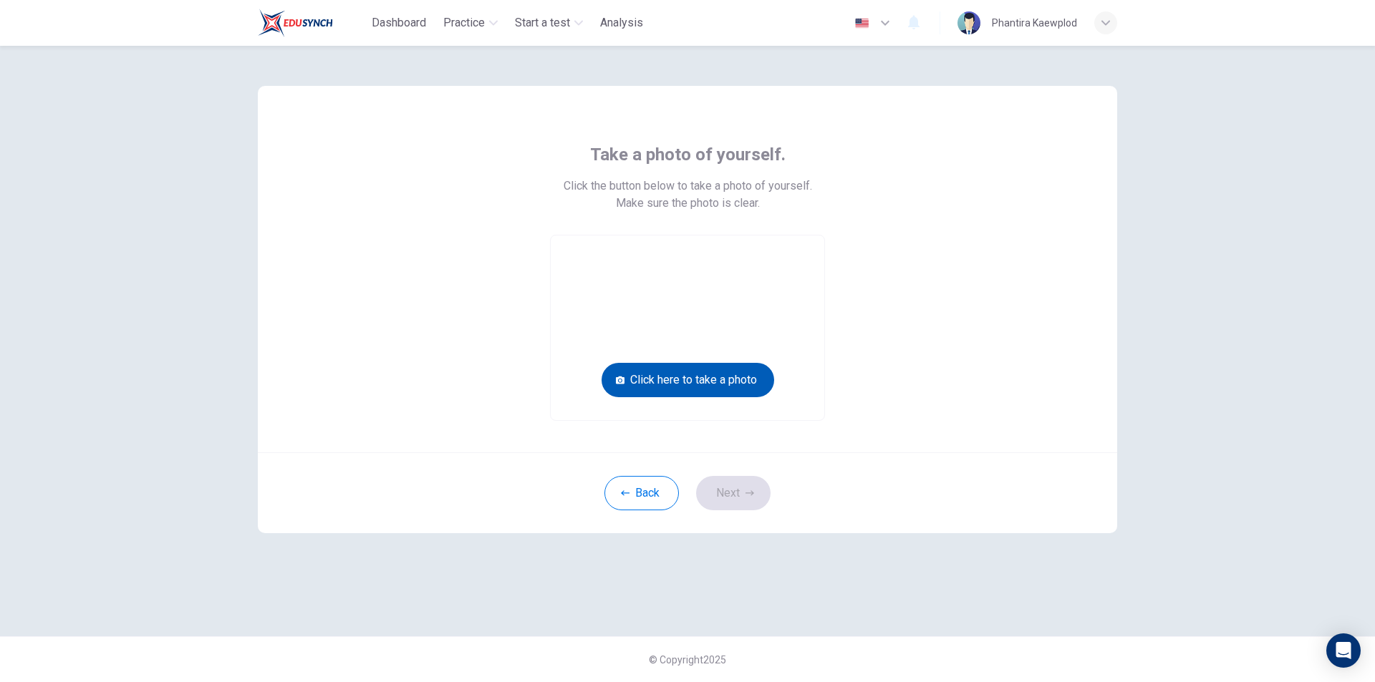
click at [700, 389] on button "Click here to take a photo" at bounding box center [687, 380] width 173 height 34
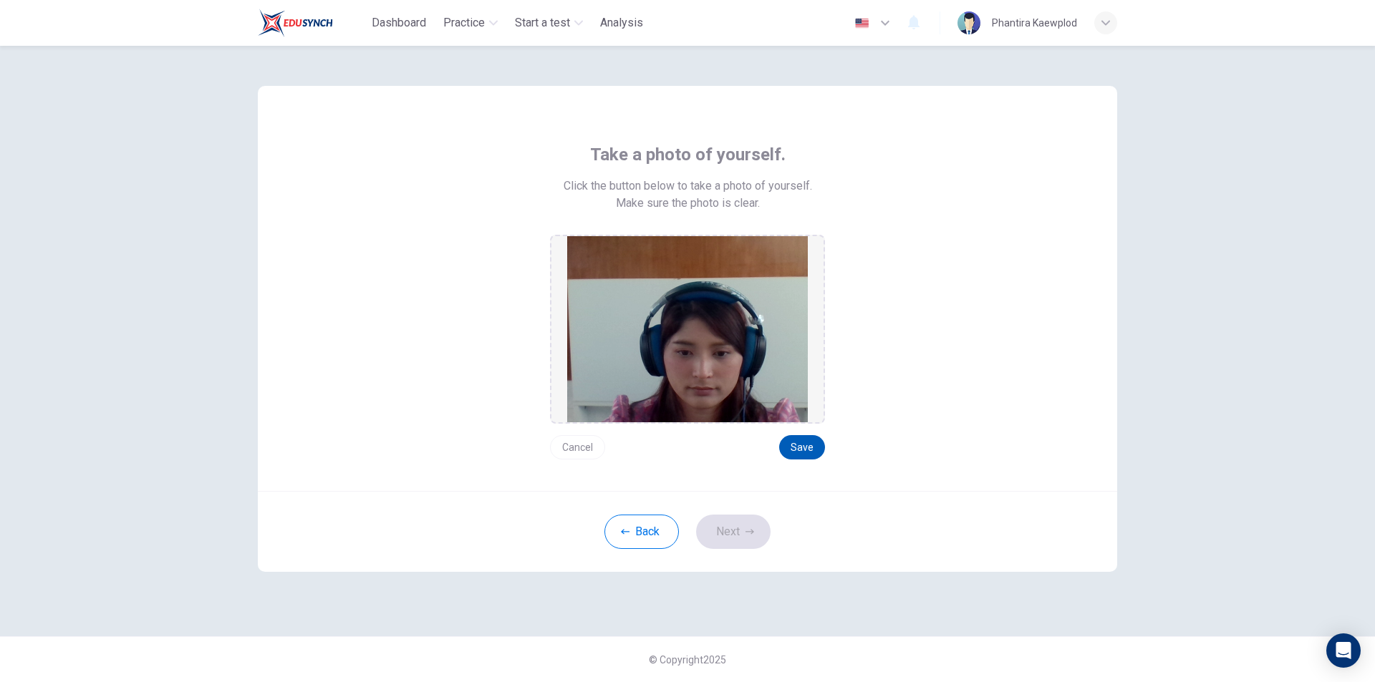
click at [814, 440] on button "Save" at bounding box center [802, 447] width 46 height 24
click at [746, 536] on button "Next" at bounding box center [733, 532] width 74 height 34
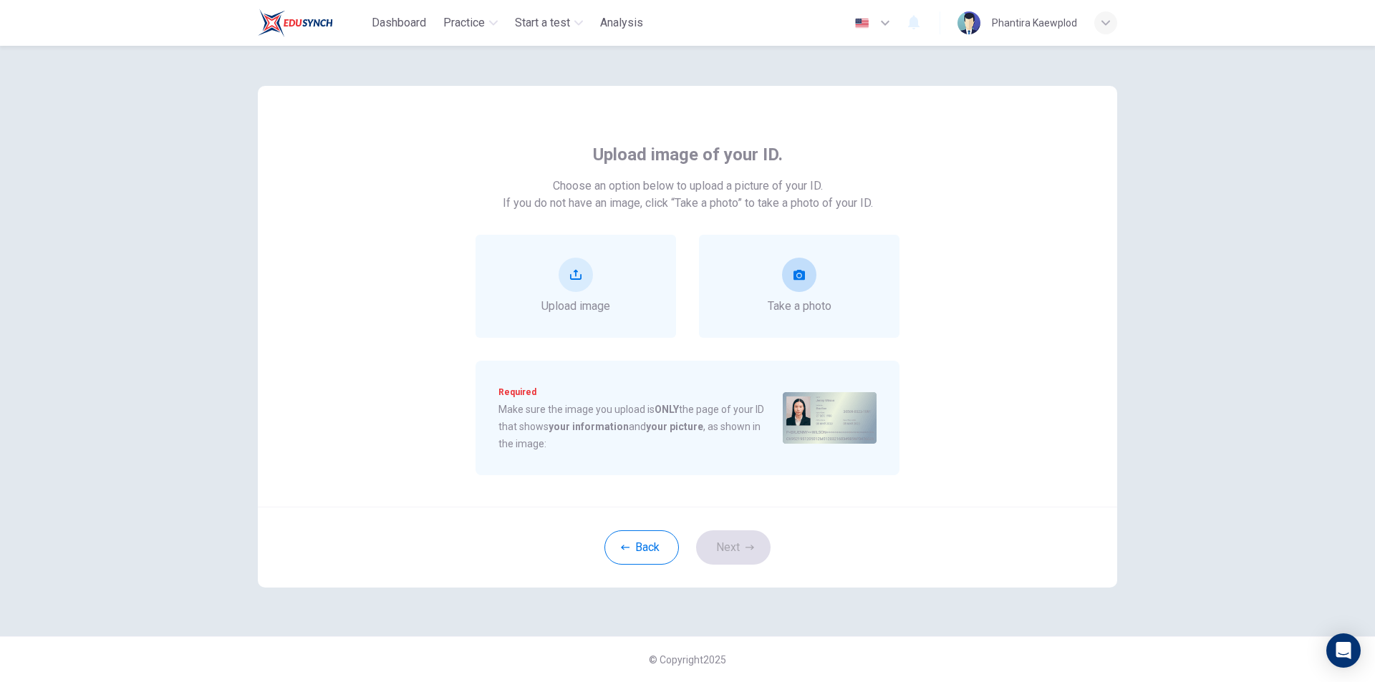
click at [831, 309] on span "Take a photo" at bounding box center [800, 306] width 64 height 17
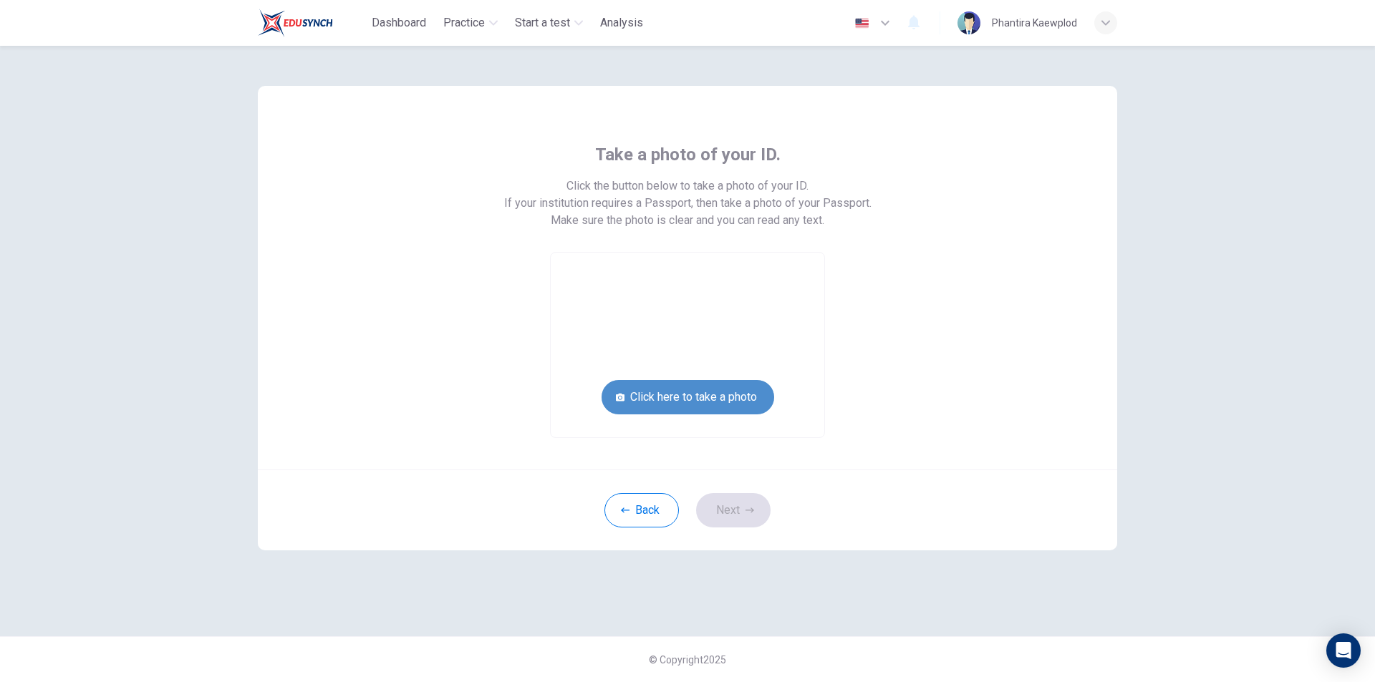
click at [723, 395] on button "Click here to take a photo" at bounding box center [687, 397] width 173 height 34
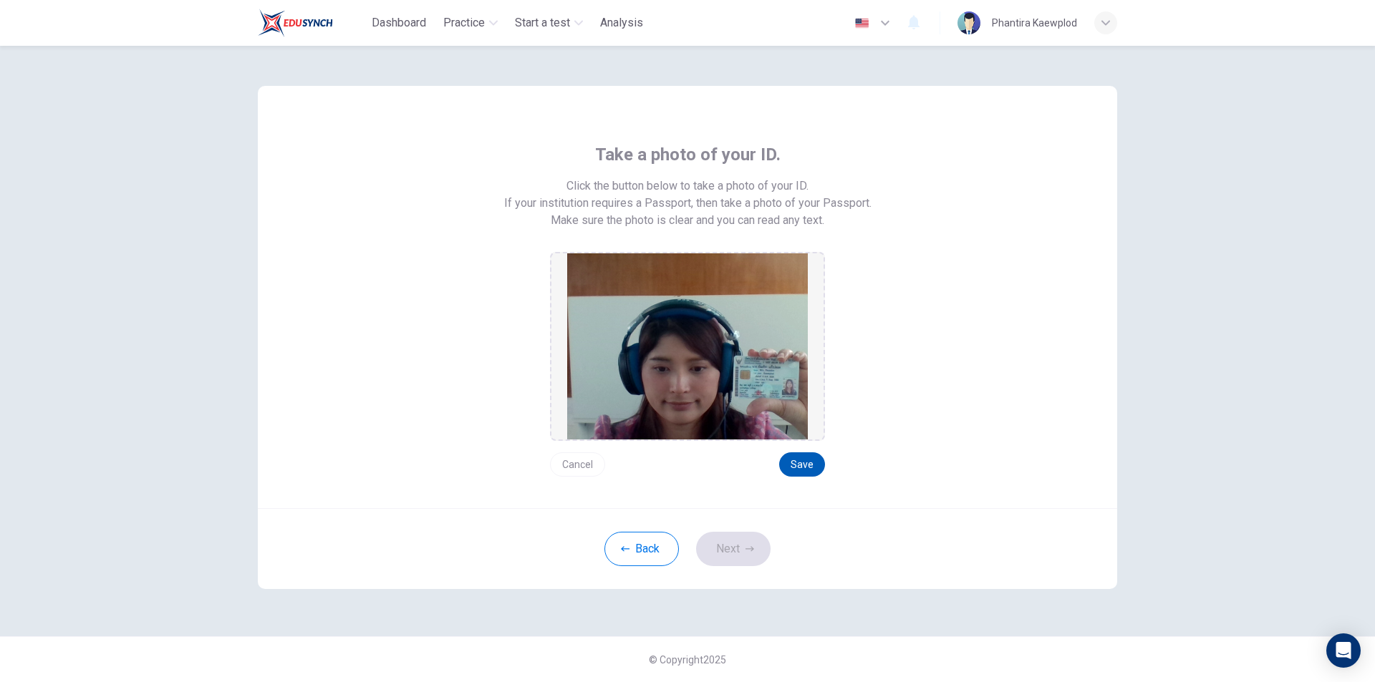
click at [795, 465] on button "Save" at bounding box center [802, 465] width 46 height 24
click at [740, 548] on button "Next" at bounding box center [733, 549] width 74 height 34
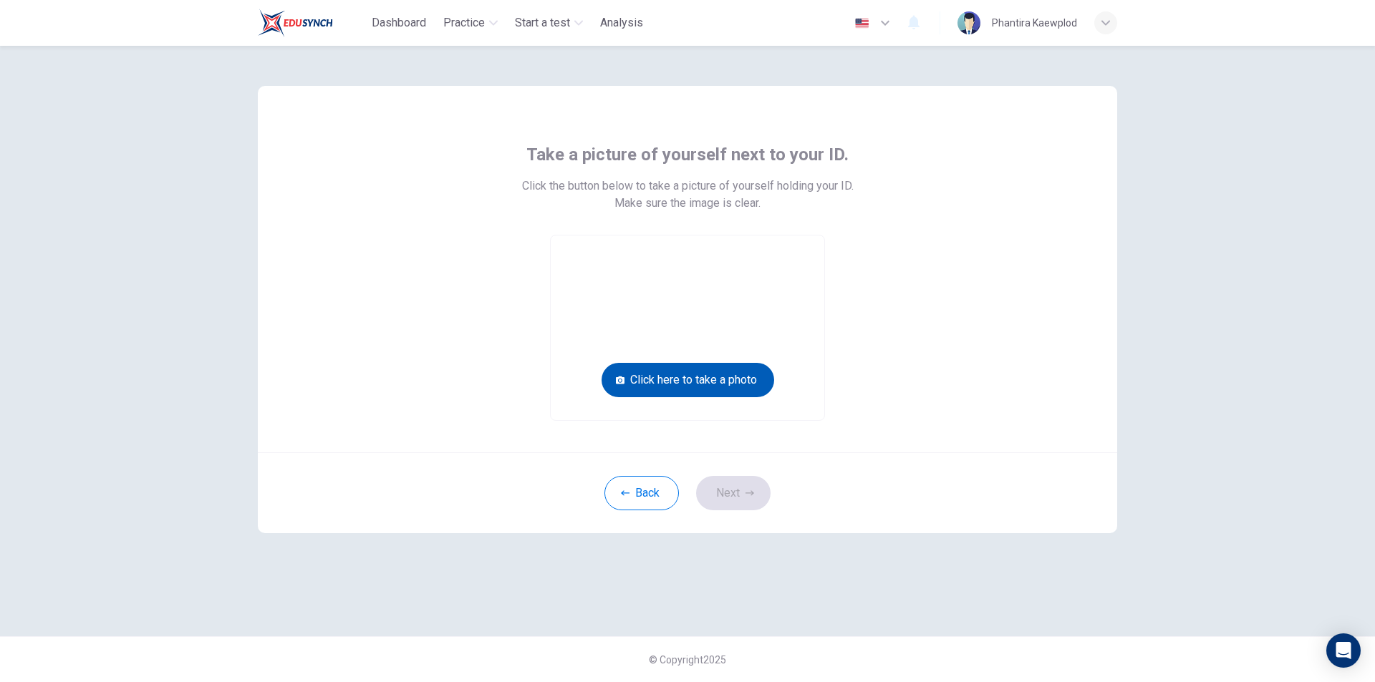
click at [723, 385] on button "Click here to take a photo" at bounding box center [687, 380] width 173 height 34
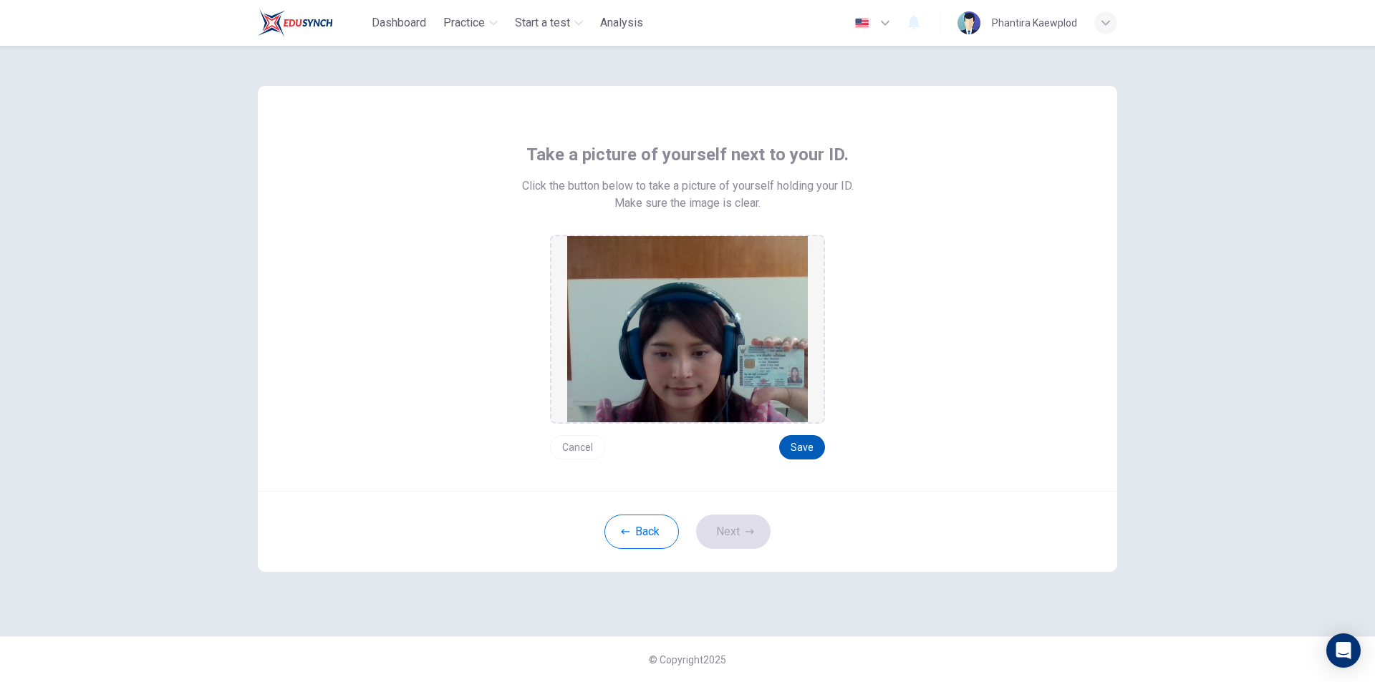
click at [803, 455] on button "Save" at bounding box center [802, 447] width 46 height 24
click at [730, 536] on button "Next" at bounding box center [733, 532] width 74 height 34
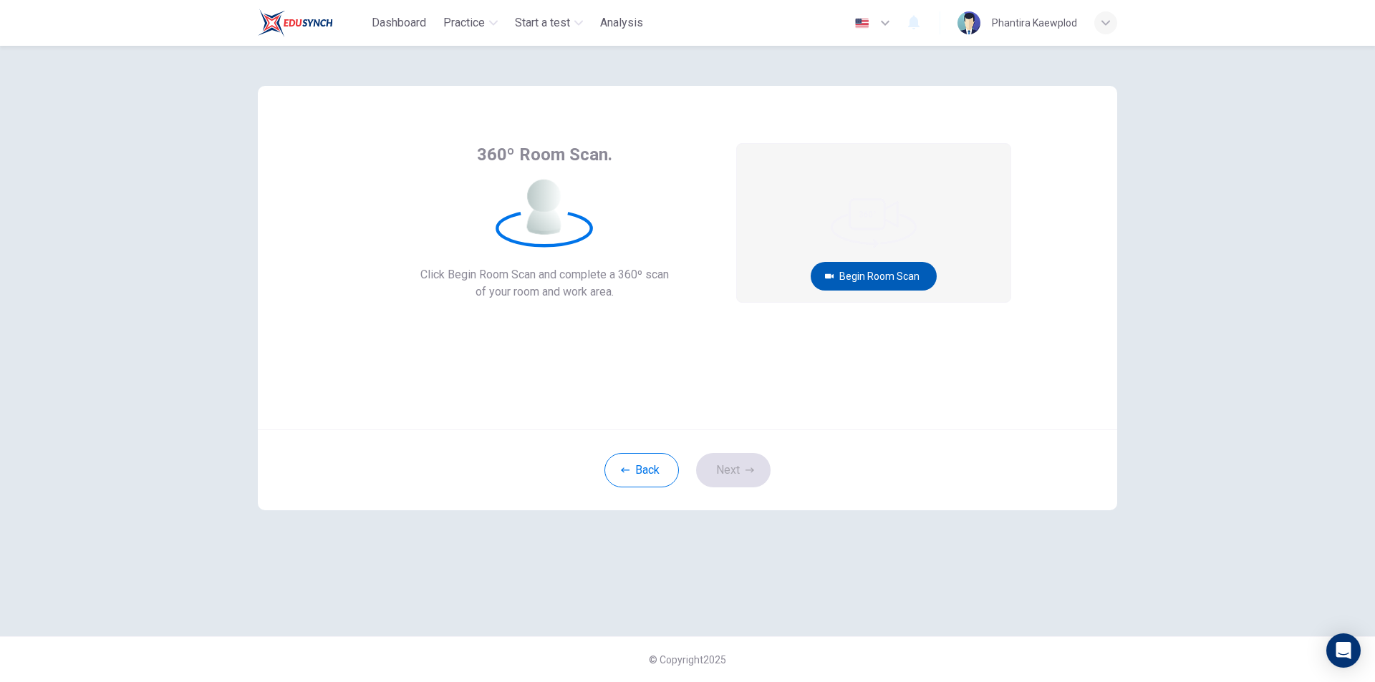
click at [854, 269] on button "Begin Room Scan" at bounding box center [874, 276] width 126 height 29
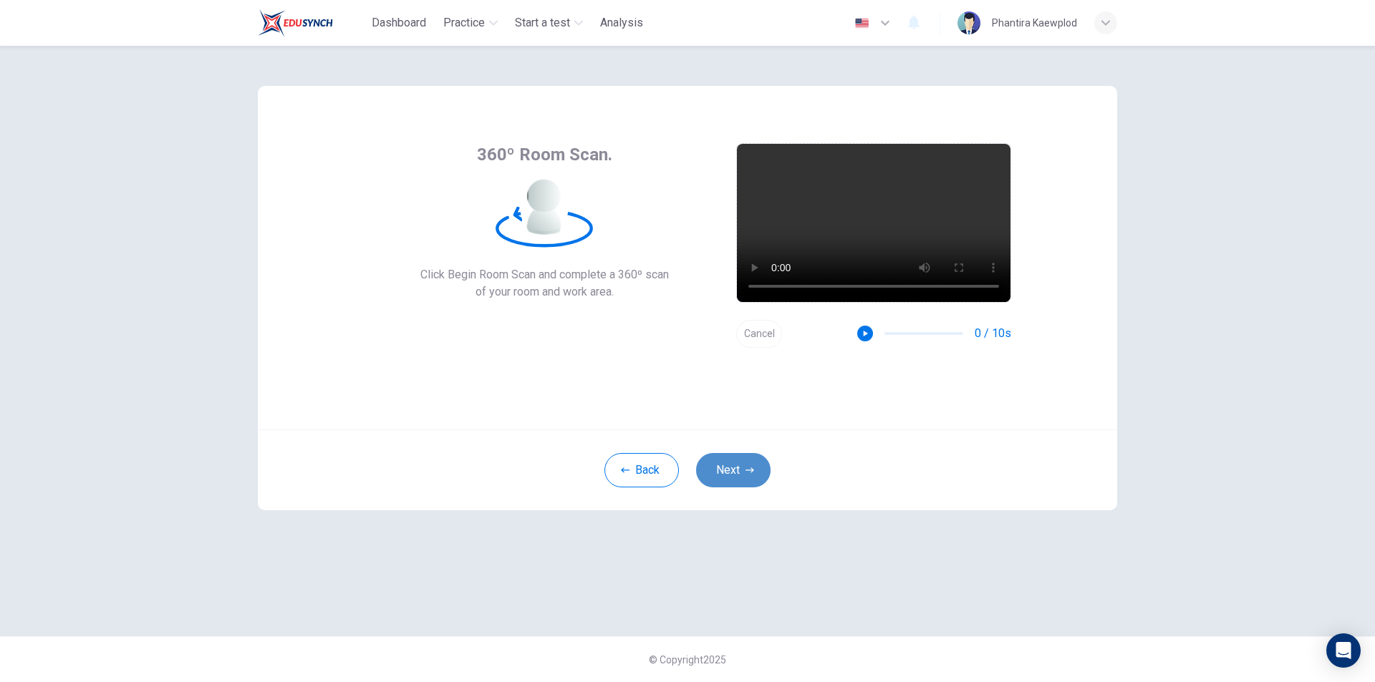
click at [736, 458] on button "Next" at bounding box center [733, 470] width 74 height 34
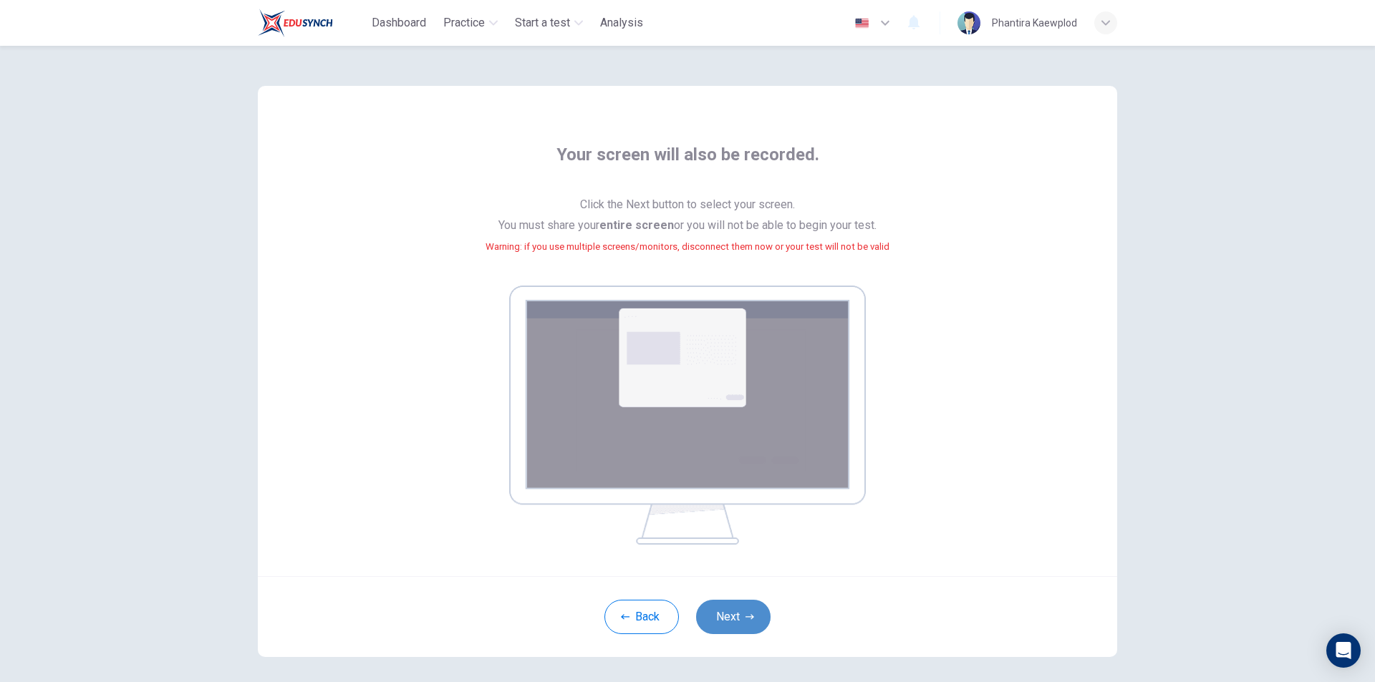
click at [736, 630] on button "Next" at bounding box center [733, 617] width 74 height 34
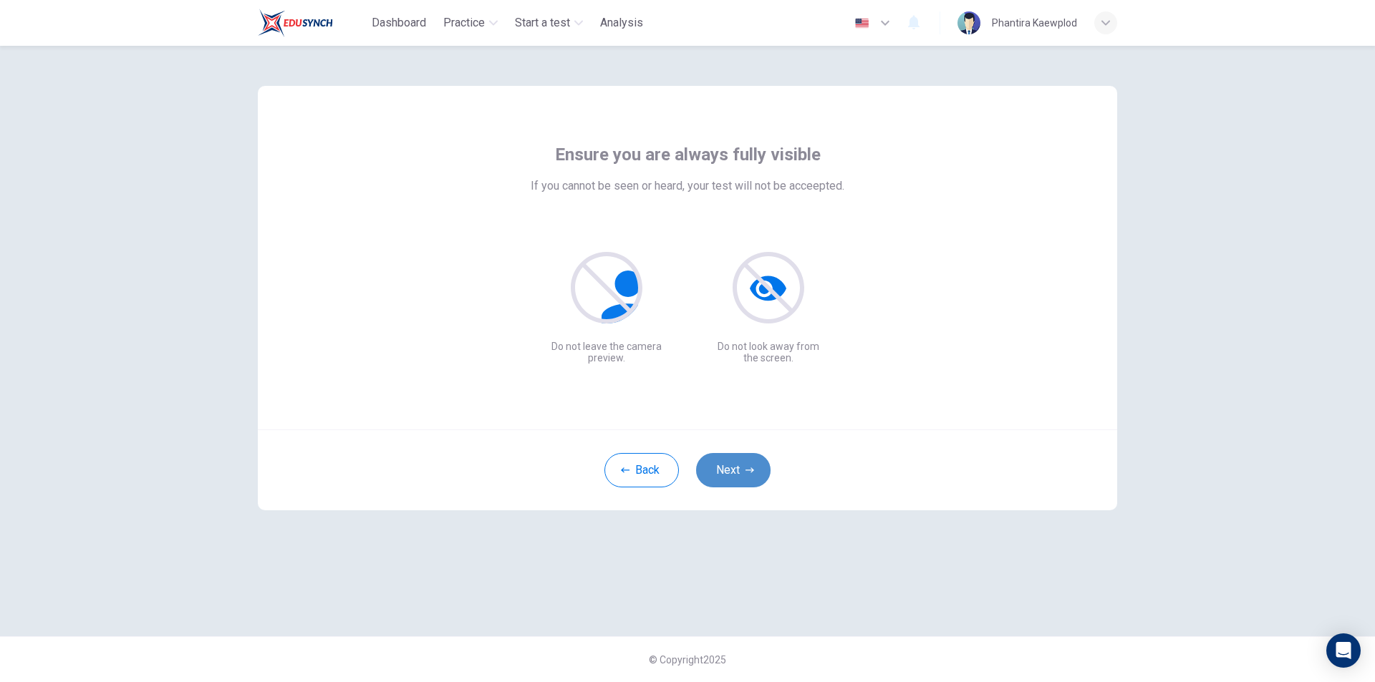
click at [730, 469] on button "Next" at bounding box center [733, 470] width 74 height 34
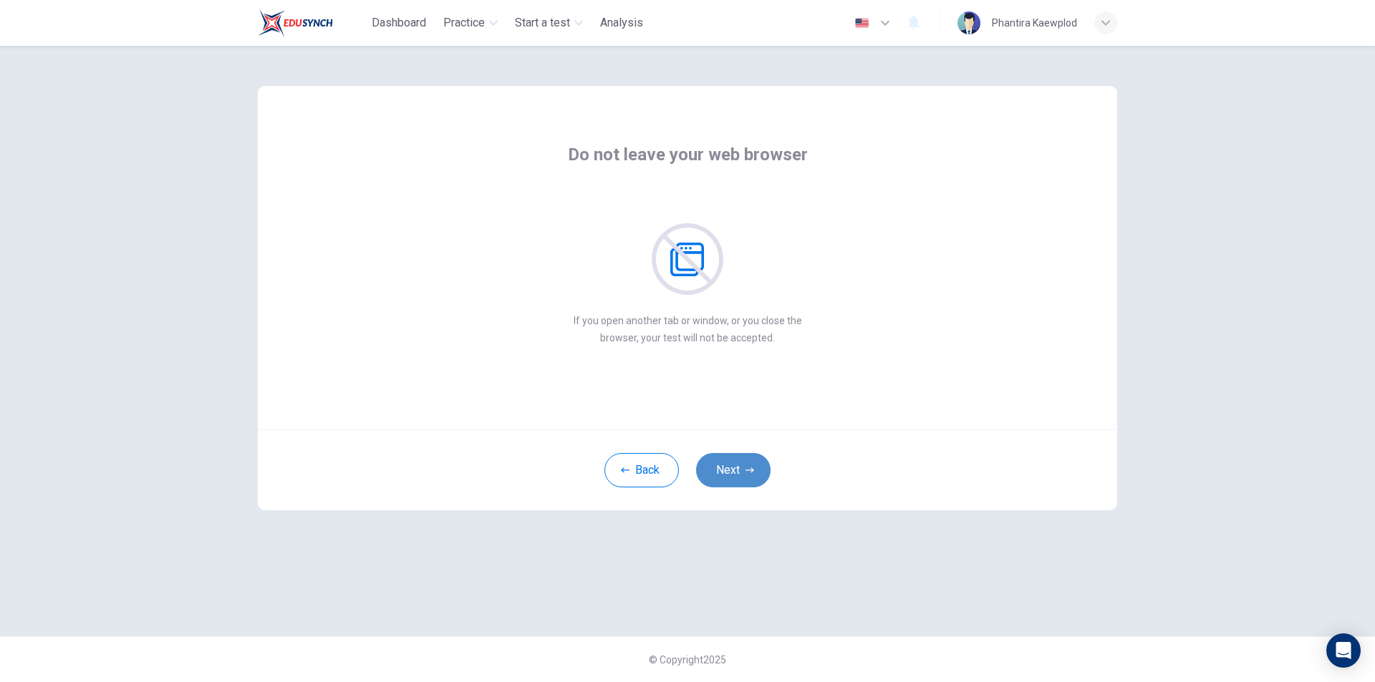
click at [730, 469] on button "Next" at bounding box center [733, 470] width 74 height 34
click at [754, 464] on button "Next" at bounding box center [733, 470] width 74 height 34
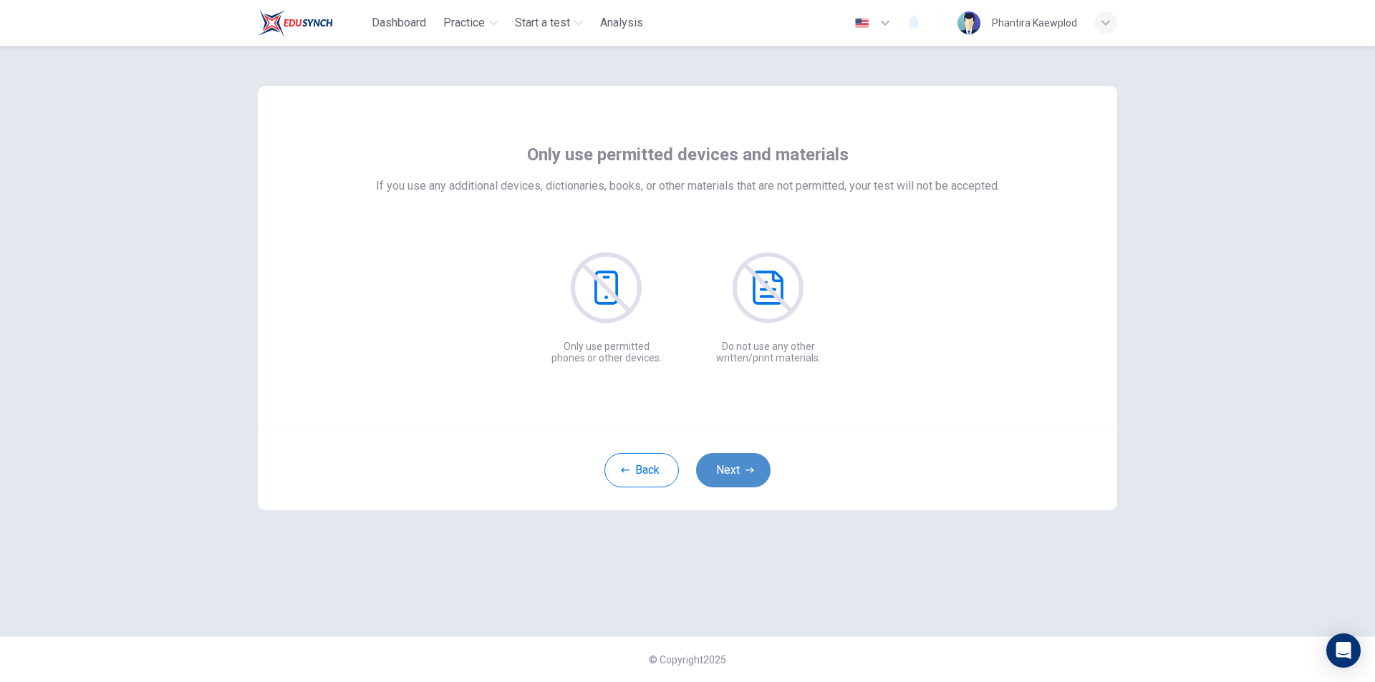
click at [754, 464] on button "Next" at bounding box center [733, 470] width 74 height 34
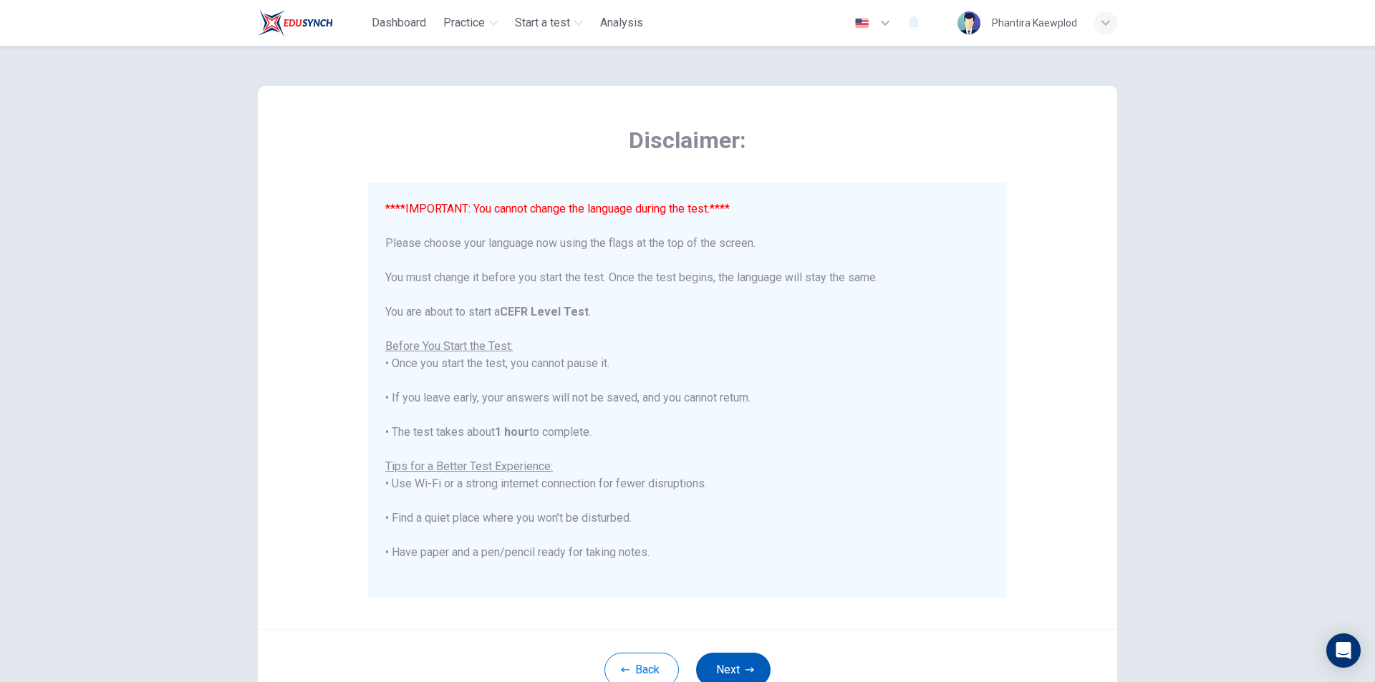
click at [754, 464] on div "****IMPORTANT: You cannot change the language during the test.**** Please choos…" at bounding box center [687, 458] width 604 height 516
click at [745, 672] on icon "button" at bounding box center [749, 670] width 9 height 9
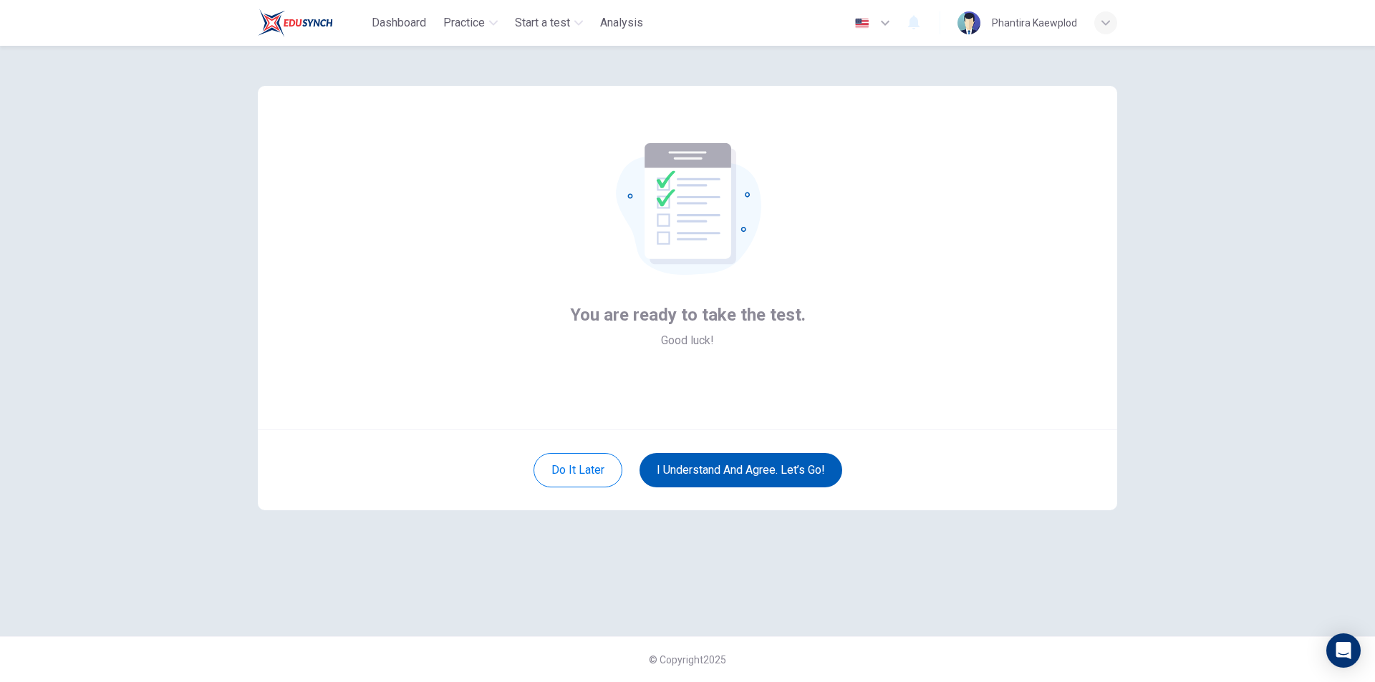
click at [760, 460] on button "I understand and agree. Let’s go!" at bounding box center [740, 470] width 203 height 34
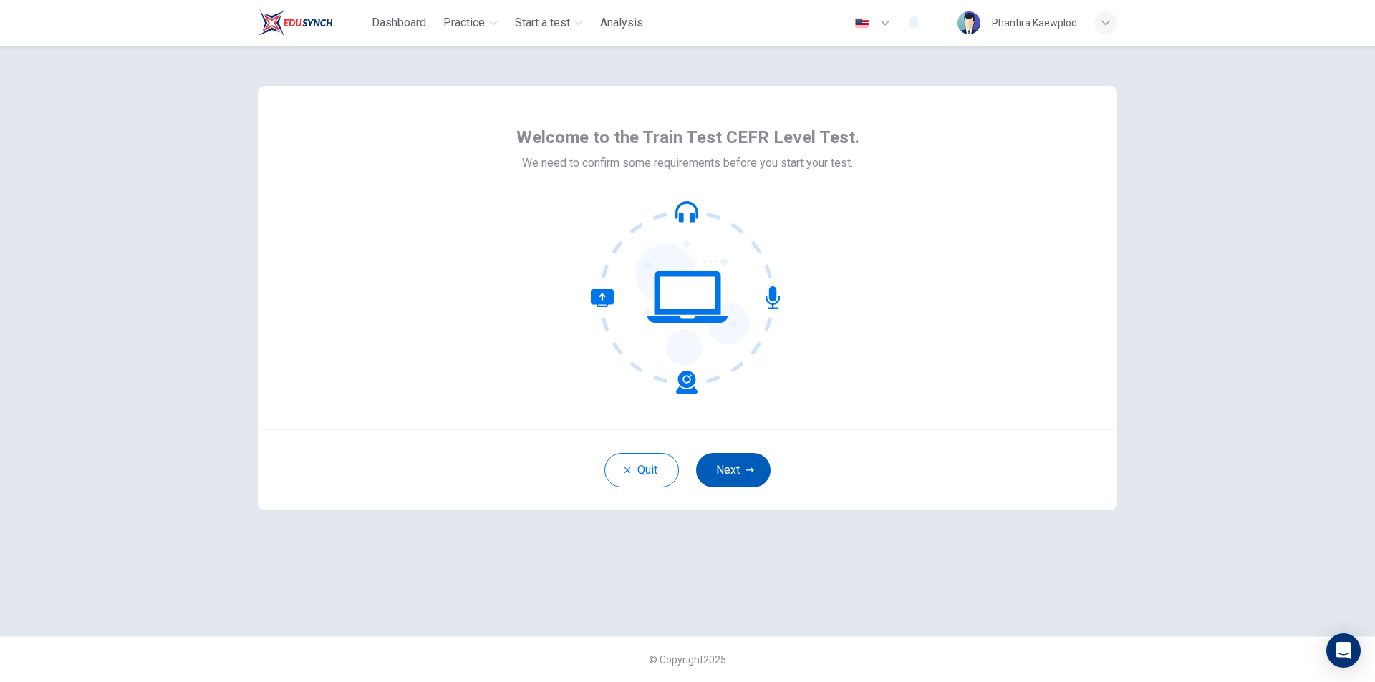
click at [728, 473] on button "Next" at bounding box center [733, 470] width 74 height 34
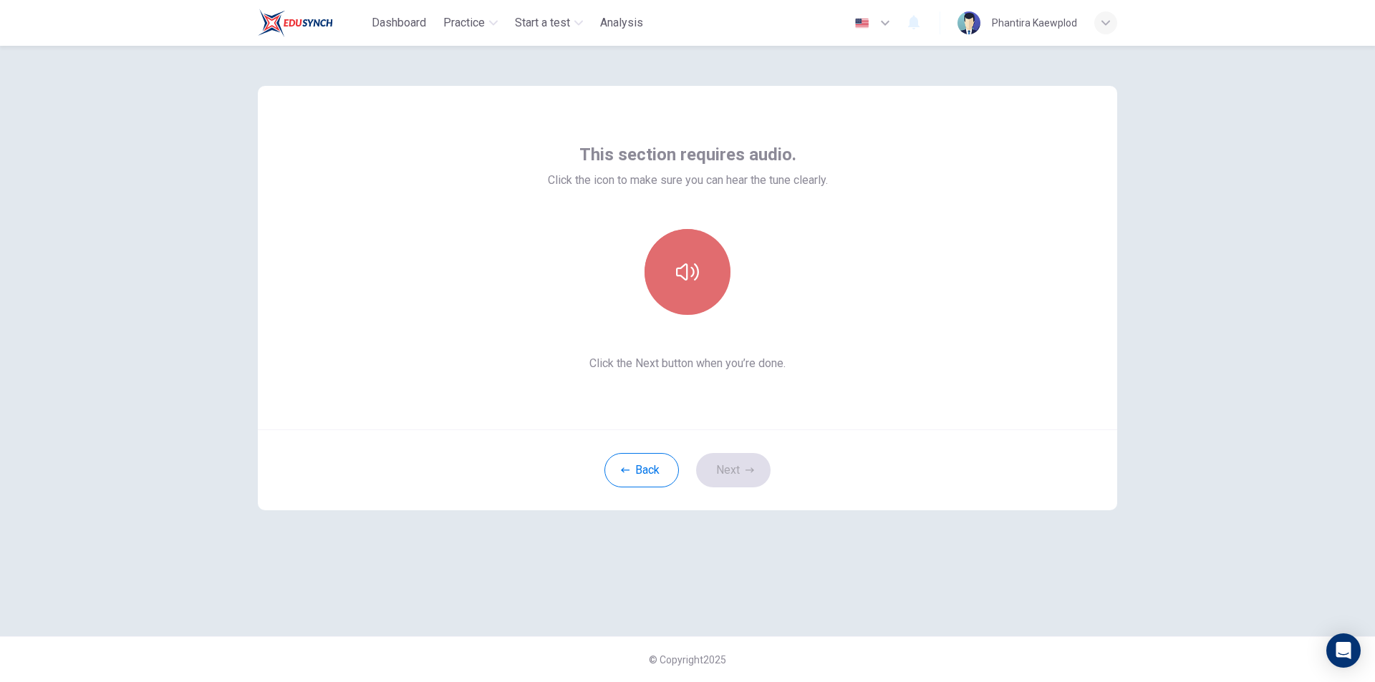
click at [695, 285] on button "button" at bounding box center [687, 272] width 86 height 86
click at [730, 471] on button "Next" at bounding box center [733, 470] width 74 height 34
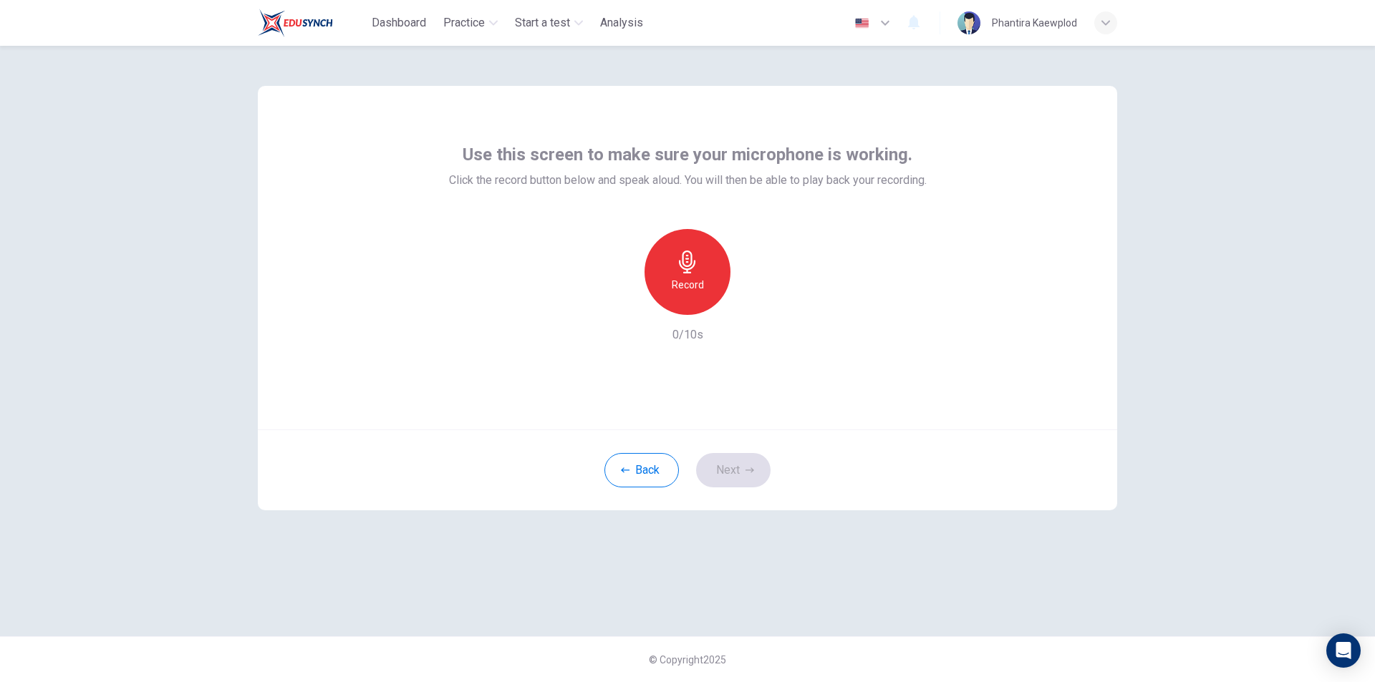
click at [697, 289] on h6 "Record" at bounding box center [688, 284] width 32 height 17
click at [692, 279] on h6 "Stop" at bounding box center [687, 284] width 21 height 17
click at [721, 460] on button "Next" at bounding box center [733, 470] width 74 height 34
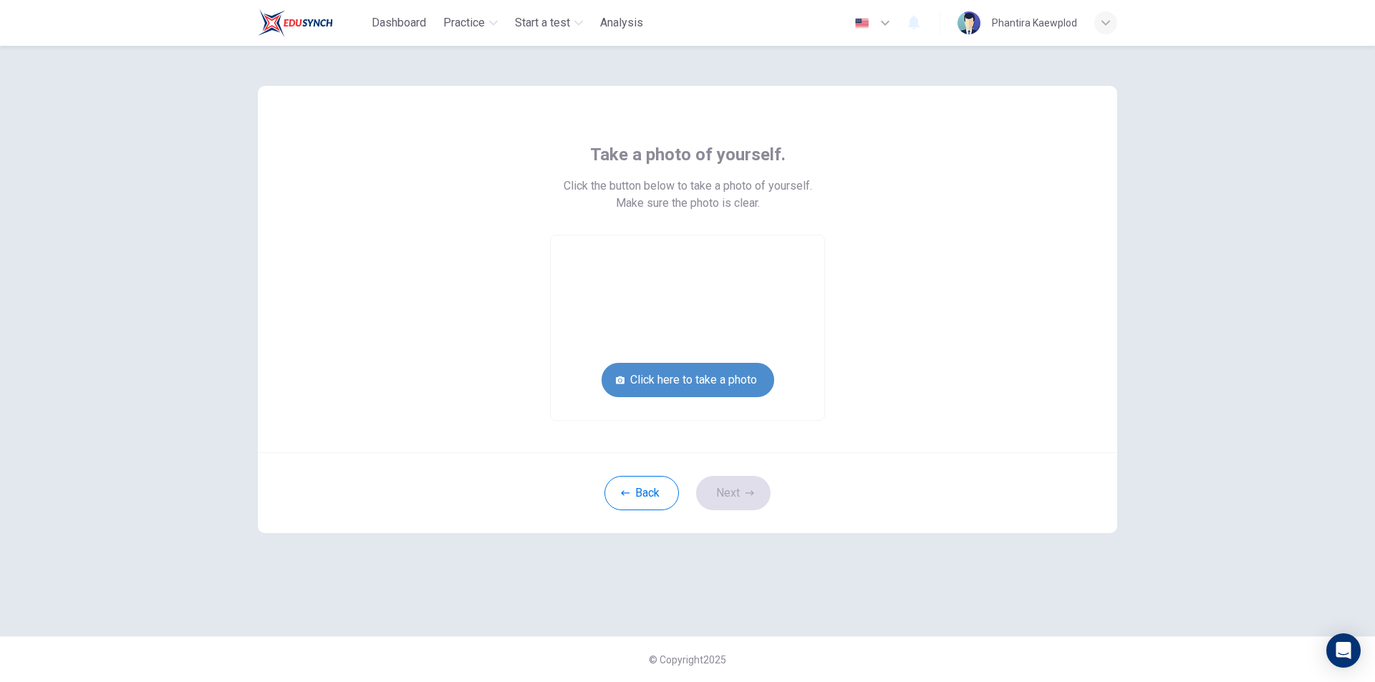
click at [709, 380] on button "Click here to take a photo" at bounding box center [687, 380] width 173 height 34
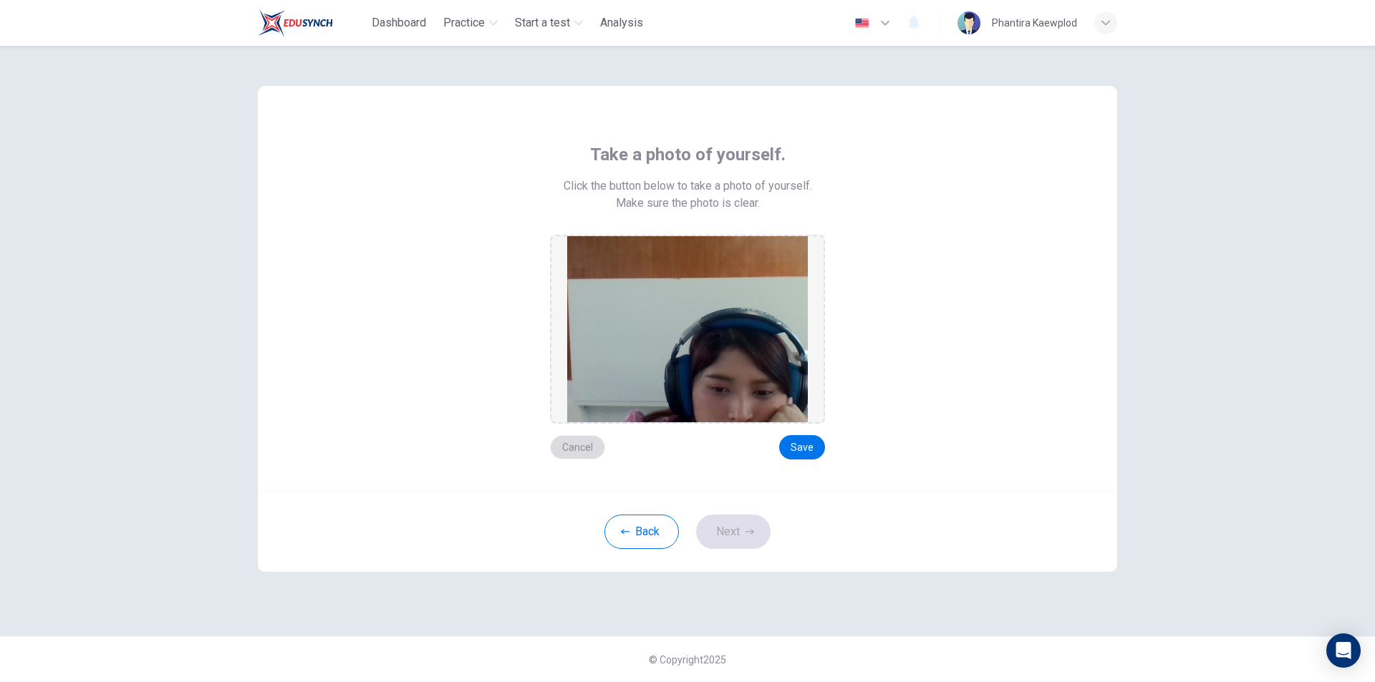
click at [566, 450] on button "Cancel" at bounding box center [577, 447] width 55 height 24
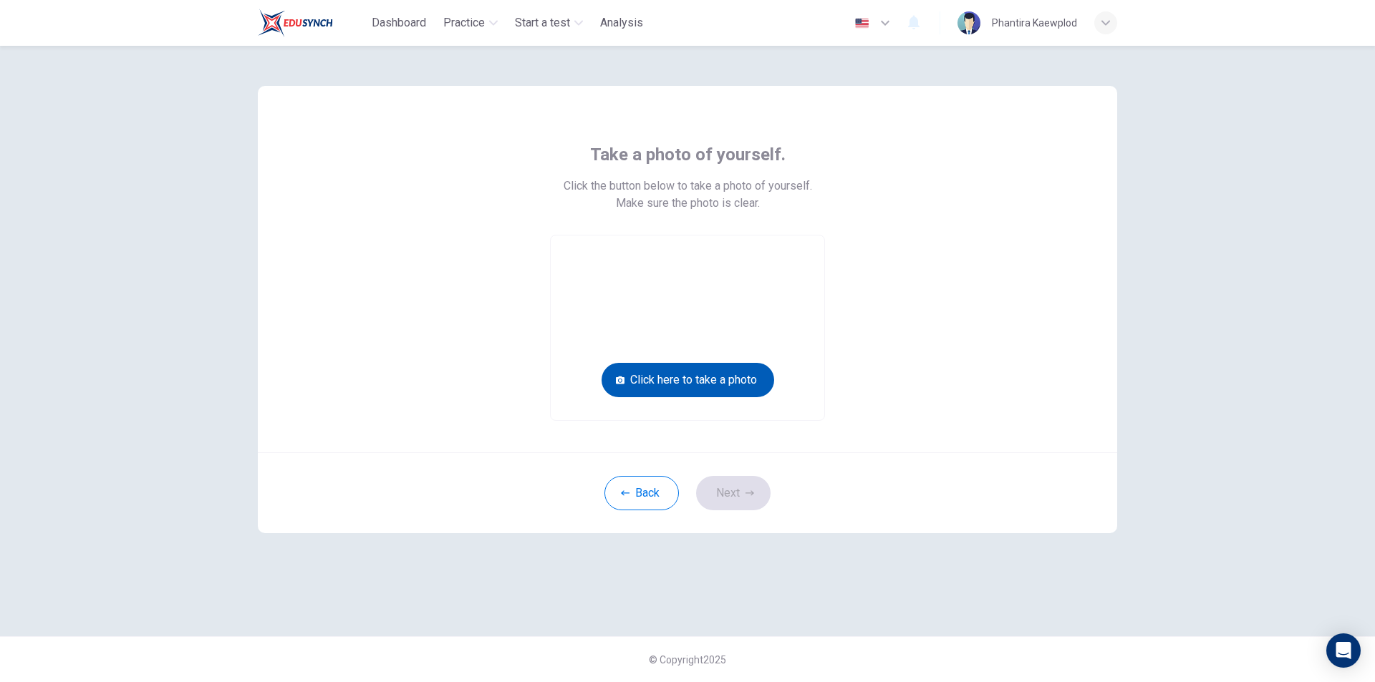
click at [762, 386] on button "Click here to take a photo" at bounding box center [687, 380] width 173 height 34
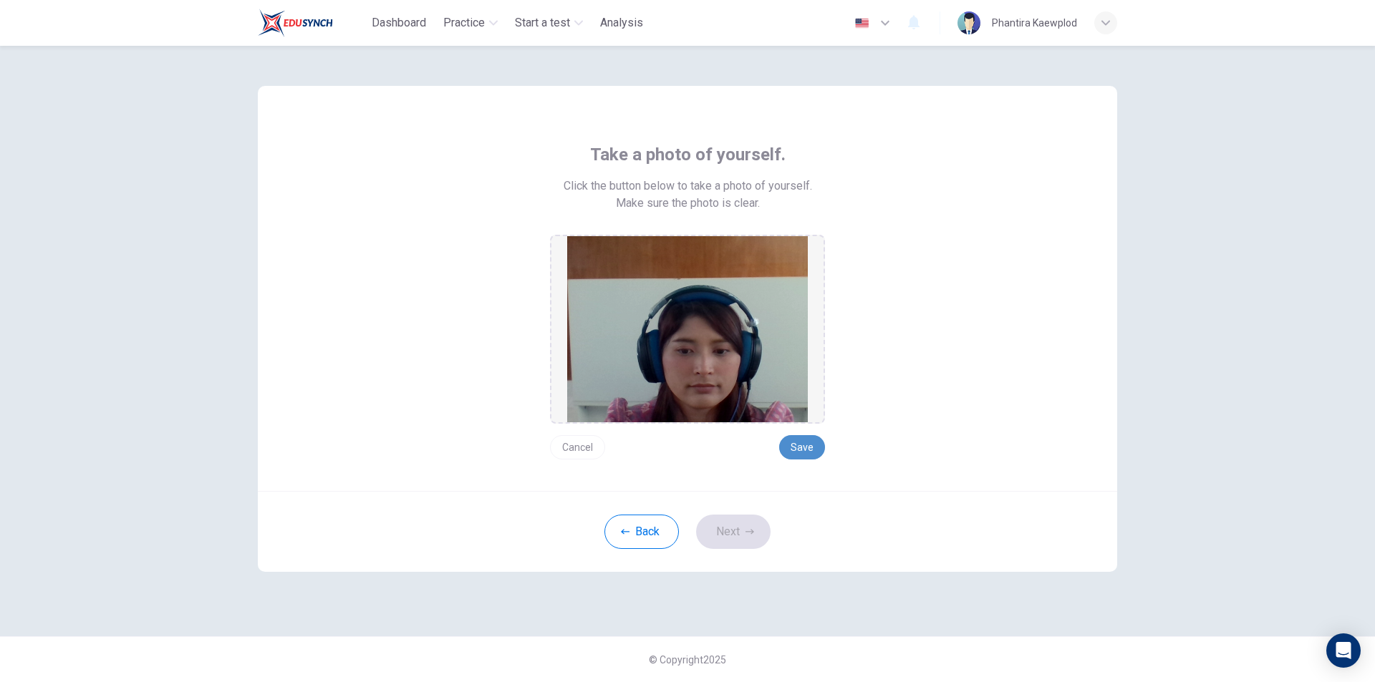
click at [803, 449] on button "Save" at bounding box center [802, 447] width 46 height 24
click at [746, 541] on button "Next" at bounding box center [733, 532] width 74 height 34
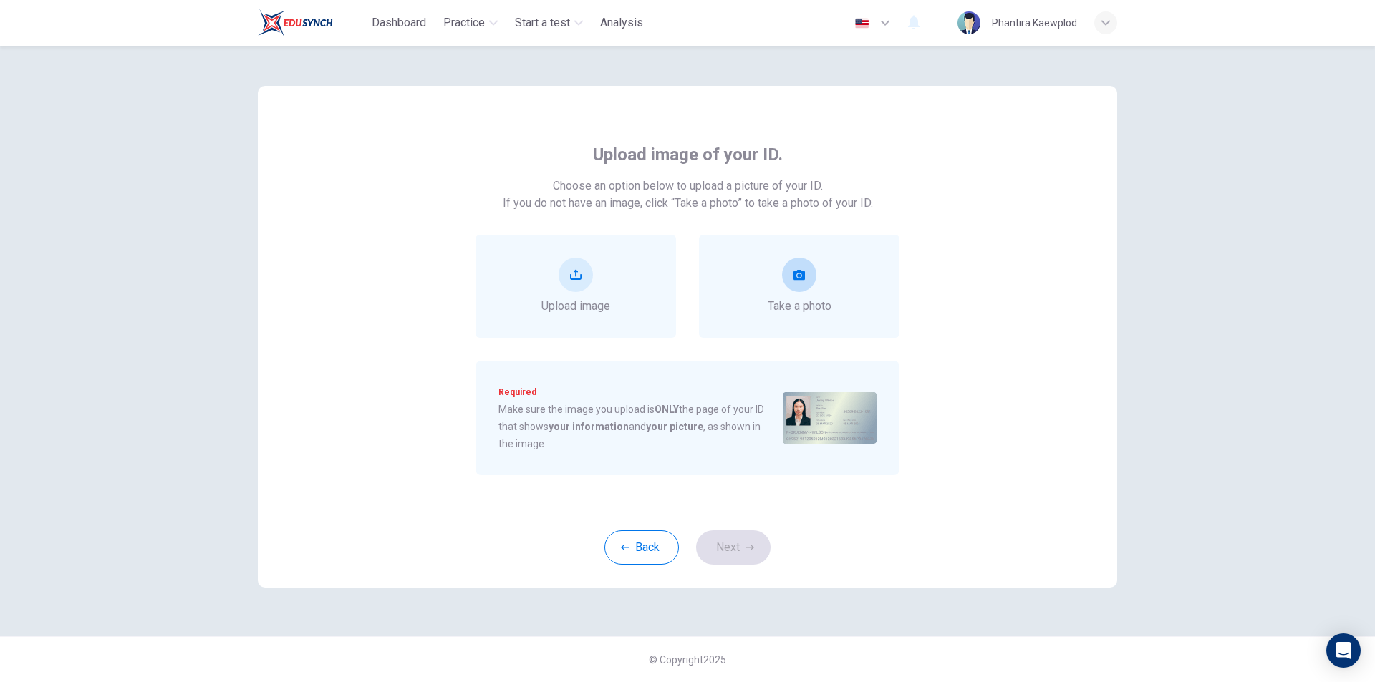
click at [786, 306] on span "Take a photo" at bounding box center [800, 306] width 64 height 17
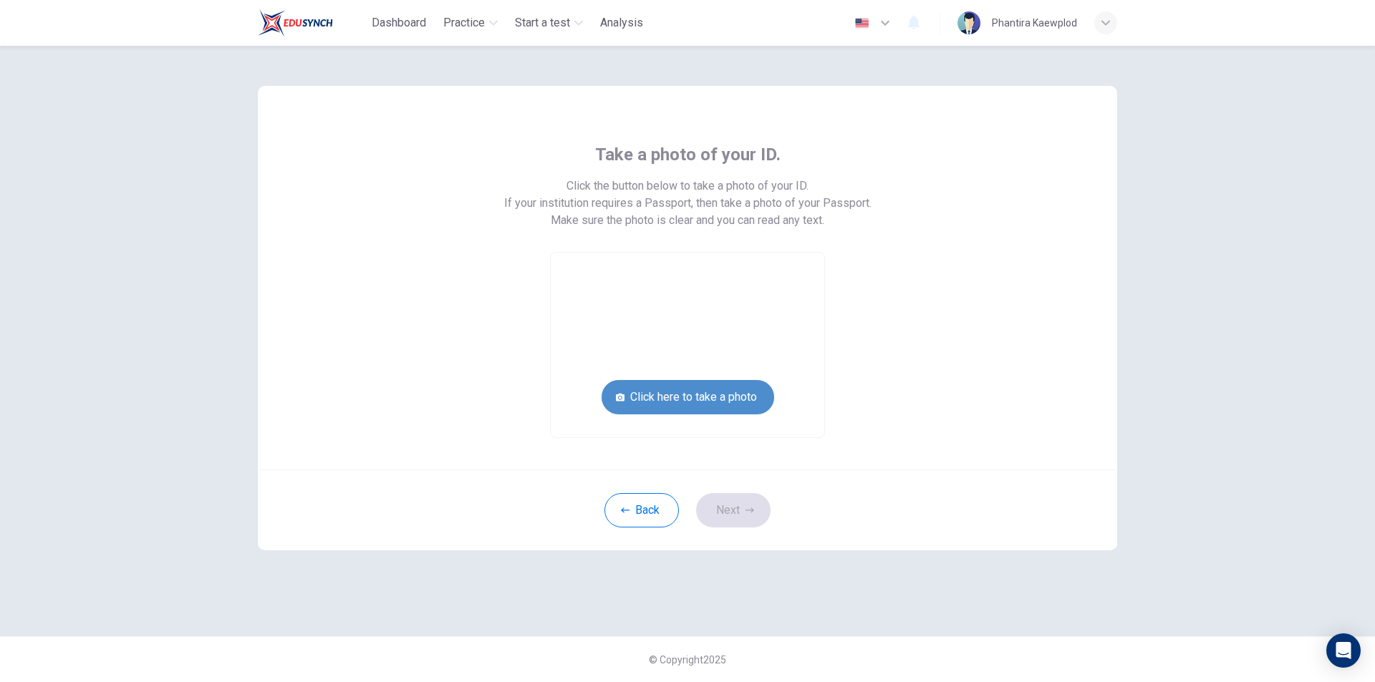
click at [695, 399] on button "Click here to take a photo" at bounding box center [687, 397] width 173 height 34
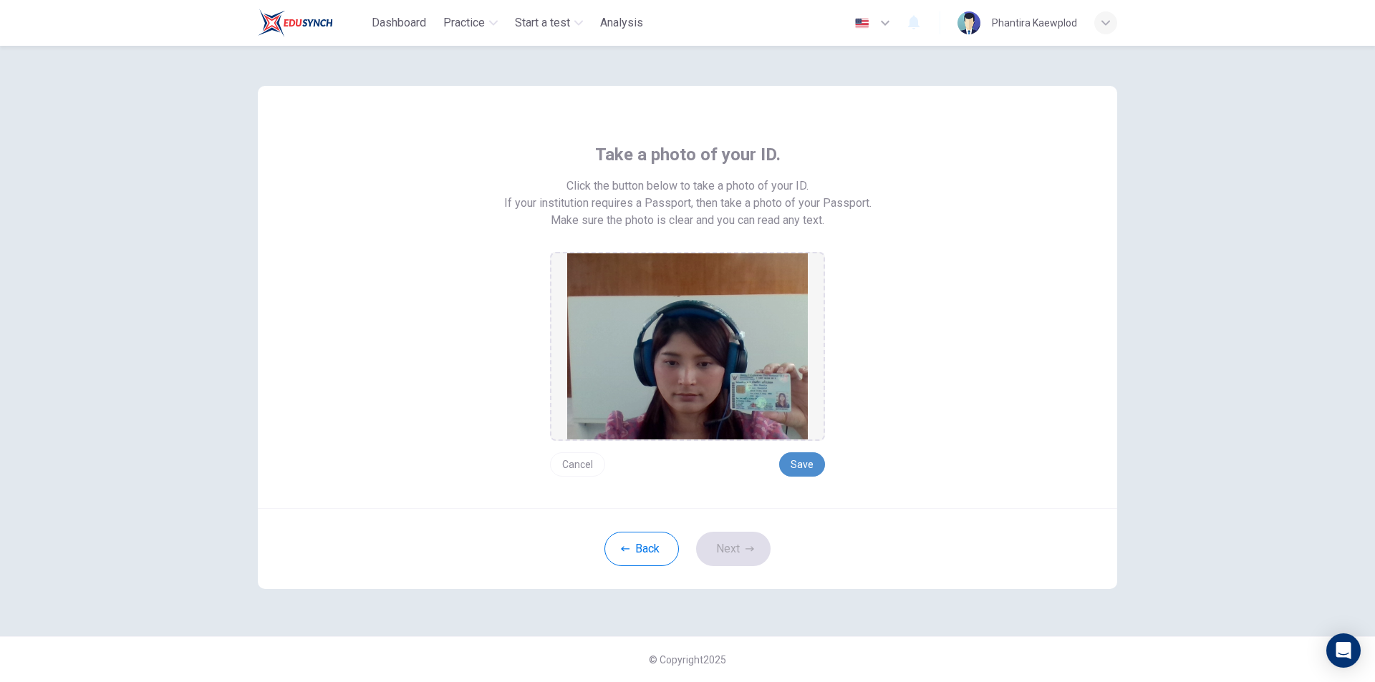
click at [804, 470] on button "Save" at bounding box center [802, 465] width 46 height 24
click at [738, 554] on button "Next" at bounding box center [733, 549] width 74 height 34
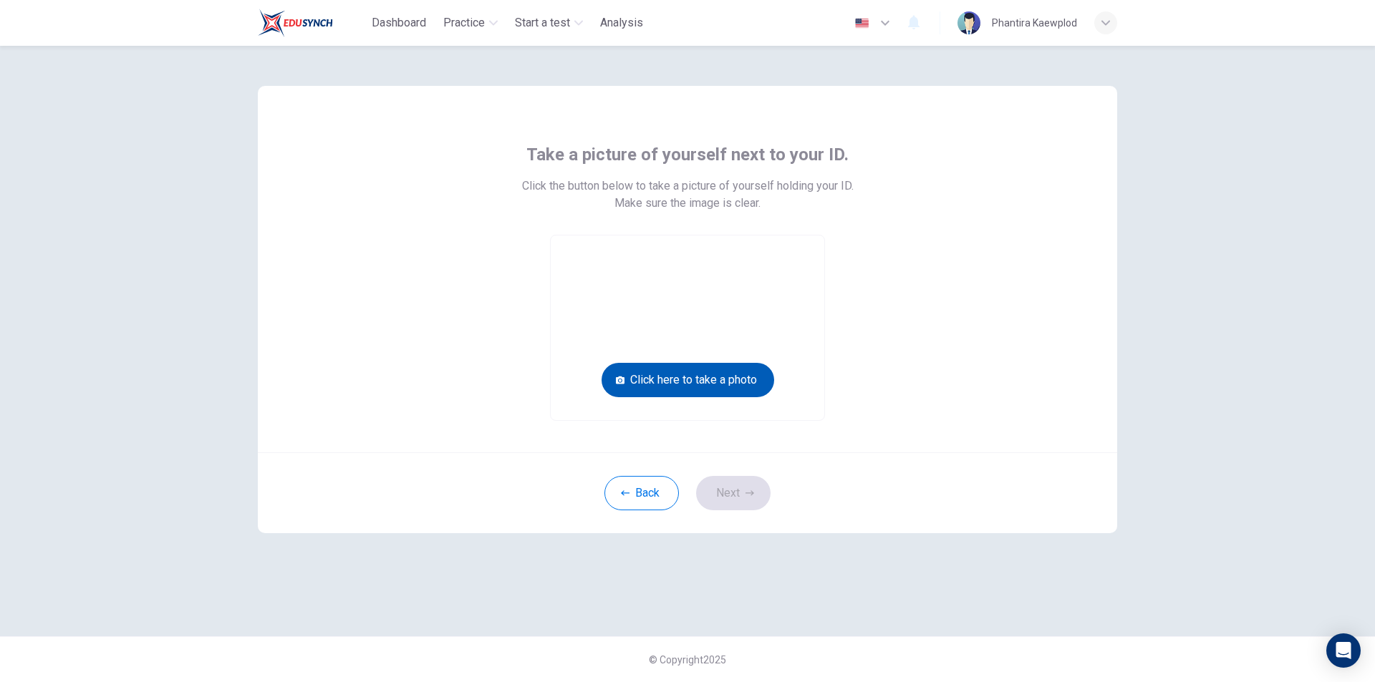
click at [712, 378] on button "Click here to take a photo" at bounding box center [687, 380] width 173 height 34
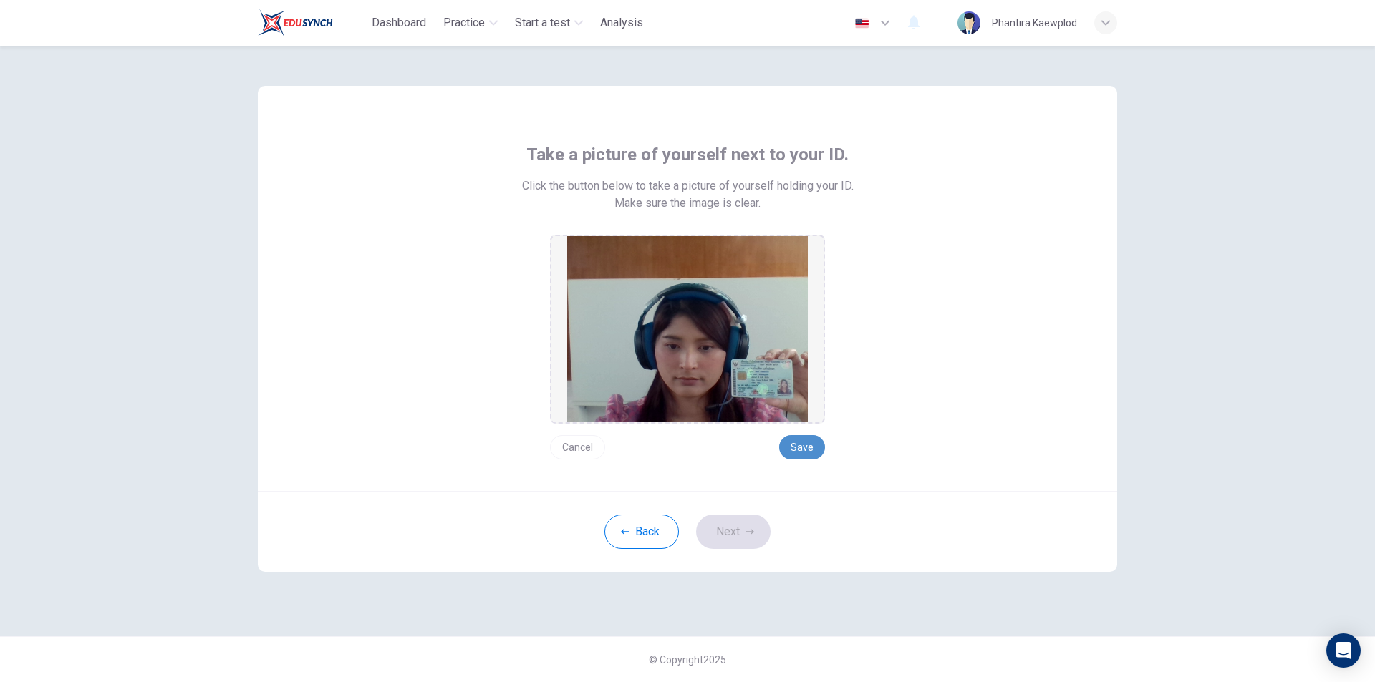
click at [806, 448] on button "Save" at bounding box center [802, 447] width 46 height 24
click at [755, 536] on button "Next" at bounding box center [733, 532] width 74 height 34
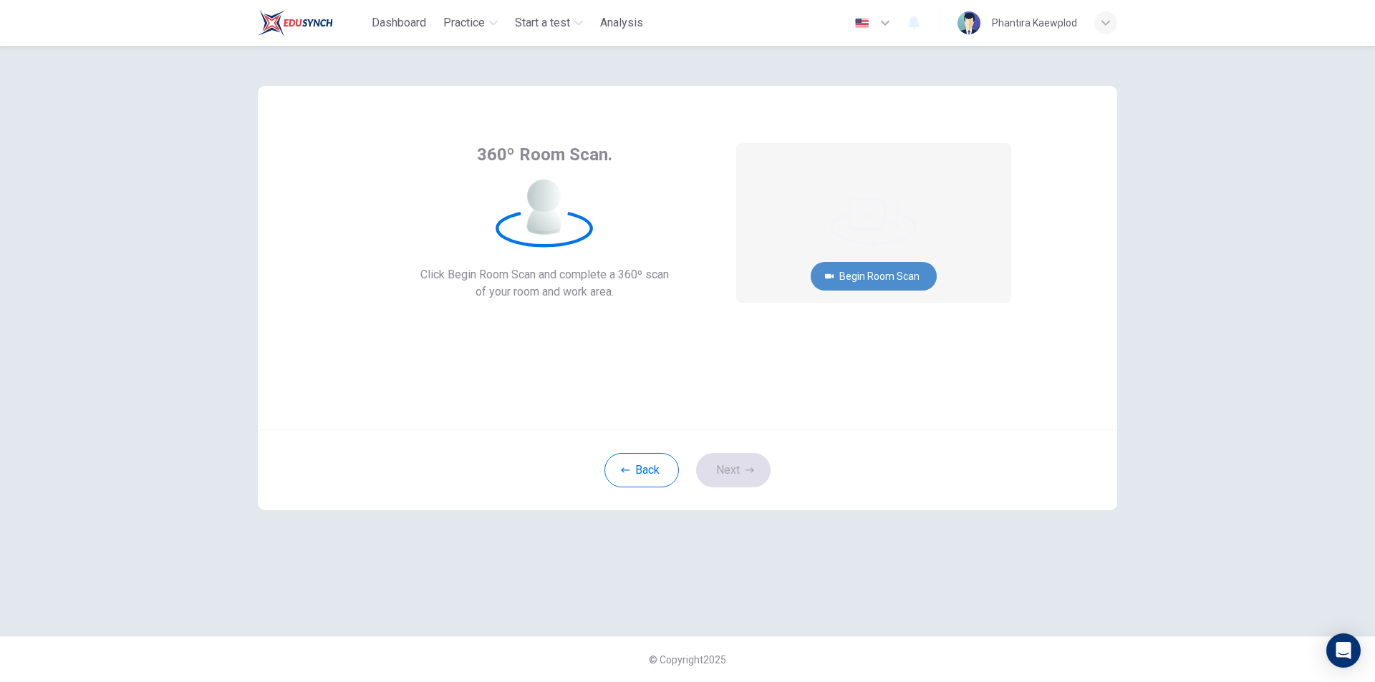
click at [863, 284] on button "Begin Room Scan" at bounding box center [874, 276] width 126 height 29
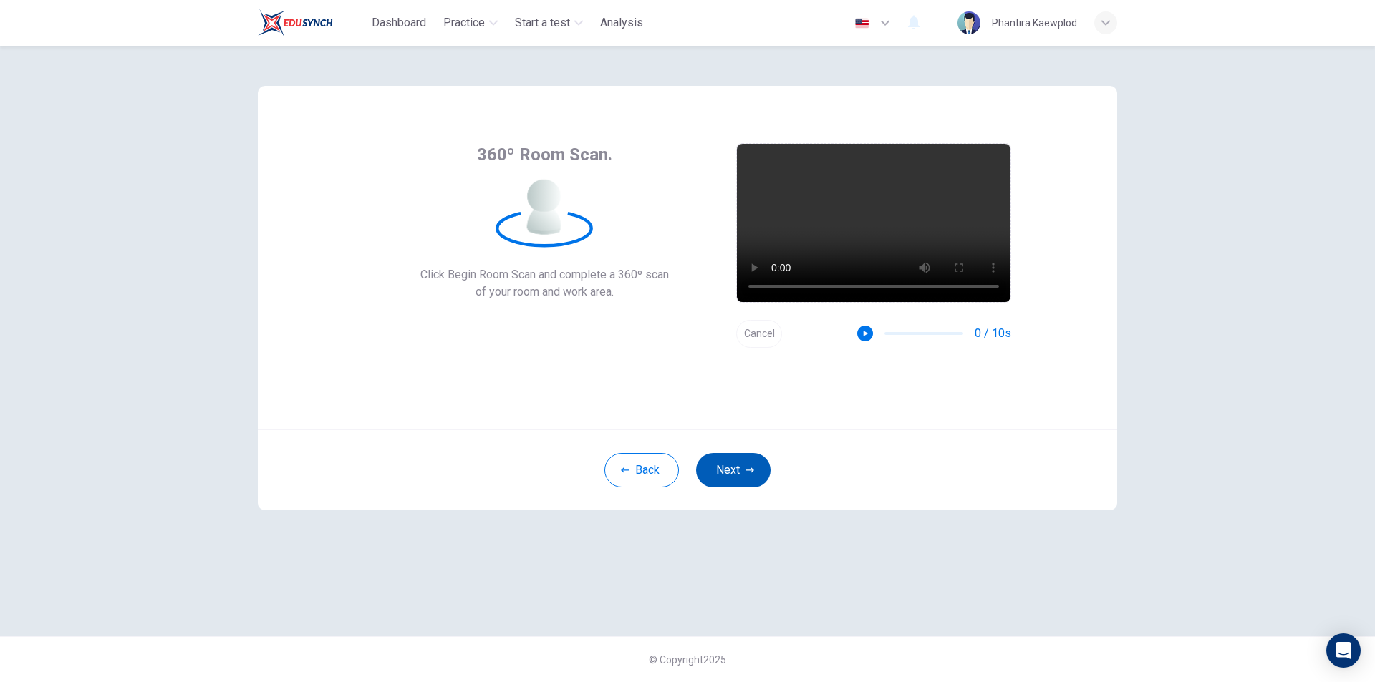
click at [734, 470] on button "Next" at bounding box center [733, 470] width 74 height 34
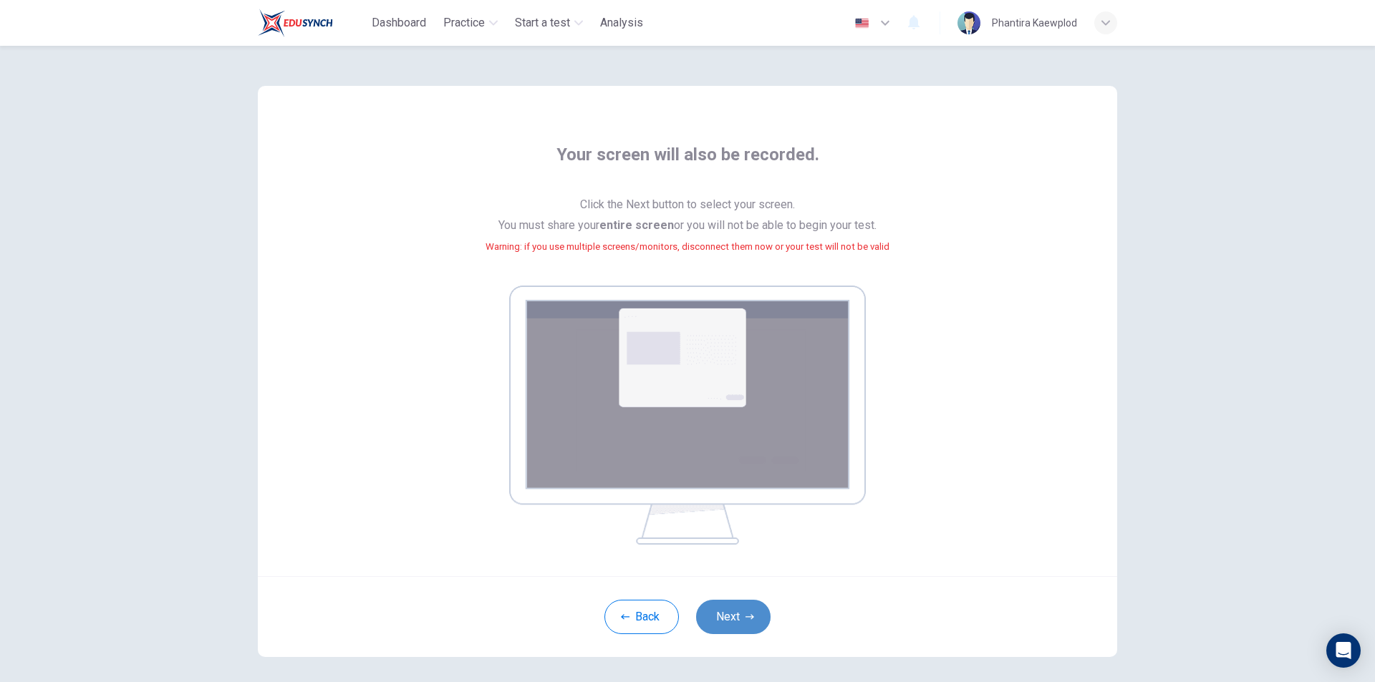
click at [723, 634] on button "Next" at bounding box center [733, 617] width 74 height 34
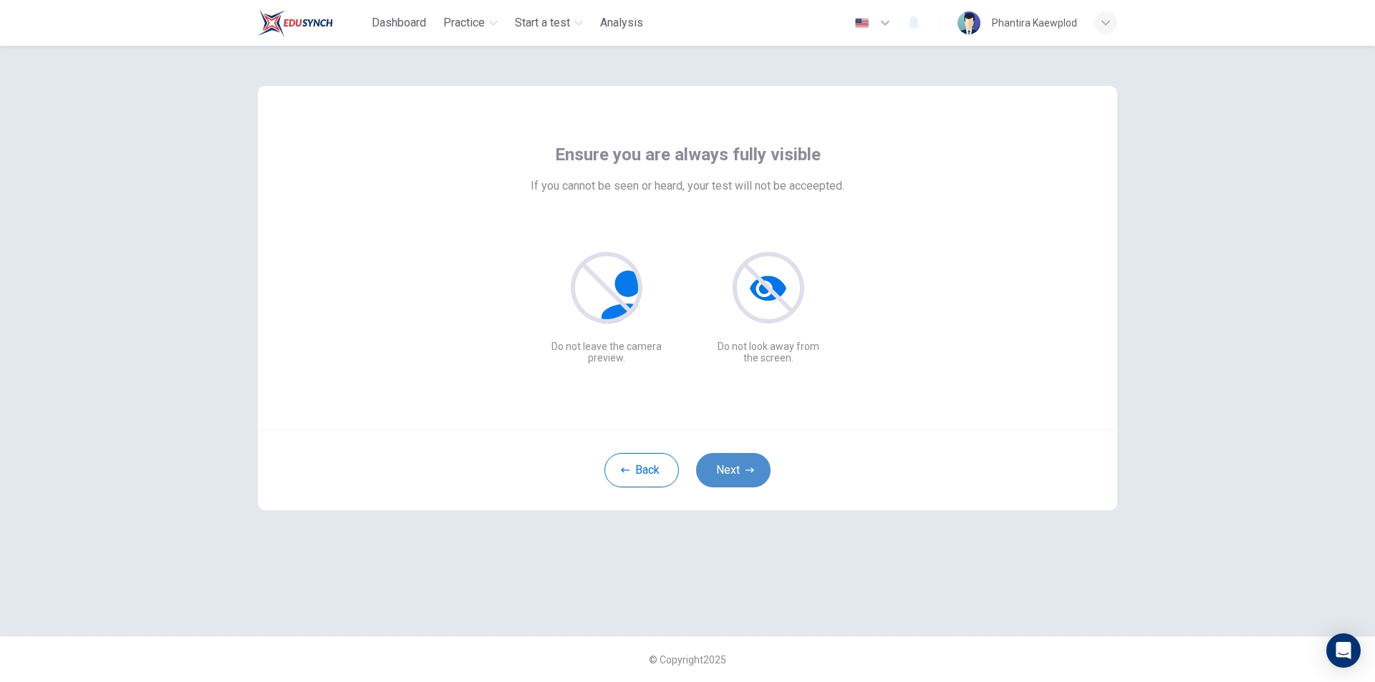
click at [736, 480] on button "Next" at bounding box center [733, 470] width 74 height 34
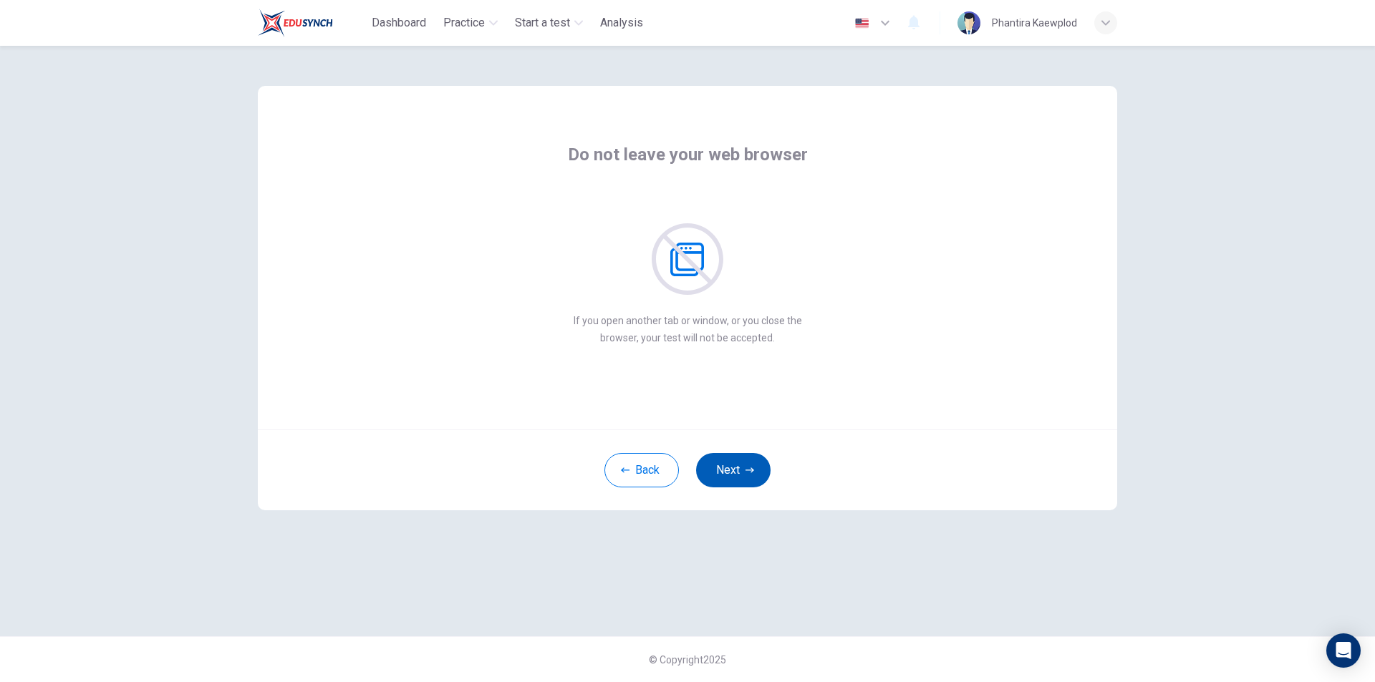
click at [736, 480] on button "Next" at bounding box center [733, 470] width 74 height 34
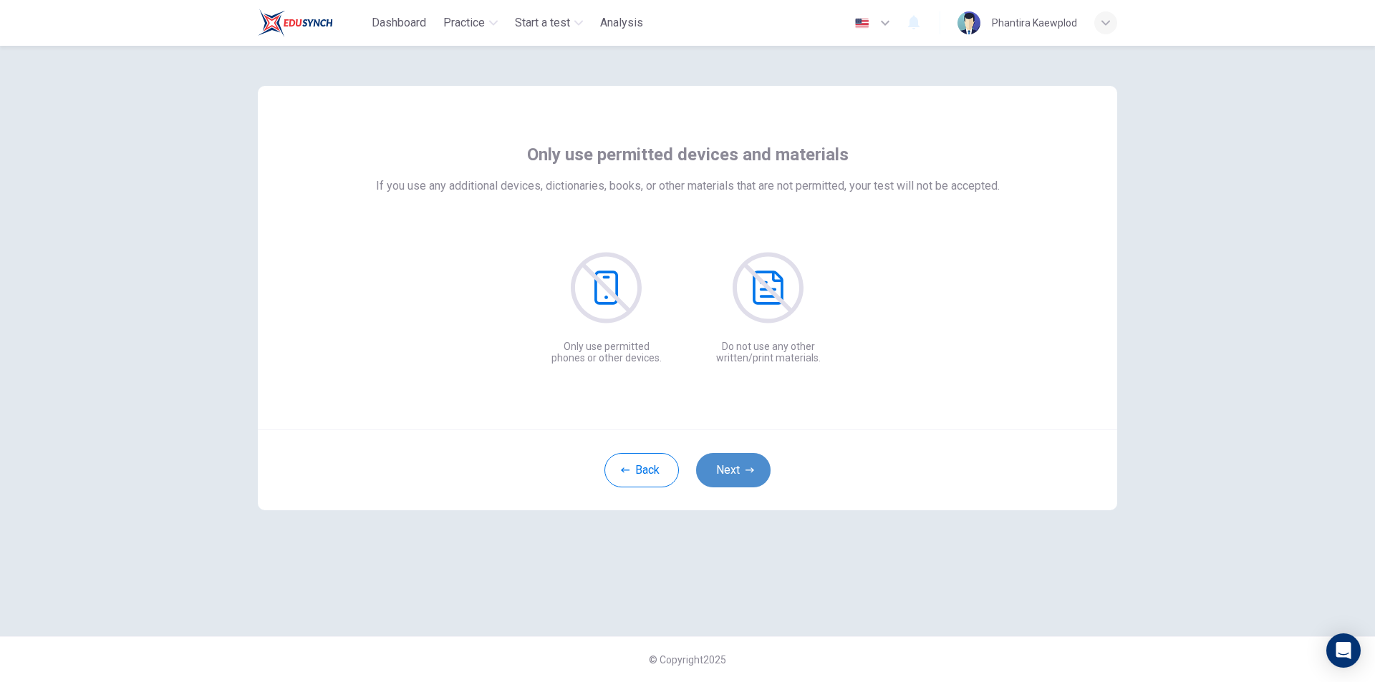
click at [736, 480] on button "Next" at bounding box center [733, 470] width 74 height 34
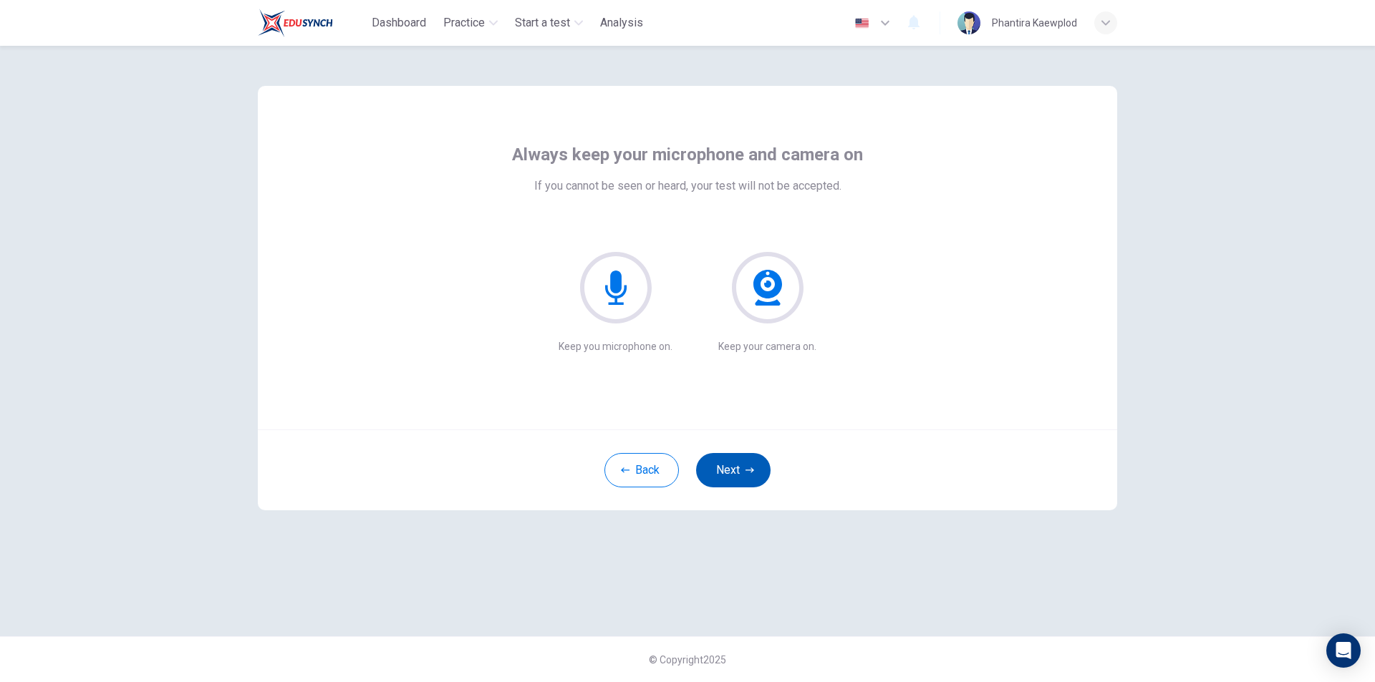
click at [736, 480] on button "Next" at bounding box center [733, 470] width 74 height 34
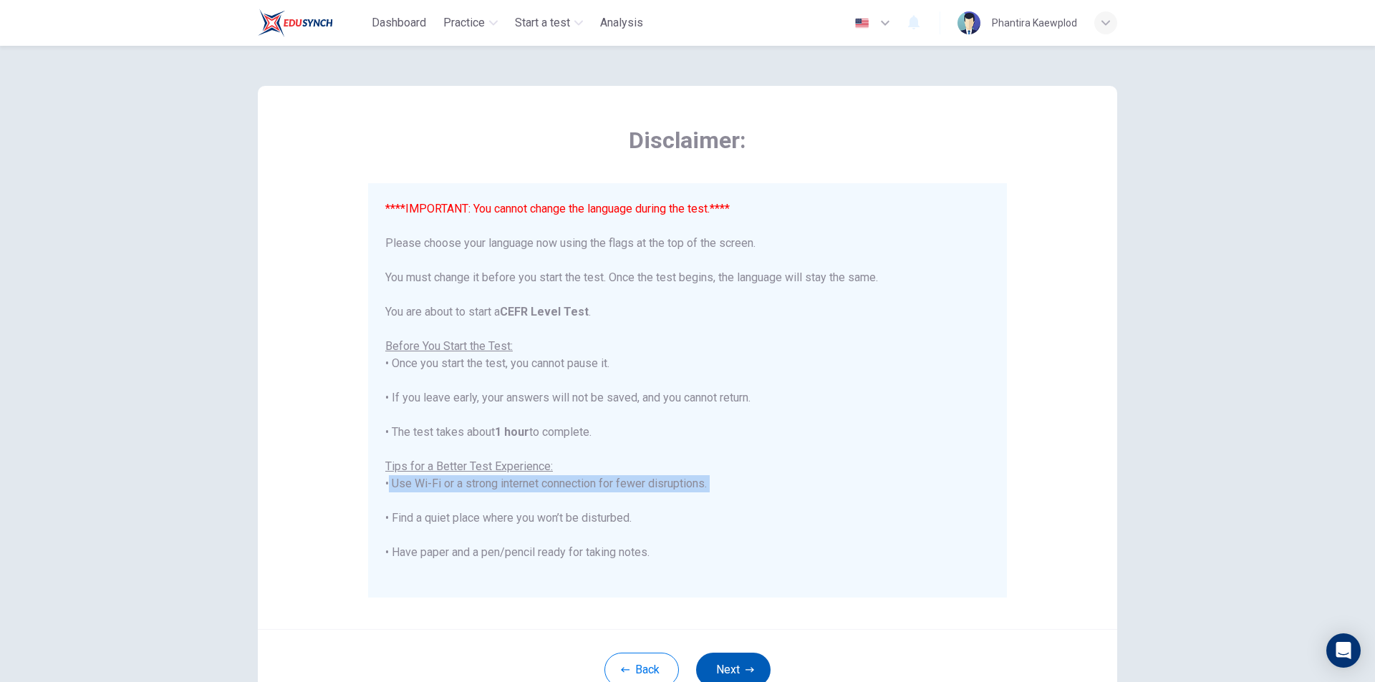
click at [736, 480] on div "****IMPORTANT: You cannot change the language during the test.**** Please choos…" at bounding box center [687, 458] width 604 height 516
click at [758, 667] on button "Next" at bounding box center [733, 670] width 74 height 34
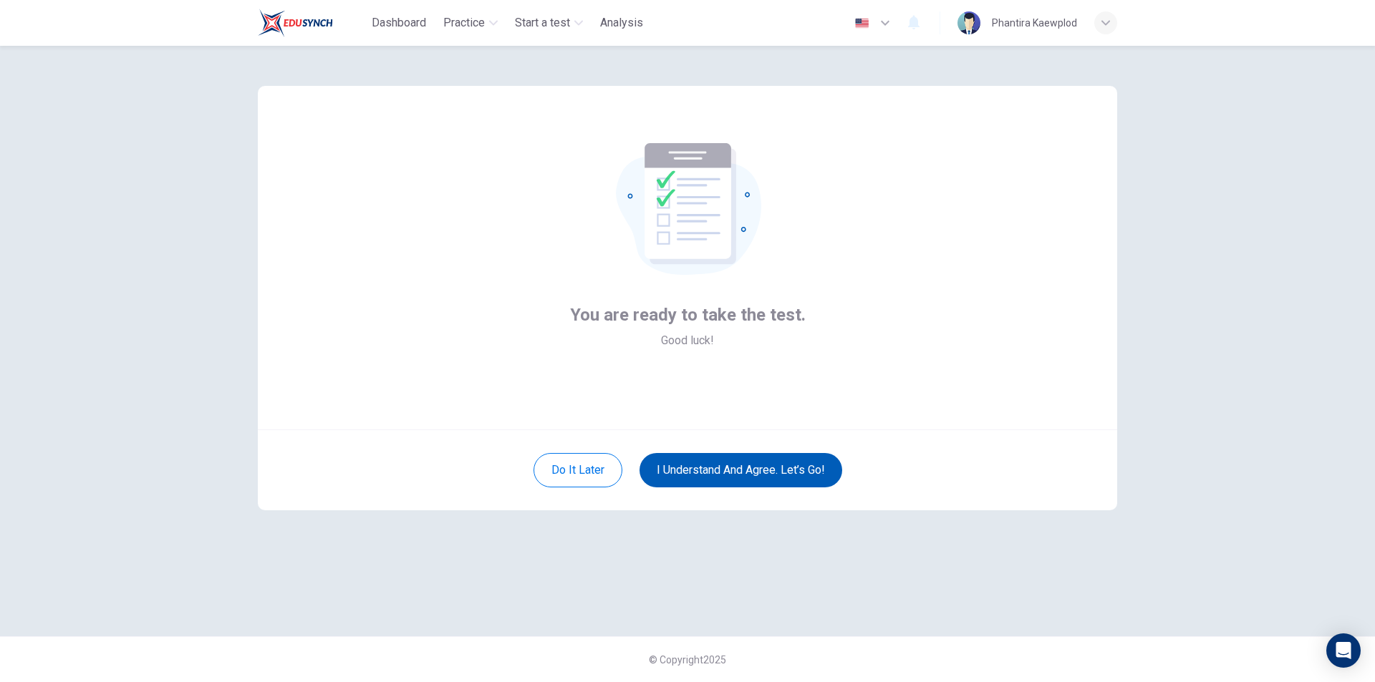
click at [798, 466] on button "I understand and agree. Let’s go!" at bounding box center [740, 470] width 203 height 34
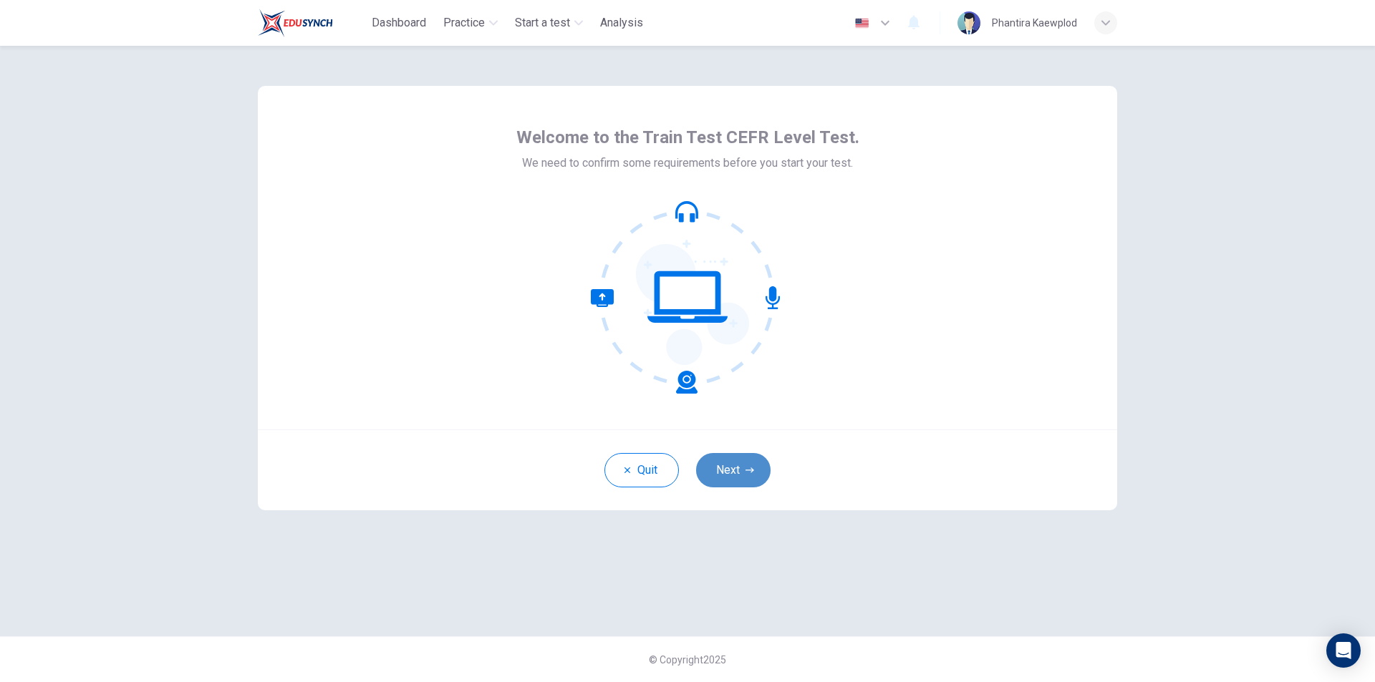
click at [762, 463] on button "Next" at bounding box center [733, 470] width 74 height 34
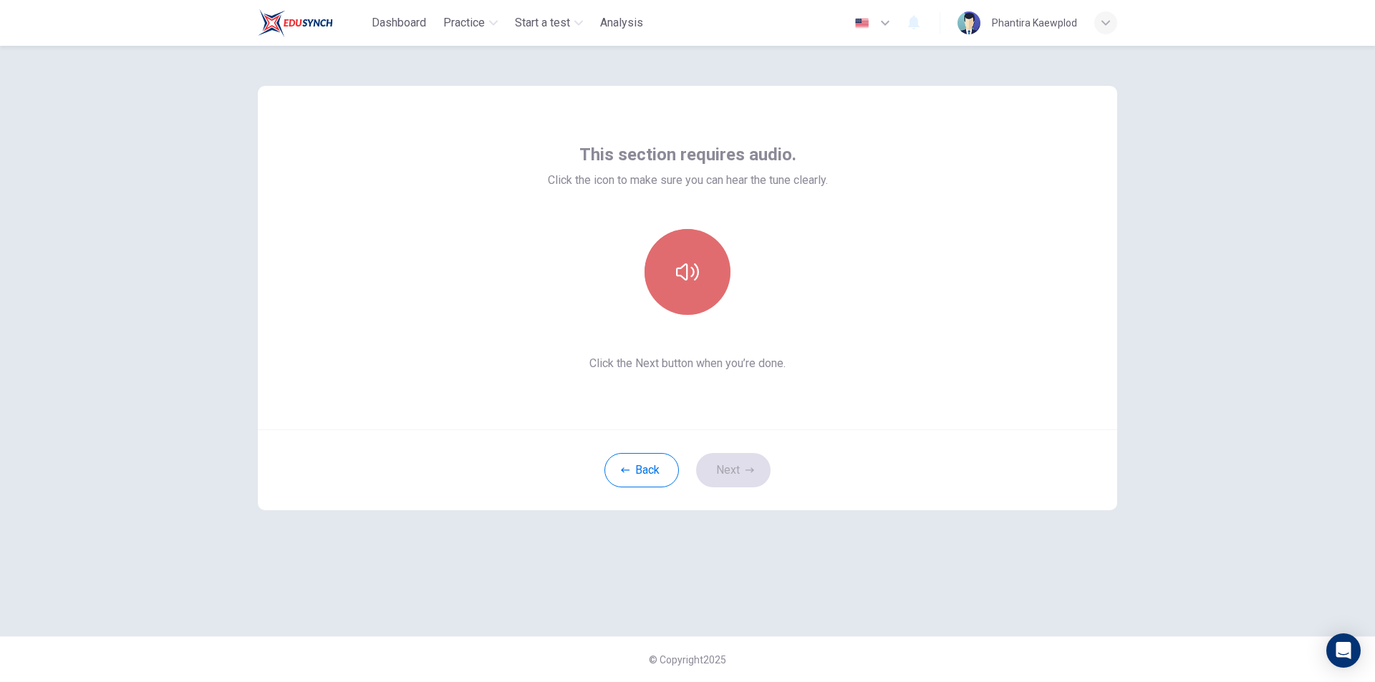
click at [688, 290] on button "button" at bounding box center [687, 272] width 86 height 86
click at [689, 289] on button "button" at bounding box center [687, 272] width 86 height 86
click at [744, 468] on button "Next" at bounding box center [733, 470] width 74 height 34
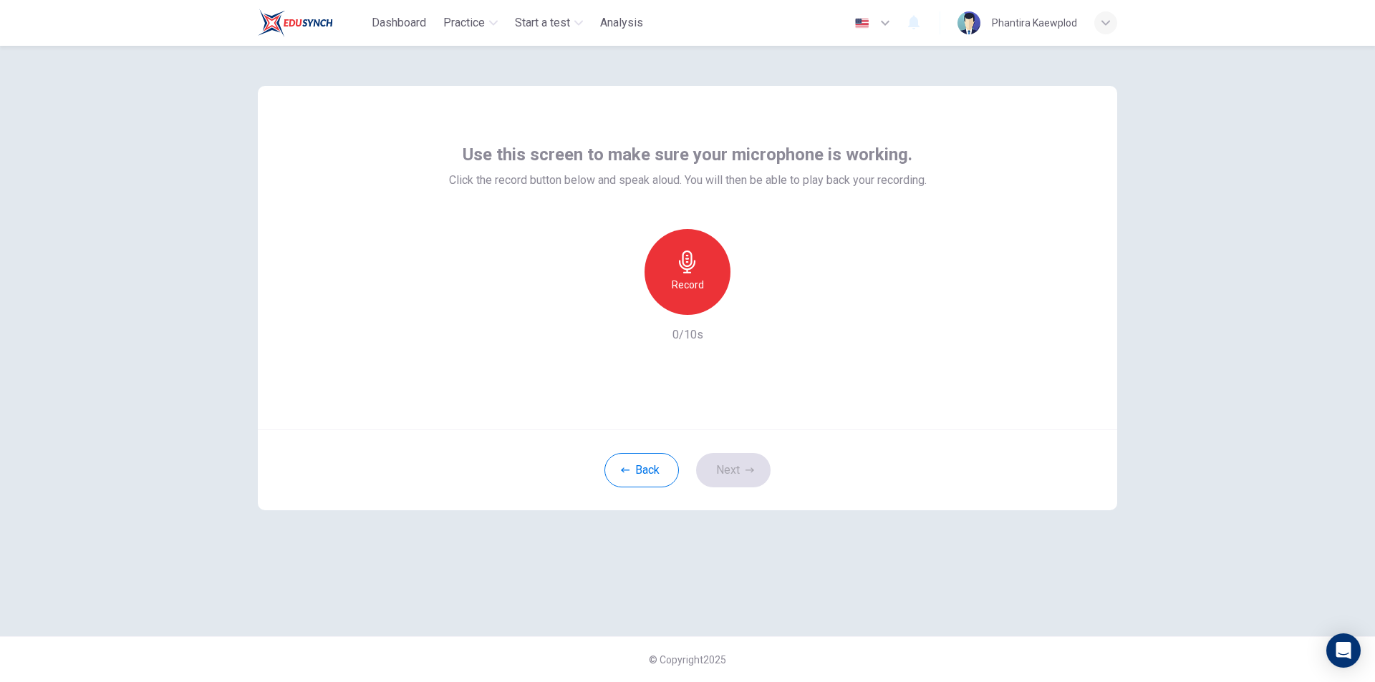
click at [680, 291] on h6 "Record" at bounding box center [688, 284] width 32 height 17
click at [691, 309] on div "Stop" at bounding box center [687, 272] width 86 height 86
click at [745, 475] on button "Next" at bounding box center [733, 470] width 74 height 34
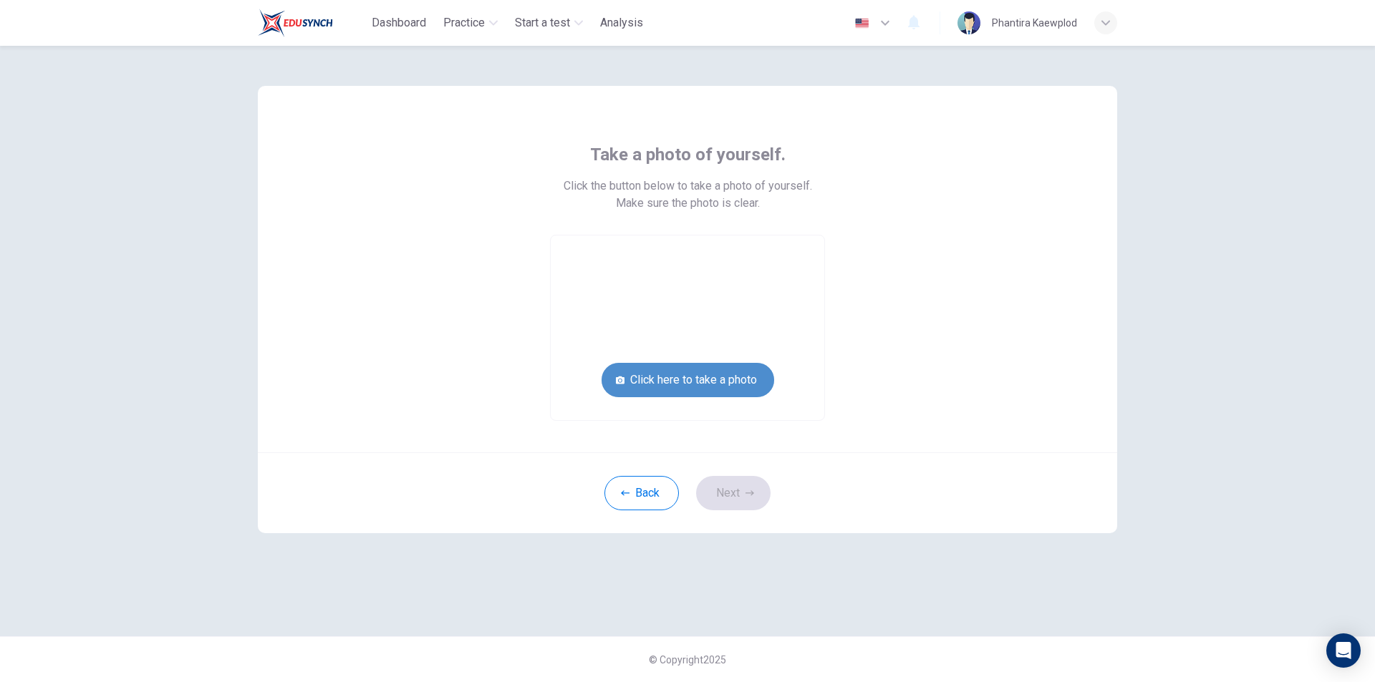
click at [726, 387] on button "Click here to take a photo" at bounding box center [687, 380] width 173 height 34
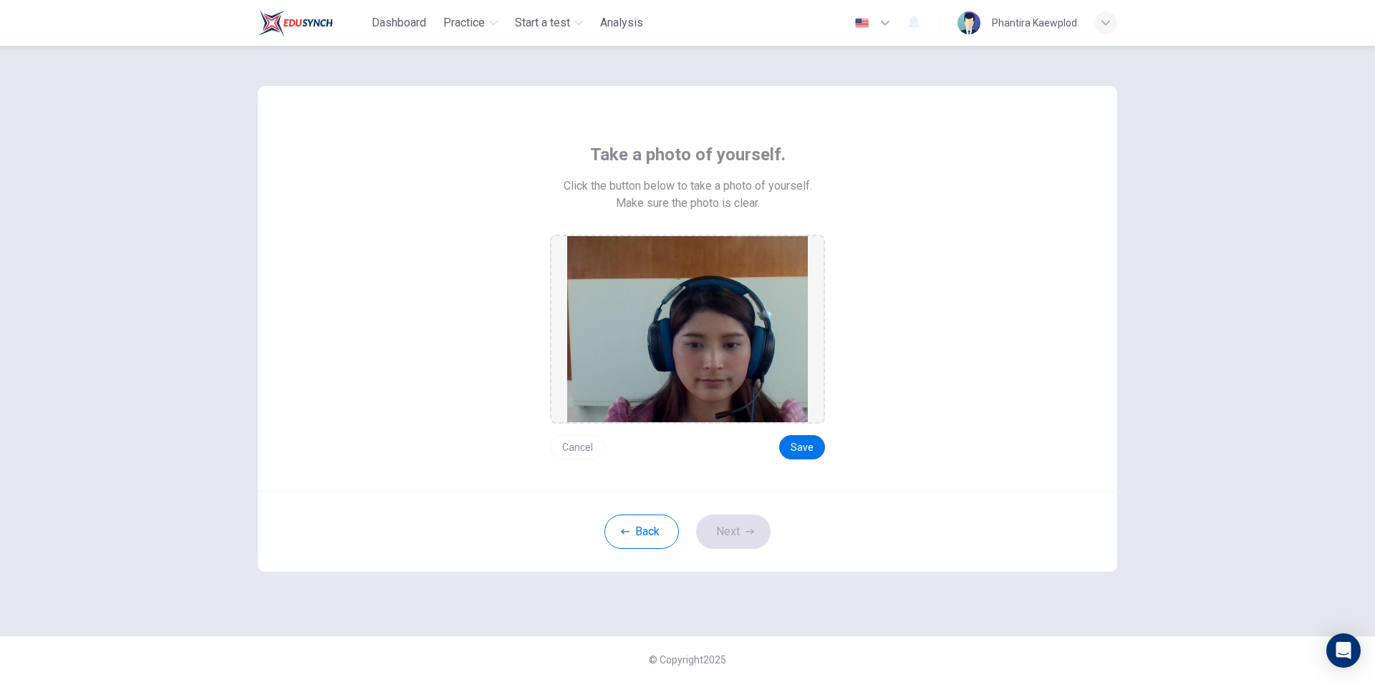
click at [798, 462] on div "Take a photo of yourself. Click the button below to take a photo of yourself. M…" at bounding box center [687, 288] width 859 height 405
click at [799, 460] on div "Take a photo of yourself. Click the button below to take a photo of yourself. M…" at bounding box center [687, 288] width 859 height 405
click at [799, 453] on button "Save" at bounding box center [802, 447] width 46 height 24
click at [749, 536] on button "Next" at bounding box center [733, 532] width 74 height 34
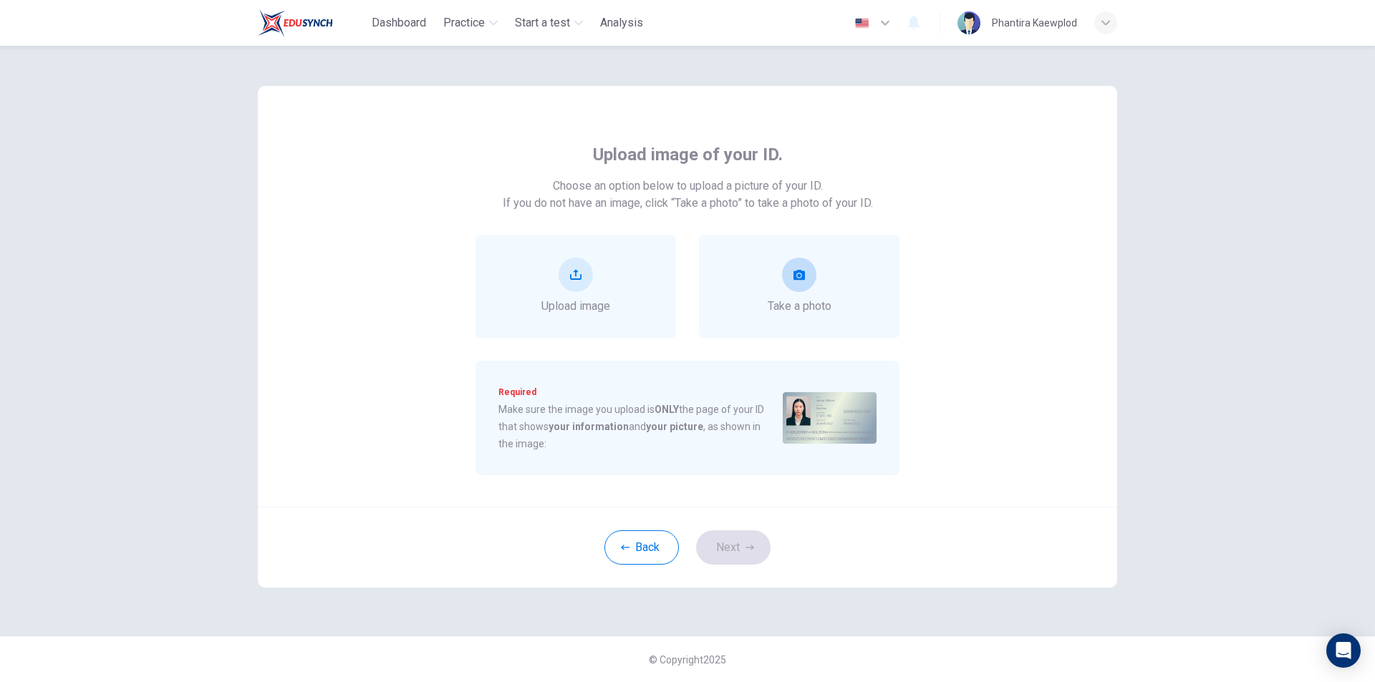
click at [841, 293] on div "Take a photo" at bounding box center [799, 286] width 200 height 103
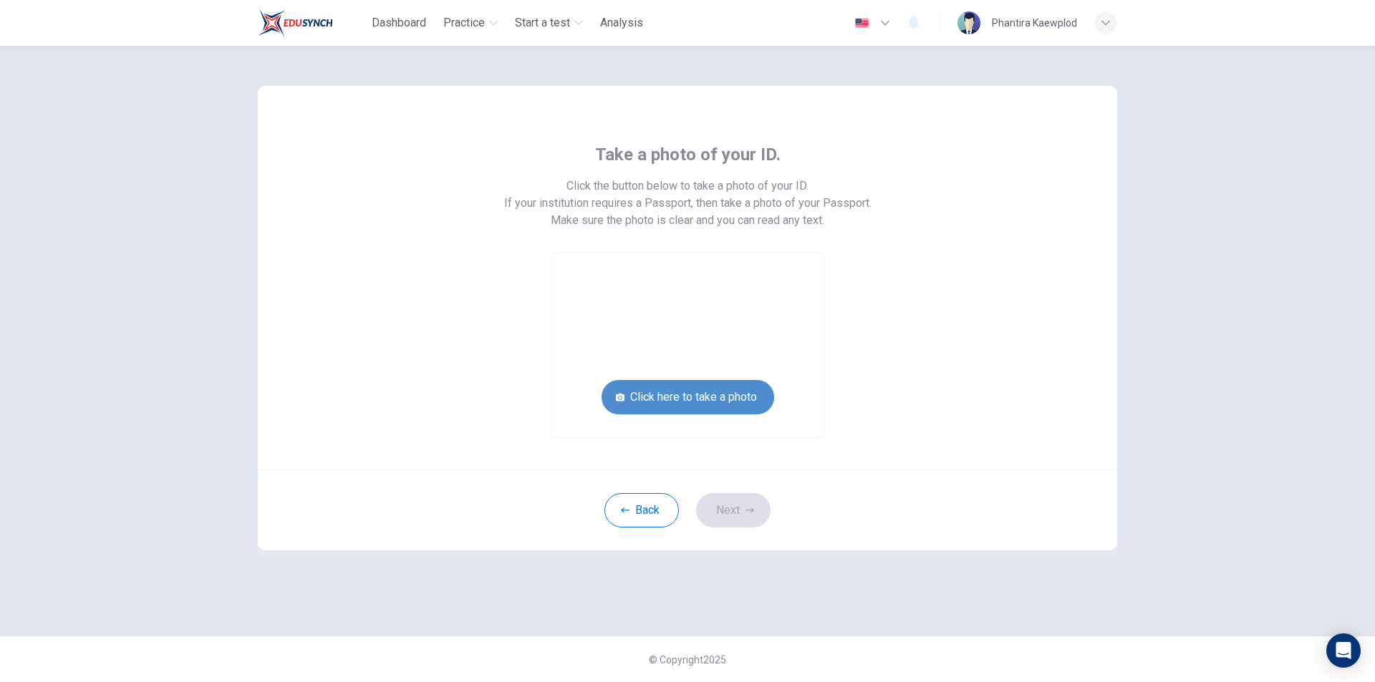
click at [738, 390] on button "Click here to take a photo" at bounding box center [687, 397] width 173 height 34
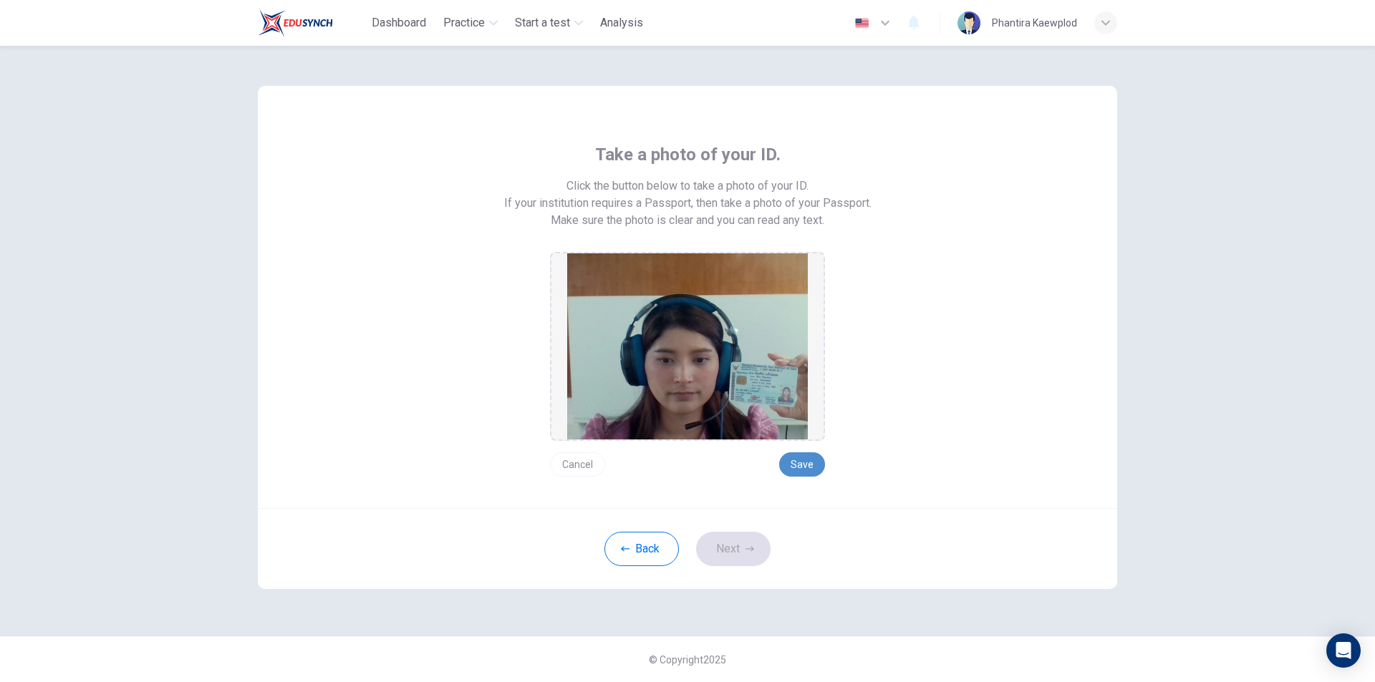
click at [806, 465] on button "Save" at bounding box center [802, 465] width 46 height 24
click at [752, 533] on button "Next" at bounding box center [733, 549] width 74 height 34
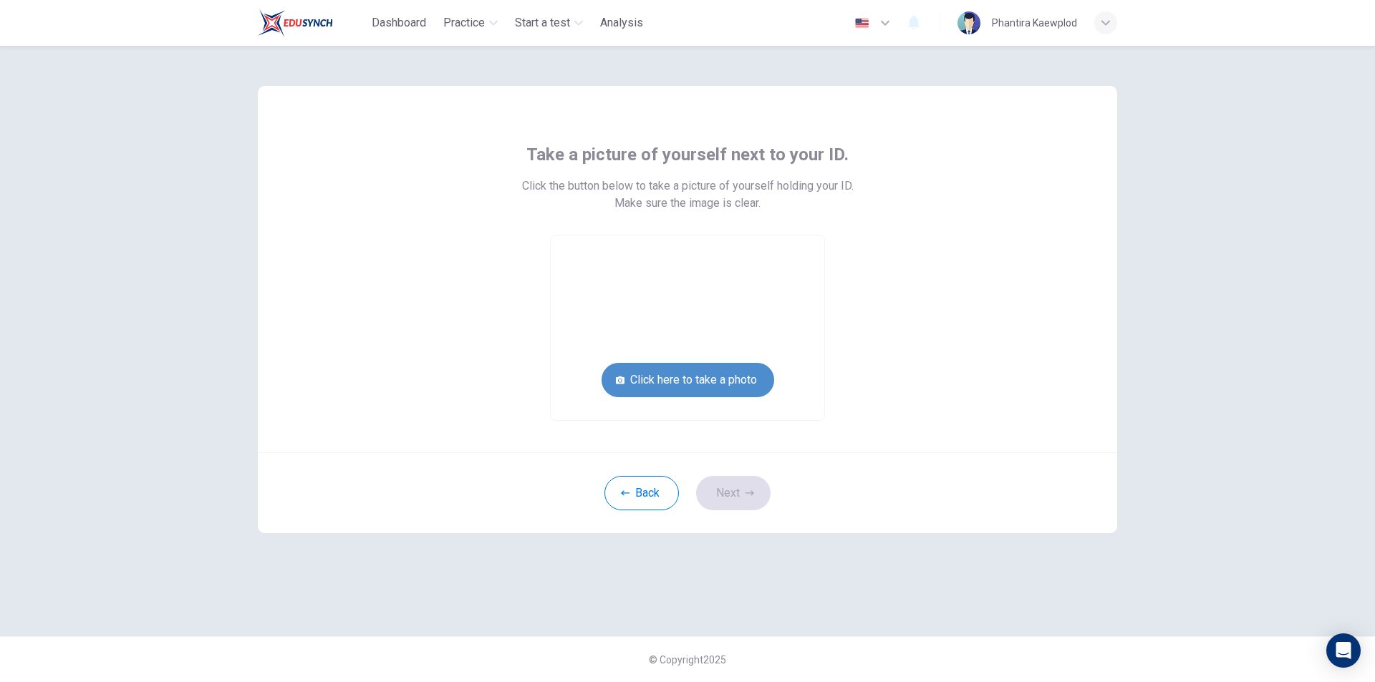
click at [740, 374] on button "Click here to take a photo" at bounding box center [687, 380] width 173 height 34
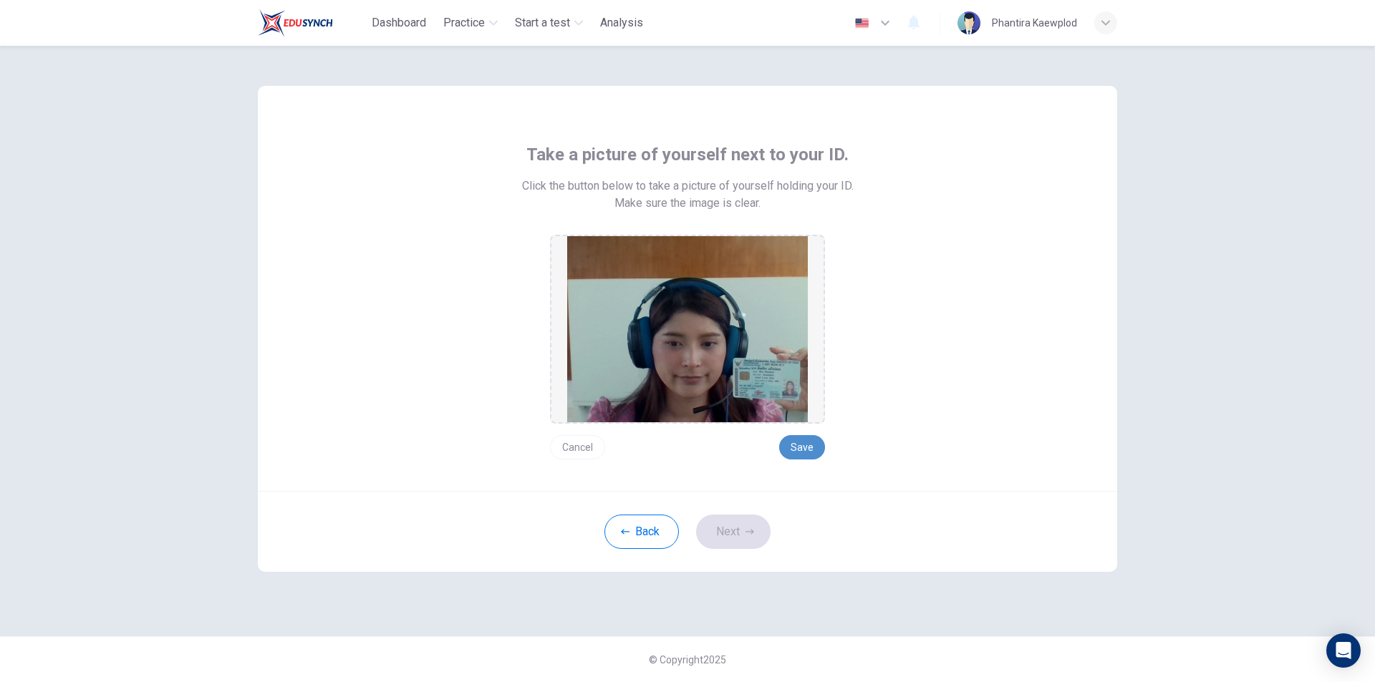
click at [799, 445] on button "Save" at bounding box center [802, 447] width 46 height 24
click at [735, 534] on button "Next" at bounding box center [733, 532] width 74 height 34
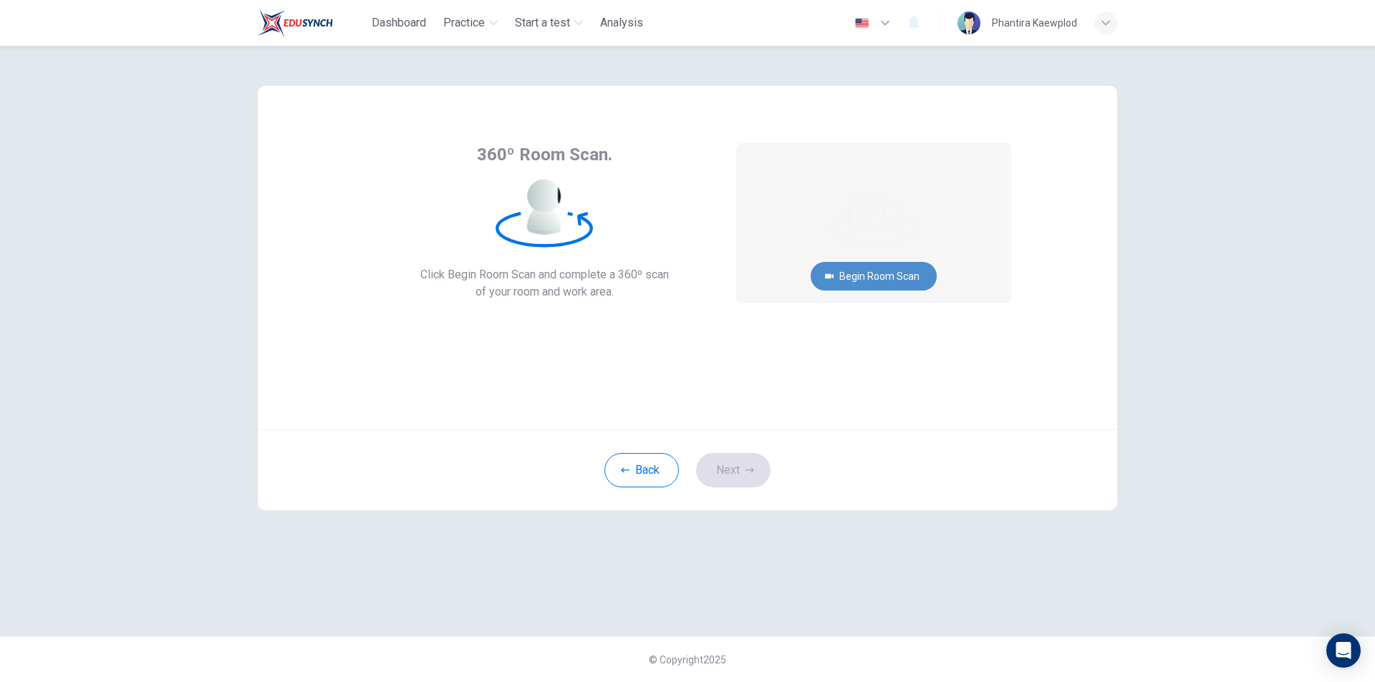
click at [863, 270] on button "Begin Room Scan" at bounding box center [874, 276] width 126 height 29
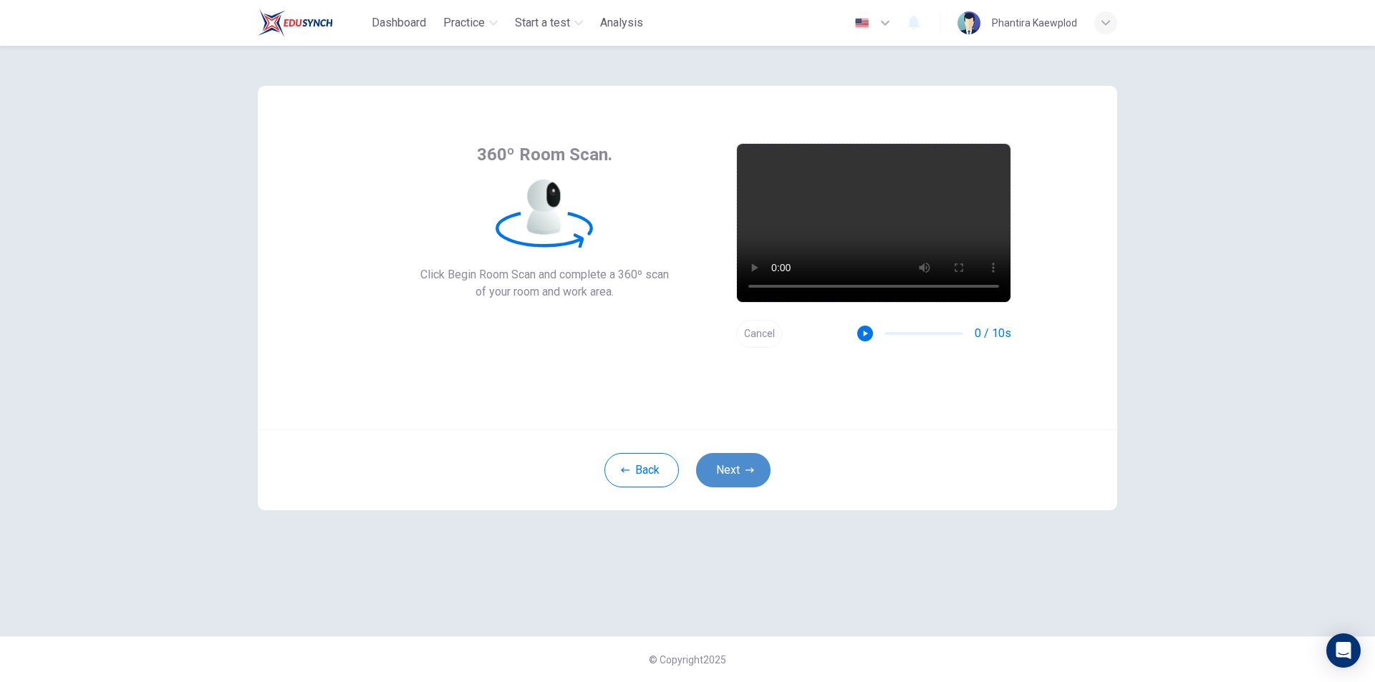
click at [735, 482] on button "Next" at bounding box center [733, 470] width 74 height 34
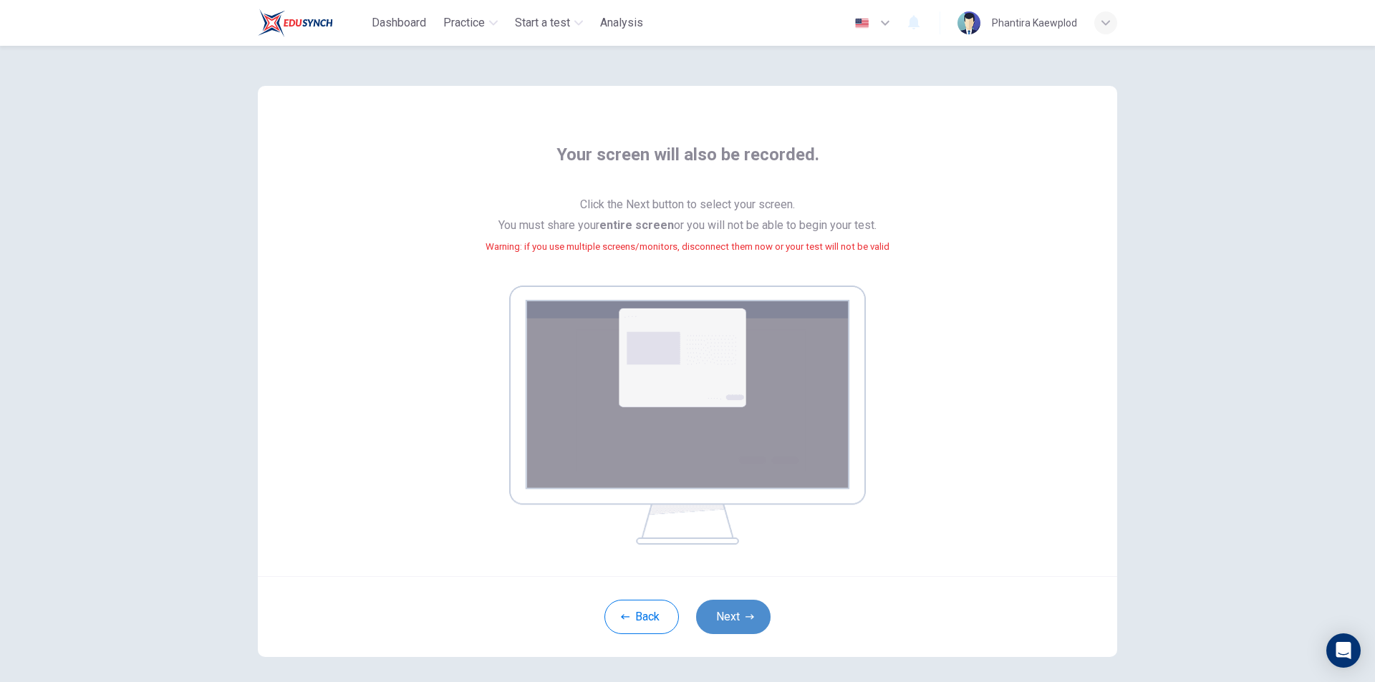
click at [737, 608] on button "Next" at bounding box center [733, 617] width 74 height 34
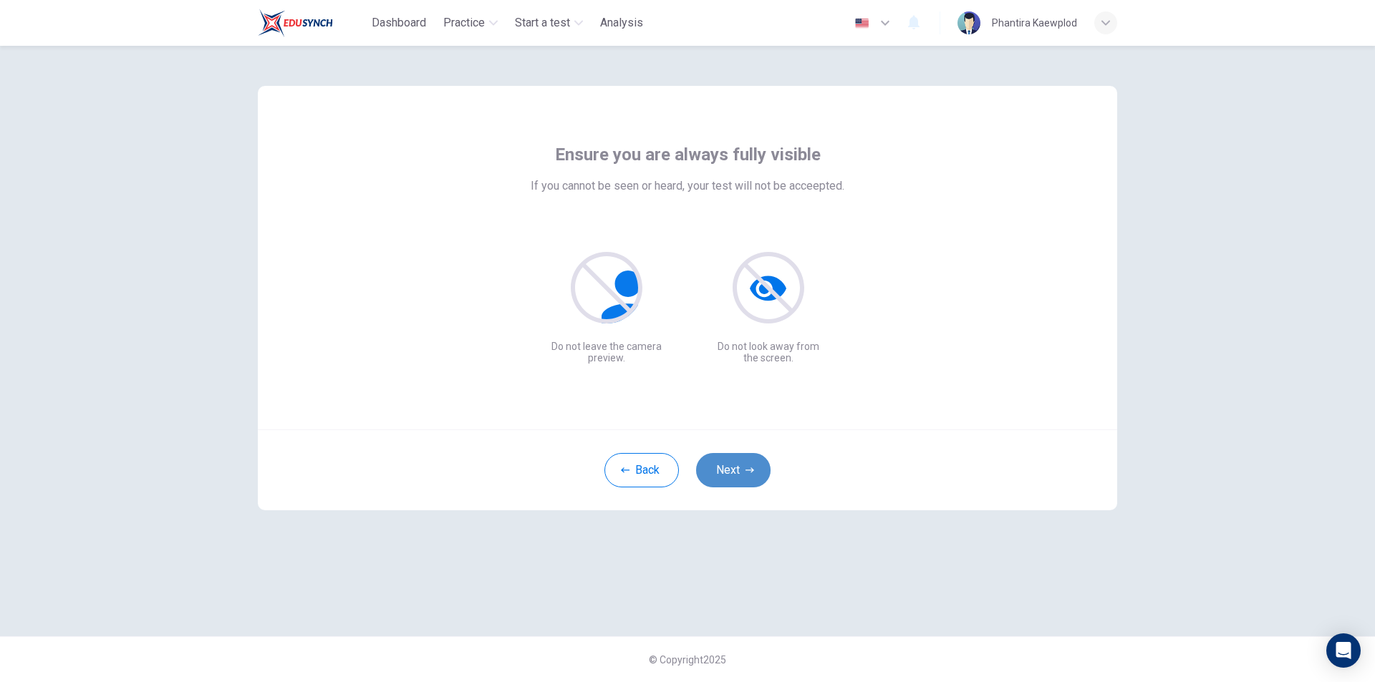
click at [737, 471] on button "Next" at bounding box center [733, 470] width 74 height 34
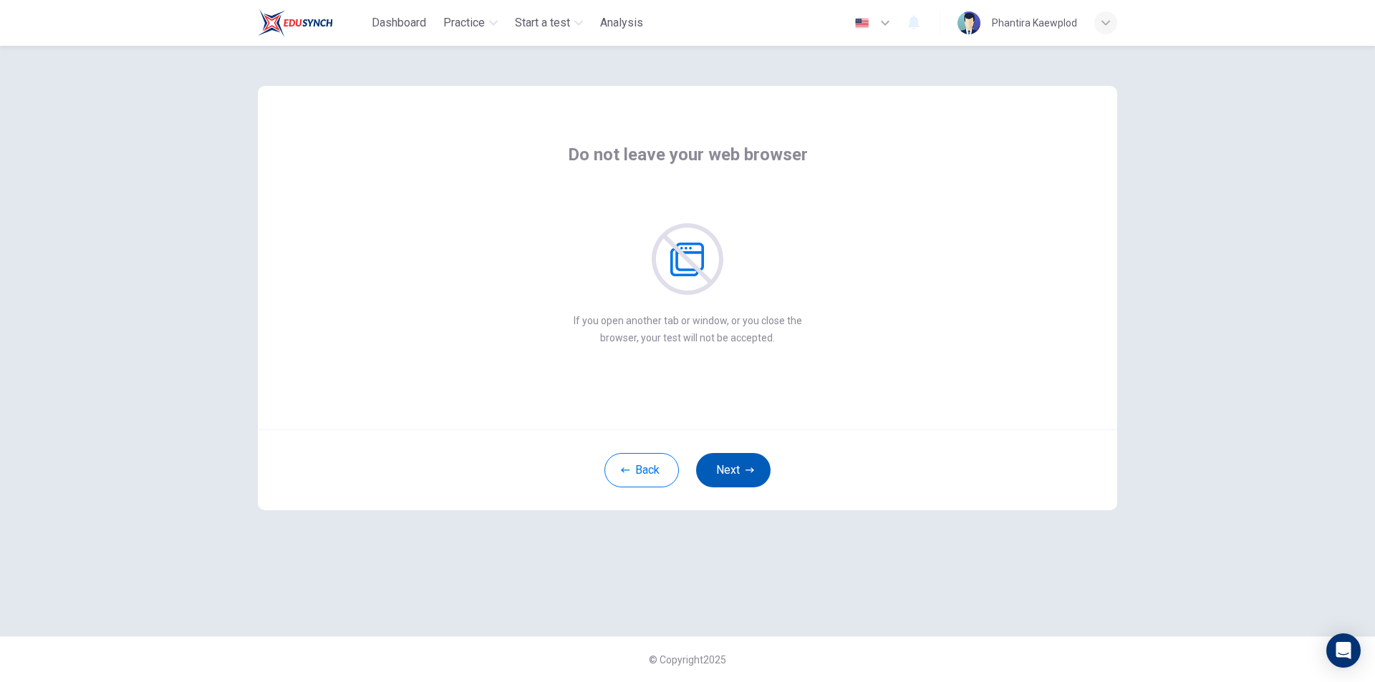
click at [737, 470] on button "Next" at bounding box center [733, 470] width 74 height 34
click at [734, 470] on button "Next" at bounding box center [733, 470] width 74 height 34
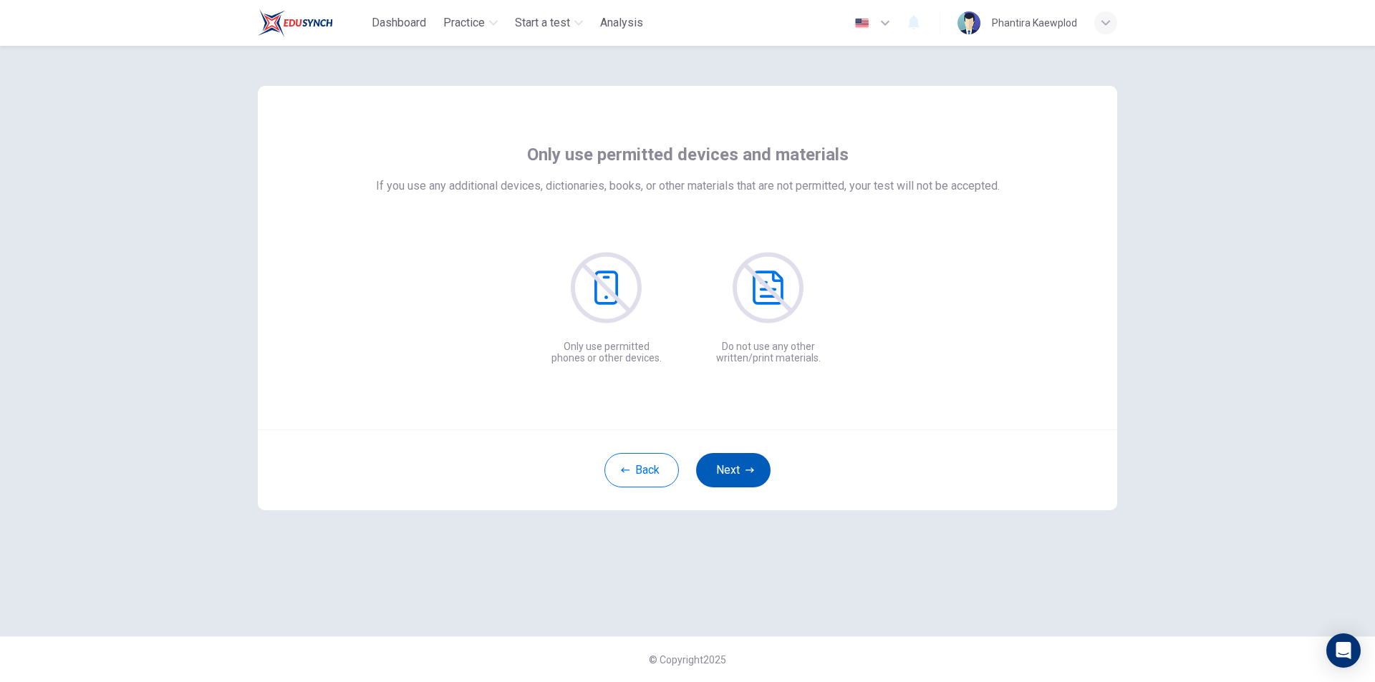
click at [734, 470] on button "Next" at bounding box center [733, 470] width 74 height 34
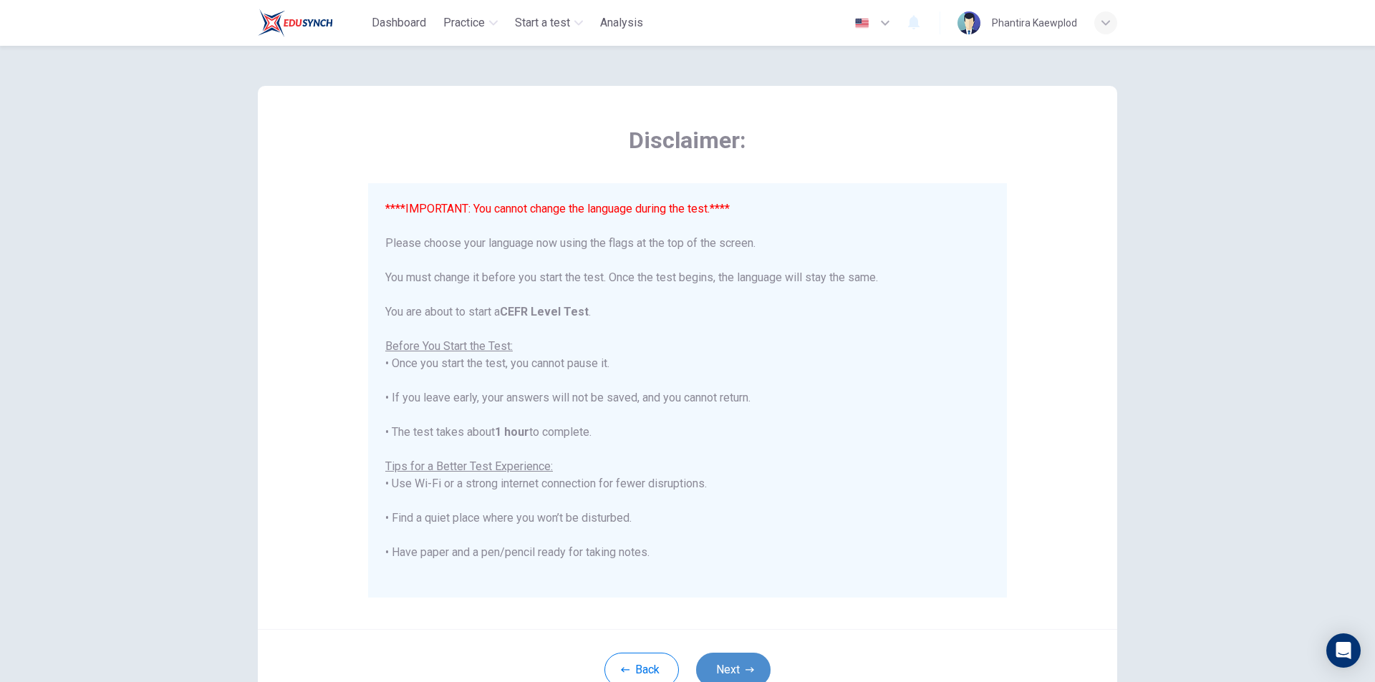
click at [733, 655] on button "Next" at bounding box center [733, 670] width 74 height 34
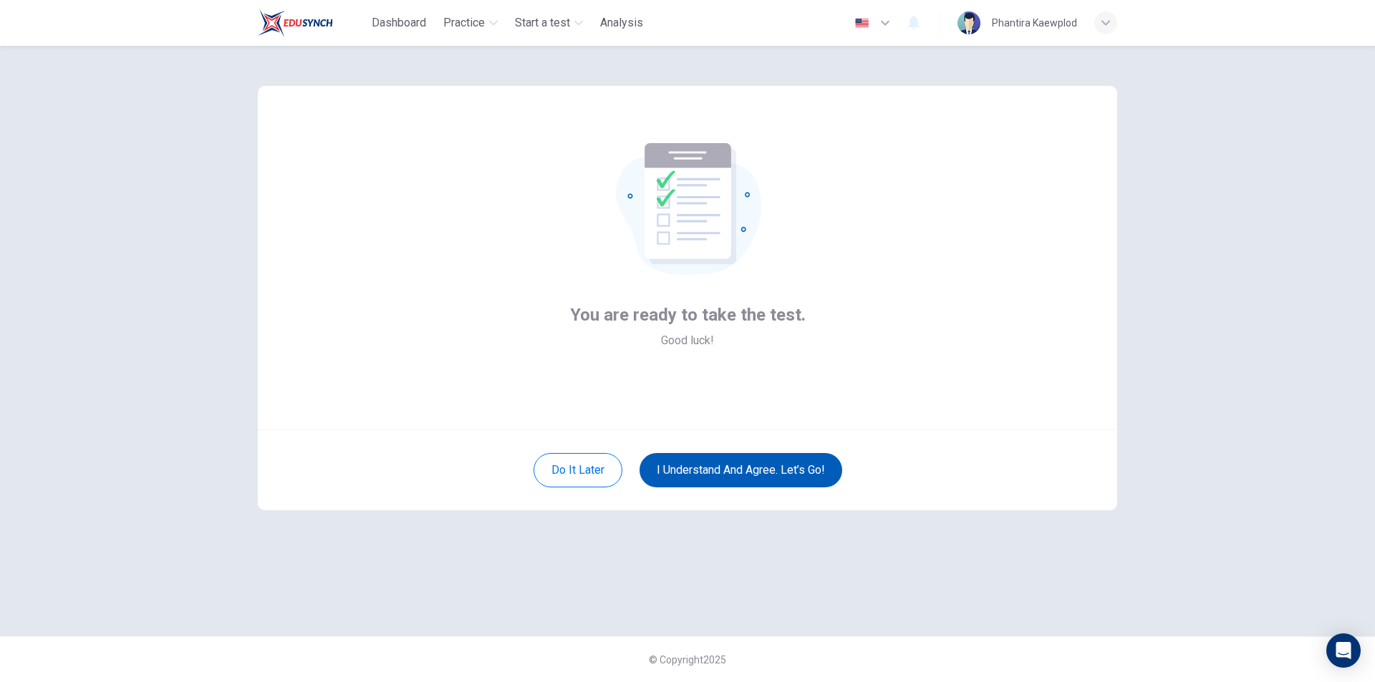
click at [776, 462] on button "I understand and agree. Let’s go!" at bounding box center [740, 470] width 203 height 34
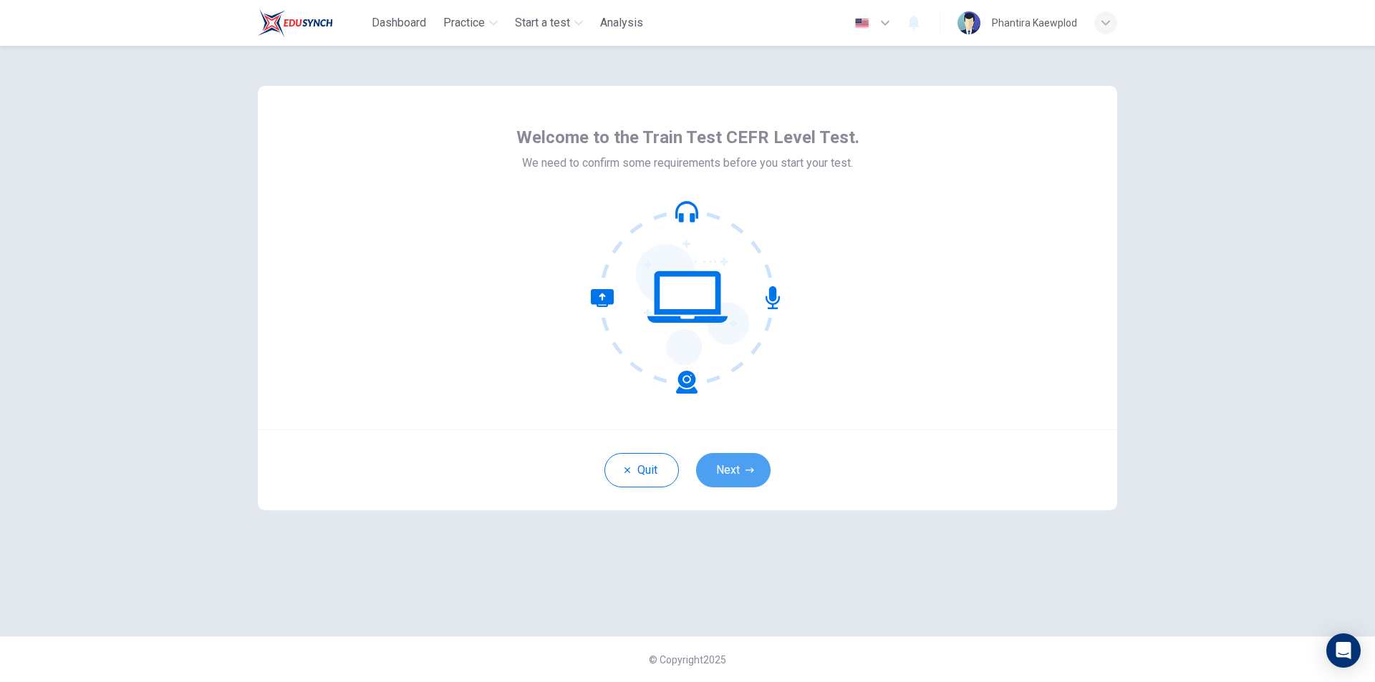
click at [724, 473] on button "Next" at bounding box center [733, 470] width 74 height 34
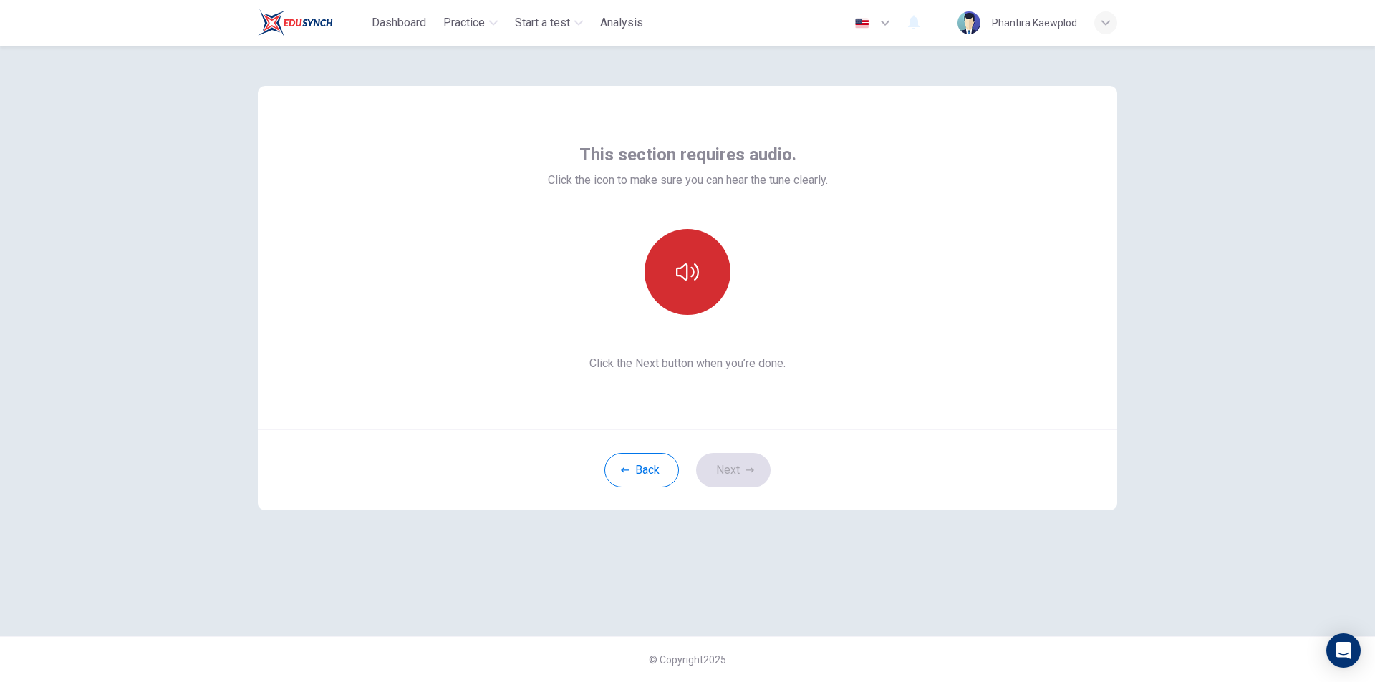
drag, startPoint x: 663, startPoint y: 233, endPoint x: 669, endPoint y: 238, distance: 7.6
click at [665, 233] on div at bounding box center [687, 272] width 155 height 86
click at [683, 262] on icon "button" at bounding box center [687, 272] width 23 height 23
click at [728, 460] on button "Next" at bounding box center [733, 470] width 74 height 34
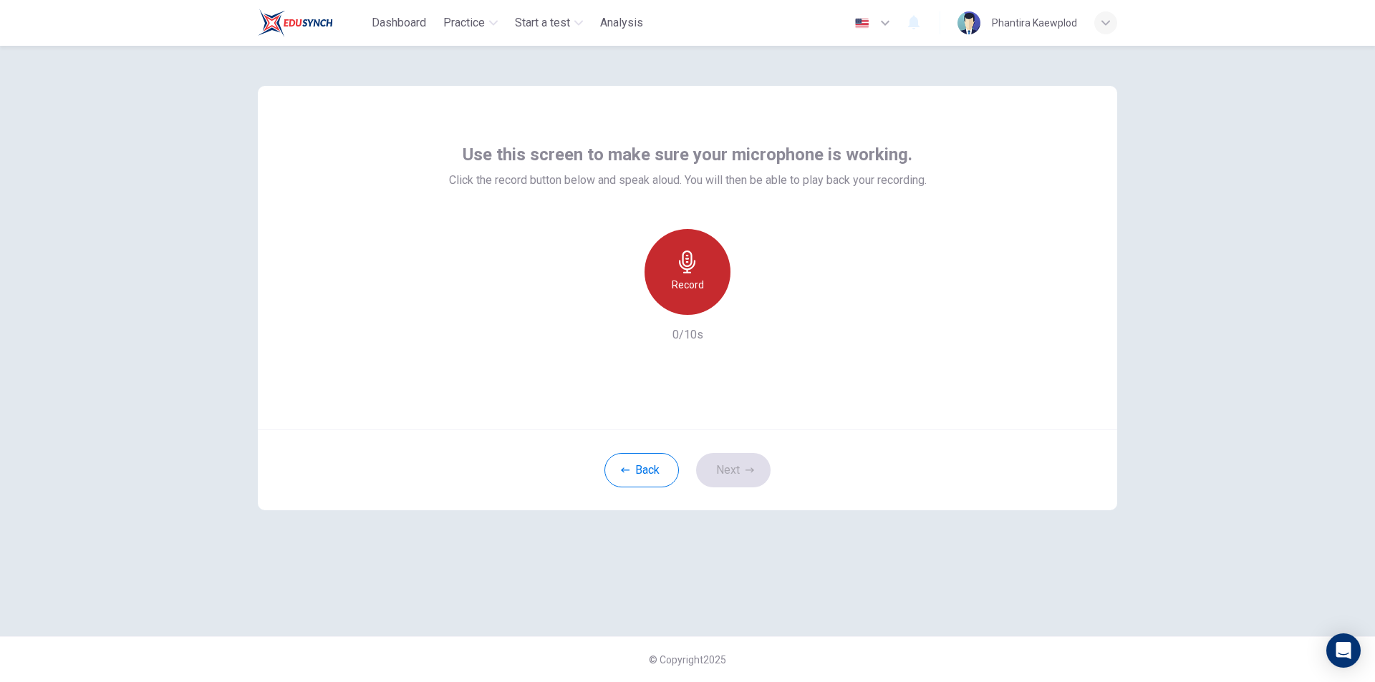
click at [686, 291] on h6 "Record" at bounding box center [688, 284] width 32 height 17
click at [686, 291] on h6 "Stop" at bounding box center [687, 284] width 21 height 17
click at [752, 308] on icon "button" at bounding box center [753, 303] width 14 height 14
click at [629, 309] on div "button" at bounding box center [621, 303] width 23 height 23
click at [695, 278] on h6 "Record" at bounding box center [688, 284] width 32 height 17
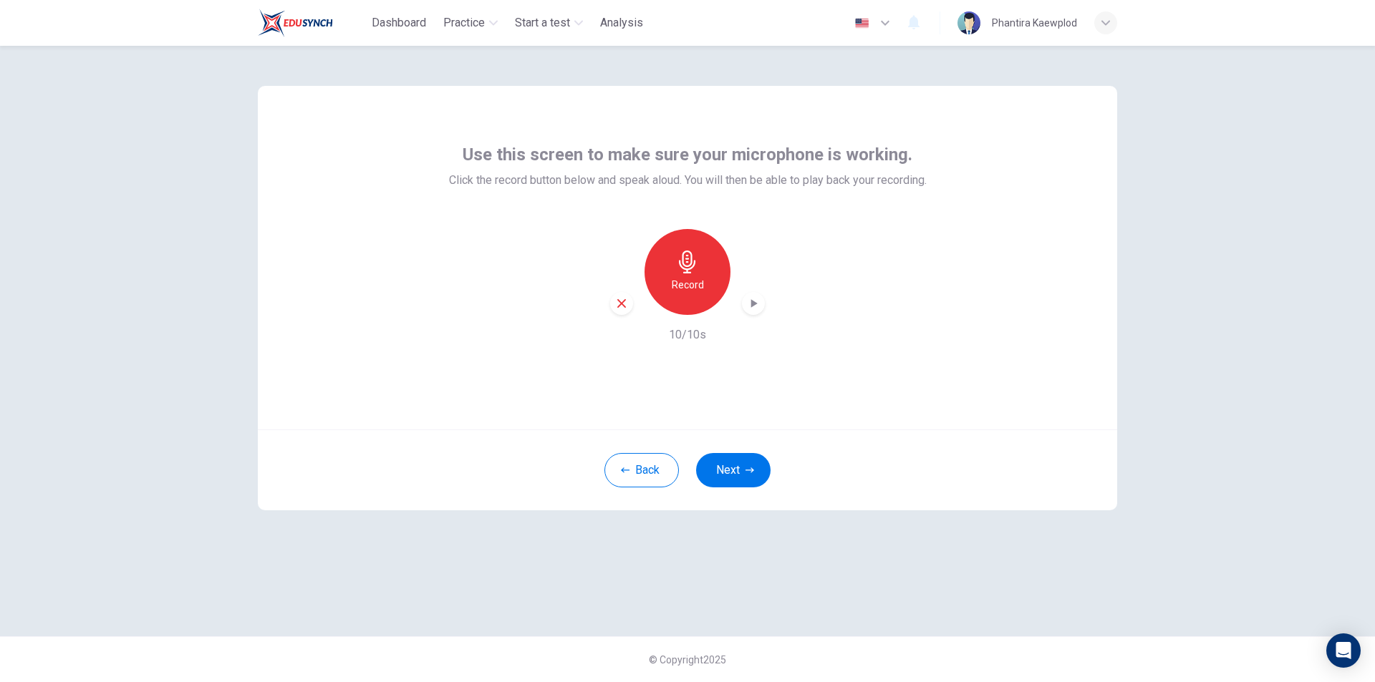
click at [758, 301] on icon "button" at bounding box center [753, 303] width 14 height 14
click at [629, 303] on div "button" at bounding box center [621, 303] width 23 height 23
click at [702, 276] on h6 "Record" at bounding box center [688, 284] width 32 height 17
click at [712, 281] on div "Stop" at bounding box center [687, 272] width 86 height 86
click at [749, 302] on icon "button" at bounding box center [753, 303] width 14 height 14
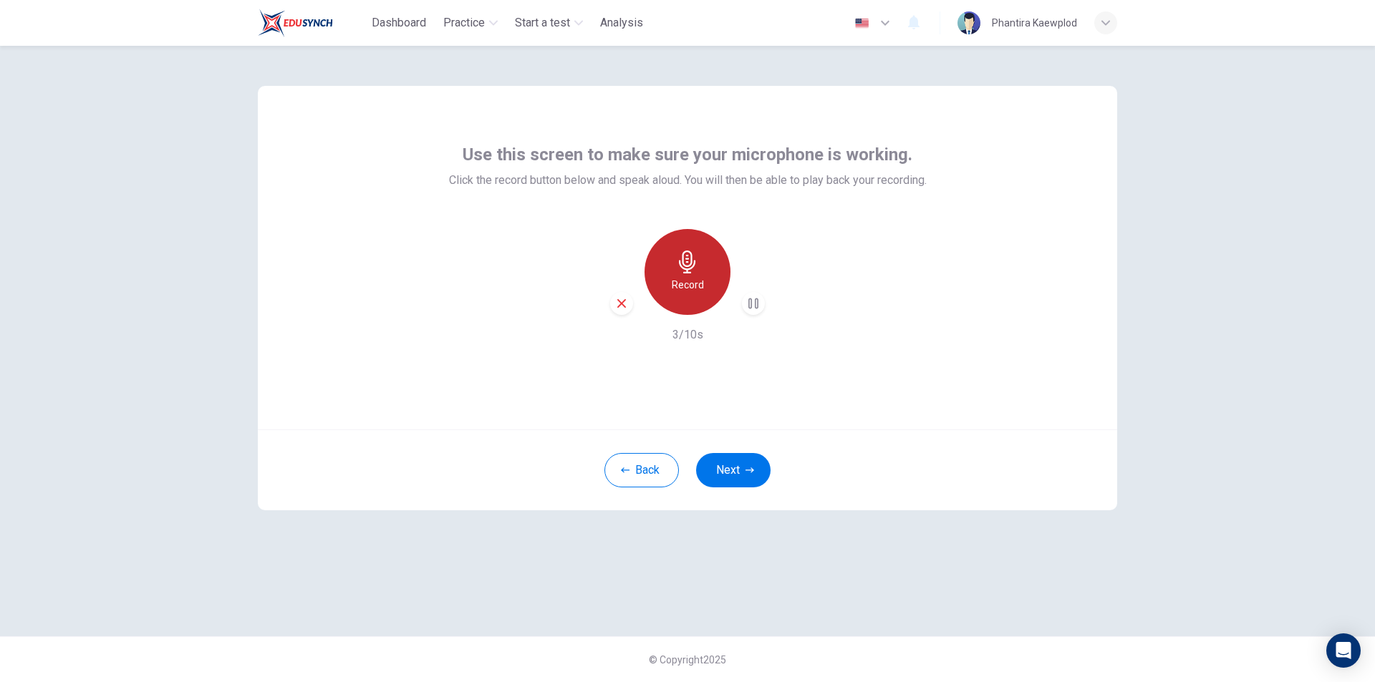
click at [697, 286] on h6 "Record" at bounding box center [688, 284] width 32 height 17
click at [734, 296] on div "Record" at bounding box center [687, 272] width 155 height 86
click at [624, 304] on icon "button" at bounding box center [621, 303] width 13 height 13
click at [690, 277] on h6 "Record" at bounding box center [688, 284] width 32 height 17
click at [705, 289] on div "Stop" at bounding box center [687, 272] width 86 height 86
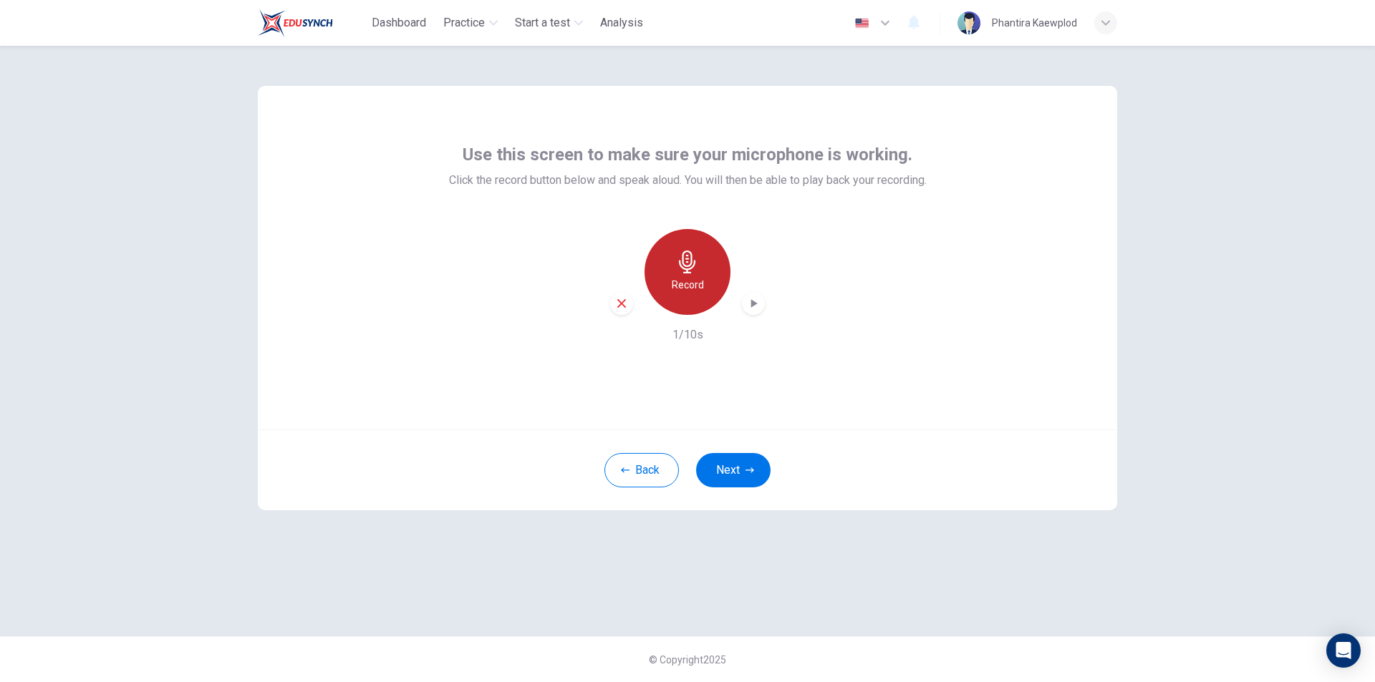
click at [705, 289] on div "Record" at bounding box center [687, 272] width 86 height 86
click at [702, 292] on div "Stop" at bounding box center [687, 272] width 86 height 86
click at [747, 310] on icon "button" at bounding box center [753, 303] width 14 height 14
click at [610, 304] on div "button" at bounding box center [621, 303] width 23 height 23
click at [648, 465] on button "Back" at bounding box center [641, 470] width 74 height 34
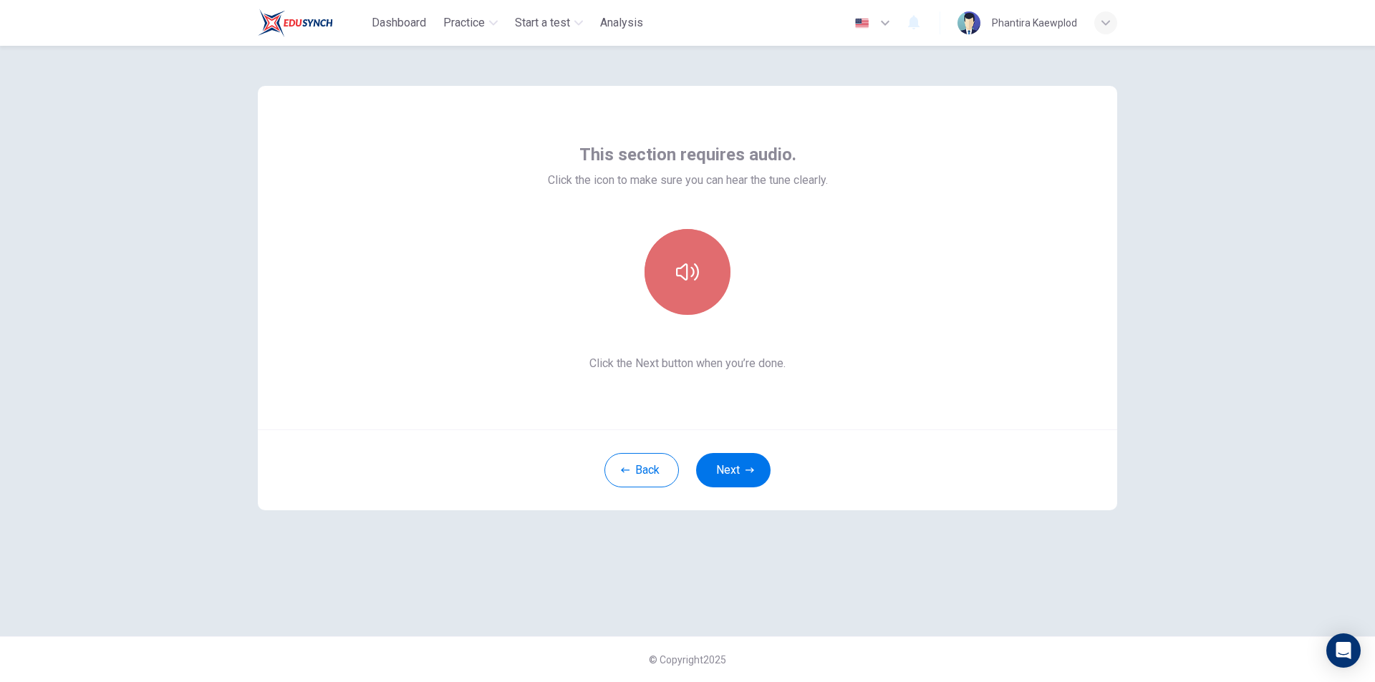
click at [686, 292] on button "button" at bounding box center [687, 272] width 86 height 86
click at [743, 465] on button "Next" at bounding box center [733, 470] width 74 height 34
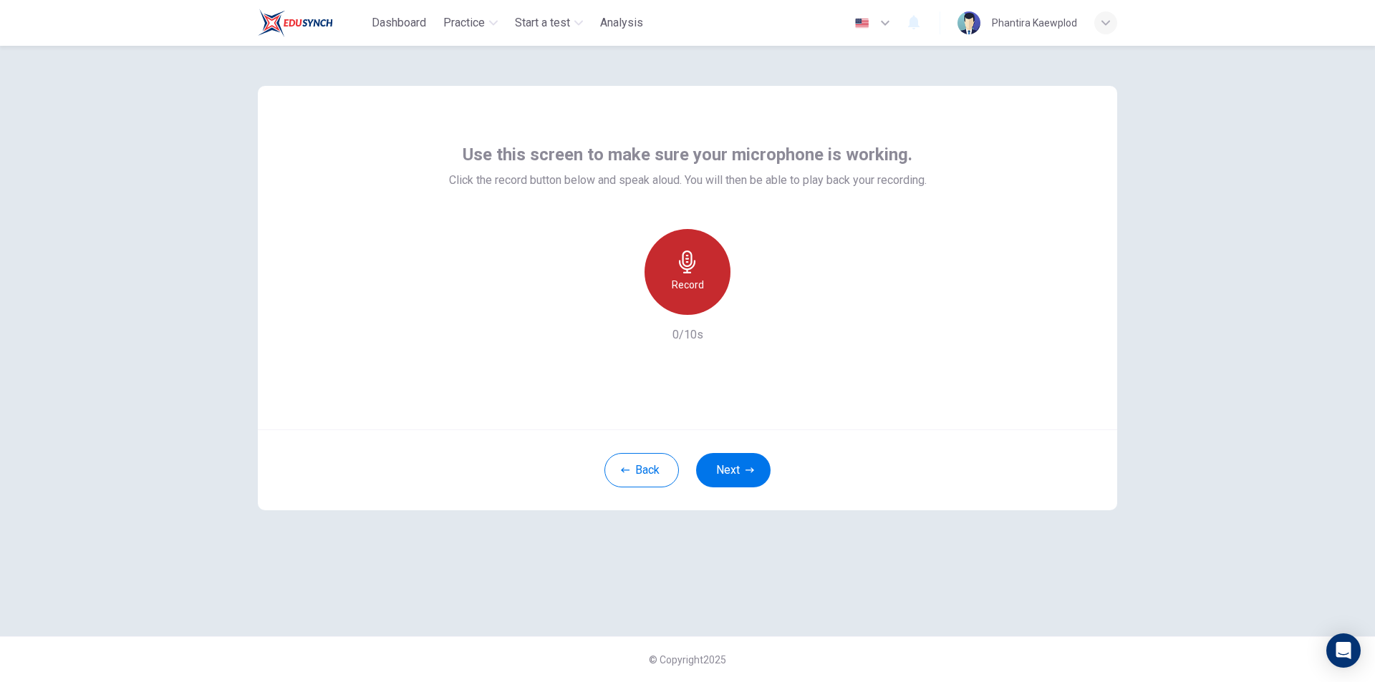
click at [691, 272] on icon "button" at bounding box center [687, 262] width 23 height 23
click at [684, 248] on div "Stop" at bounding box center [687, 272] width 86 height 86
click at [750, 299] on icon "button" at bounding box center [753, 303] width 14 height 14
